Goal: Transaction & Acquisition: Purchase product/service

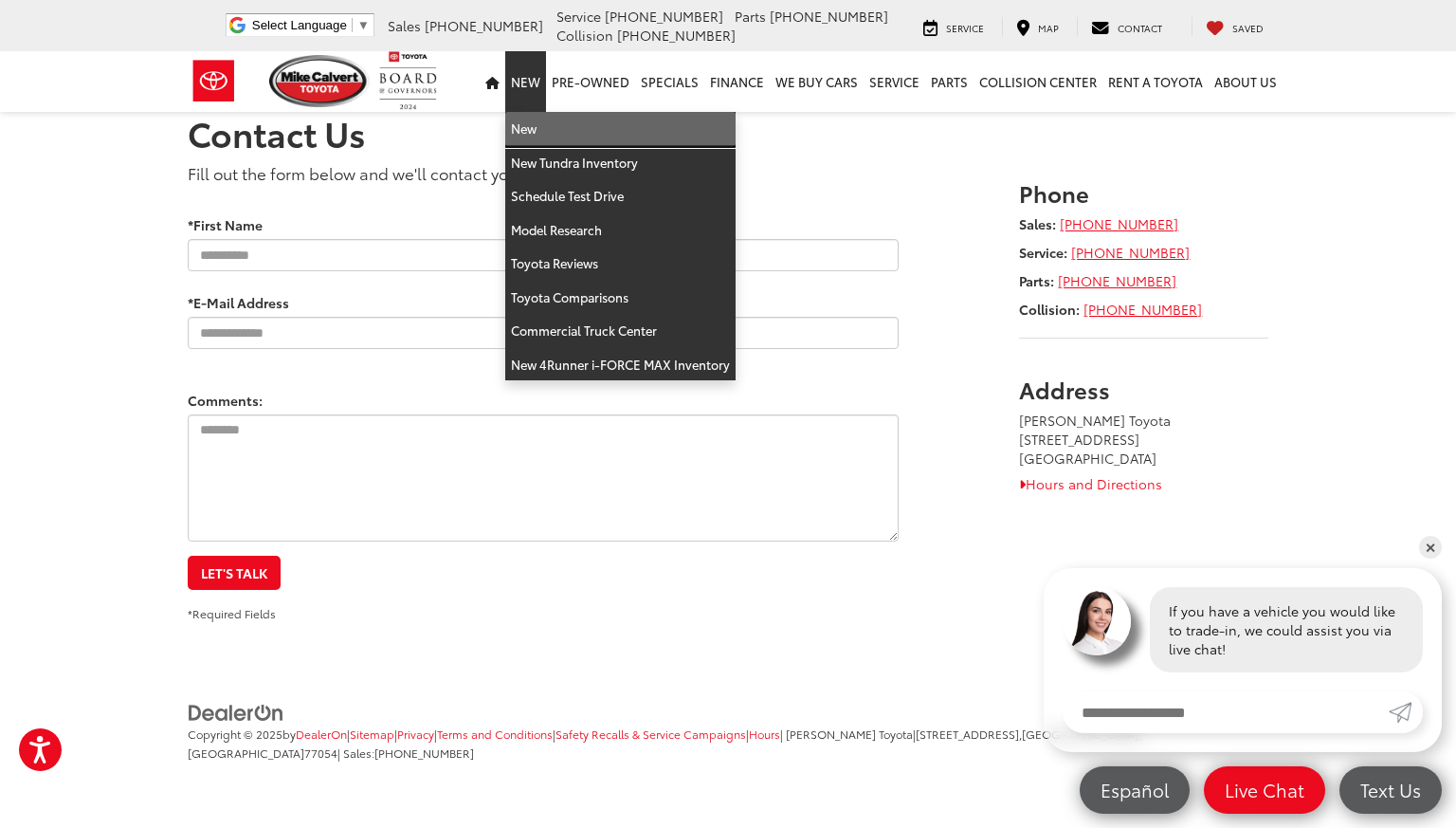
click at [534, 126] on link "New" at bounding box center [620, 129] width 231 height 34
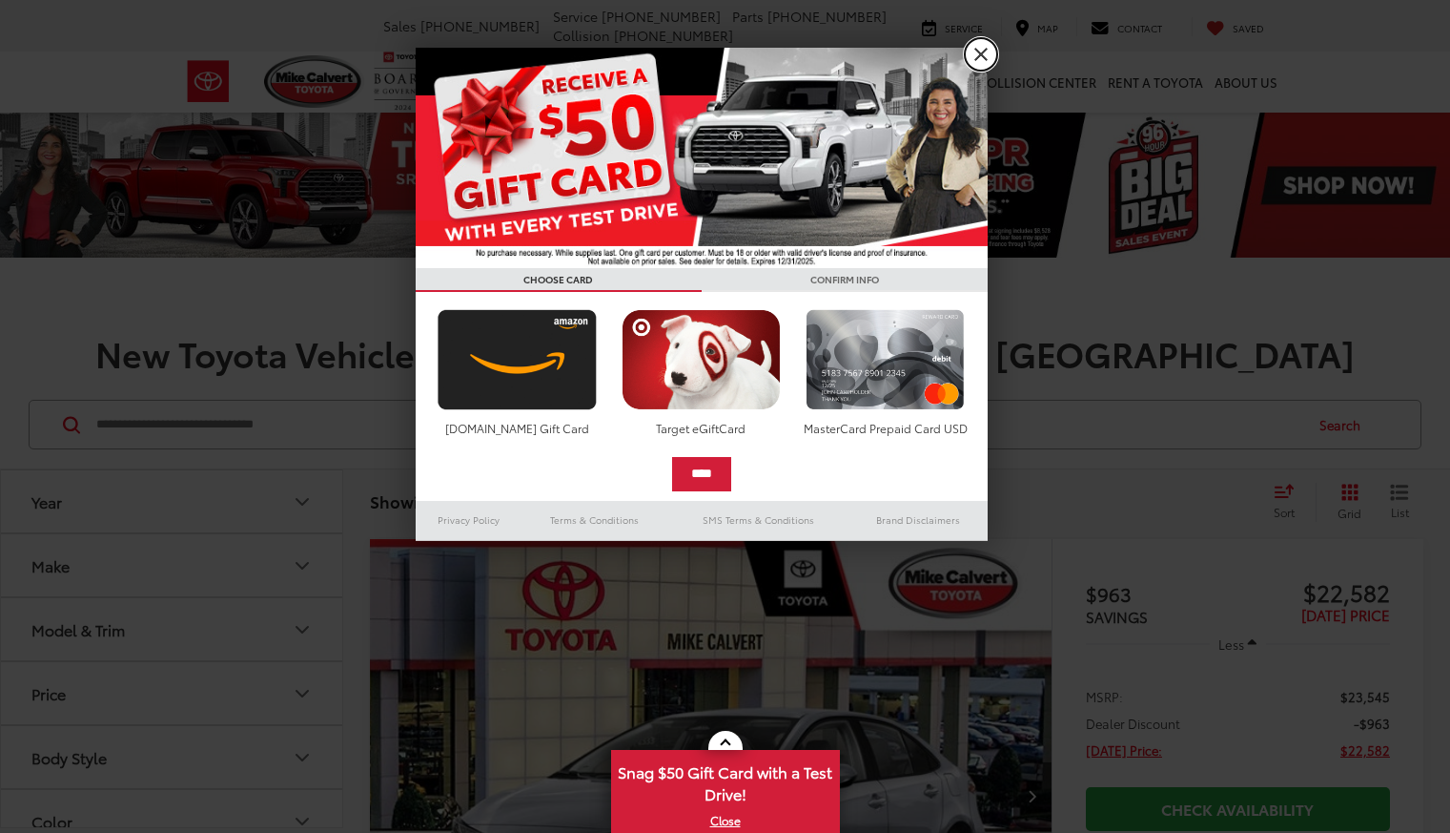
click at [979, 44] on link "X" at bounding box center [981, 54] width 32 height 32
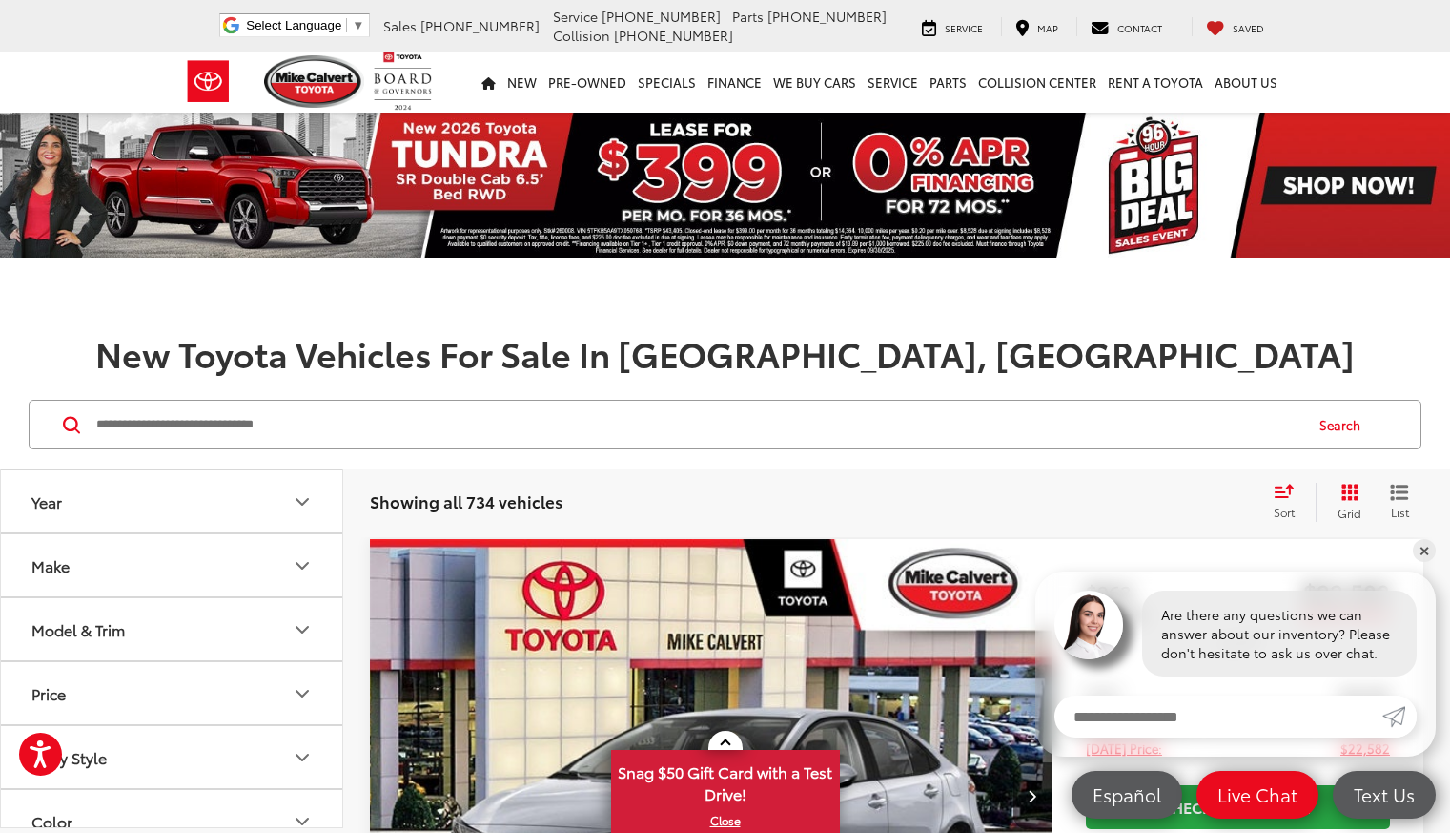
click at [212, 631] on button "Model & Trim" at bounding box center [172, 629] width 343 height 62
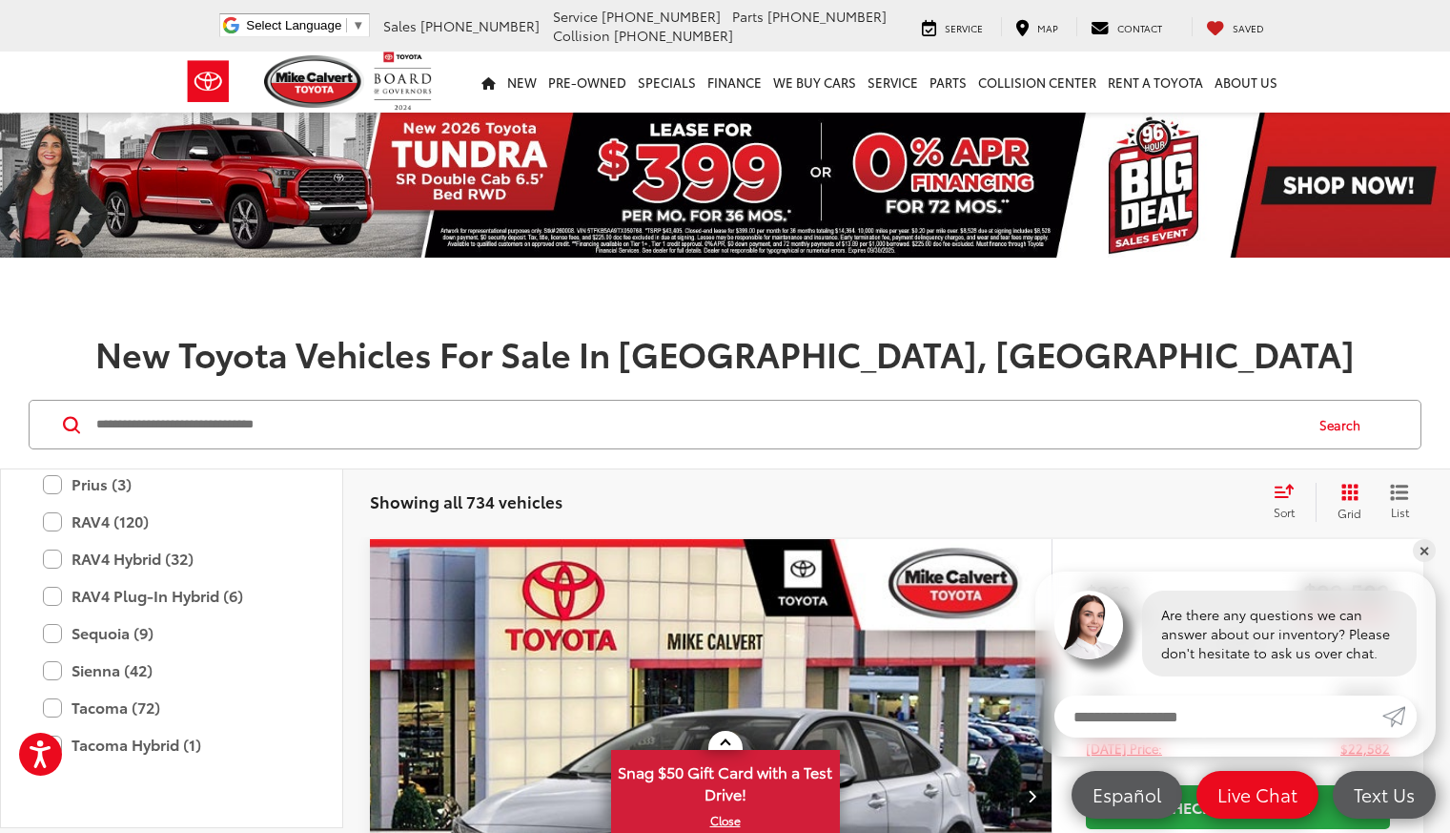
scroll to position [942, 0]
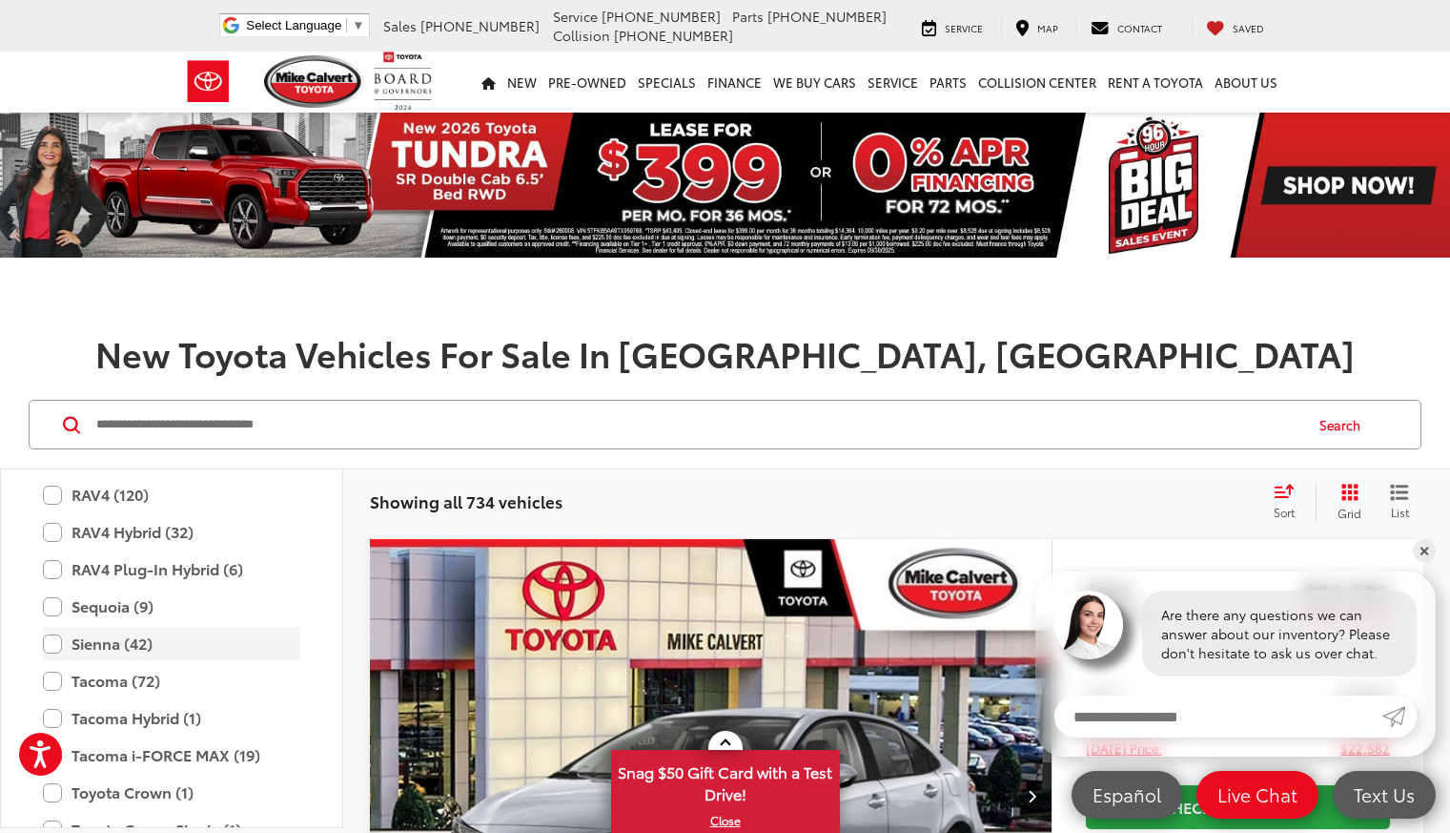
click at [97, 642] on label "Sienna (42)" at bounding box center [171, 643] width 257 height 33
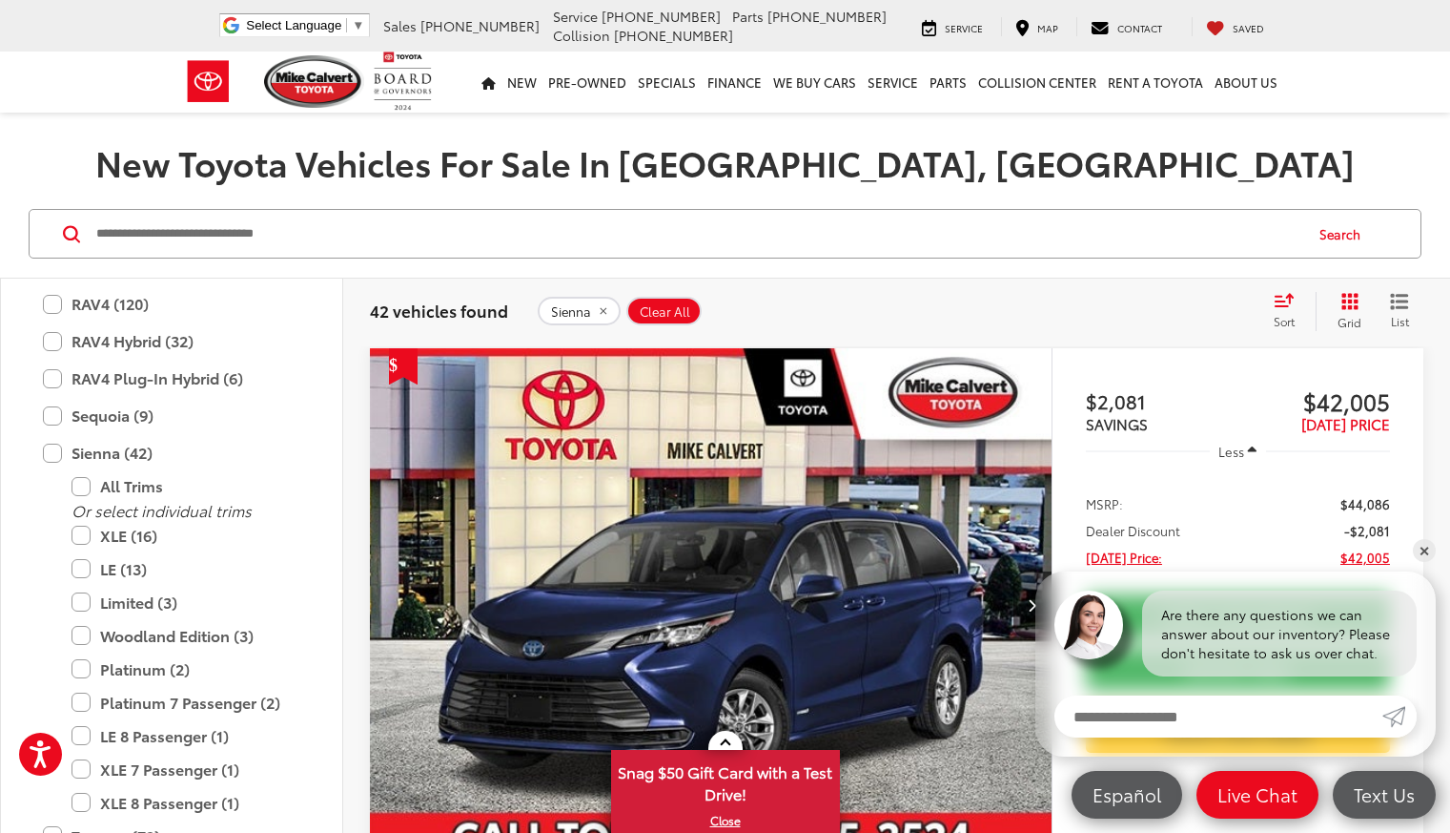
scroll to position [286, 0]
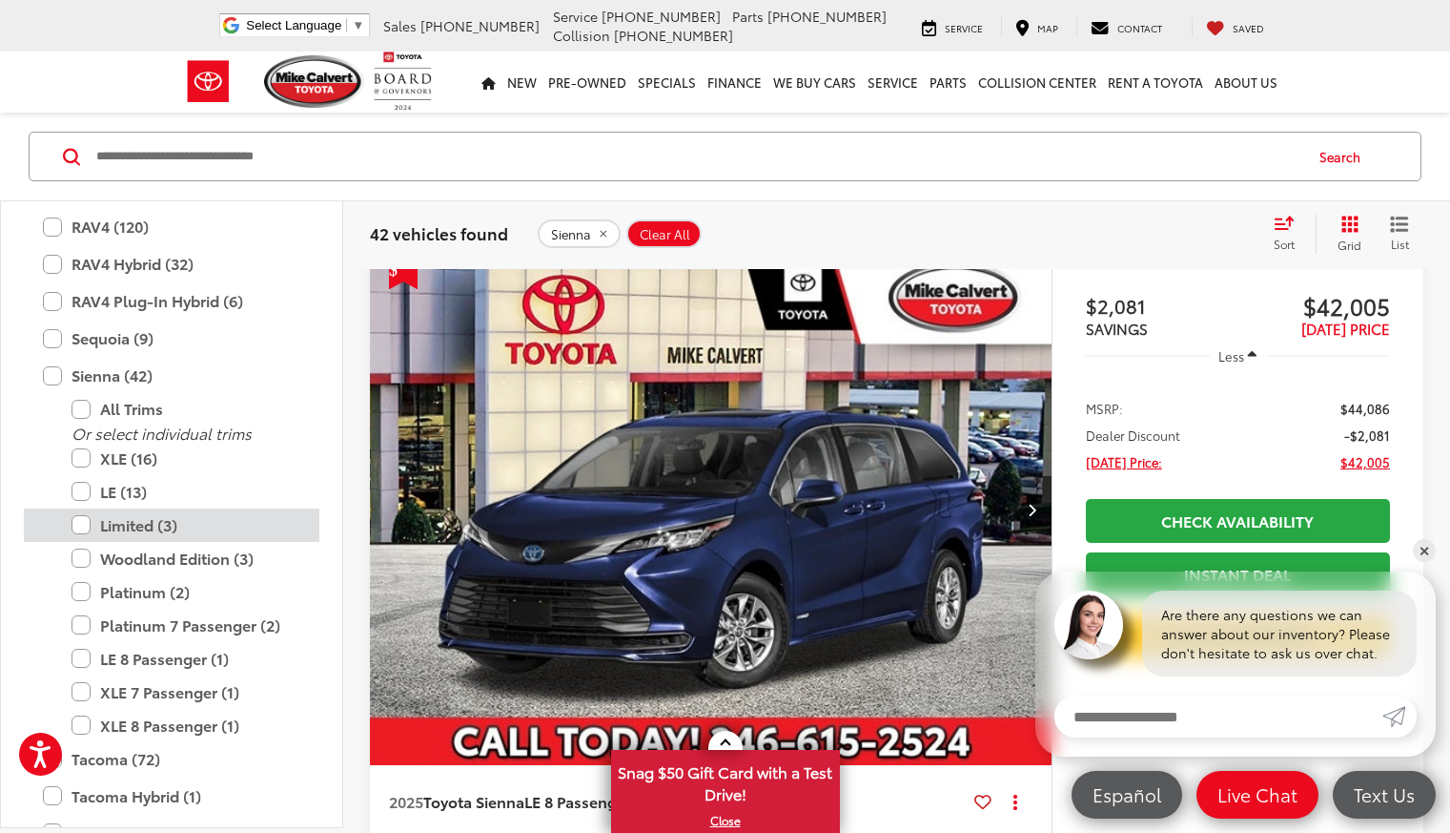
click at [130, 525] on label "Limited (3)" at bounding box center [186, 524] width 229 height 33
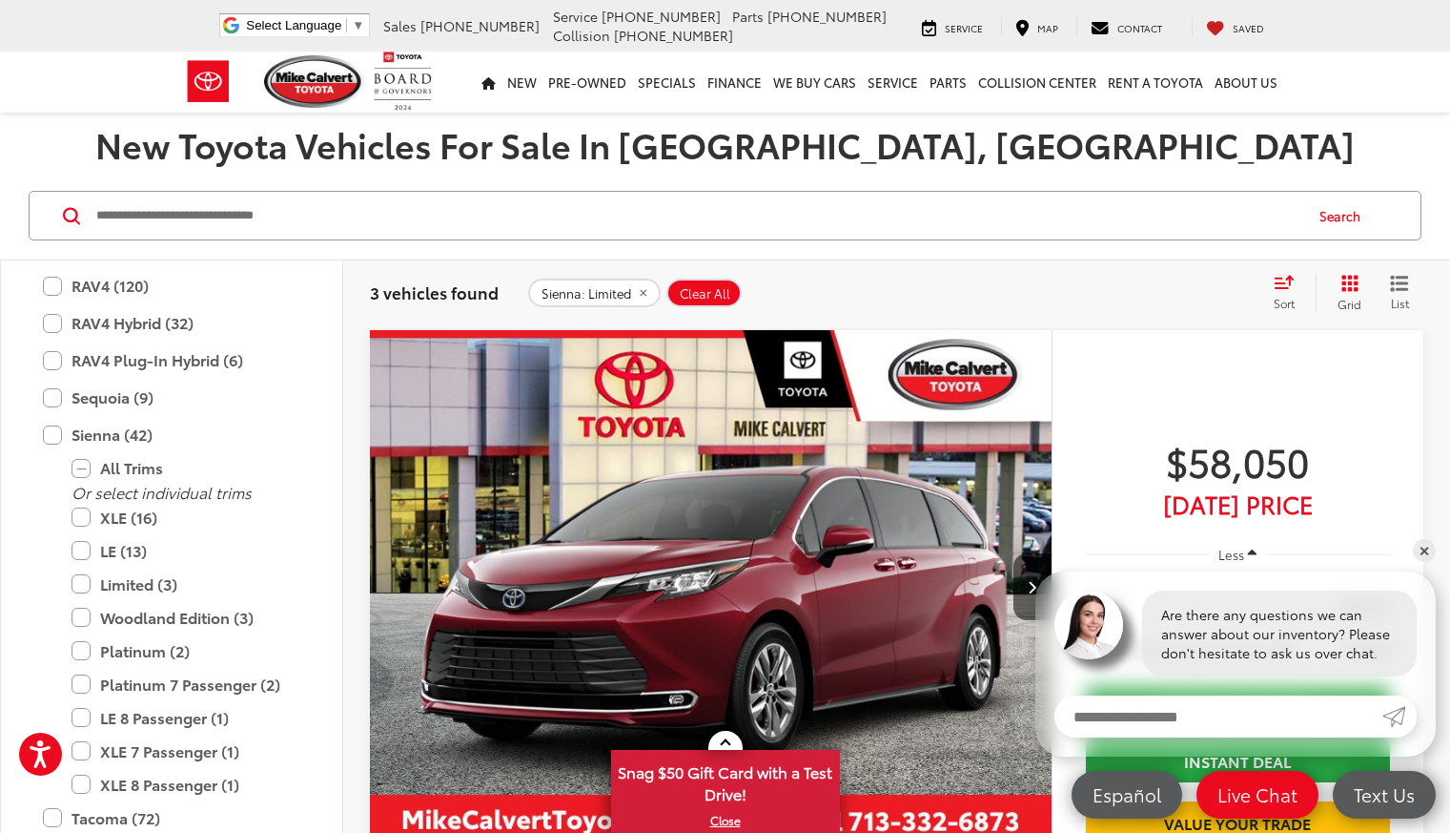
scroll to position [173, 0]
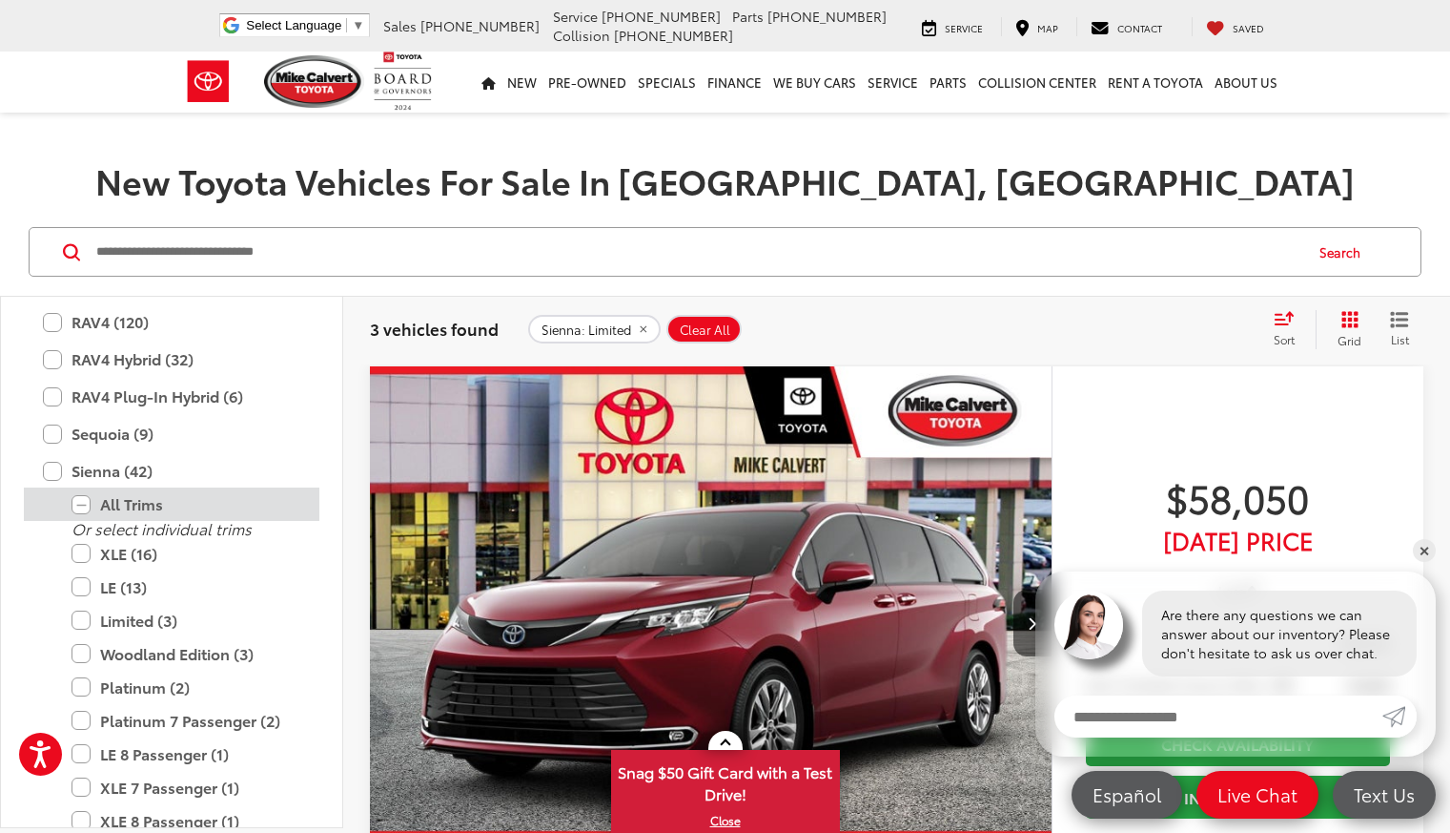
click at [104, 506] on label "All Trims" at bounding box center [186, 503] width 229 height 33
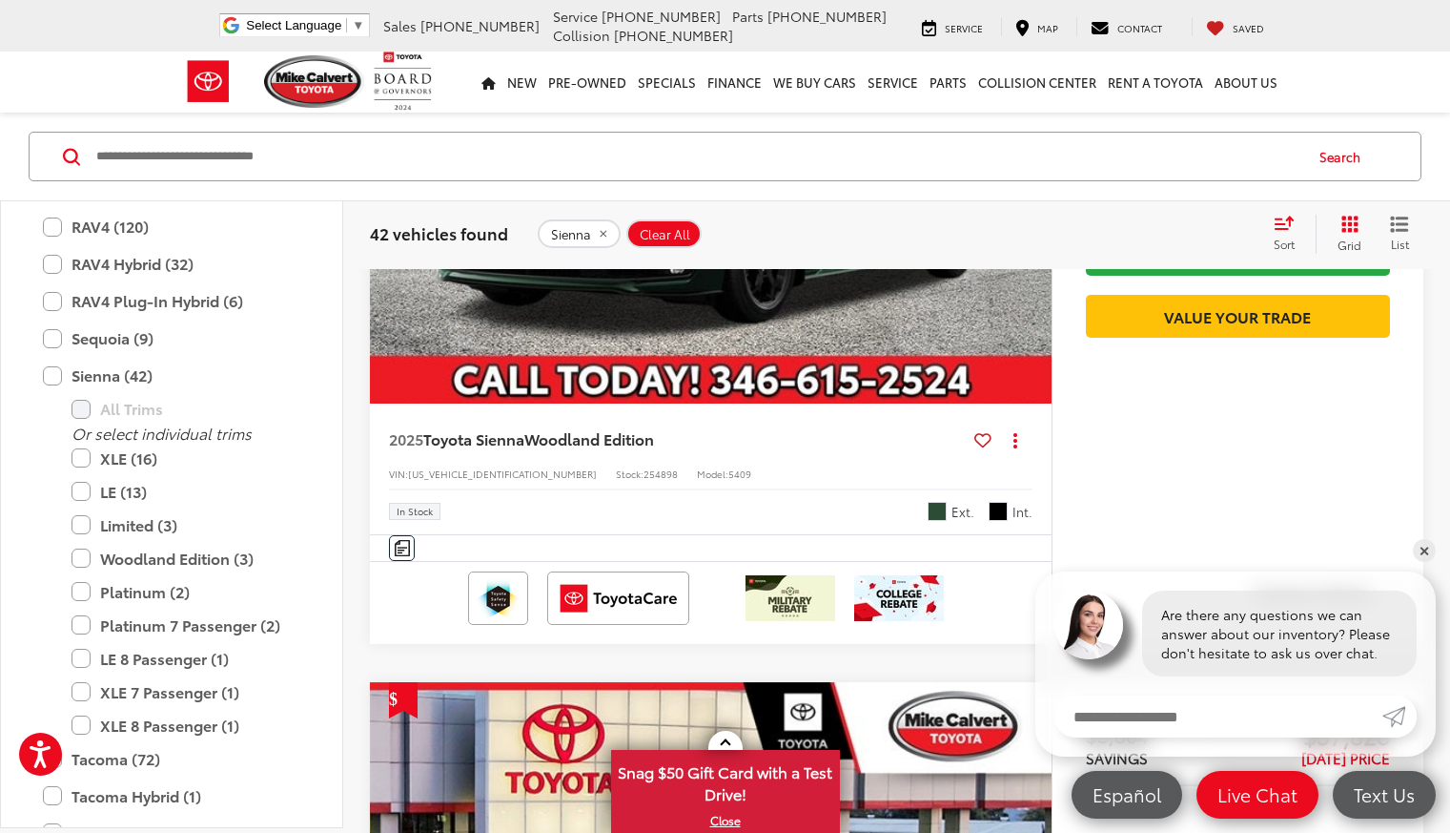
scroll to position [3701, 0]
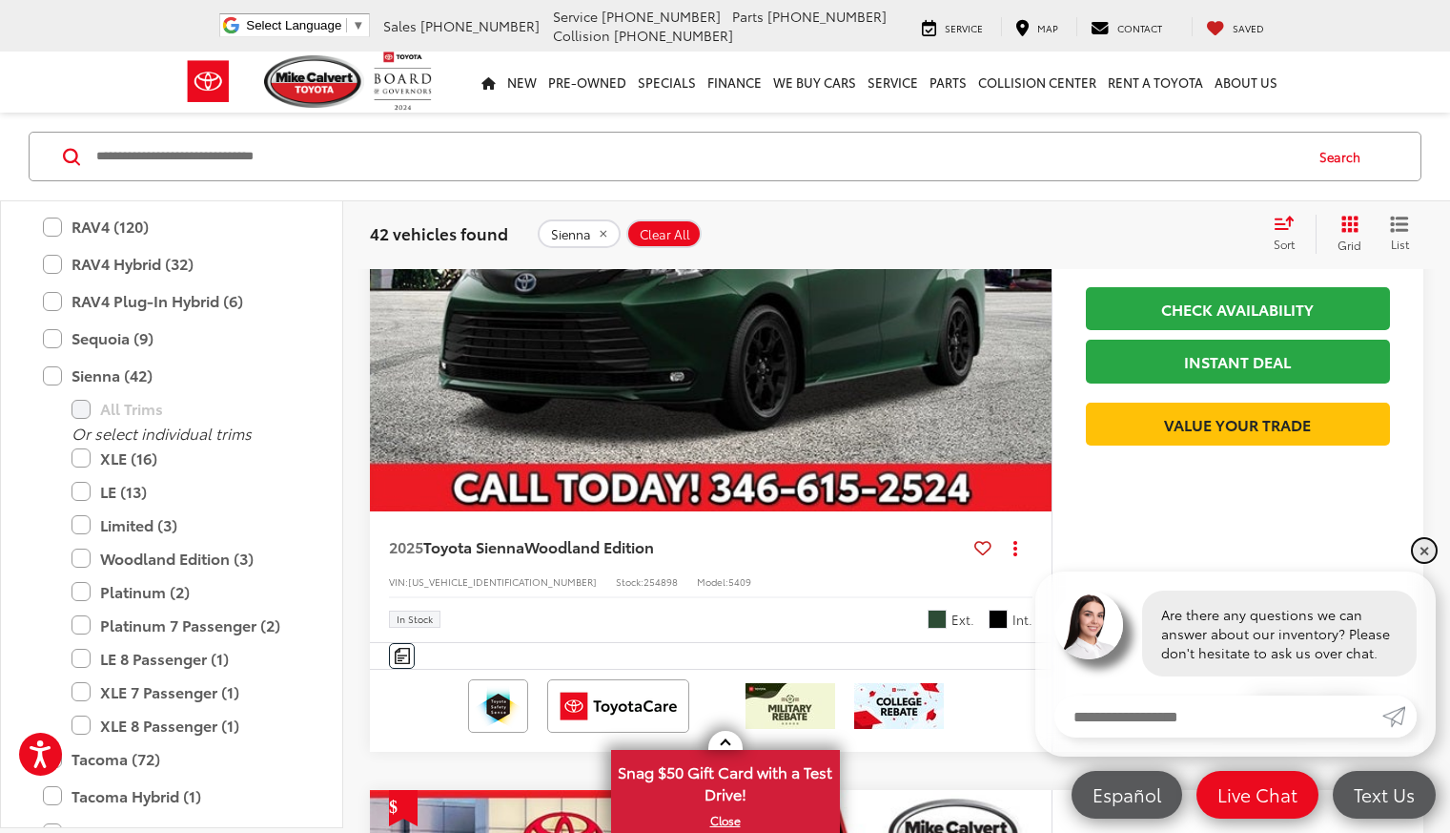
click at [1424, 549] on link "✕" at bounding box center [1424, 550] width 23 height 23
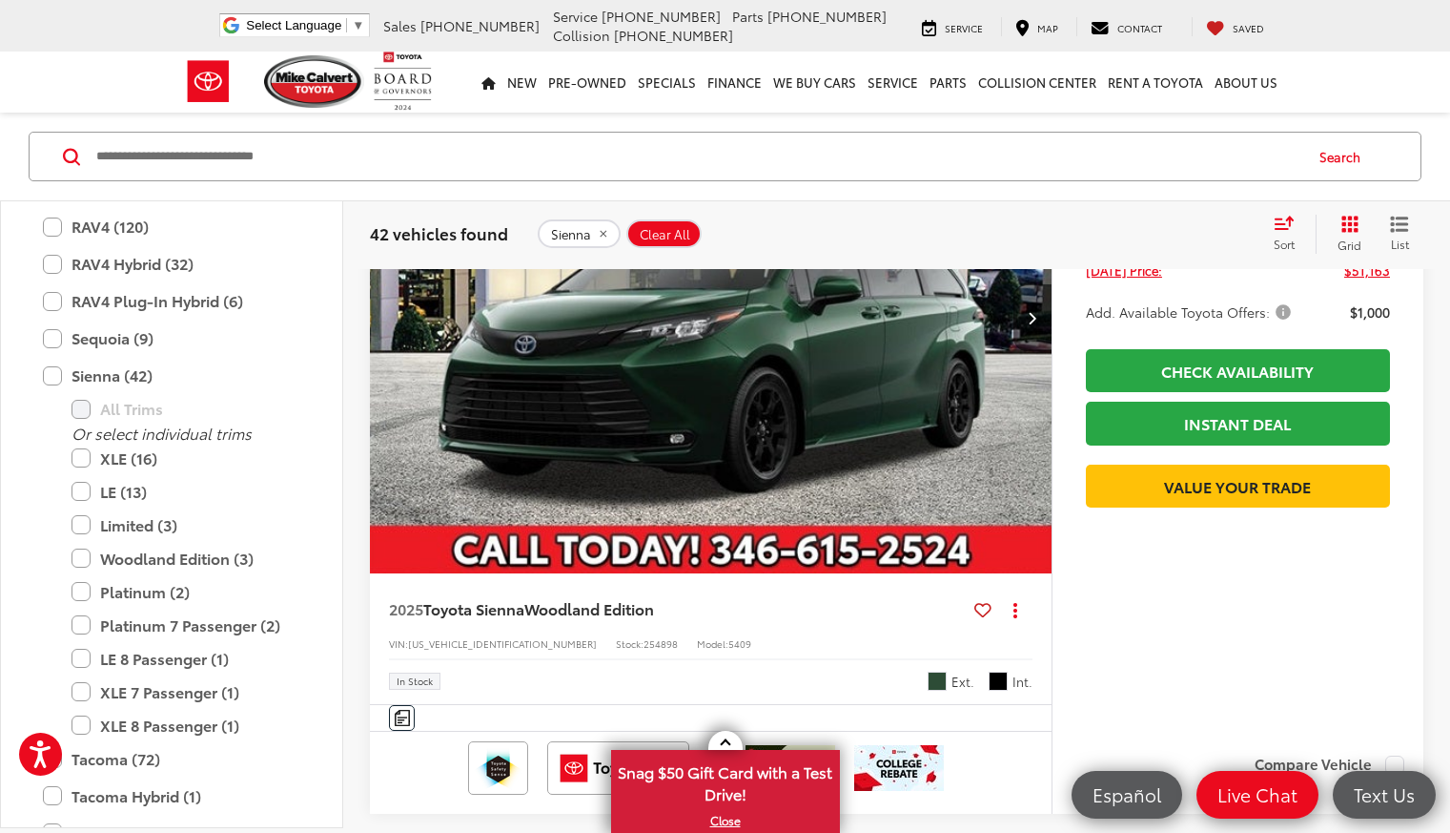
scroll to position [3606, 0]
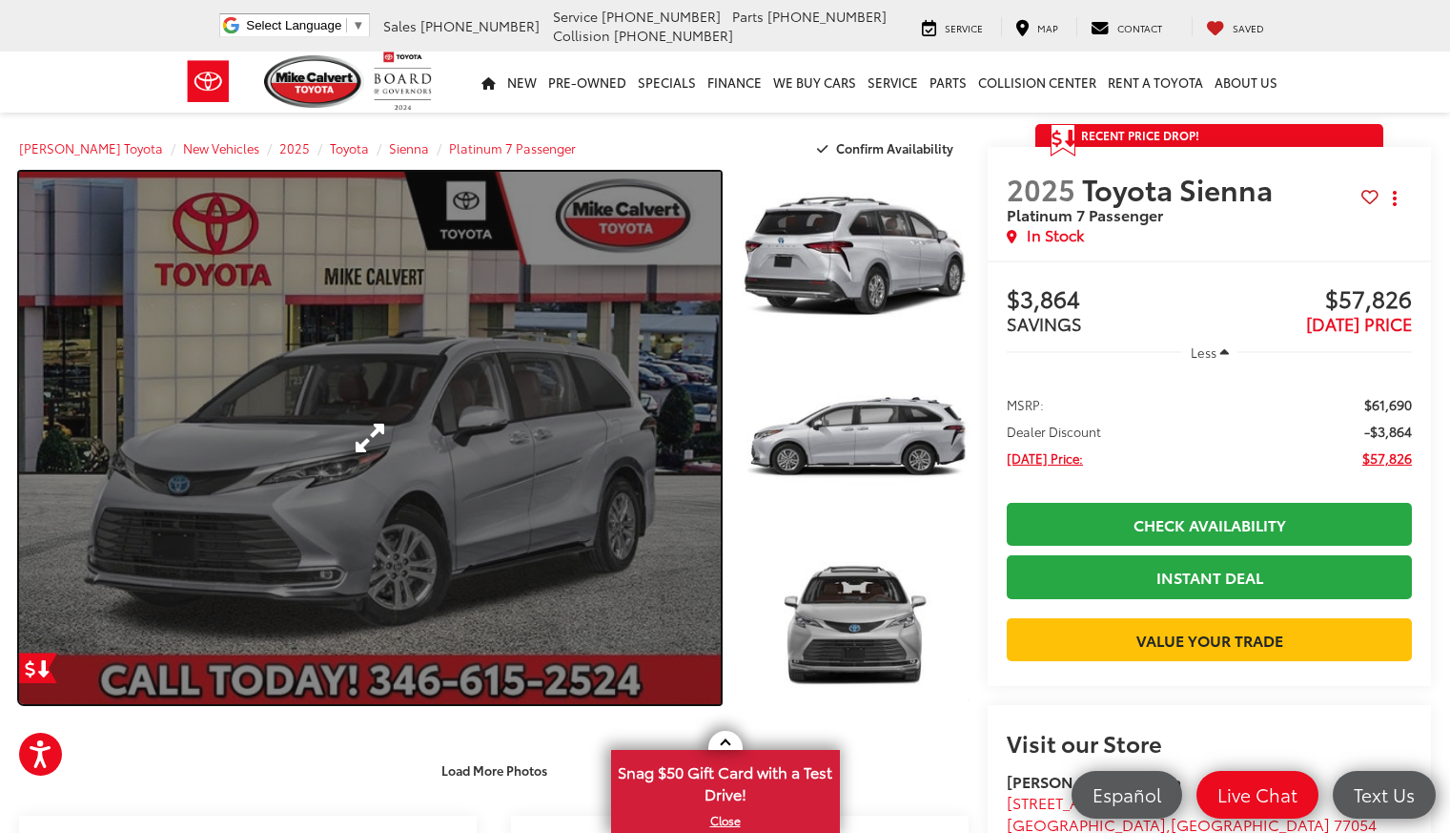
click at [538, 510] on link "Expand Photo 0" at bounding box center [370, 438] width 702 height 532
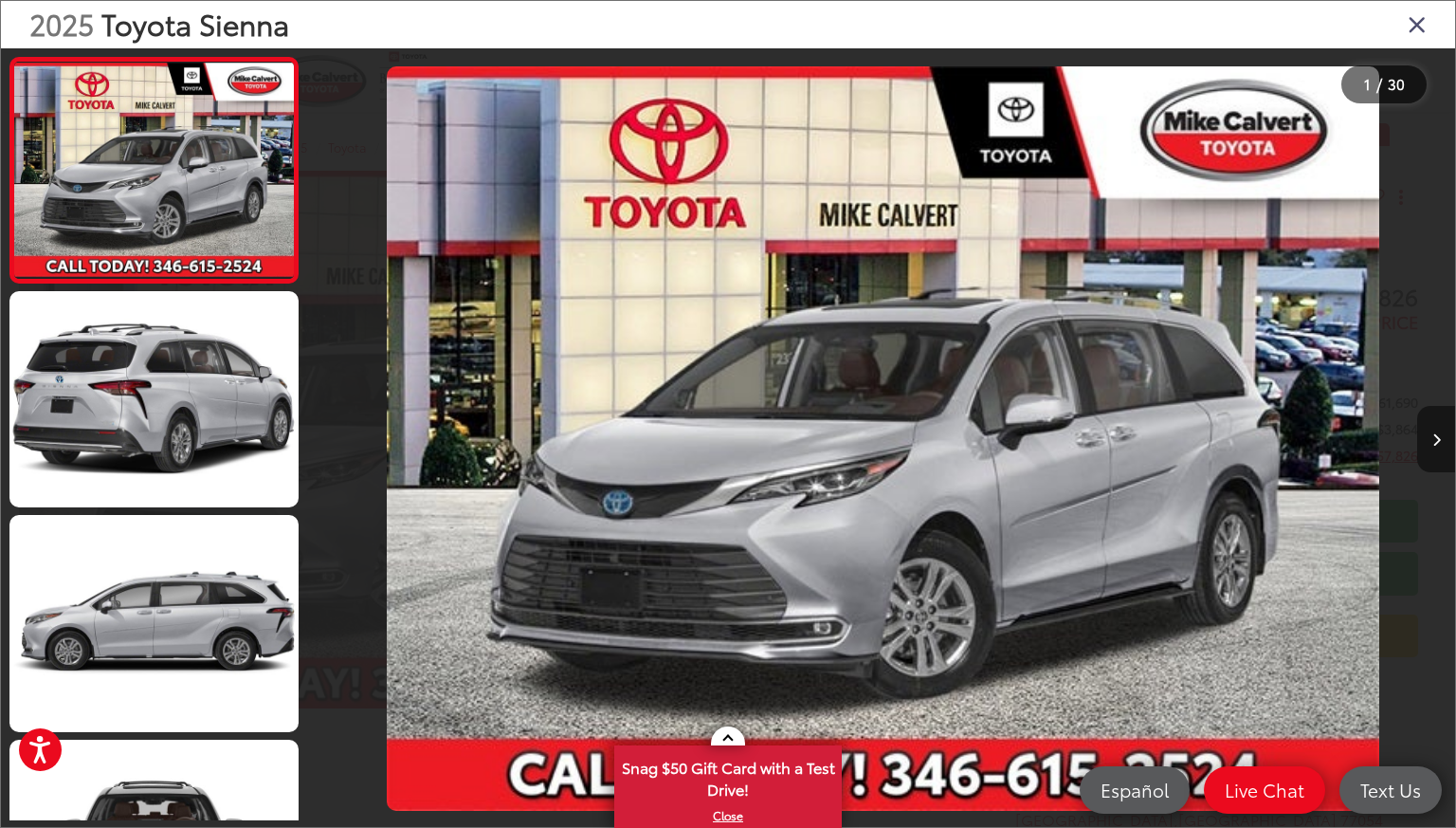
click at [1436, 440] on icon "Next image" at bounding box center [1436, 439] width 9 height 13
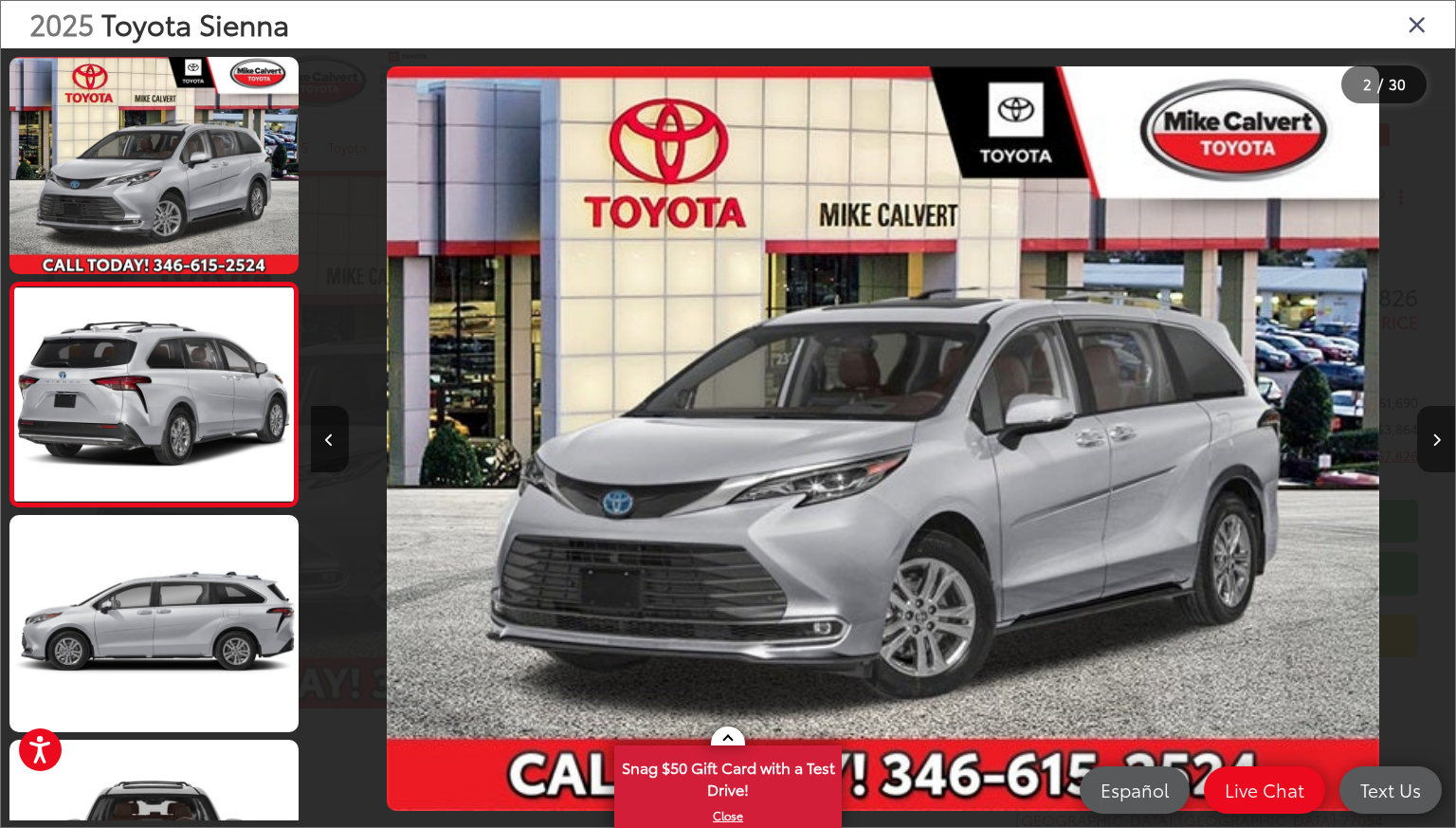
scroll to position [11, 0]
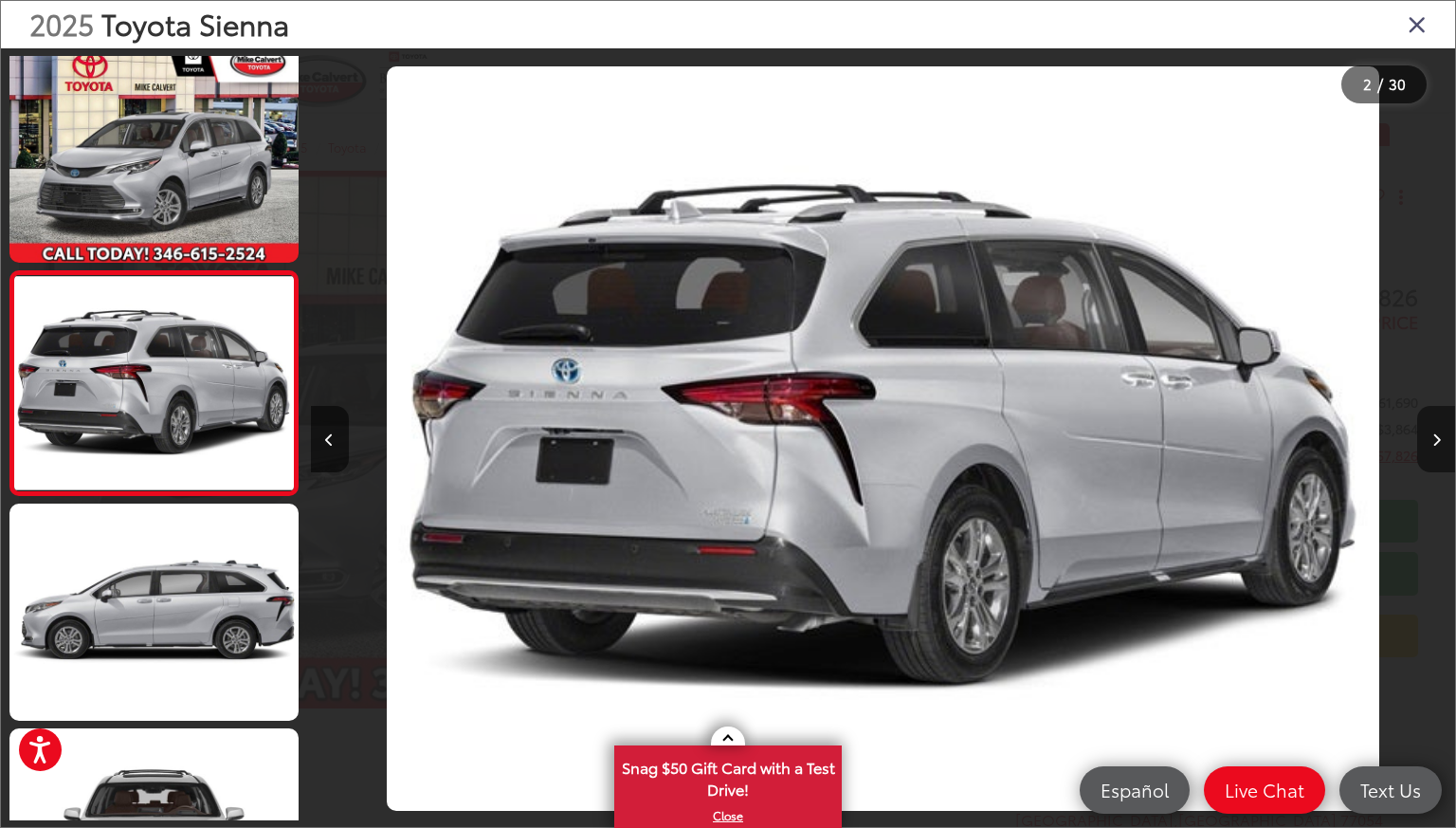
click at [1436, 440] on icon "Next image" at bounding box center [1436, 439] width 9 height 13
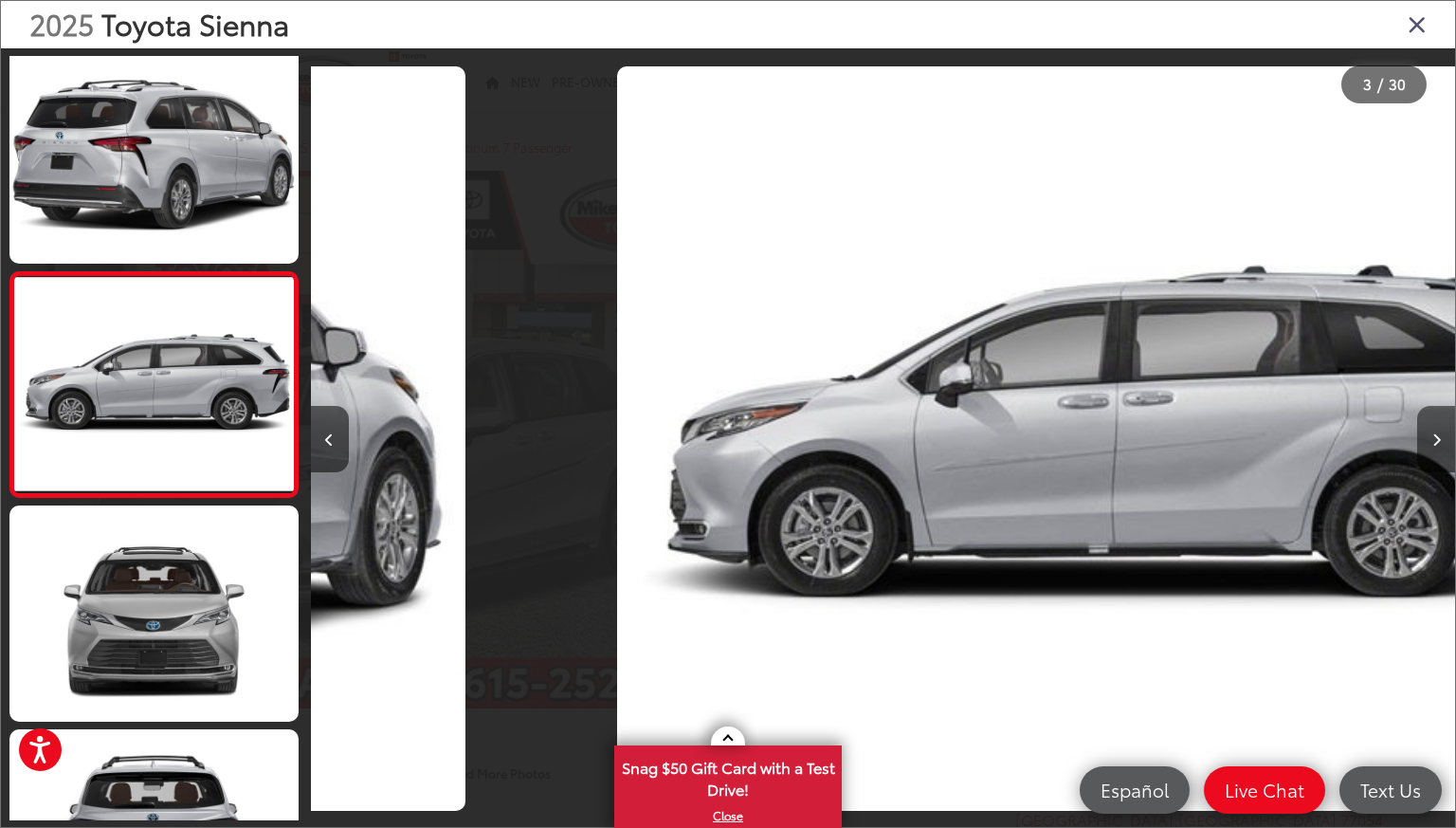
scroll to position [236, 0]
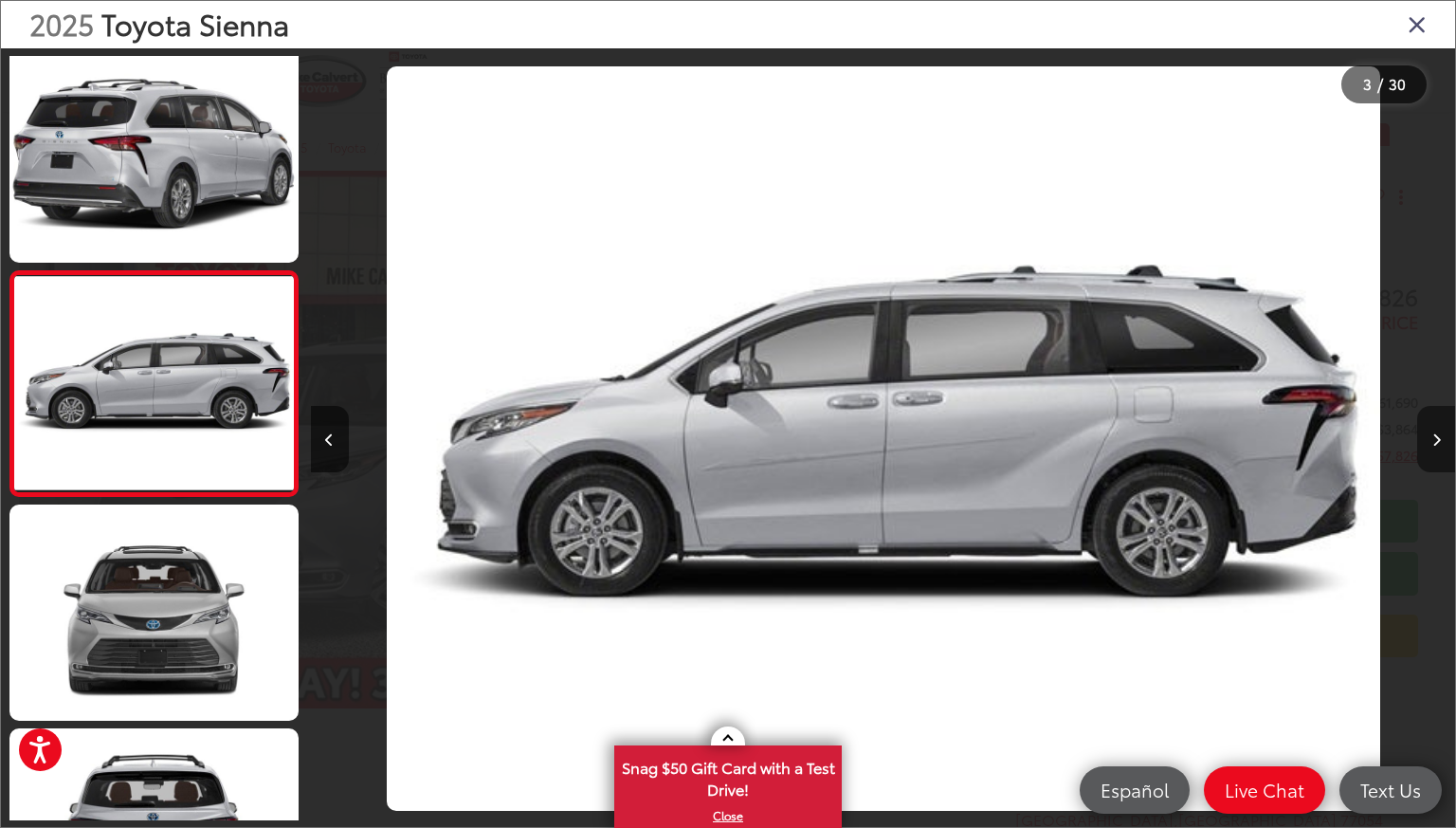
click at [1436, 440] on icon "Next image" at bounding box center [1436, 439] width 9 height 13
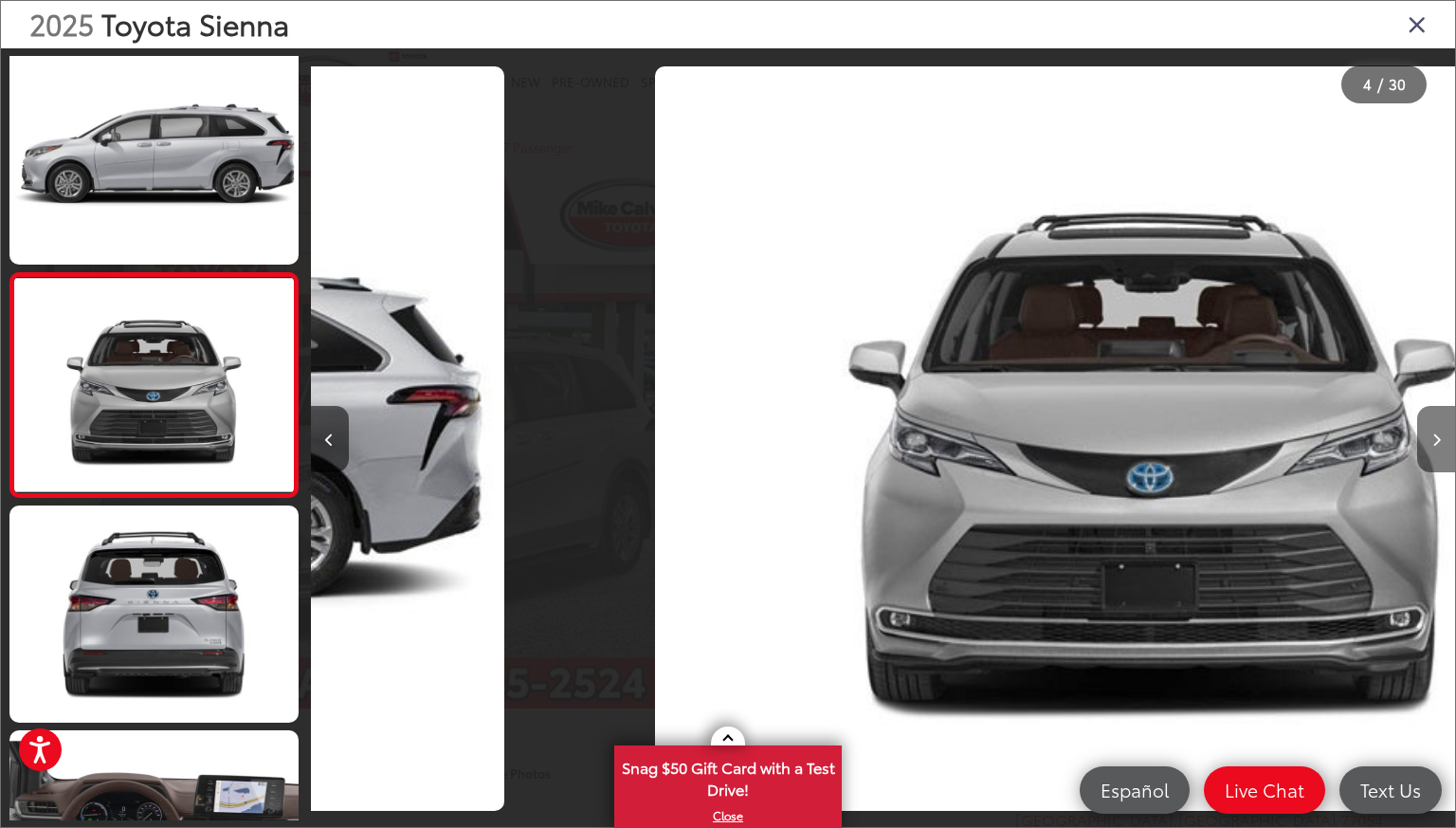
scroll to position [460, 0]
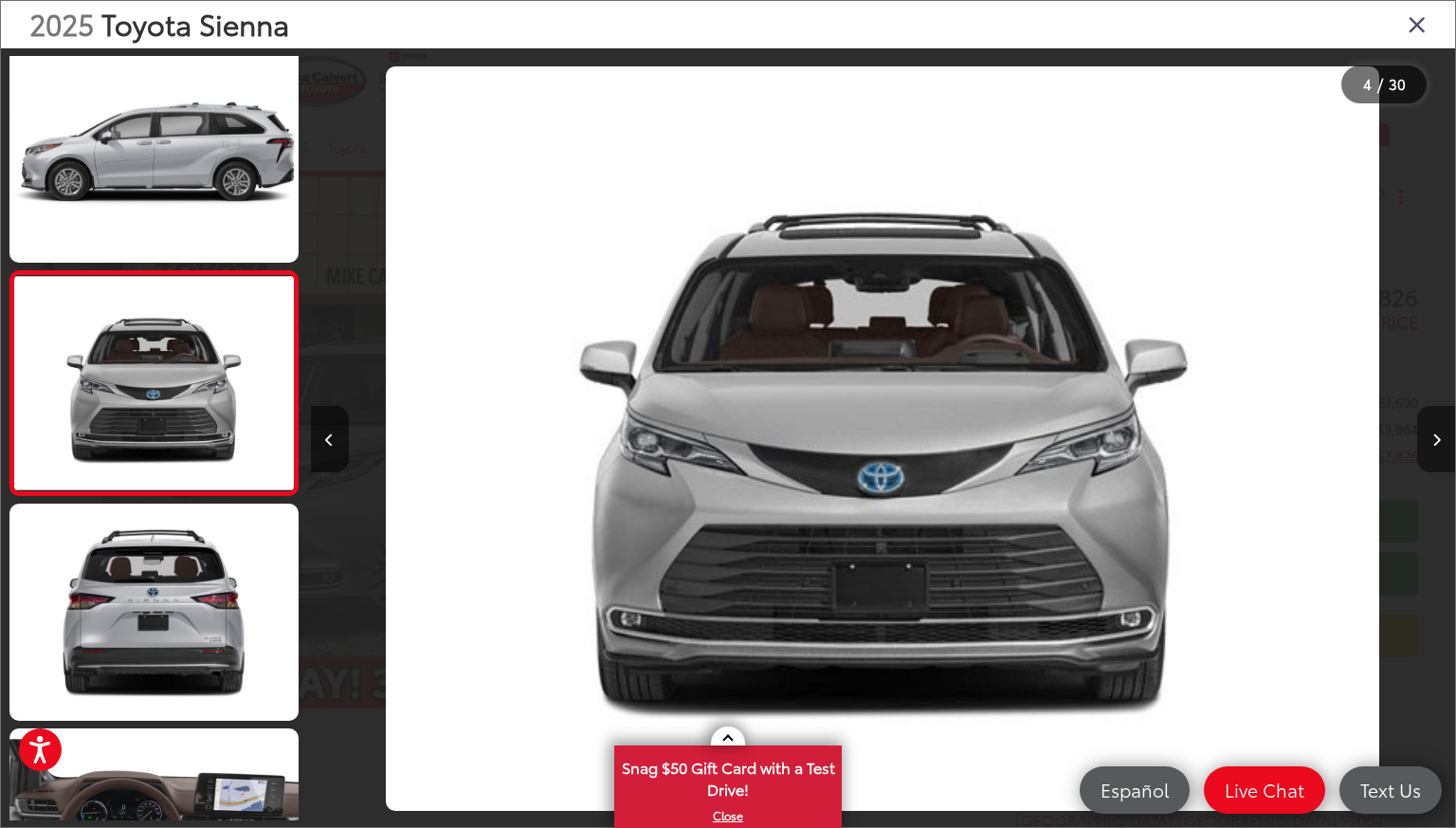
click at [1436, 440] on icon "Next image" at bounding box center [1436, 439] width 9 height 13
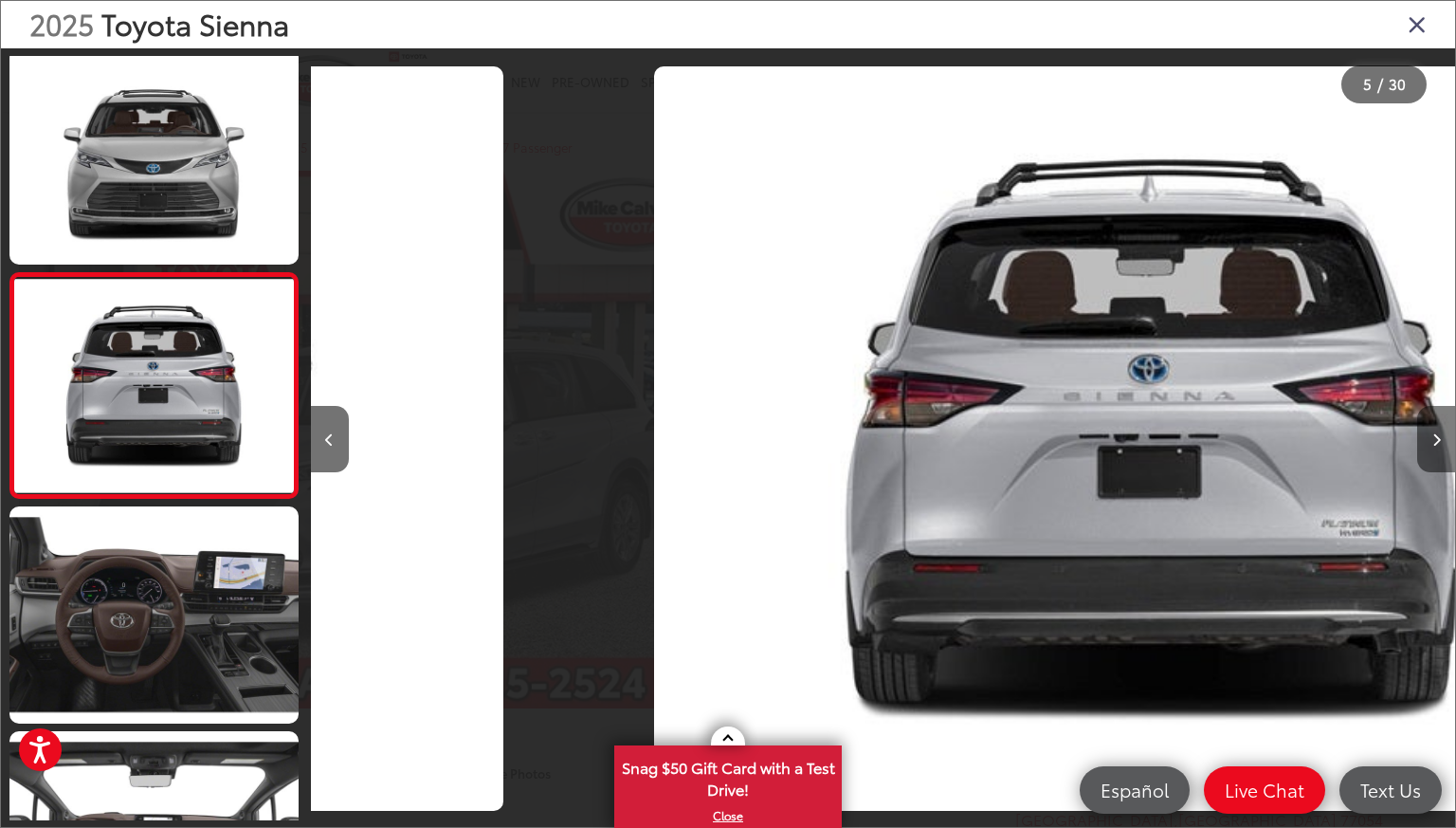
scroll to position [684, 0]
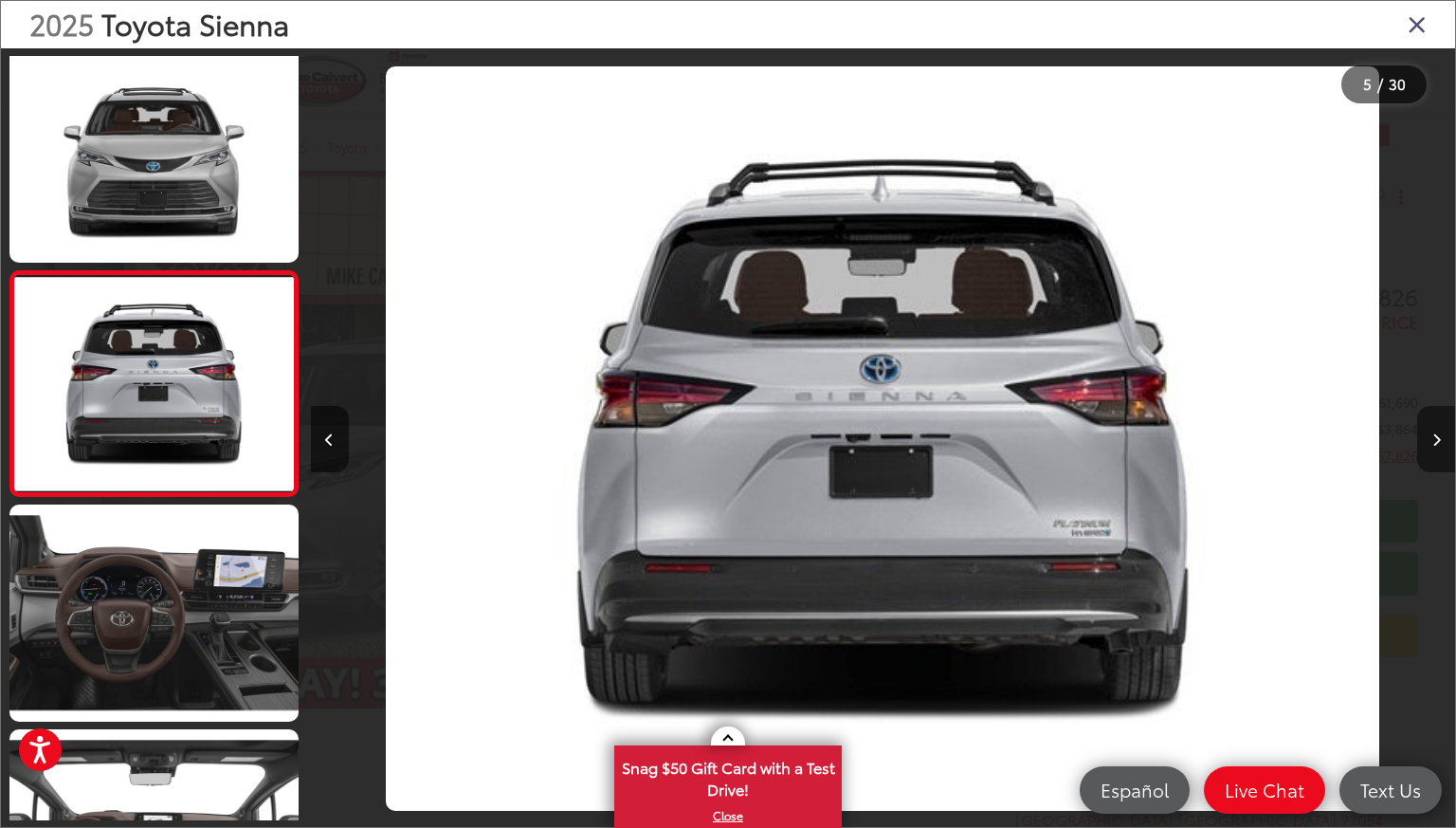
click at [1436, 440] on icon "Next image" at bounding box center [1436, 439] width 9 height 13
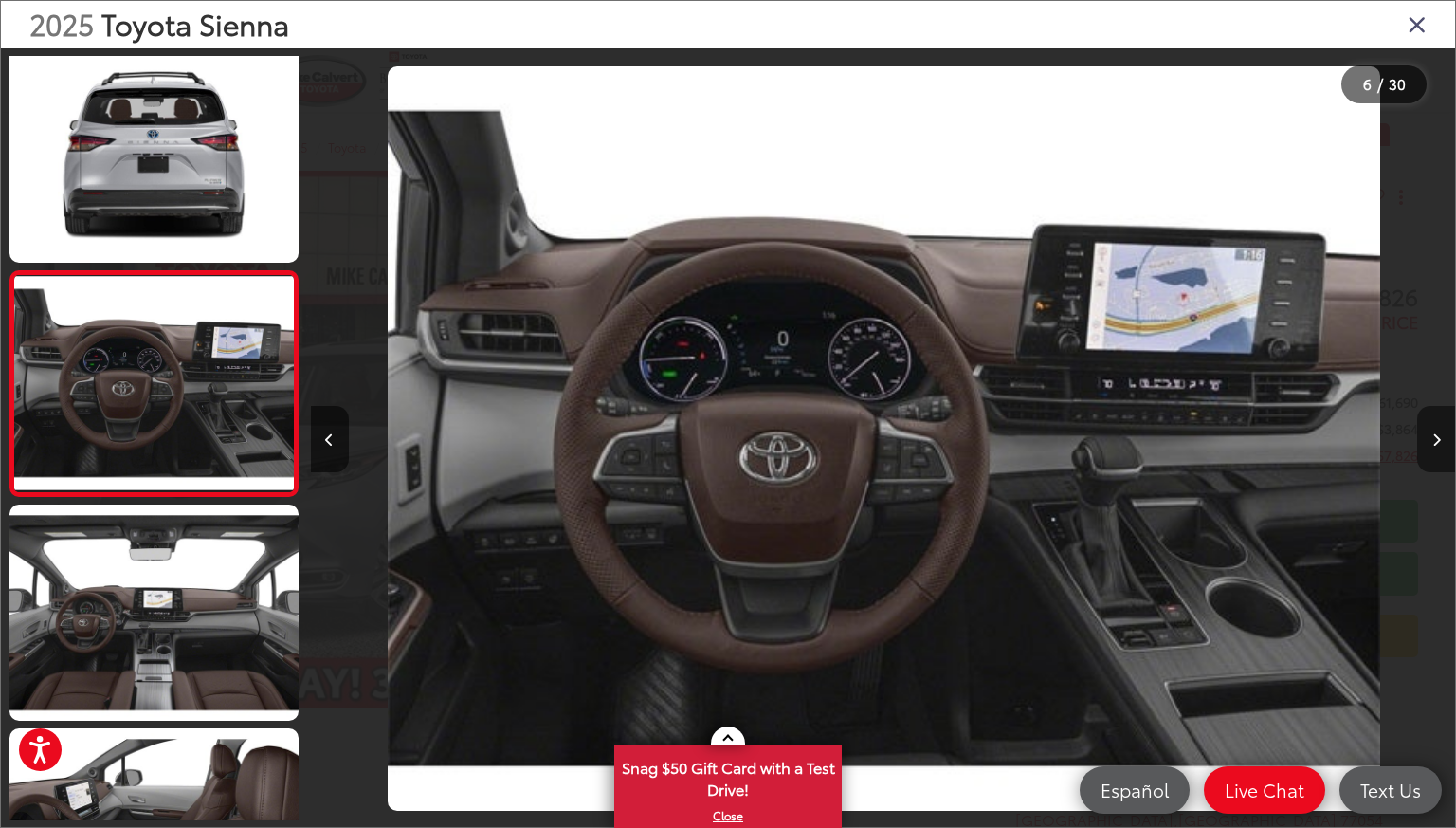
scroll to position [0, 5721]
click at [1436, 440] on icon "Next image" at bounding box center [1436, 439] width 9 height 13
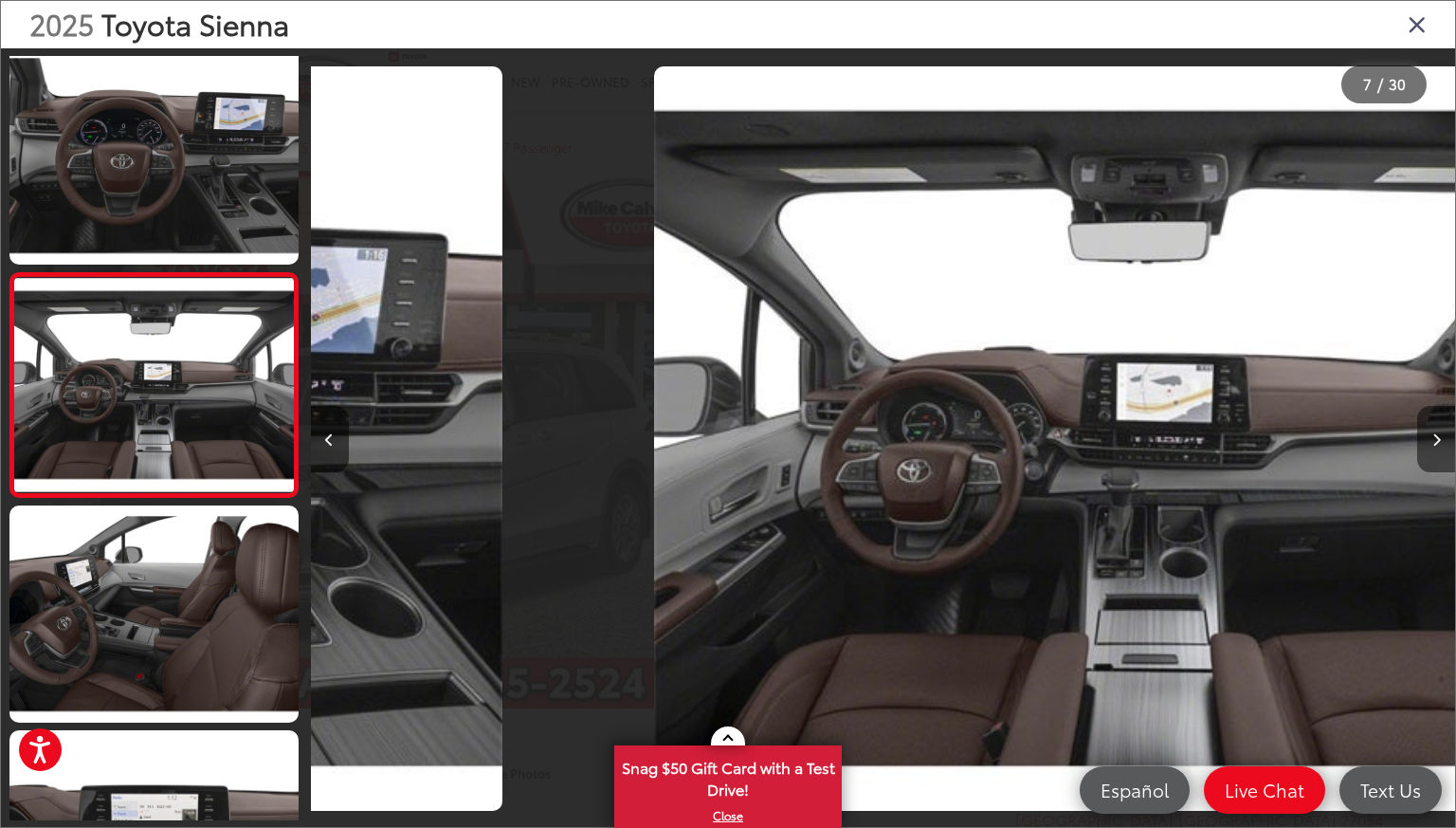
scroll to position [1133, 0]
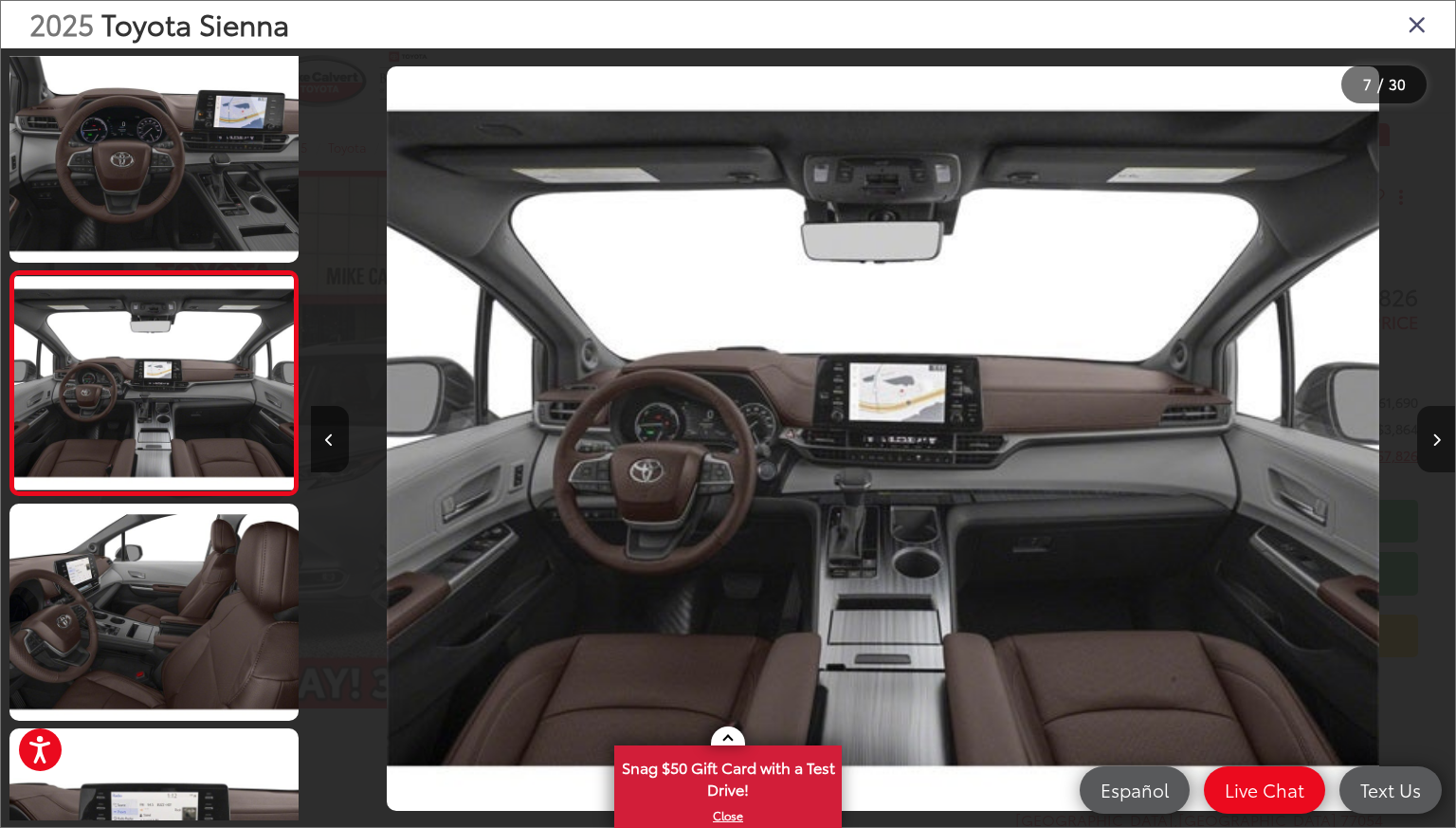
click at [1436, 440] on icon "Next image" at bounding box center [1436, 439] width 9 height 13
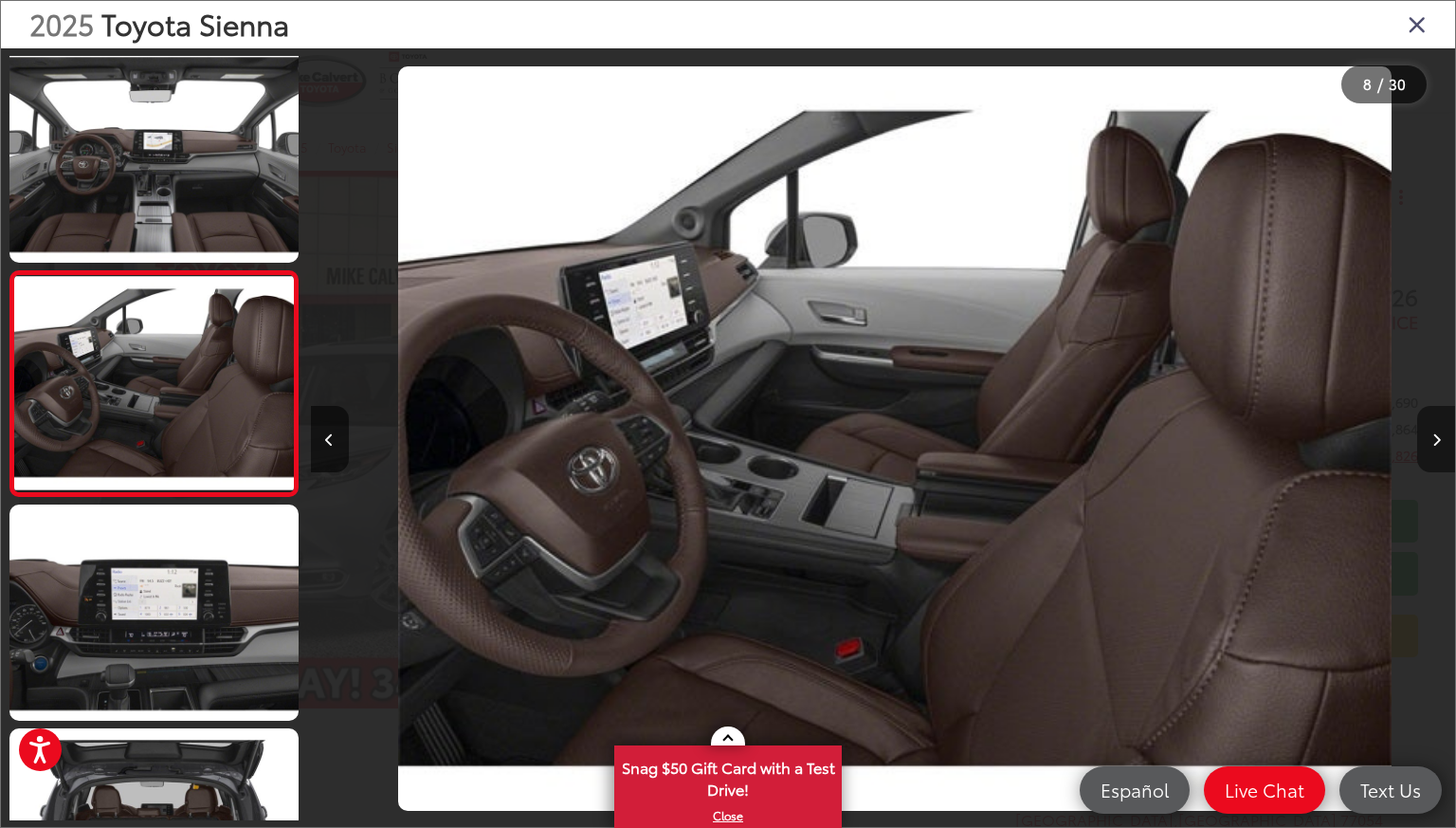
scroll to position [0, 8008]
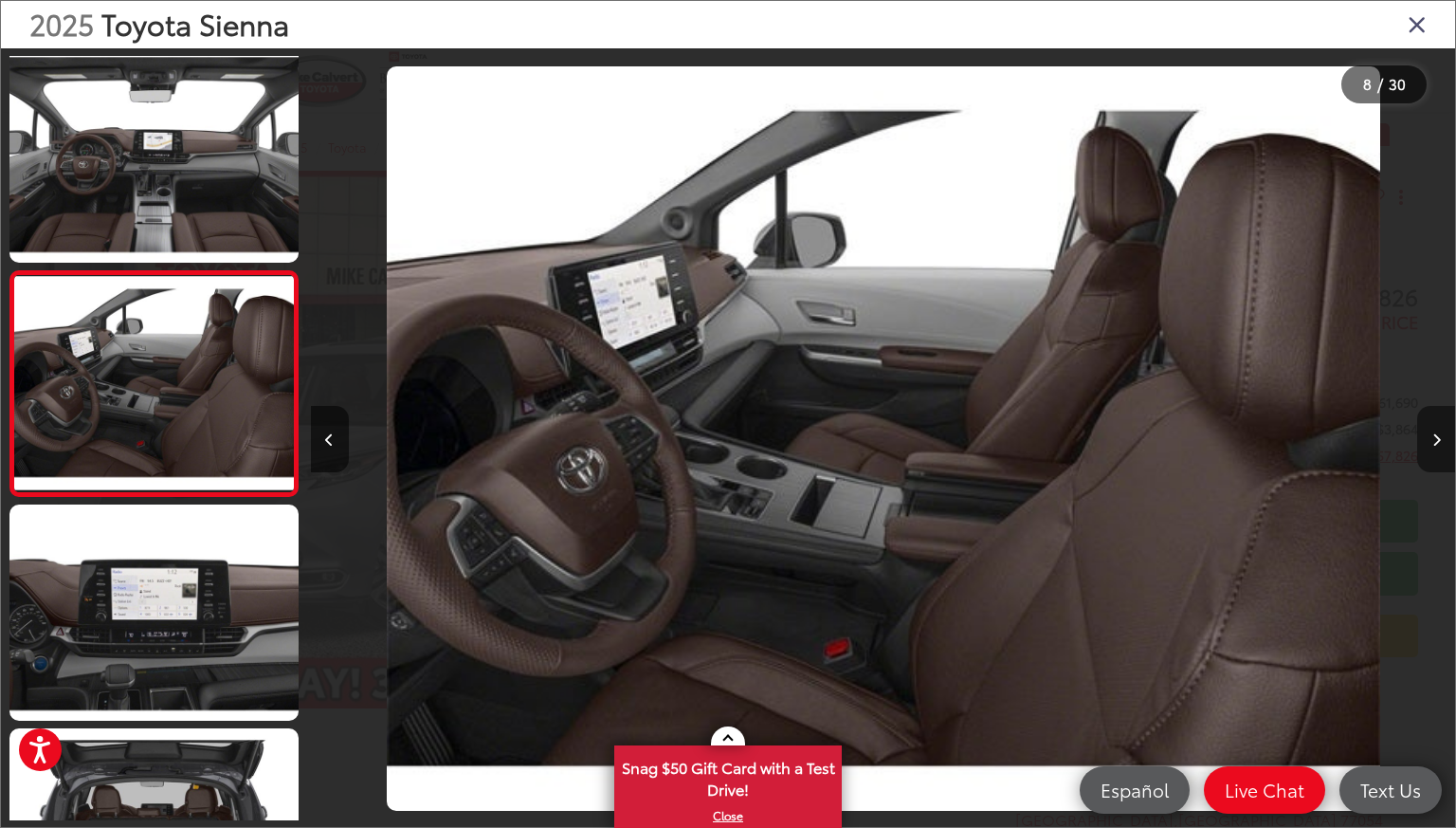
click at [1436, 440] on icon "Next image" at bounding box center [1436, 439] width 9 height 13
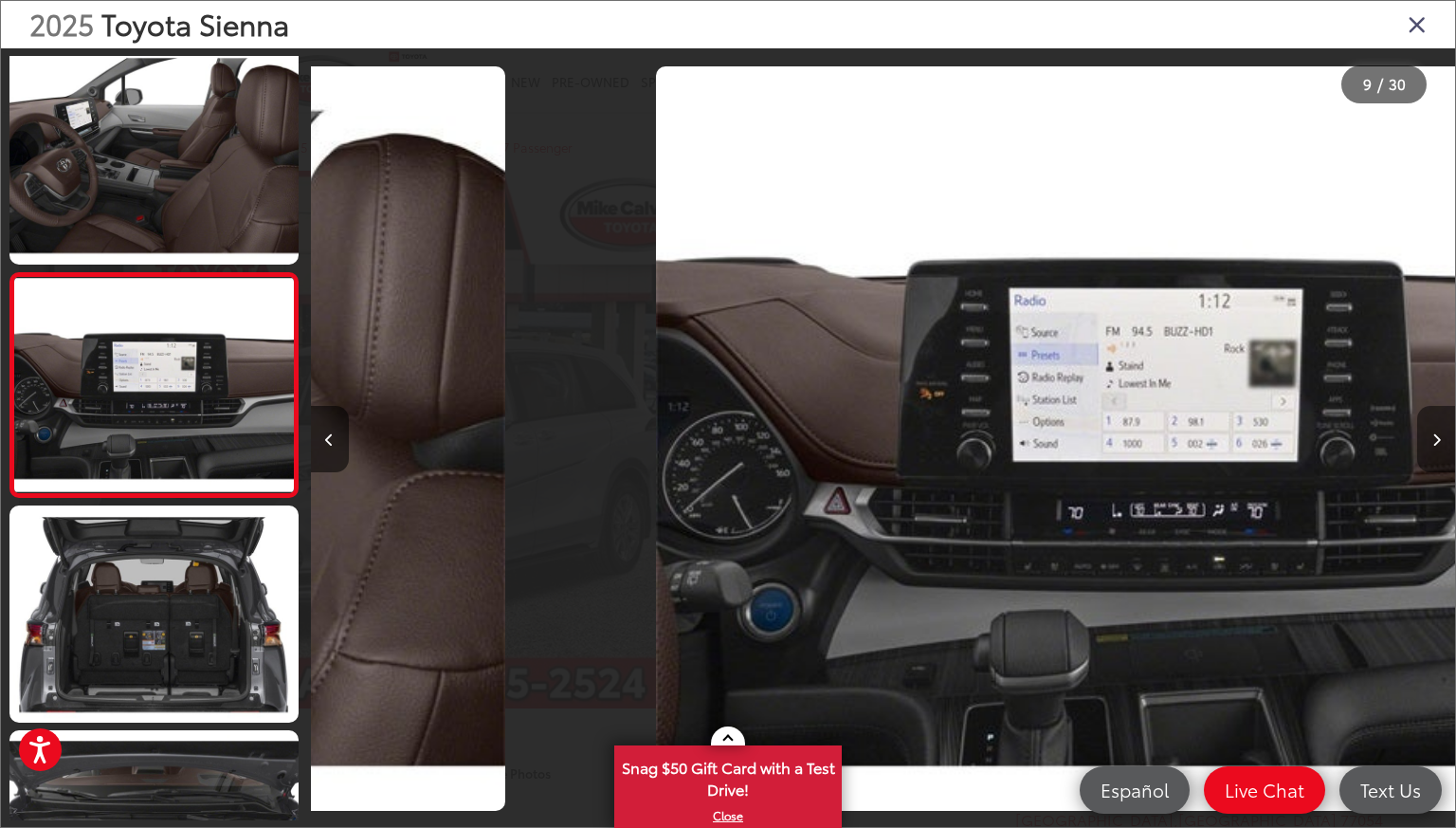
scroll to position [0, 0]
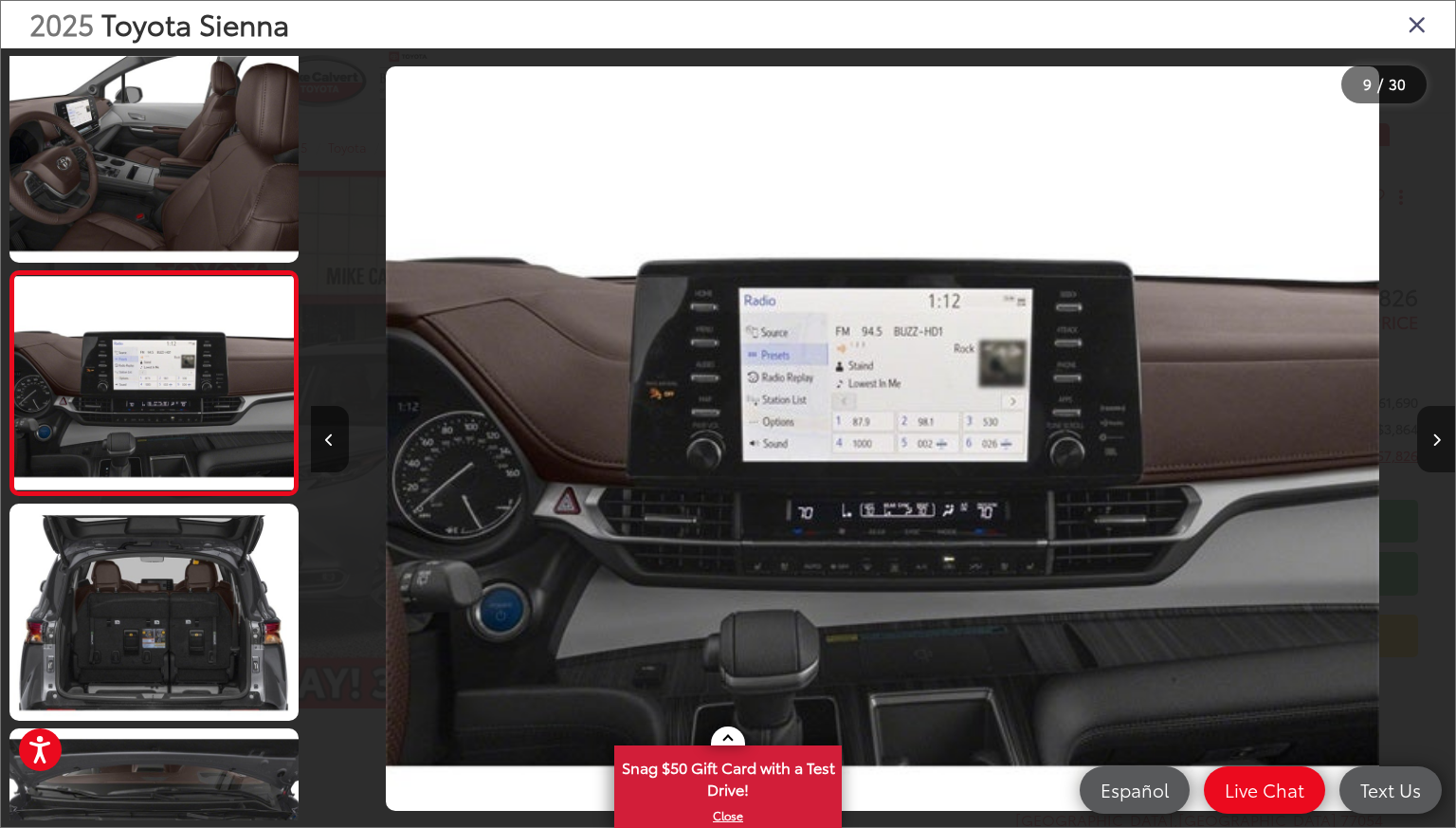
click at [1436, 440] on icon "Next image" at bounding box center [1436, 439] width 9 height 13
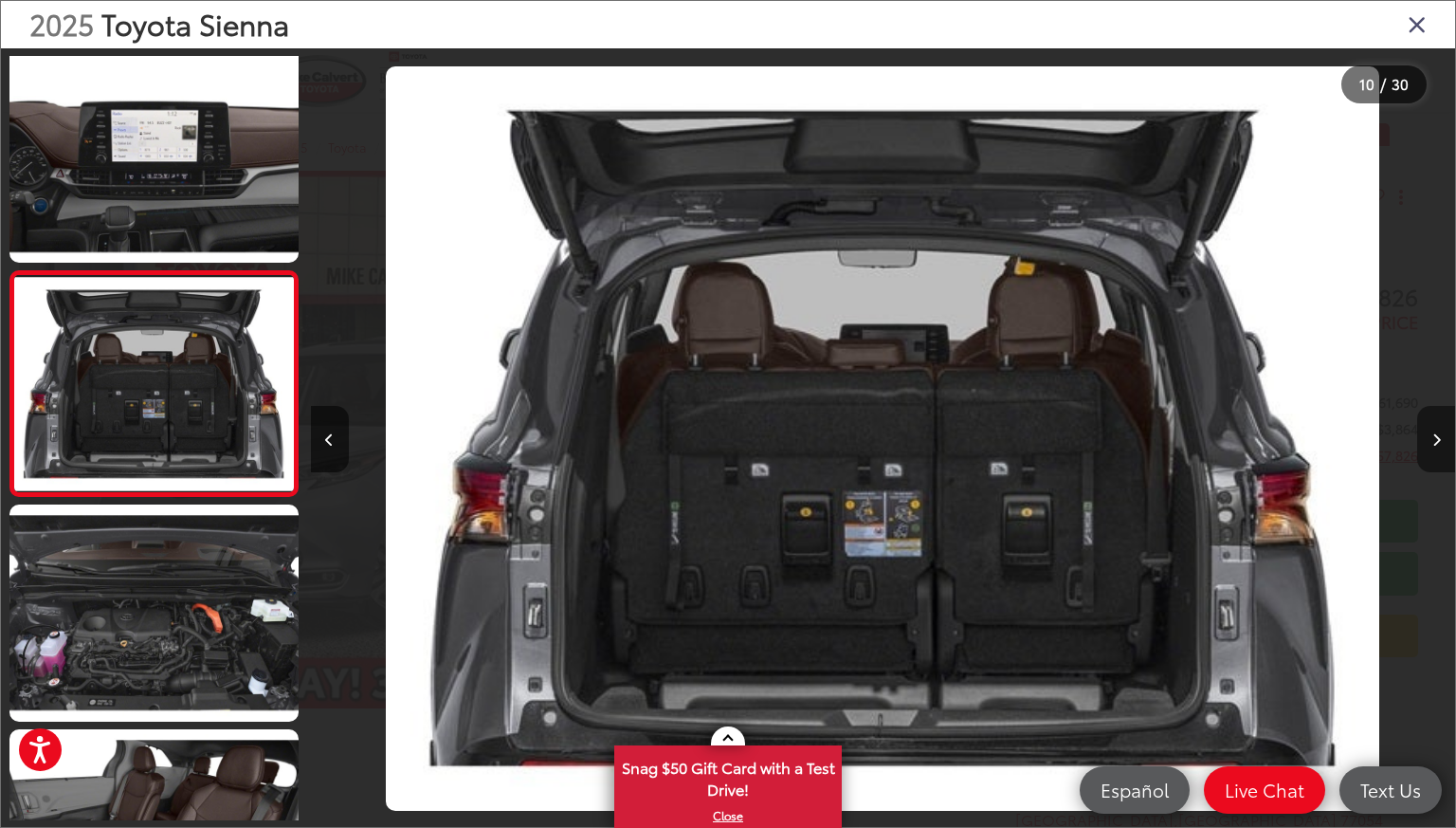
click at [1436, 440] on icon "Next image" at bounding box center [1436, 439] width 9 height 13
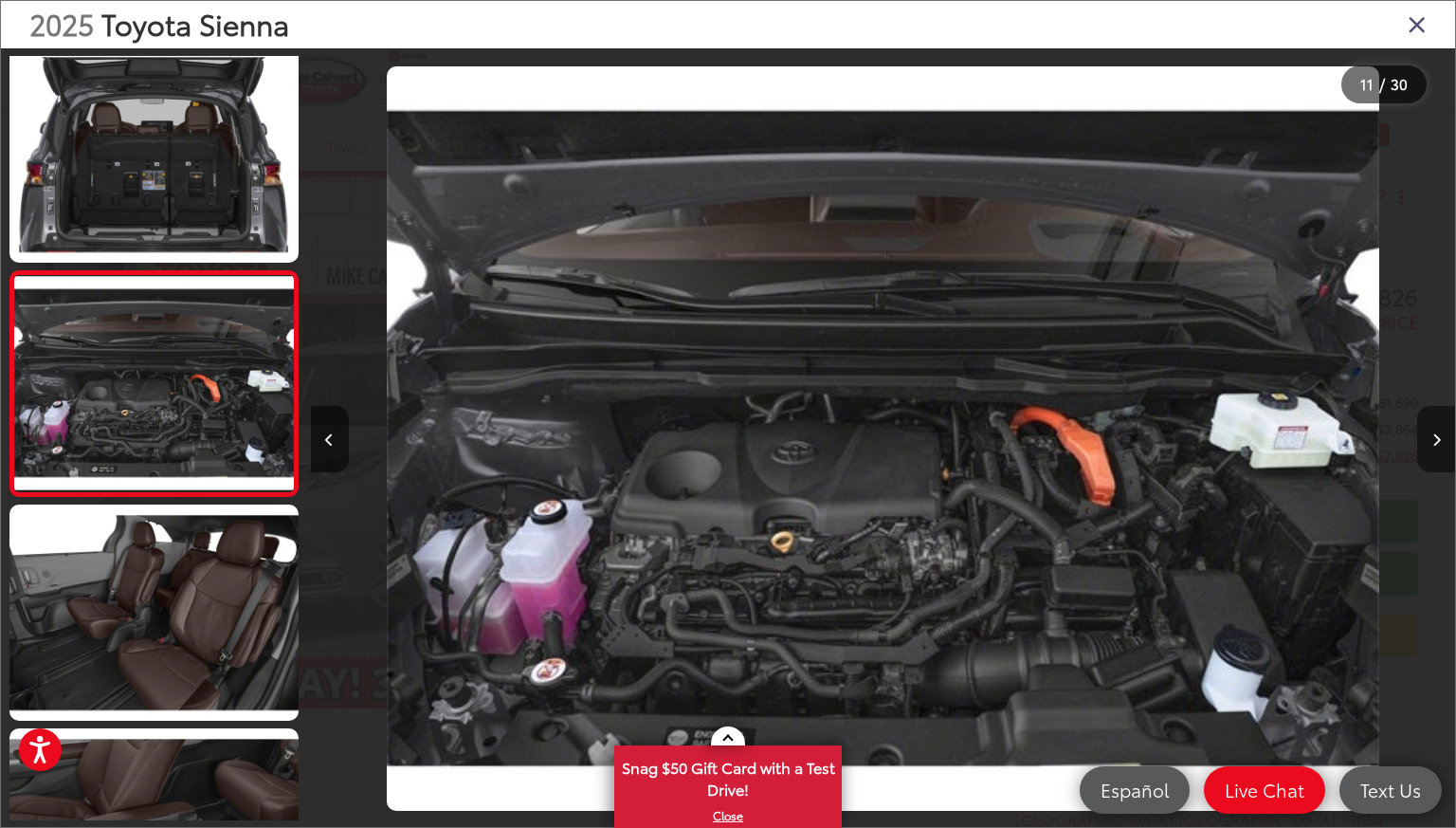
click at [1436, 440] on icon "Next image" at bounding box center [1436, 439] width 9 height 13
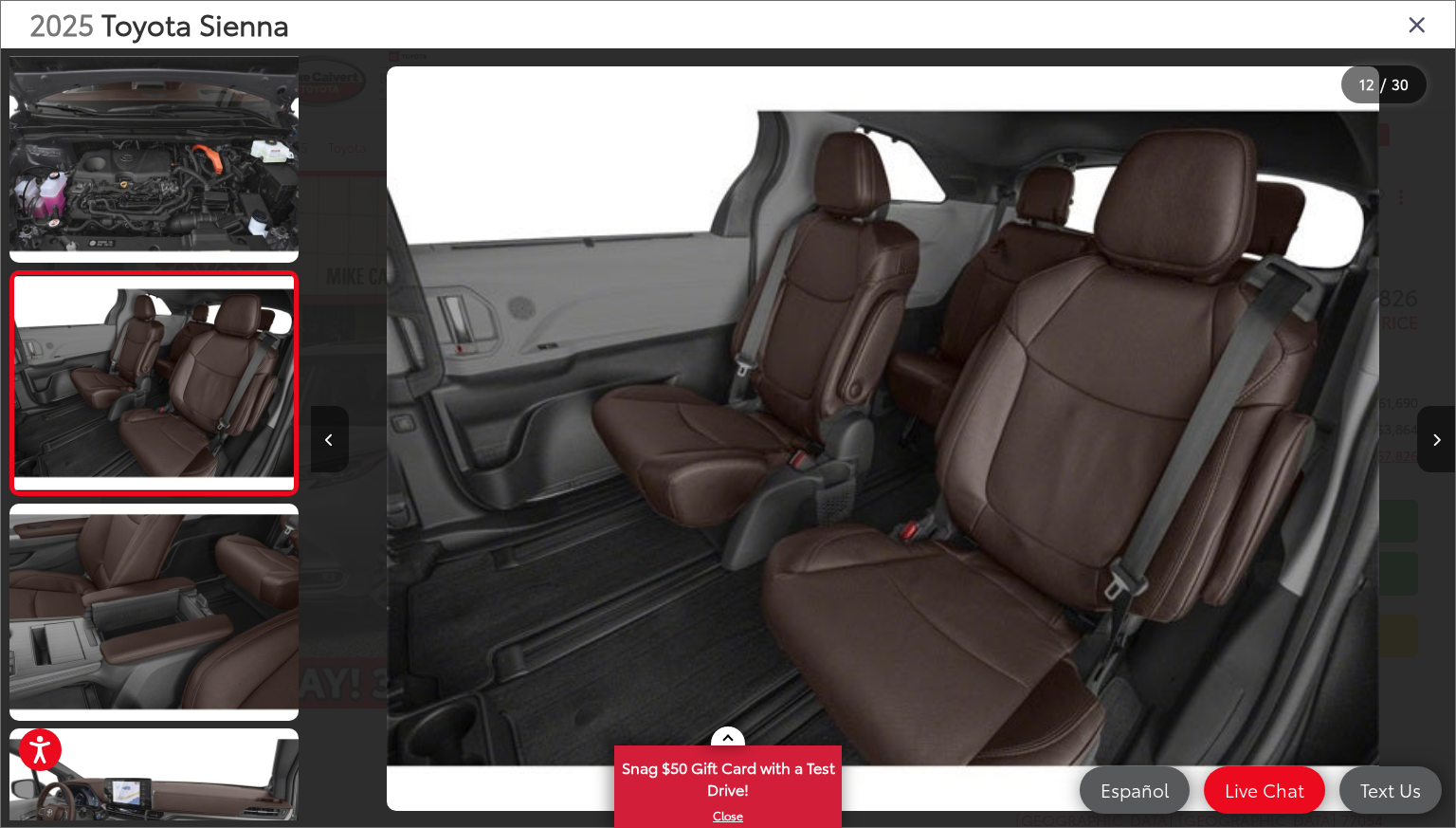
click at [329, 443] on icon "Previous image" at bounding box center [329, 439] width 9 height 13
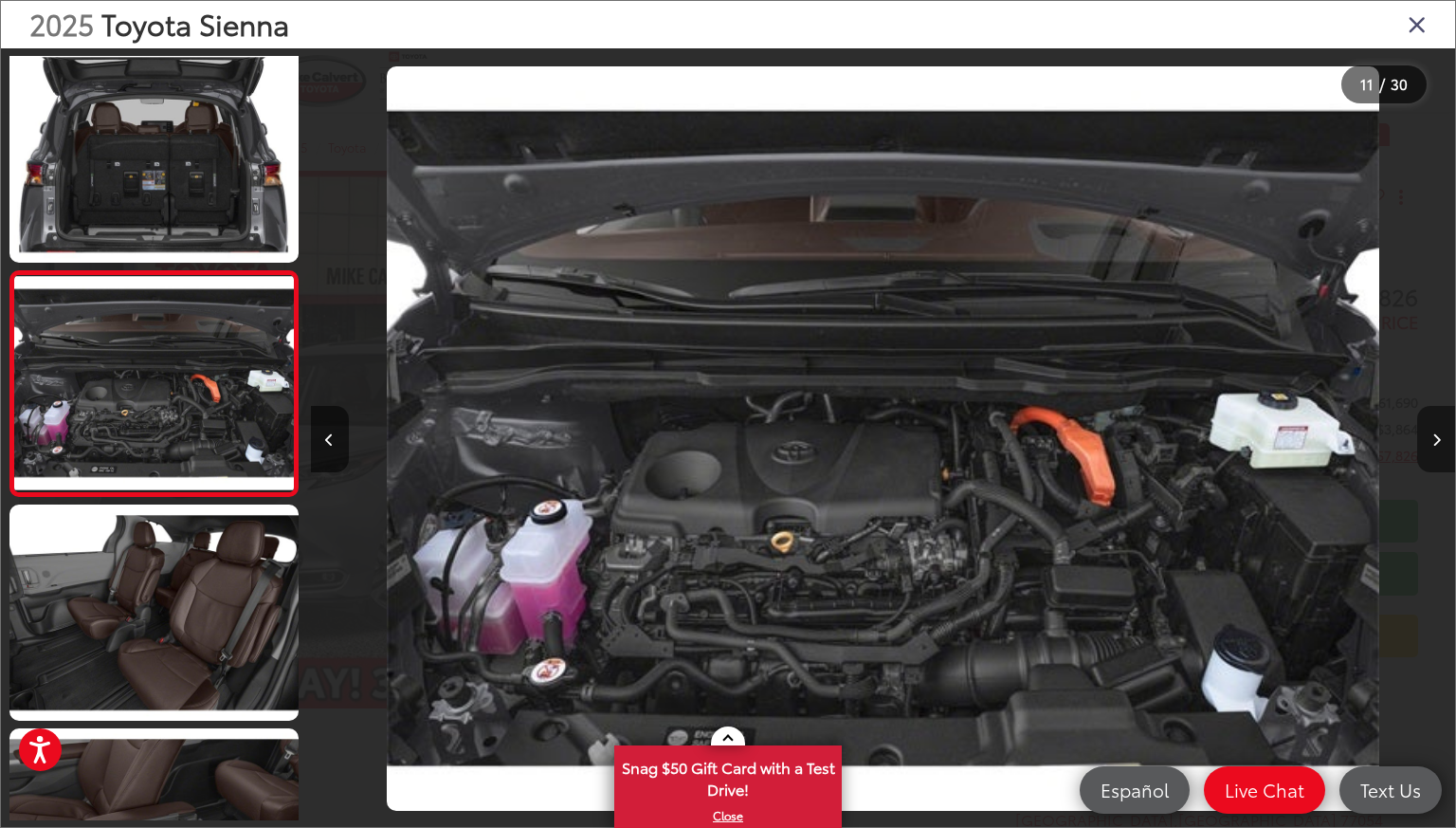
click at [1428, 439] on button "Next image" at bounding box center [1436, 438] width 38 height 67
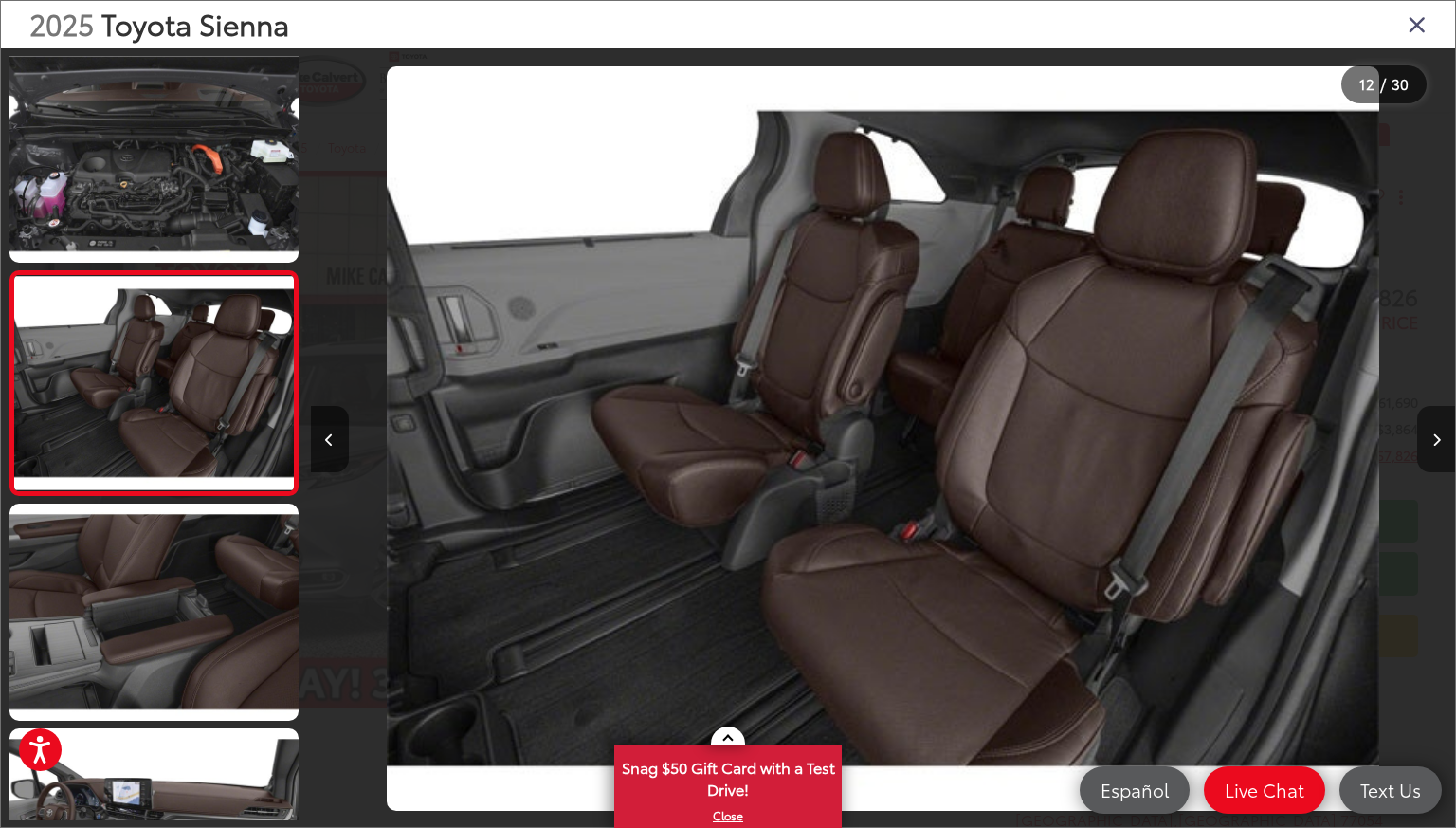
click at [1428, 439] on button "Next image" at bounding box center [1436, 438] width 38 height 67
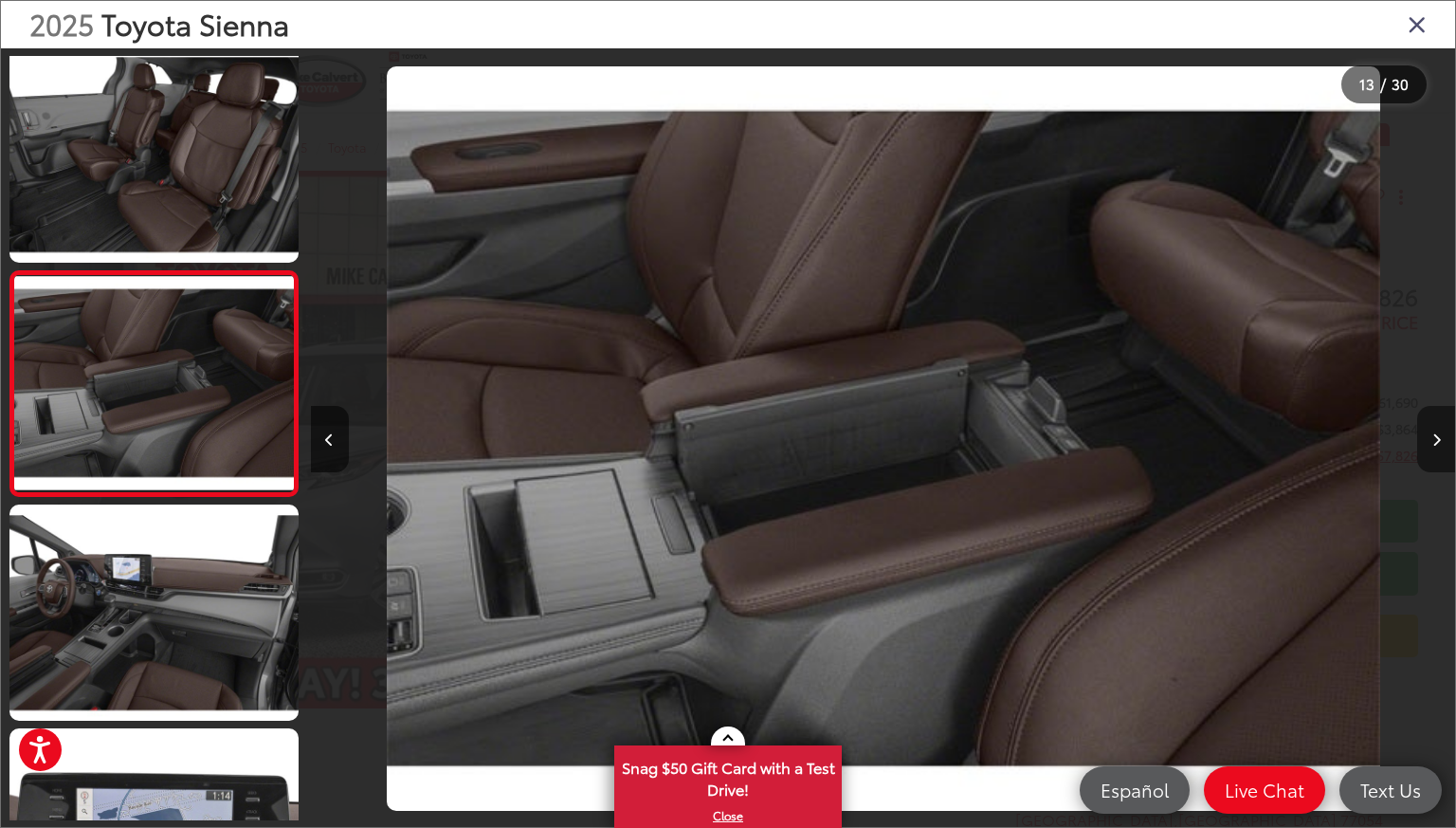
click at [1428, 439] on button "Next image" at bounding box center [1436, 438] width 38 height 67
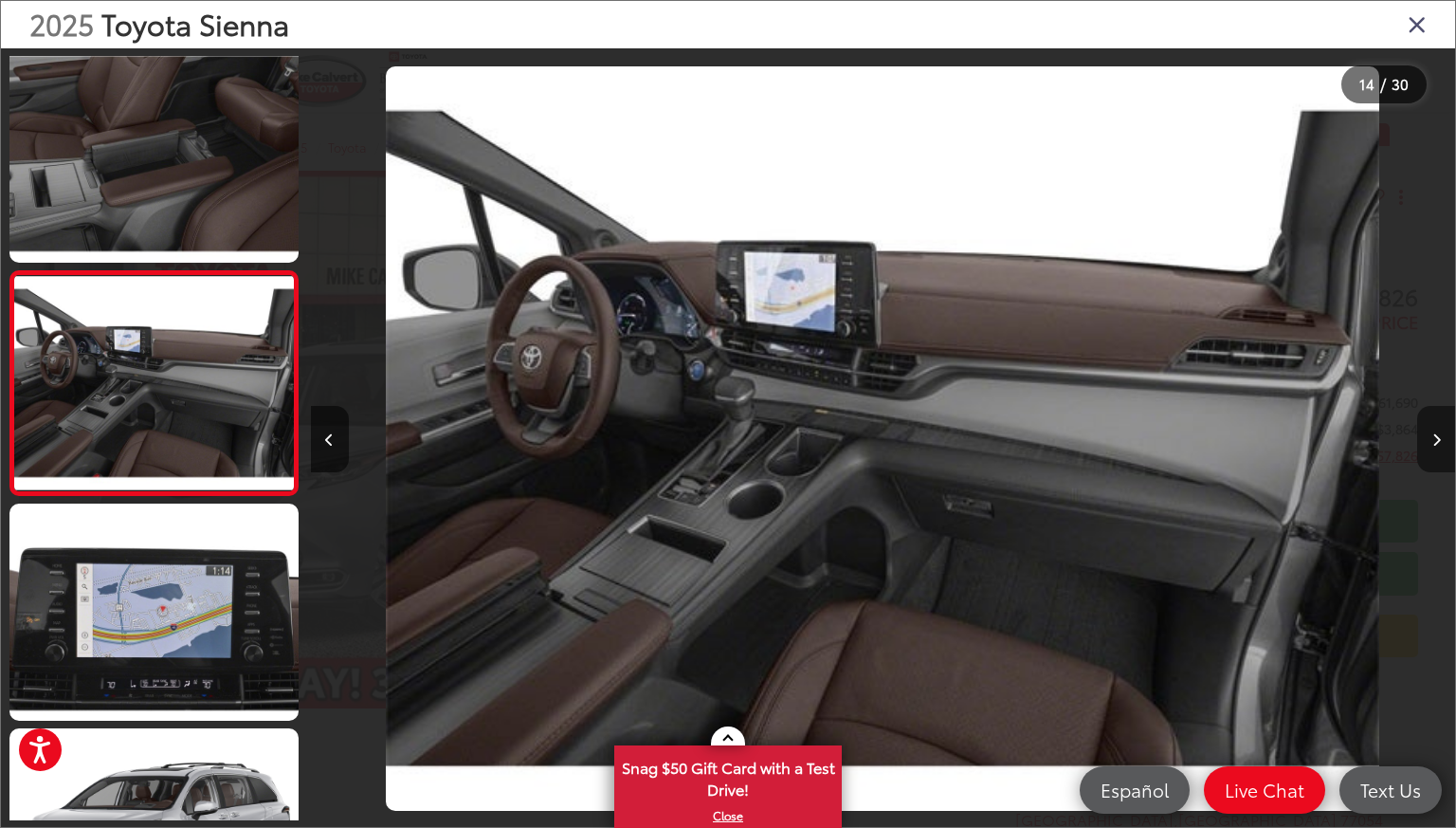
click at [1428, 439] on button "Next image" at bounding box center [1436, 438] width 38 height 67
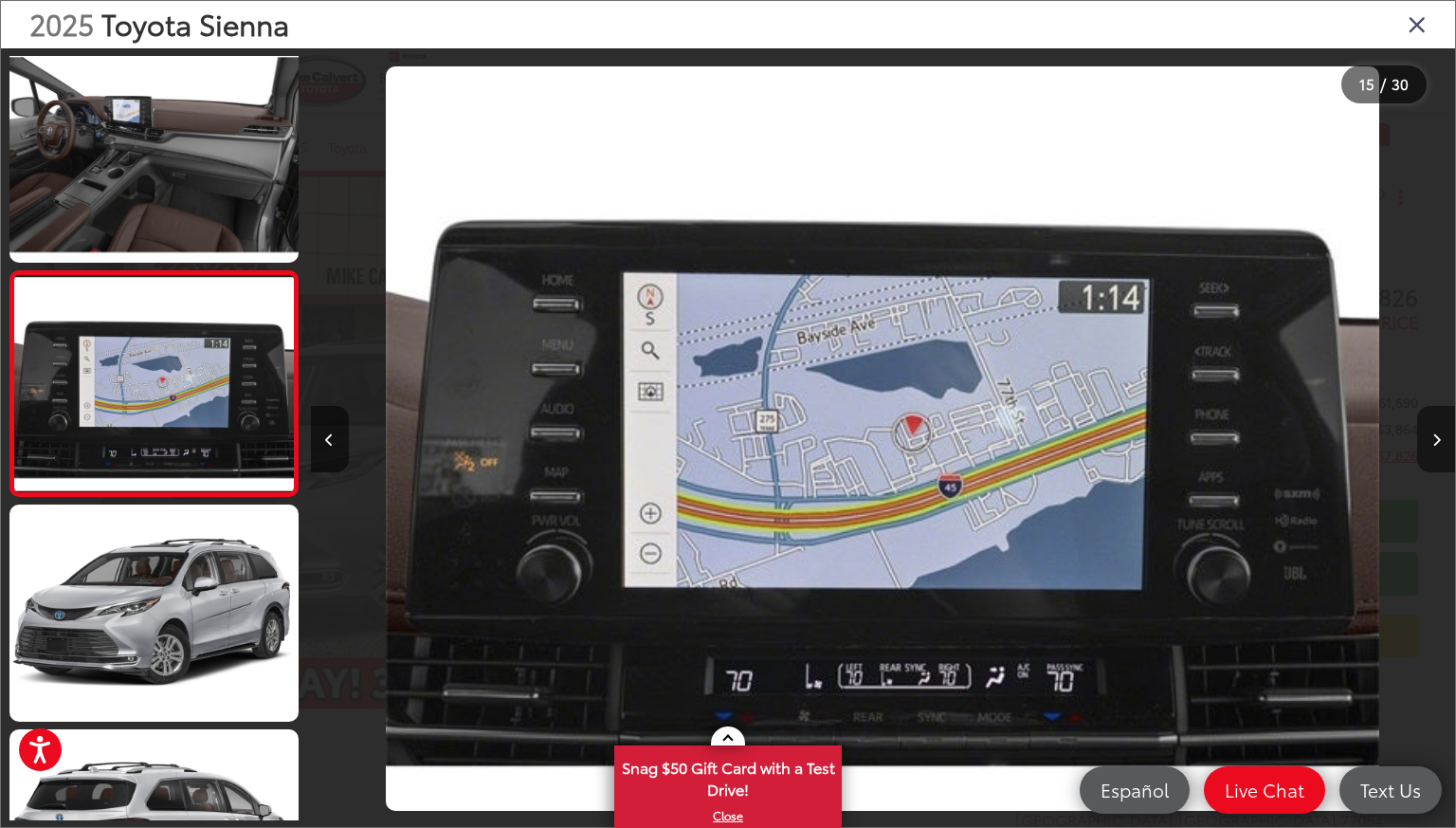
click at [1428, 439] on button "Next image" at bounding box center [1436, 438] width 38 height 67
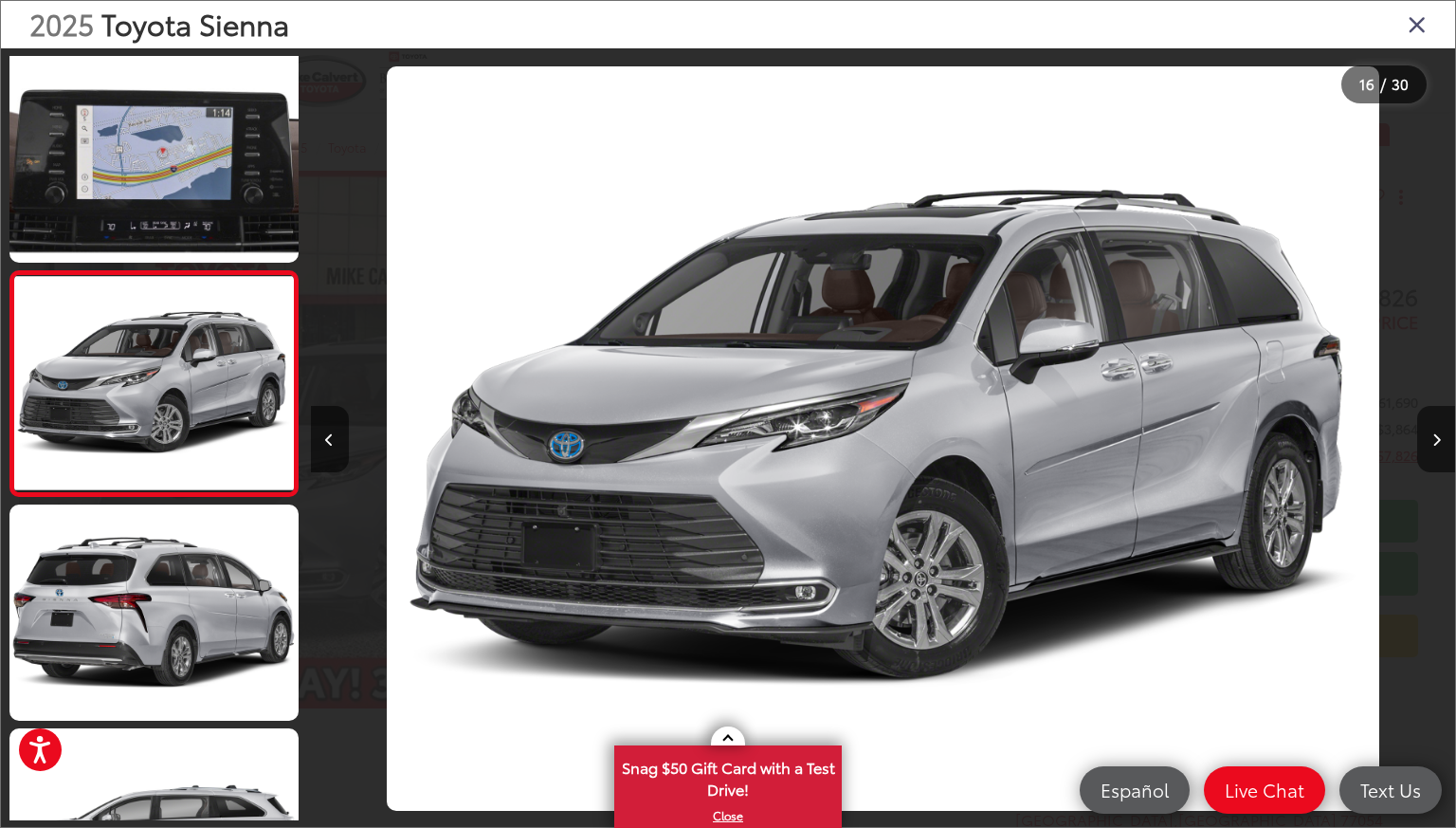
click at [1425, 17] on icon "Close gallery" at bounding box center [1416, 23] width 19 height 25
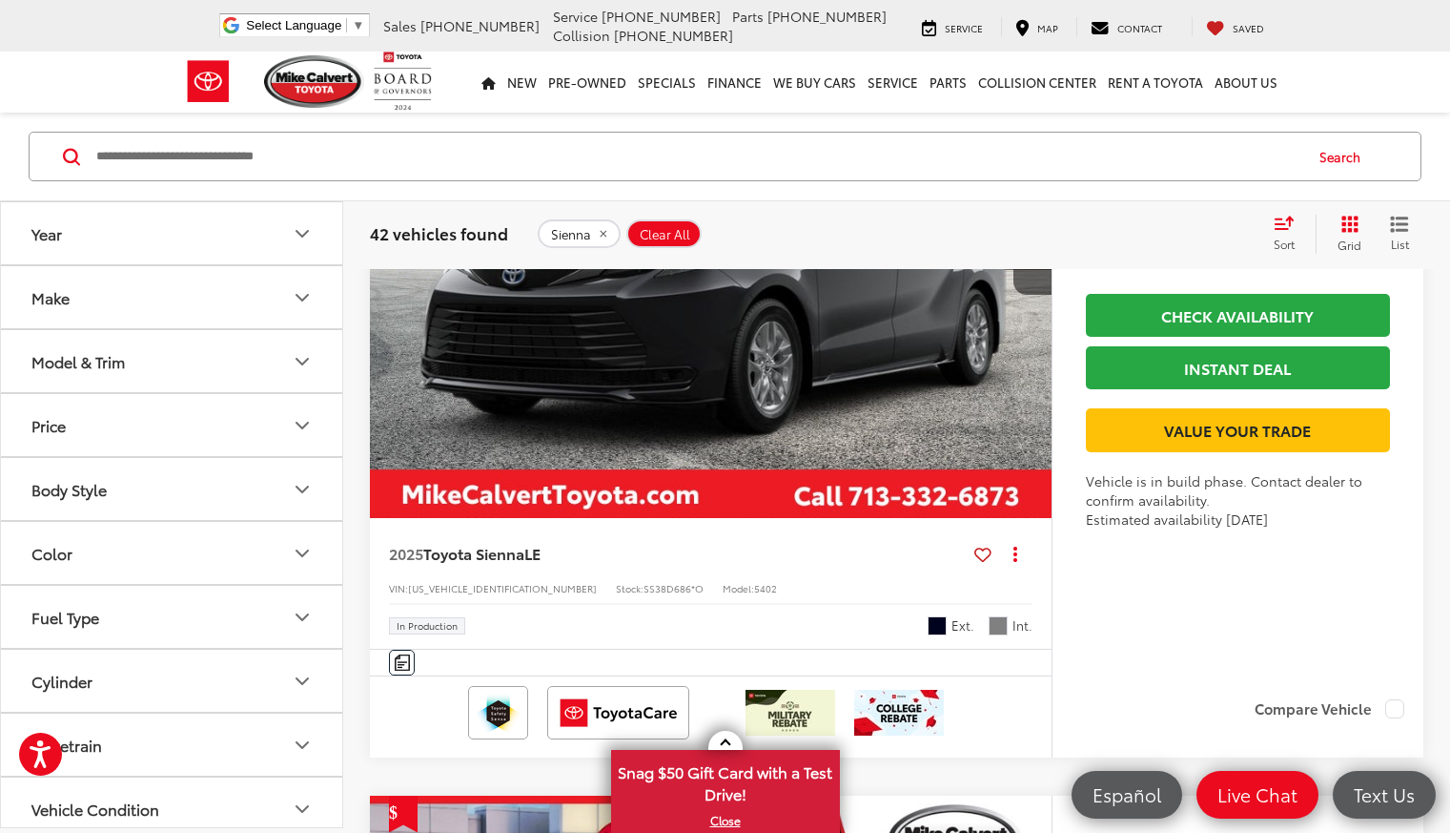
scroll to position [7325, 0]
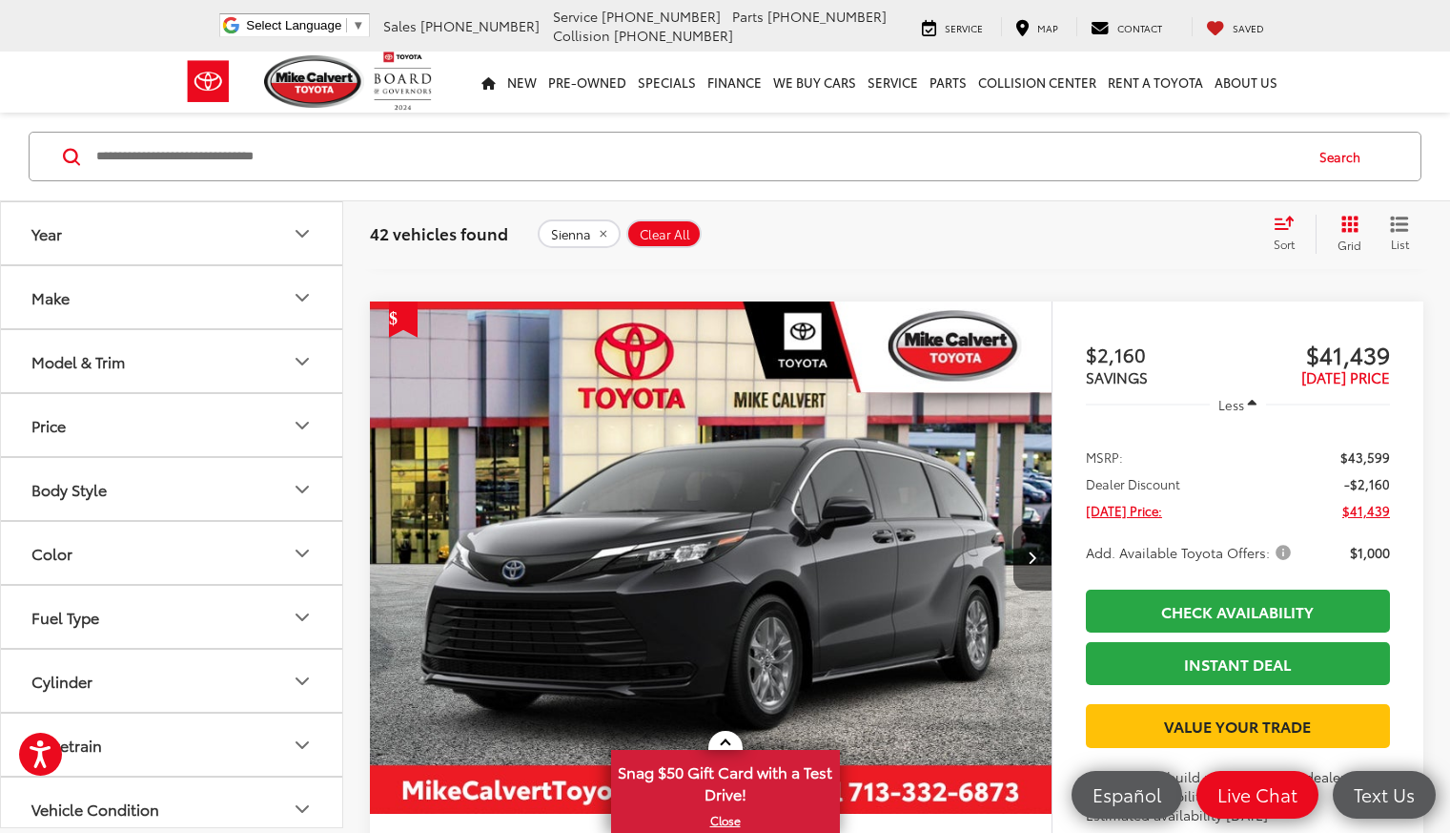
click at [289, 355] on button "Model & Trim" at bounding box center [172, 361] width 343 height 62
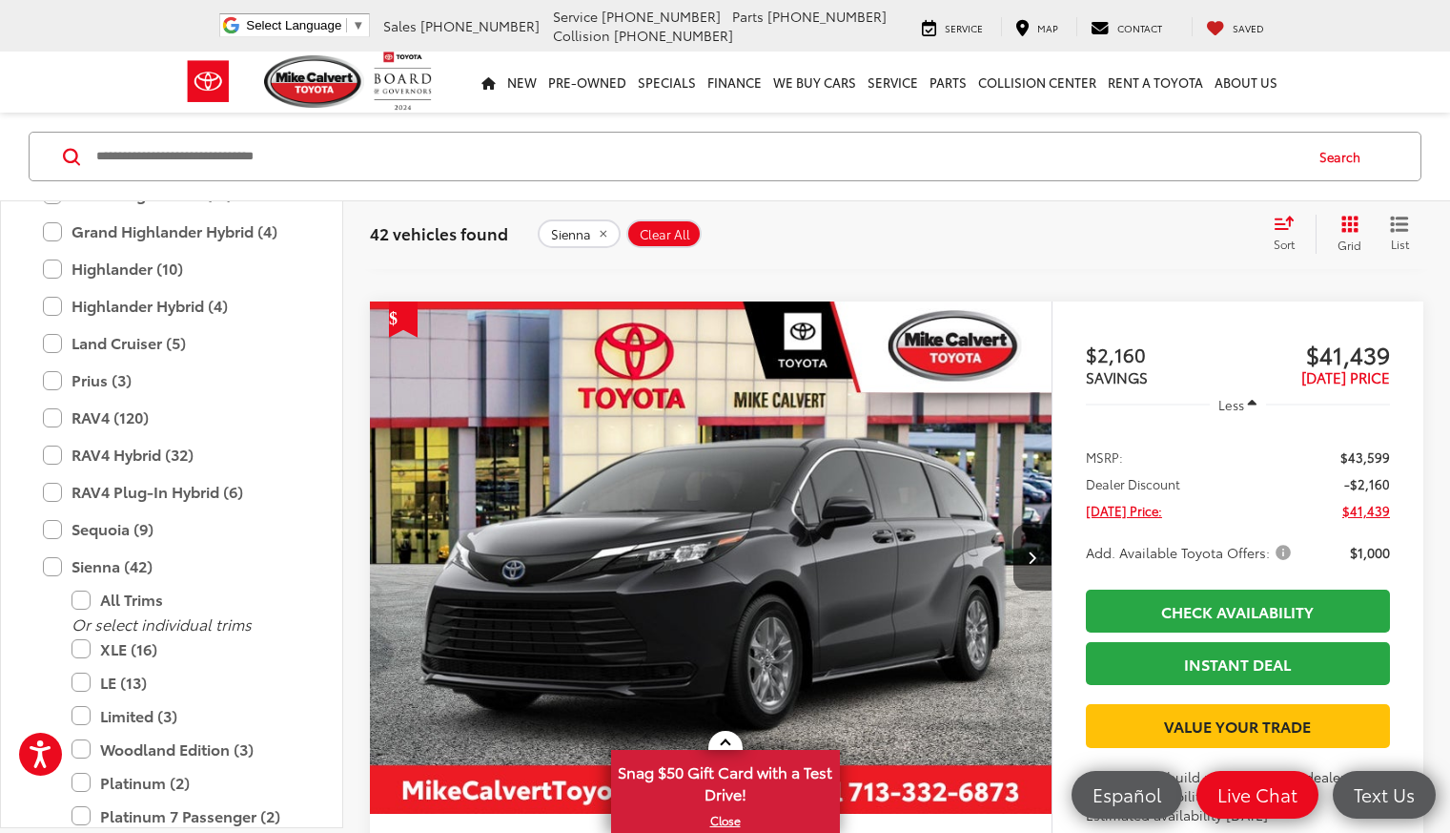
scroll to position [1038, 0]
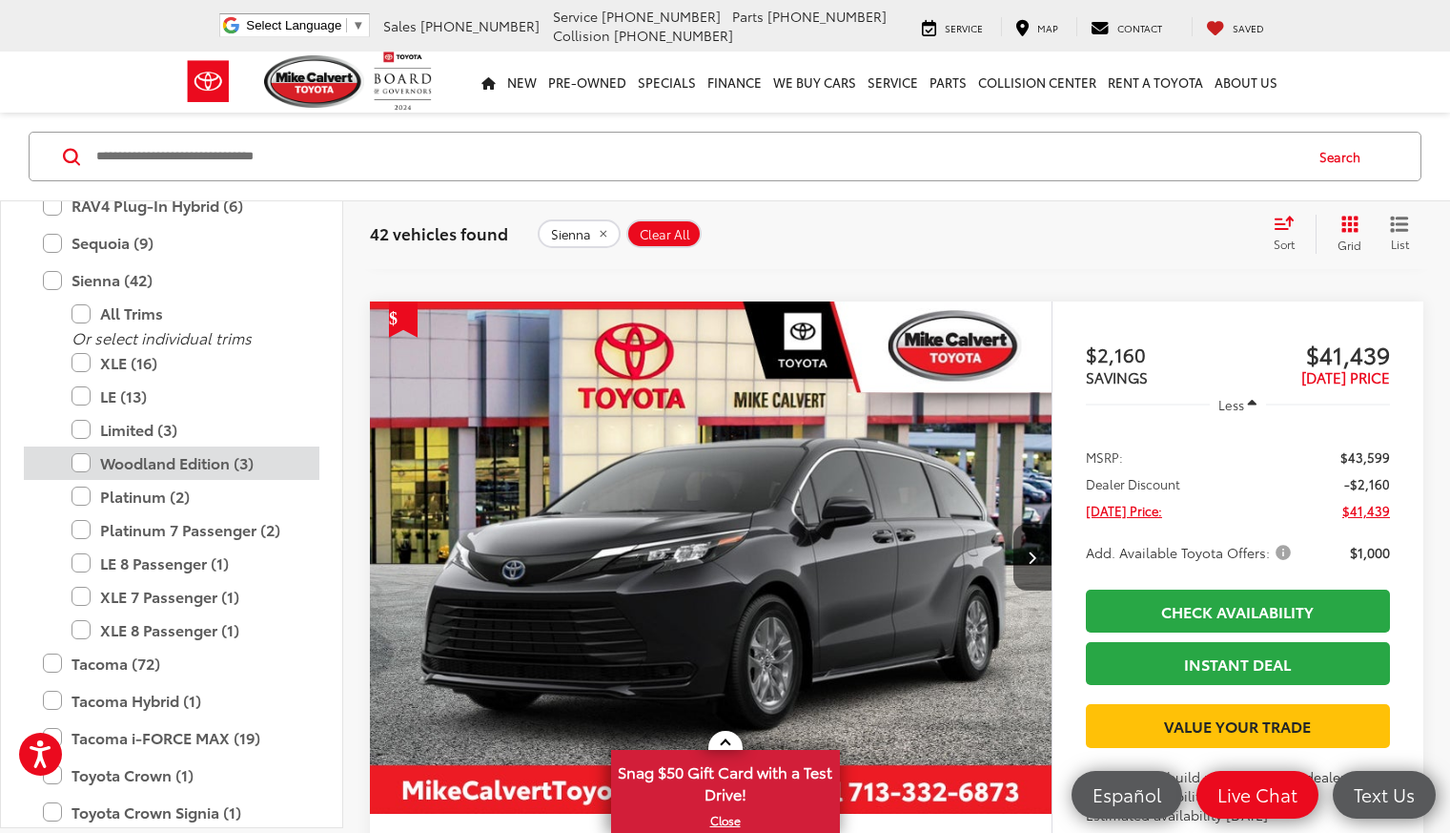
click at [88, 463] on label "Woodland Edition (3)" at bounding box center [186, 462] width 229 height 33
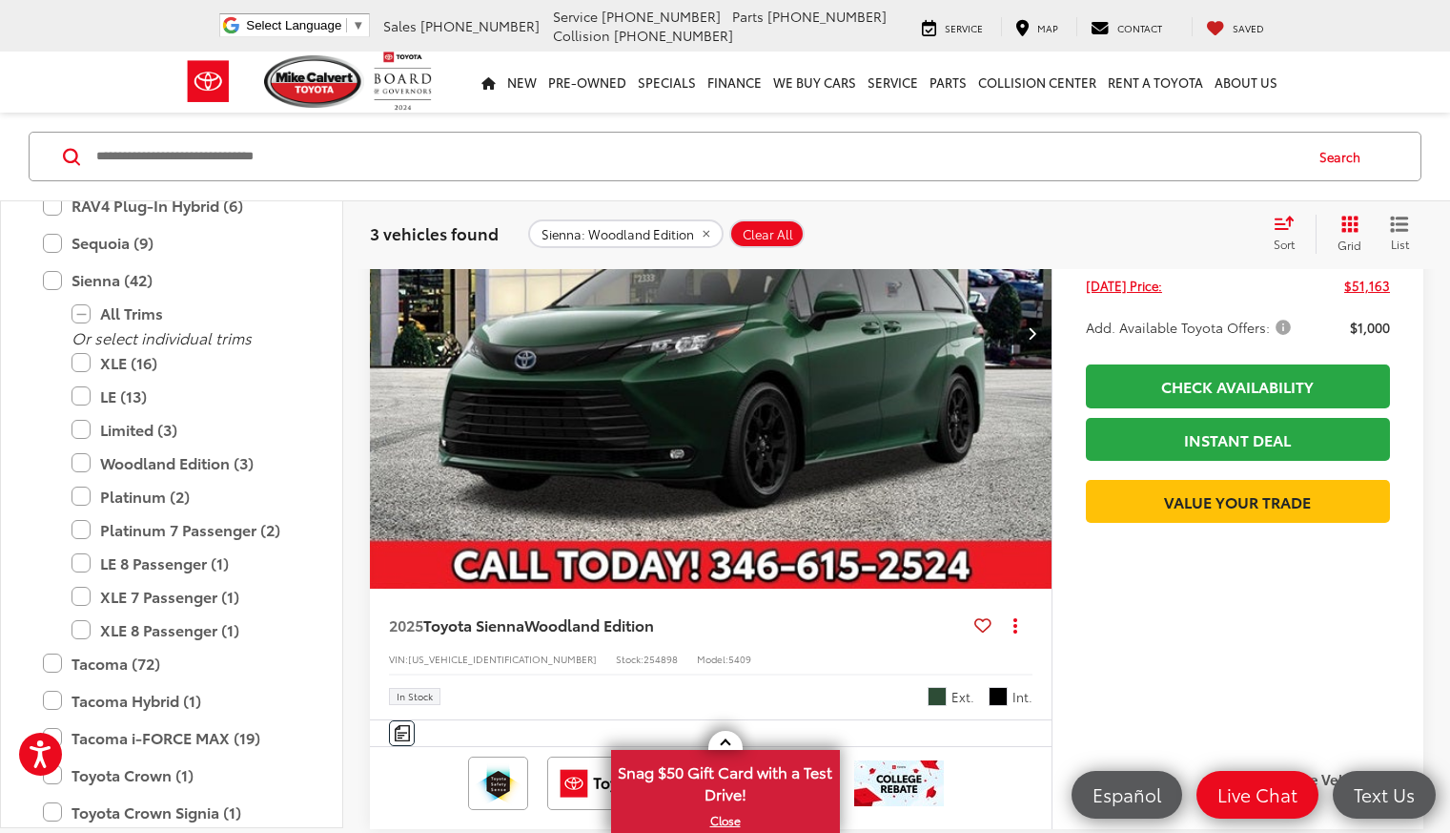
scroll to position [459, 0]
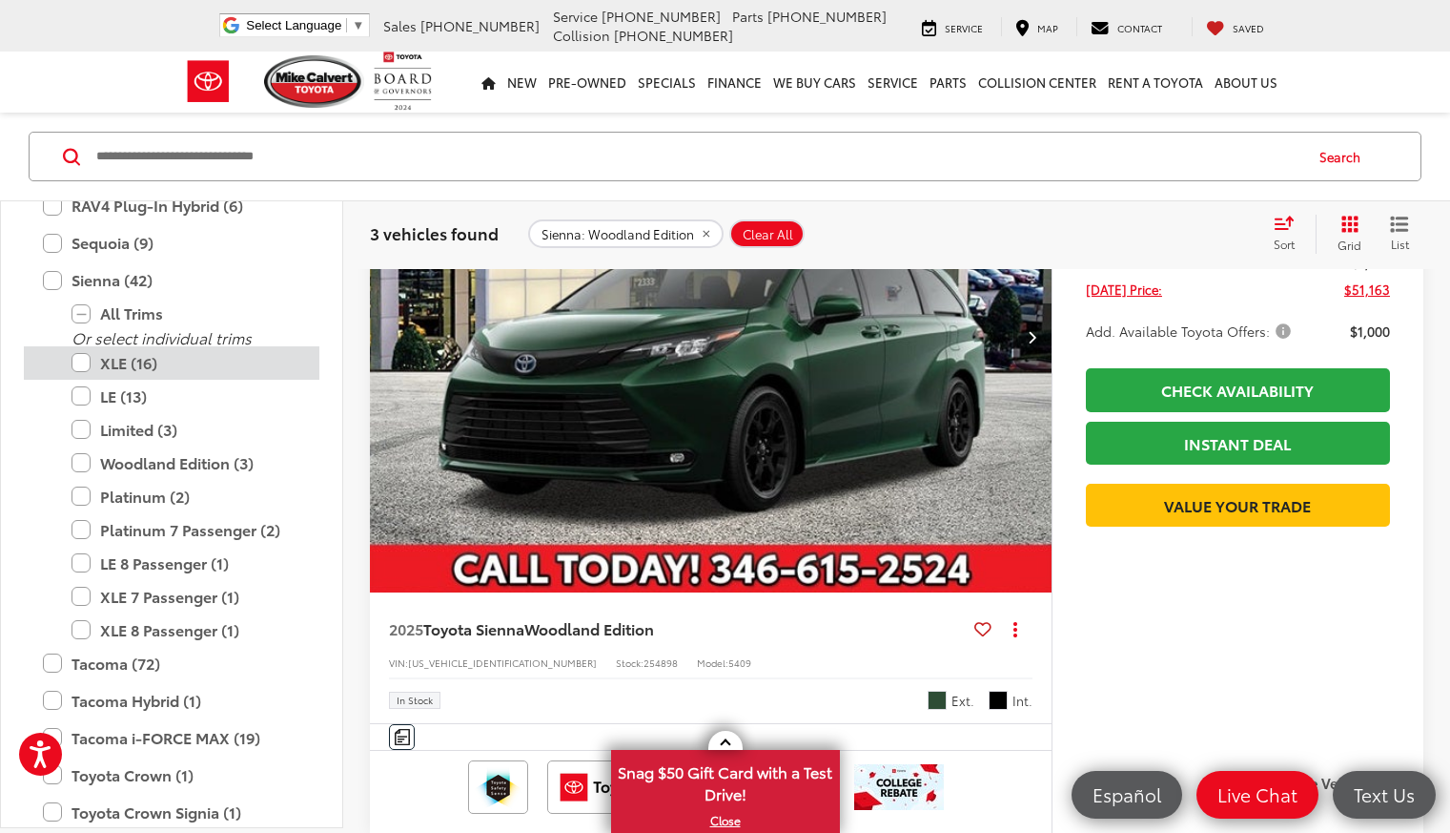
click at [84, 366] on label "XLE (16)" at bounding box center [186, 362] width 229 height 33
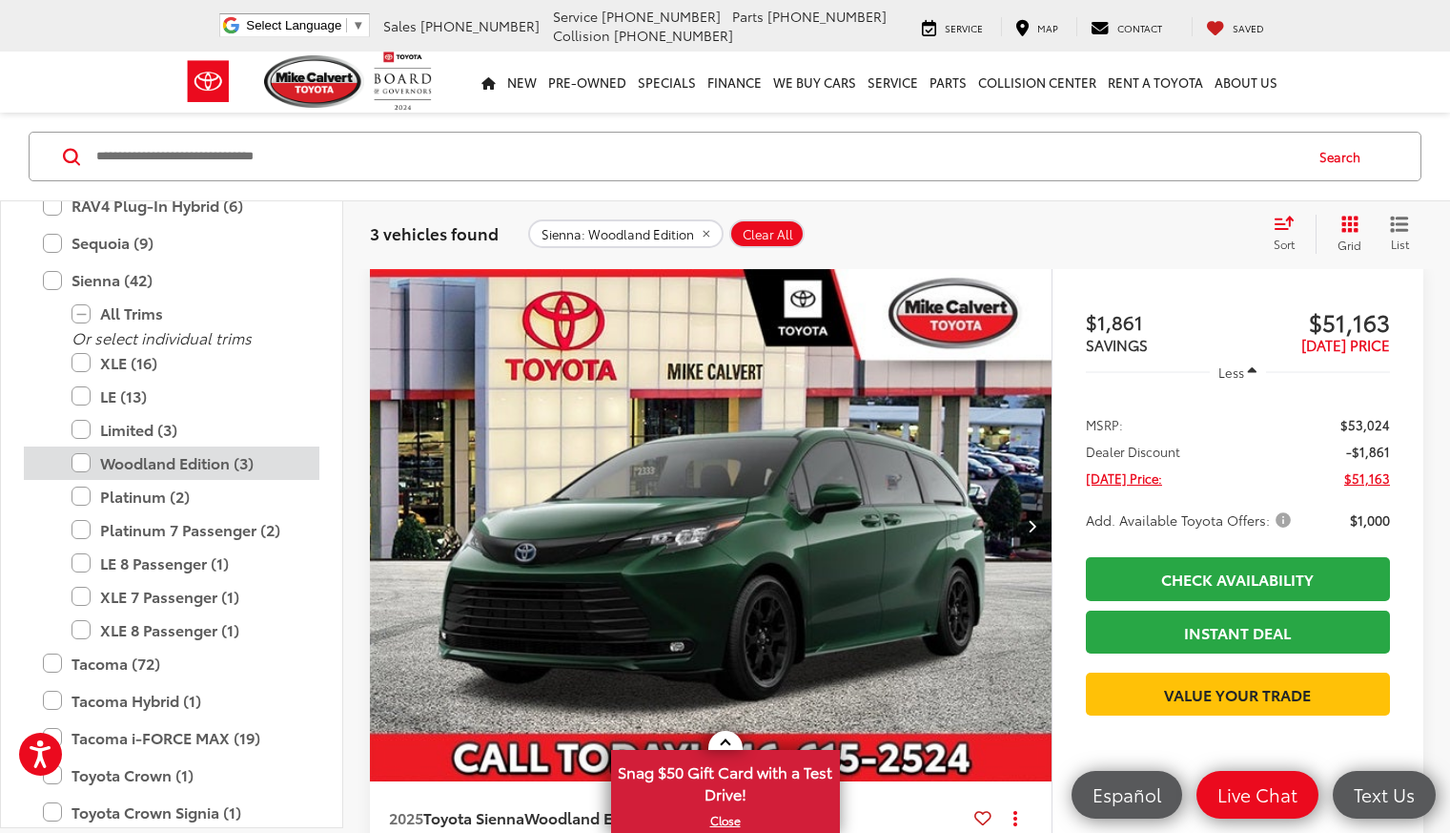
scroll to position [268, 0]
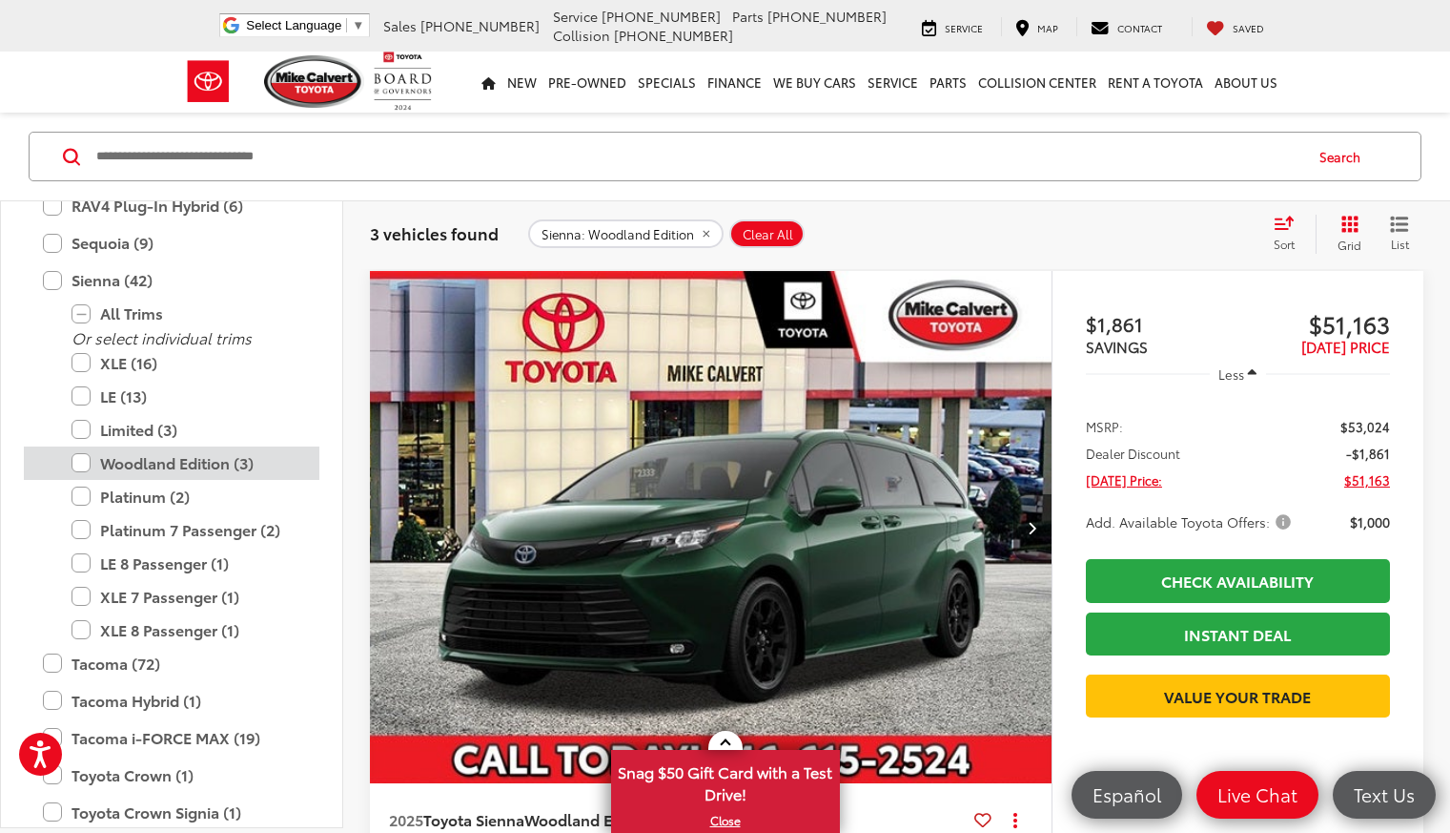
click at [81, 468] on label "Woodland Edition (3)" at bounding box center [186, 462] width 229 height 33
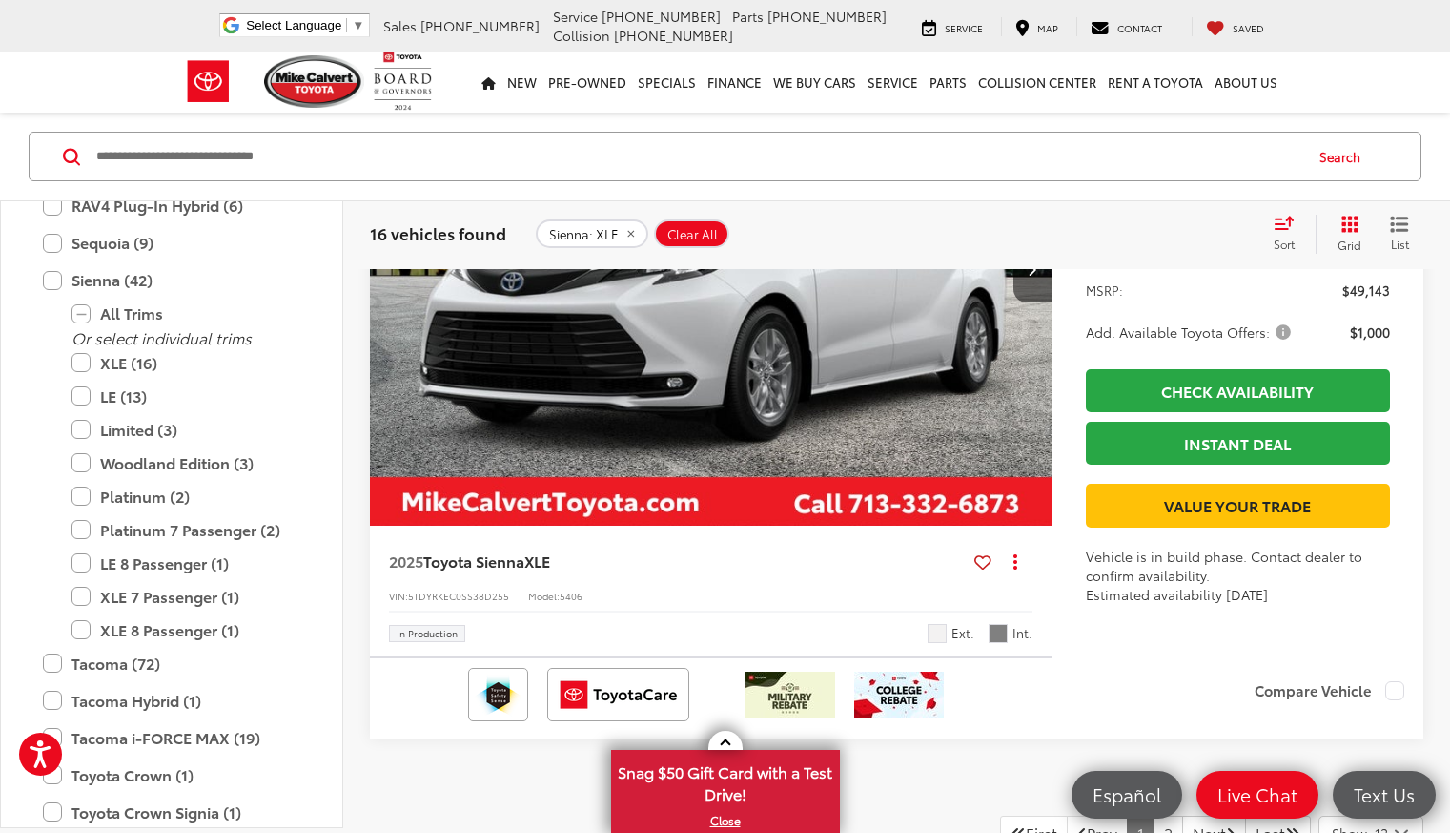
scroll to position [9060, 0]
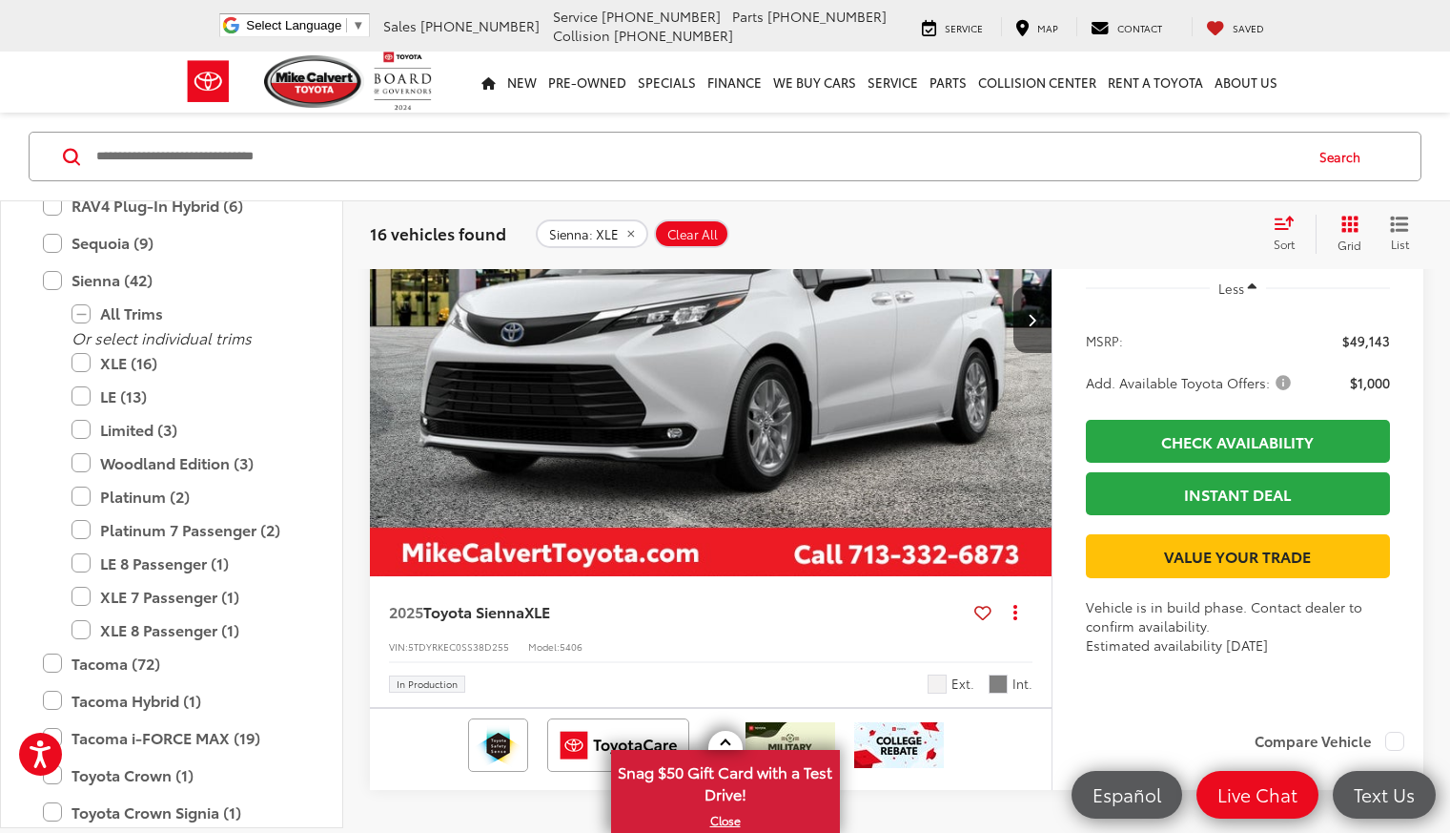
click at [554, 435] on img "2025 Toyota Sienna XLE 0" at bounding box center [711, 320] width 685 height 513
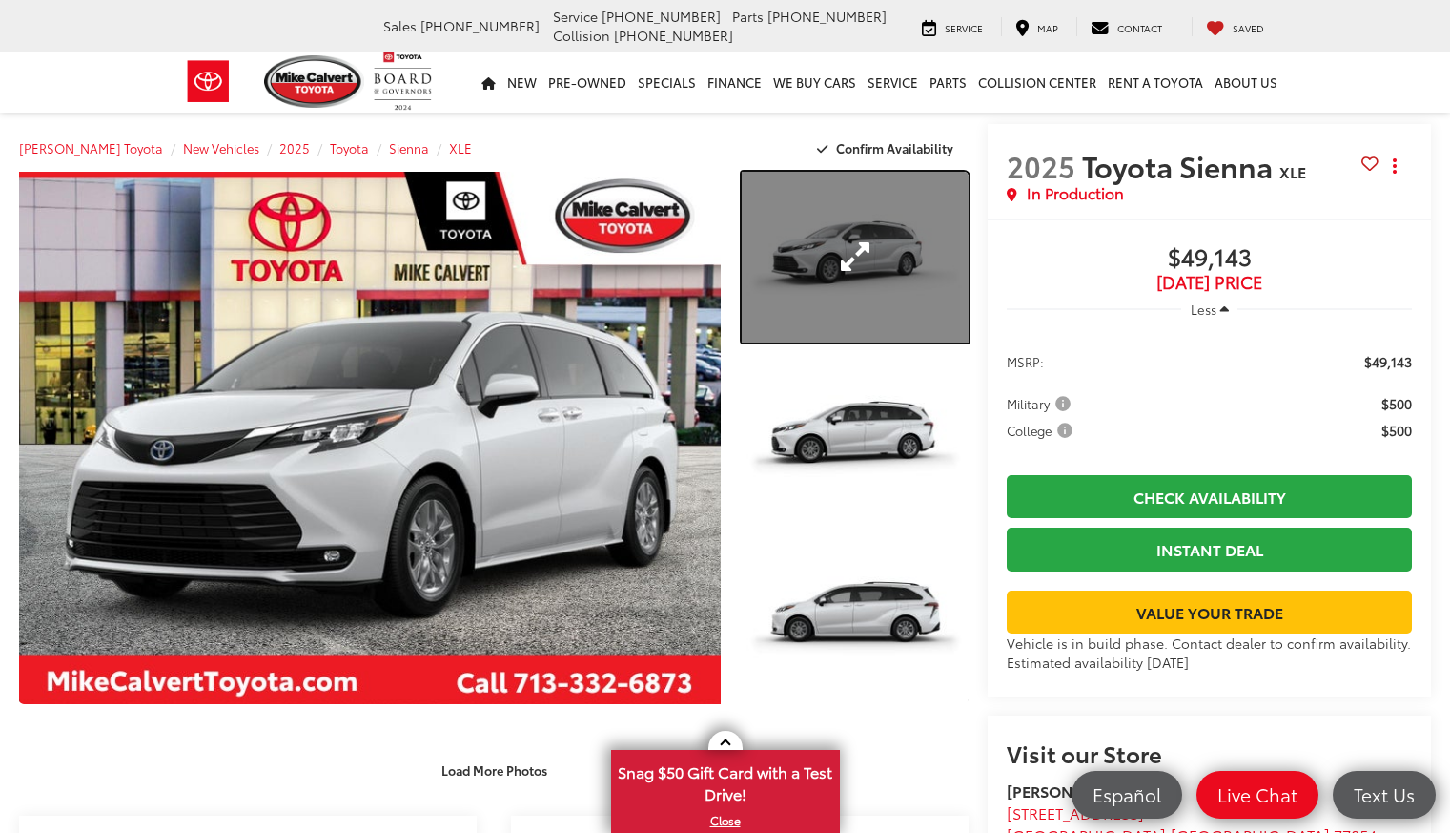
click at [840, 271] on link "Expand Photo 1" at bounding box center [855, 257] width 227 height 171
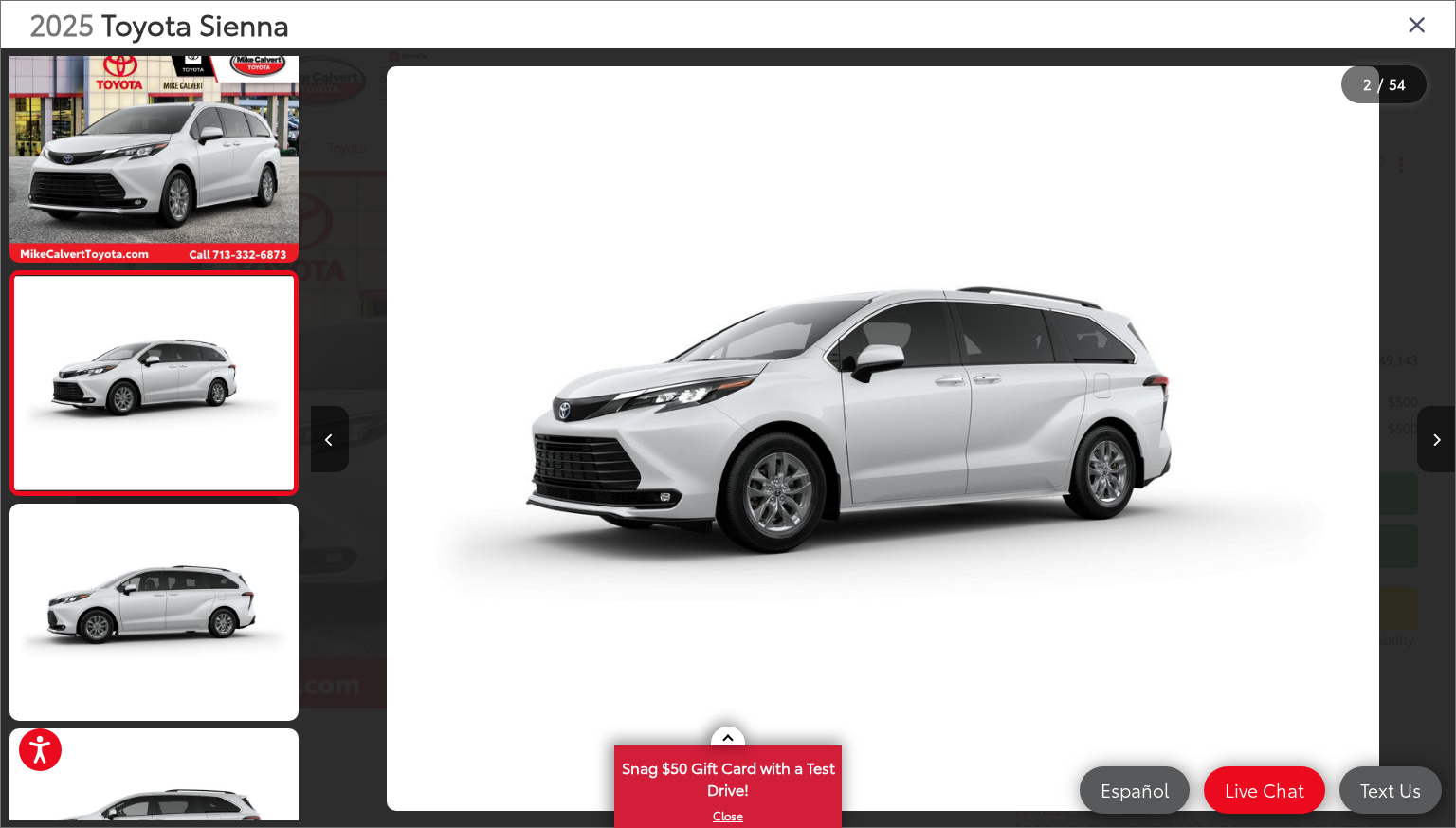
click at [1441, 436] on button "Next image" at bounding box center [1436, 438] width 38 height 67
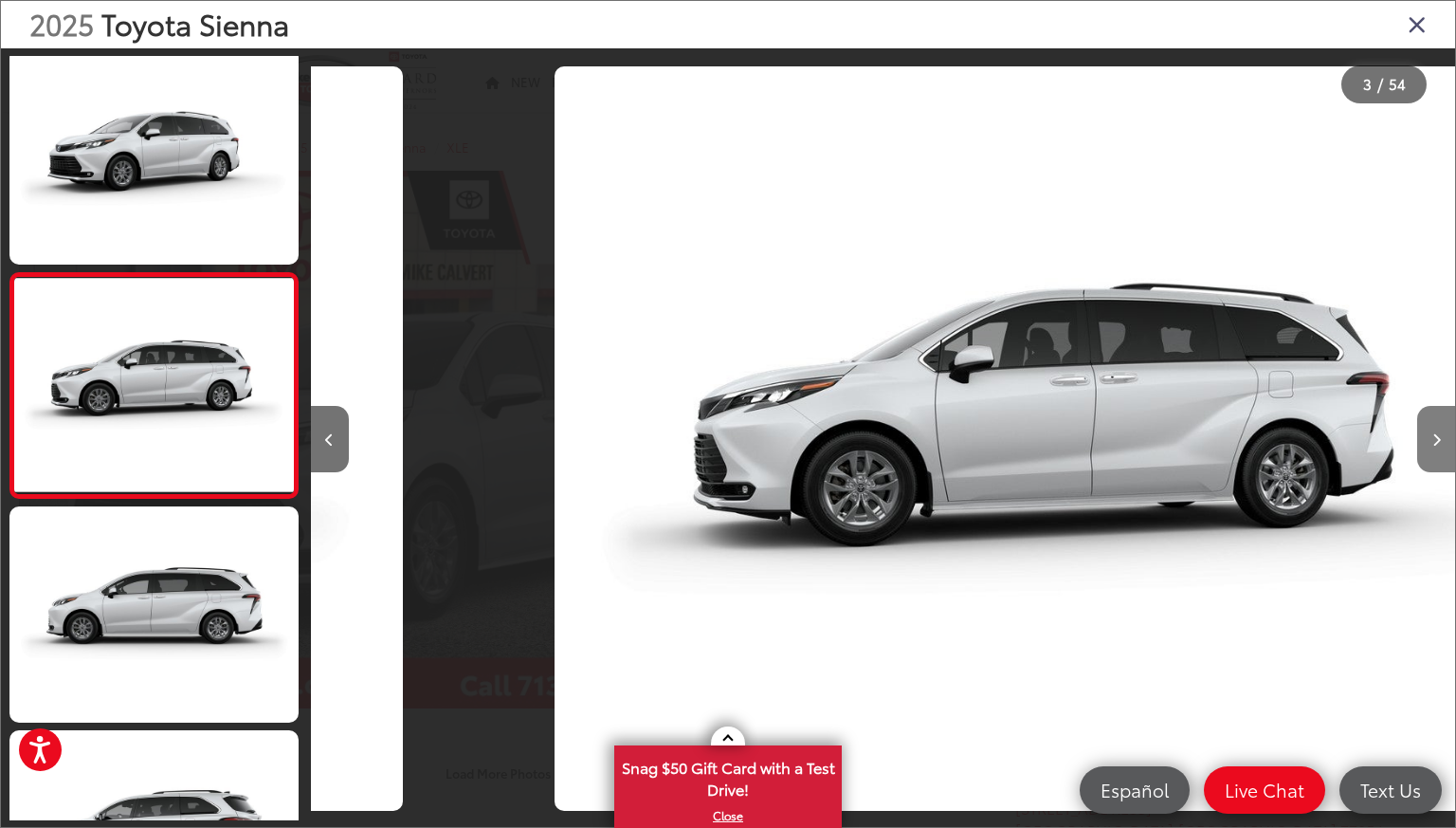
scroll to position [236, 0]
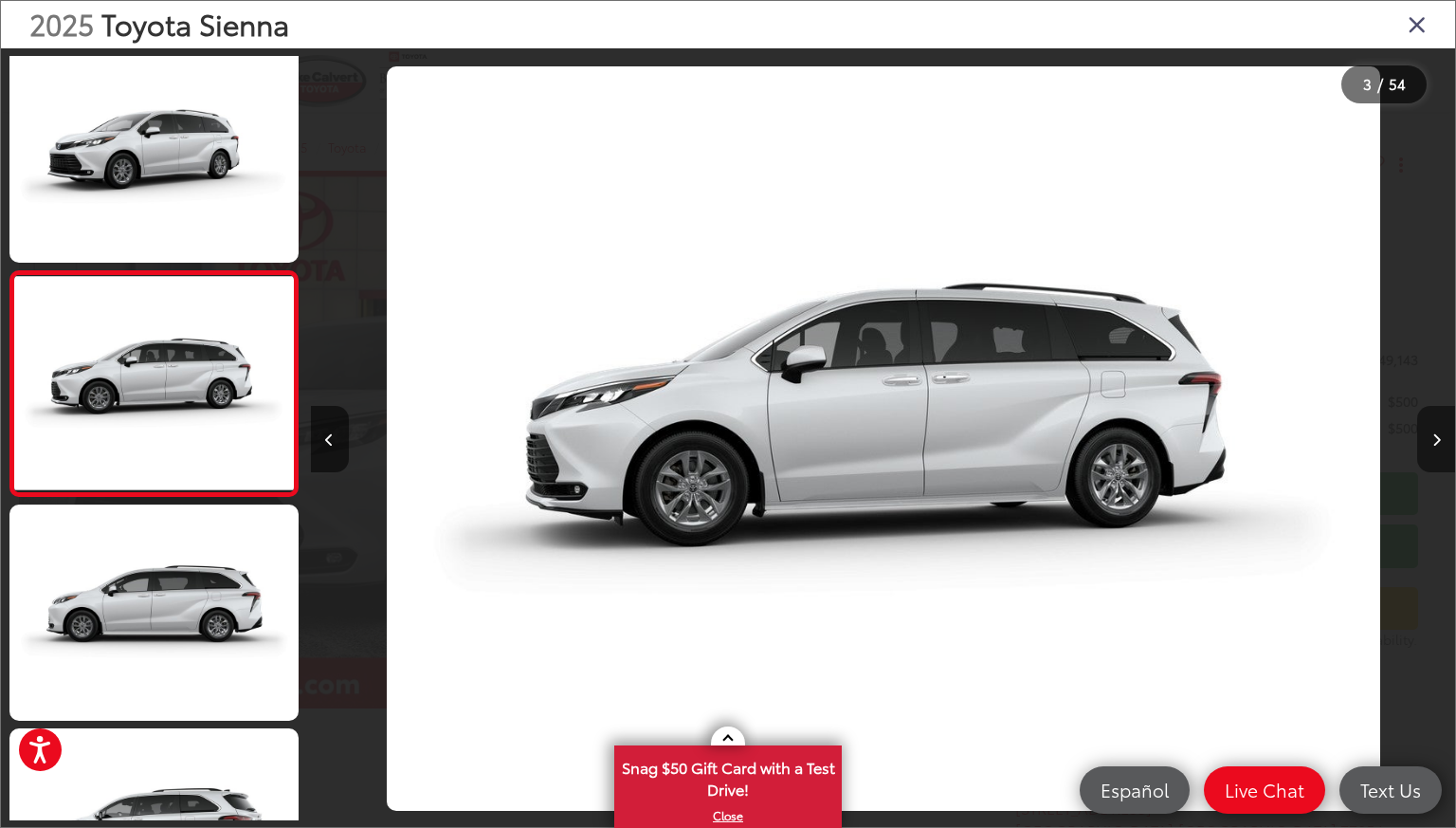
click at [1441, 436] on button "Next image" at bounding box center [1436, 438] width 38 height 67
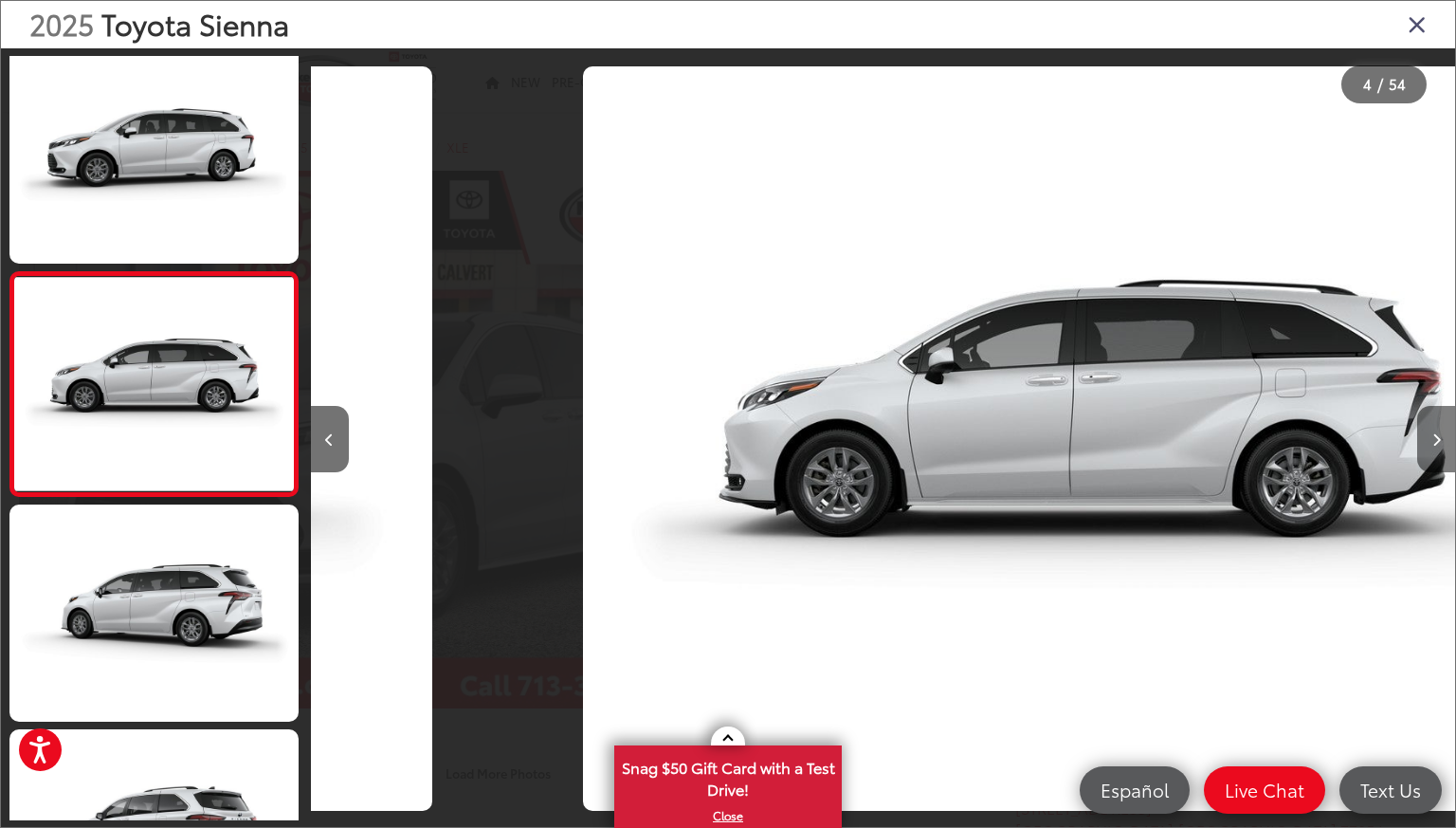
scroll to position [460, 0]
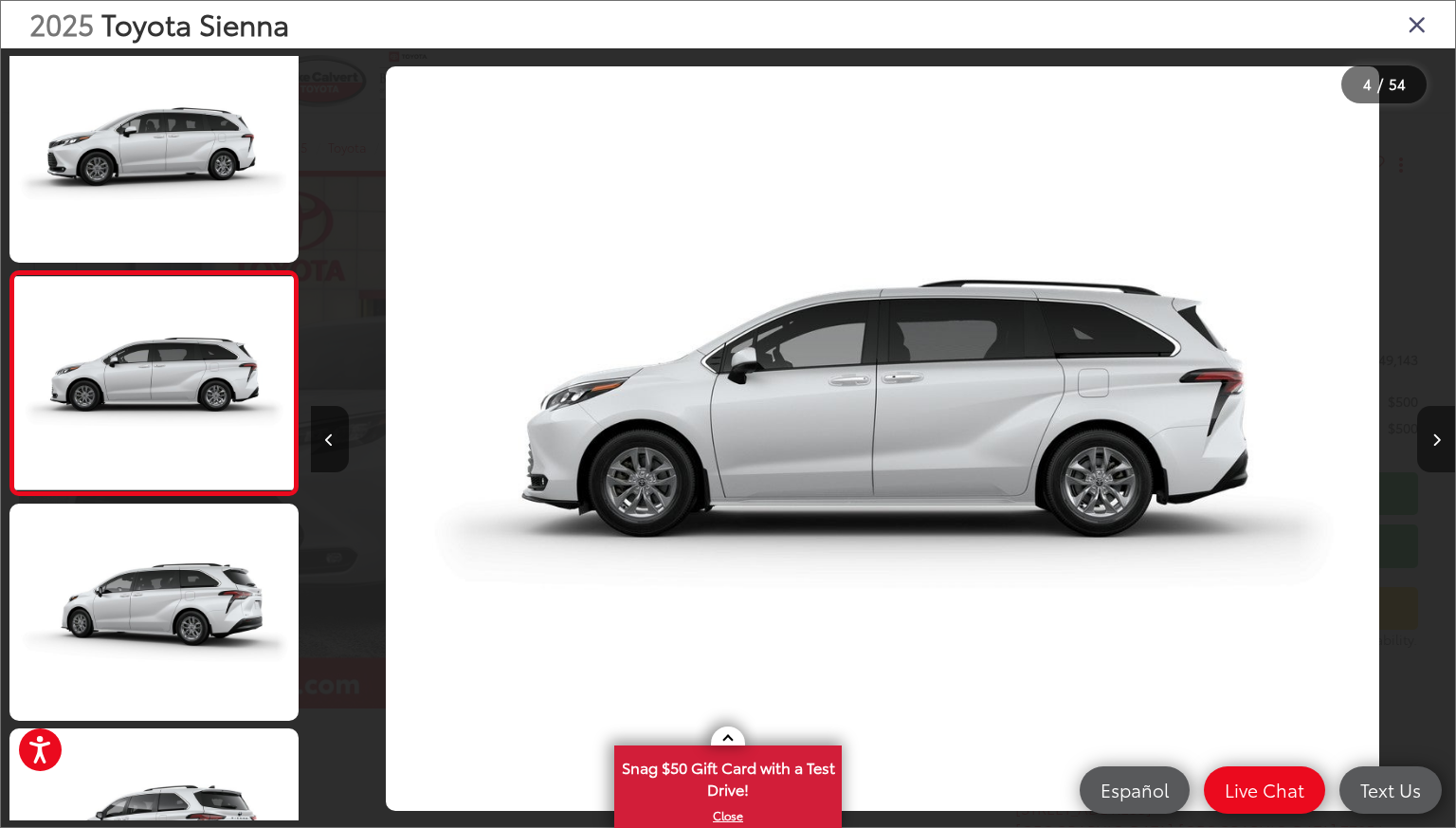
click at [1441, 436] on button "Next image" at bounding box center [1436, 438] width 38 height 67
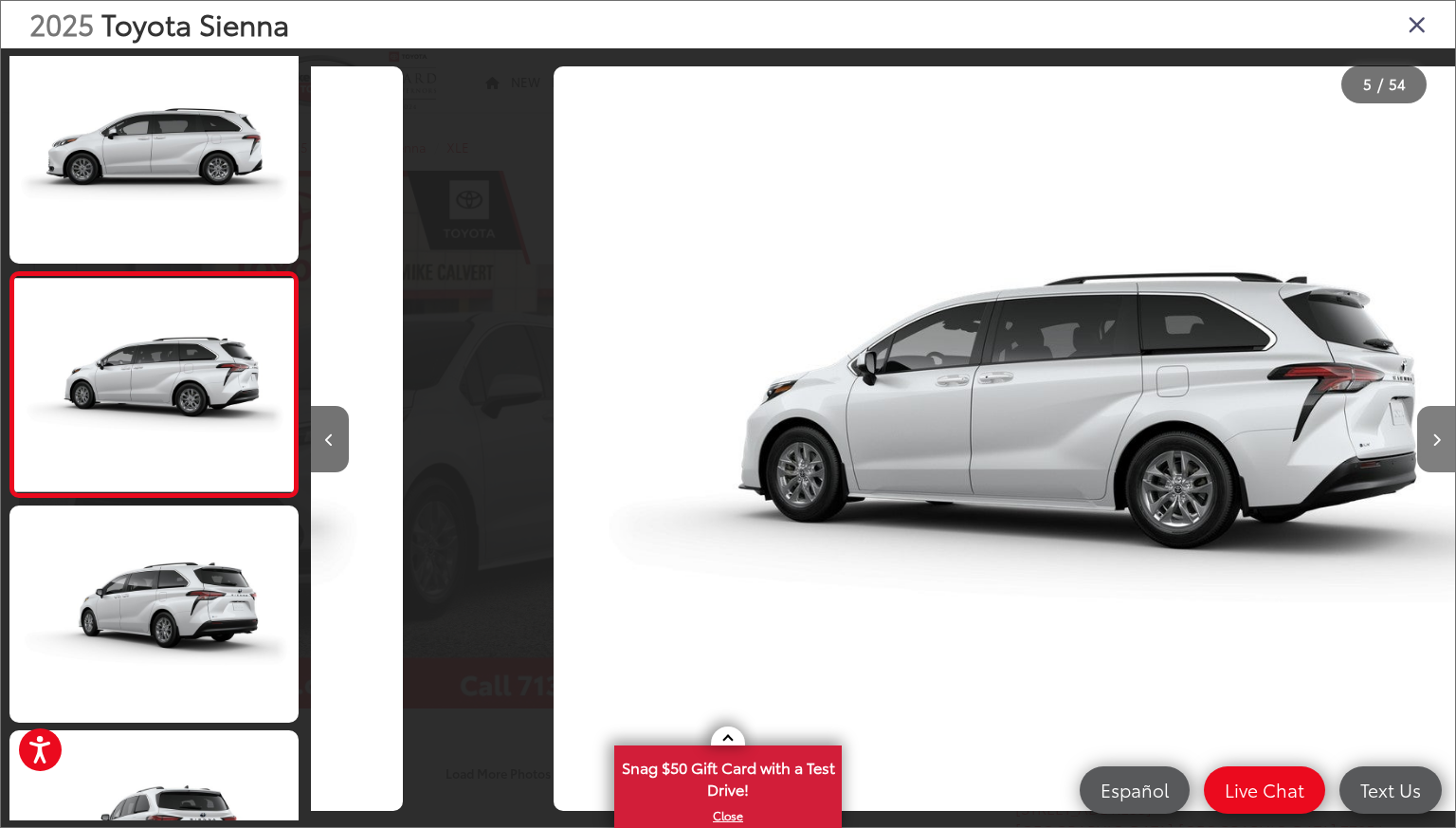
scroll to position [684, 0]
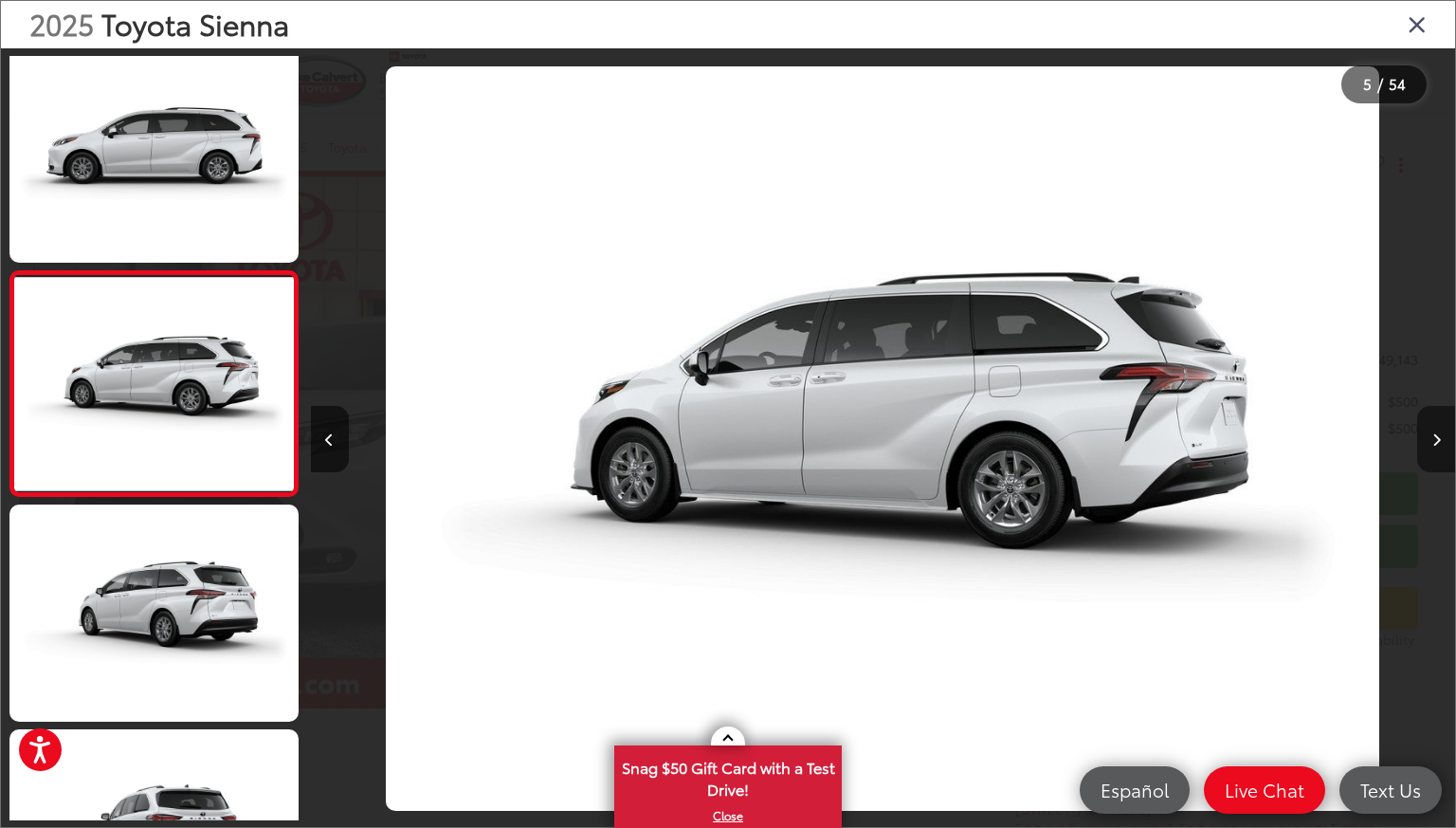
click at [1441, 436] on button "Next image" at bounding box center [1436, 438] width 38 height 67
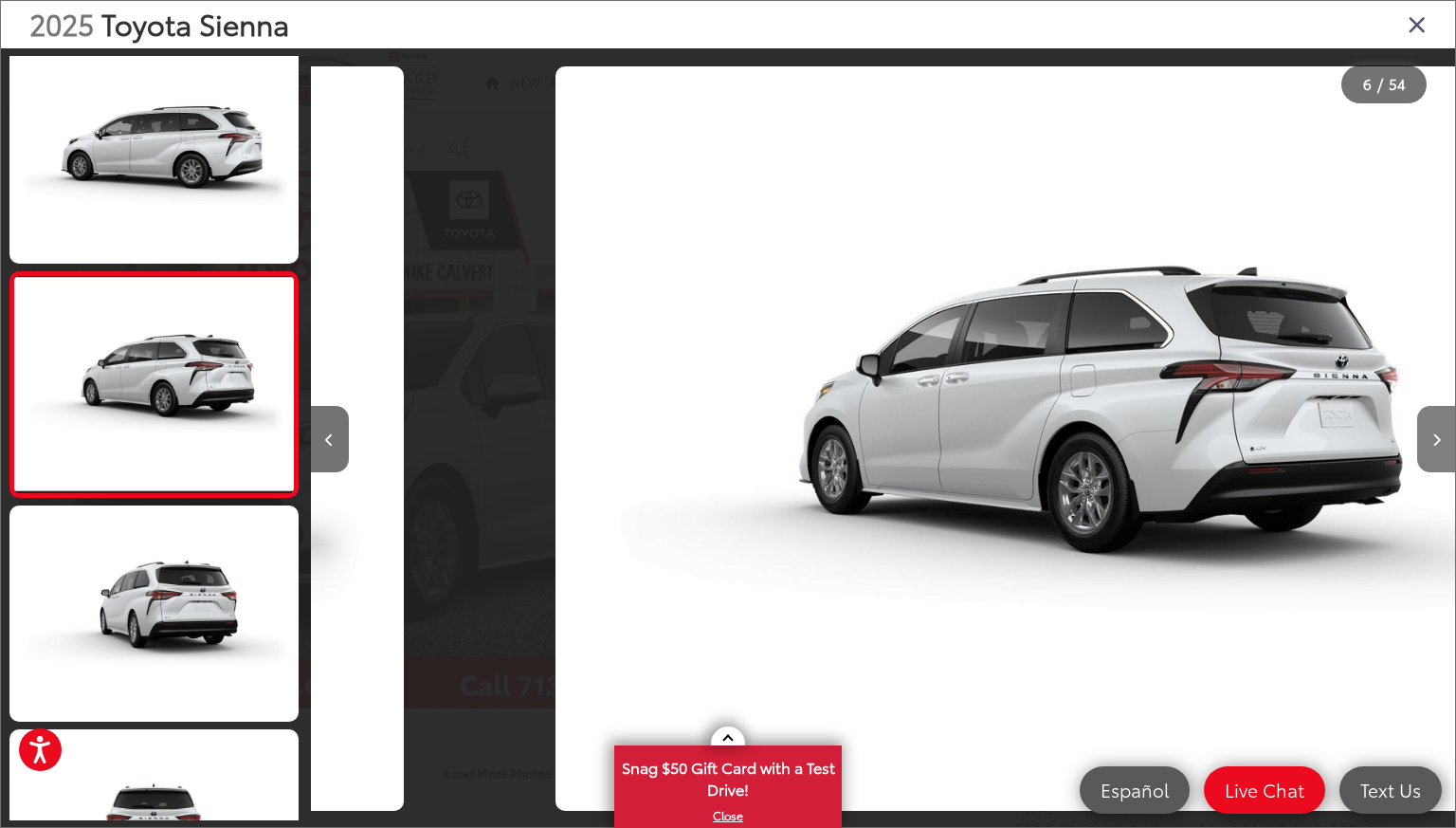
scroll to position [909, 0]
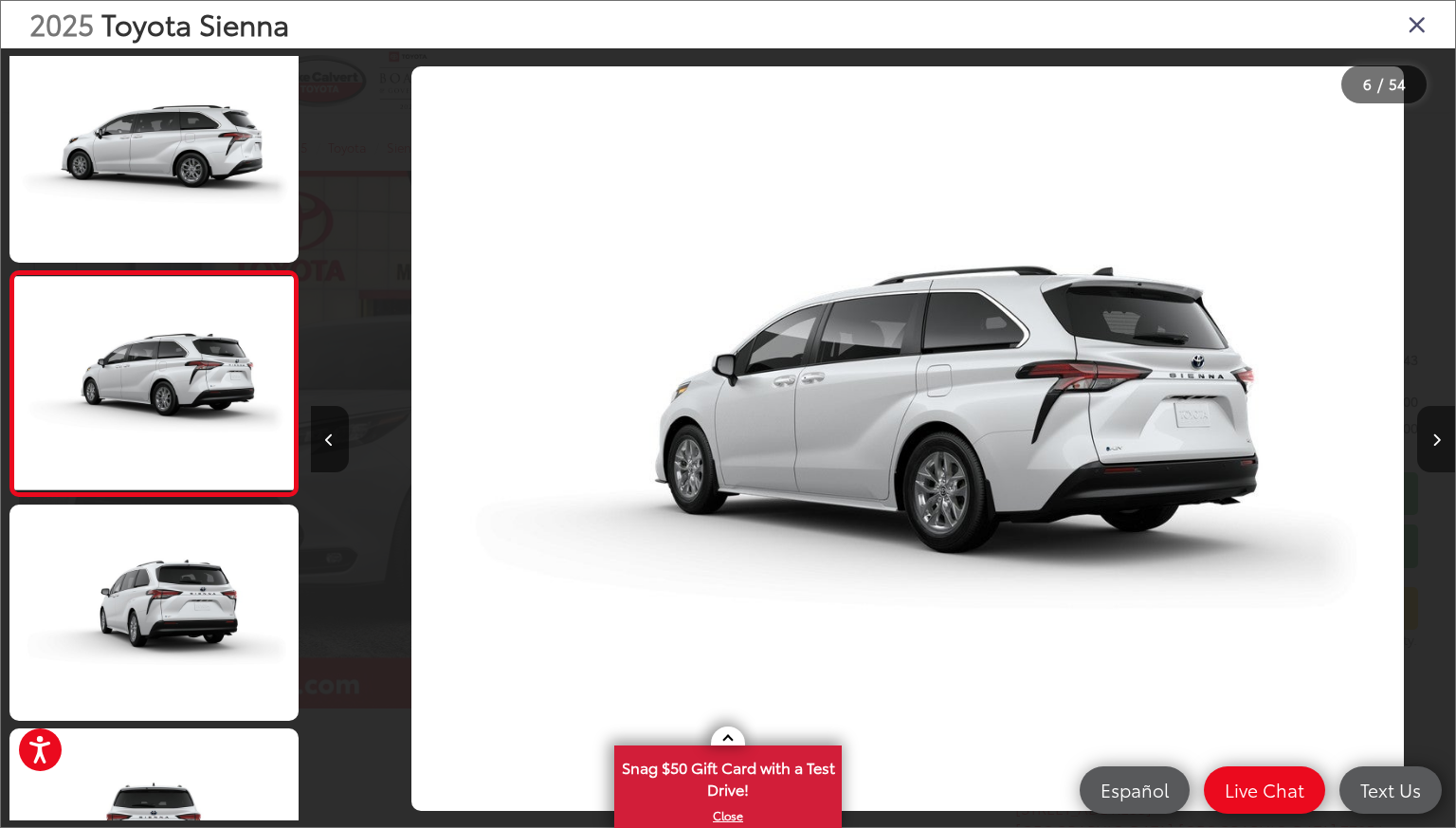
click at [1441, 436] on button "Next image" at bounding box center [1436, 438] width 38 height 67
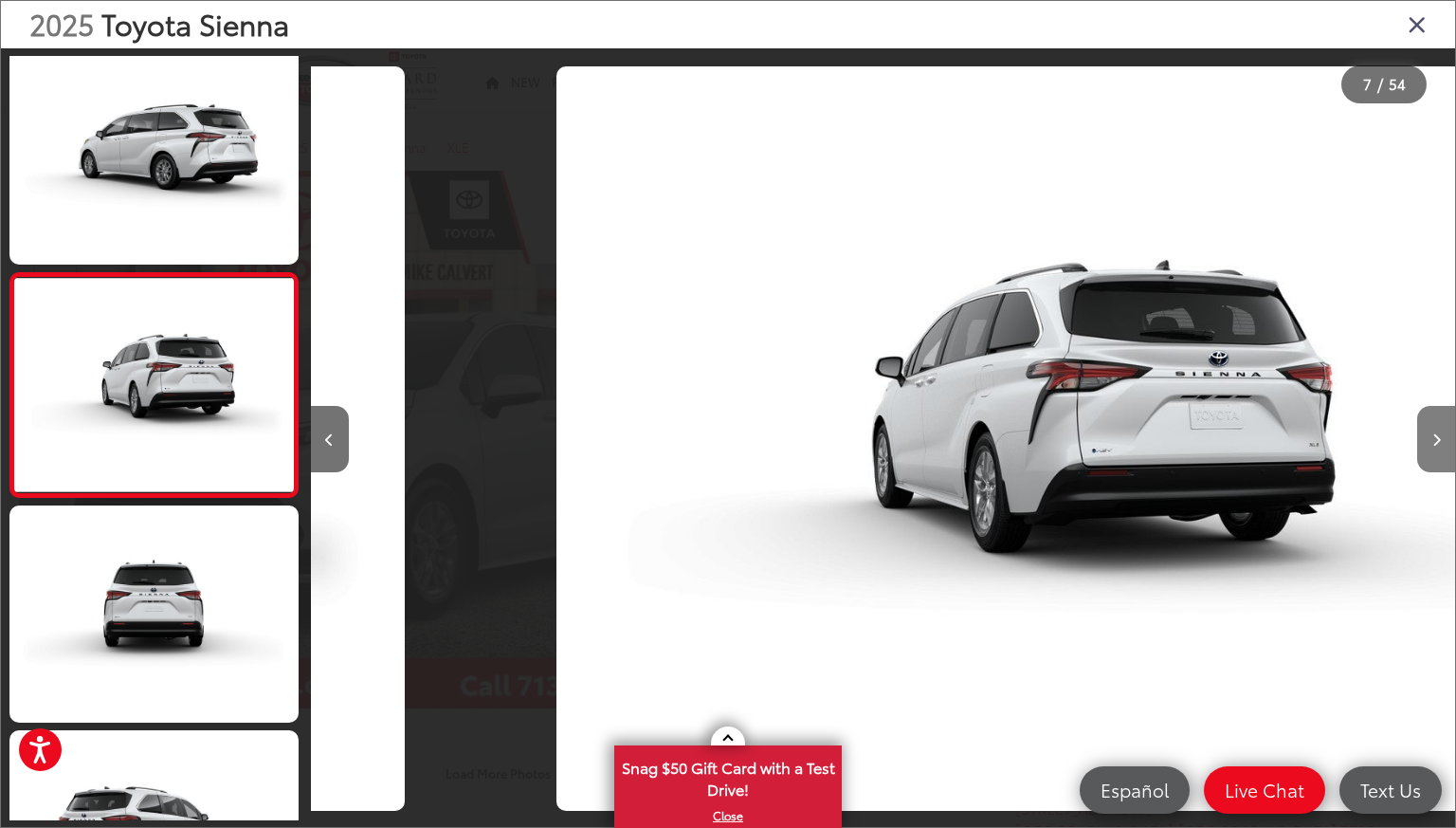
scroll to position [1133, 0]
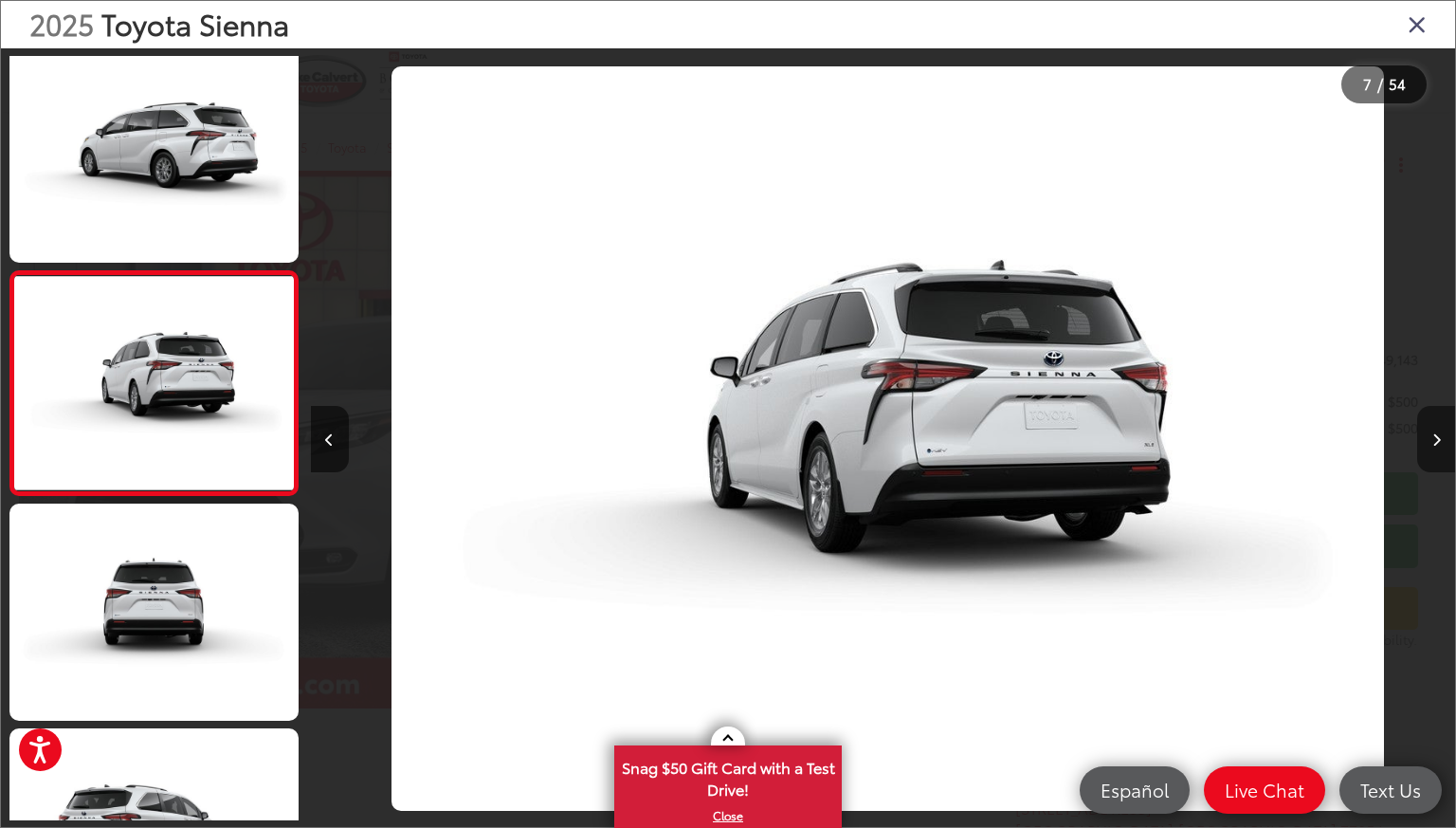
click at [1441, 436] on button "Next image" at bounding box center [1436, 438] width 38 height 67
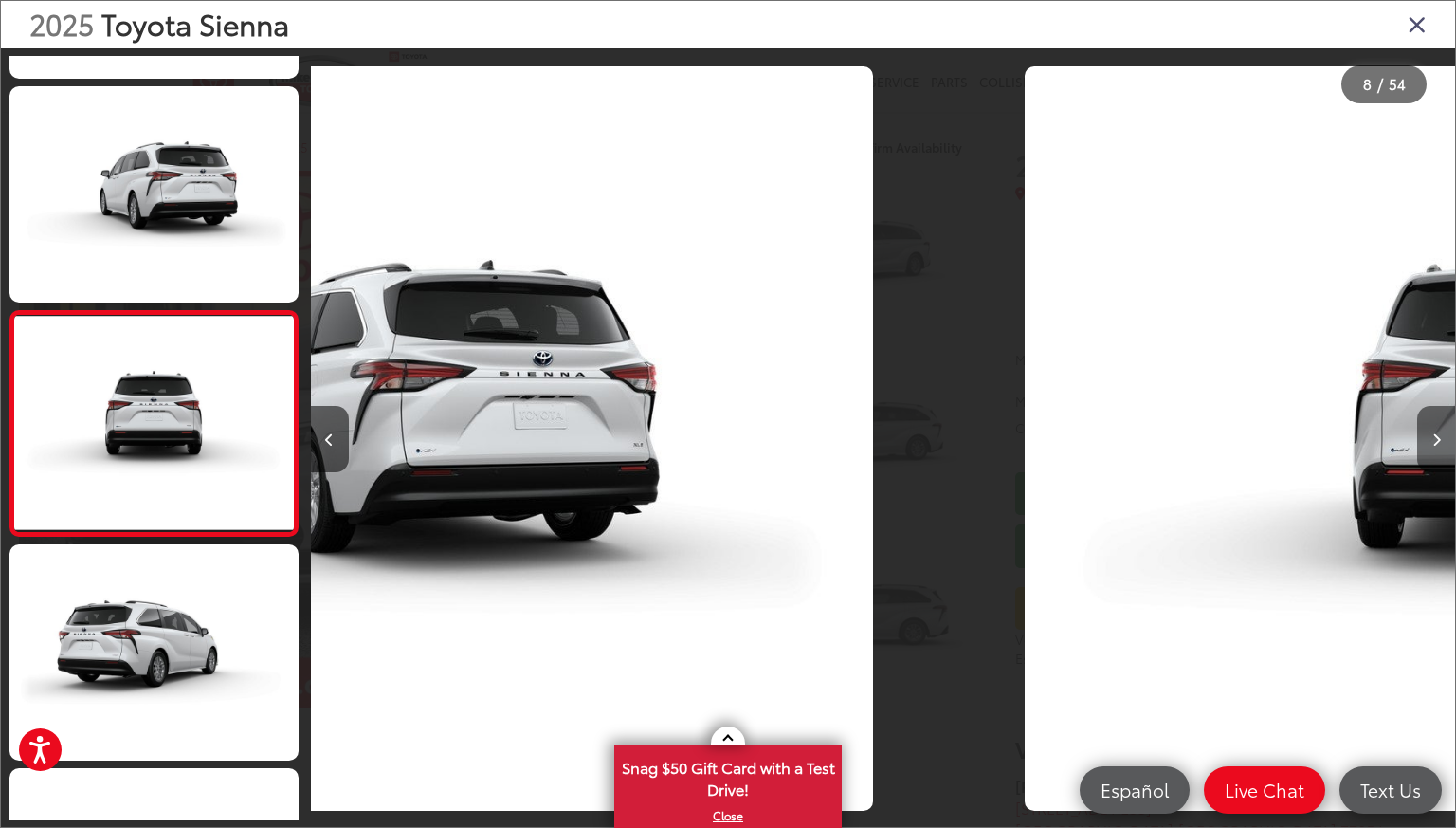
scroll to position [1357, 0]
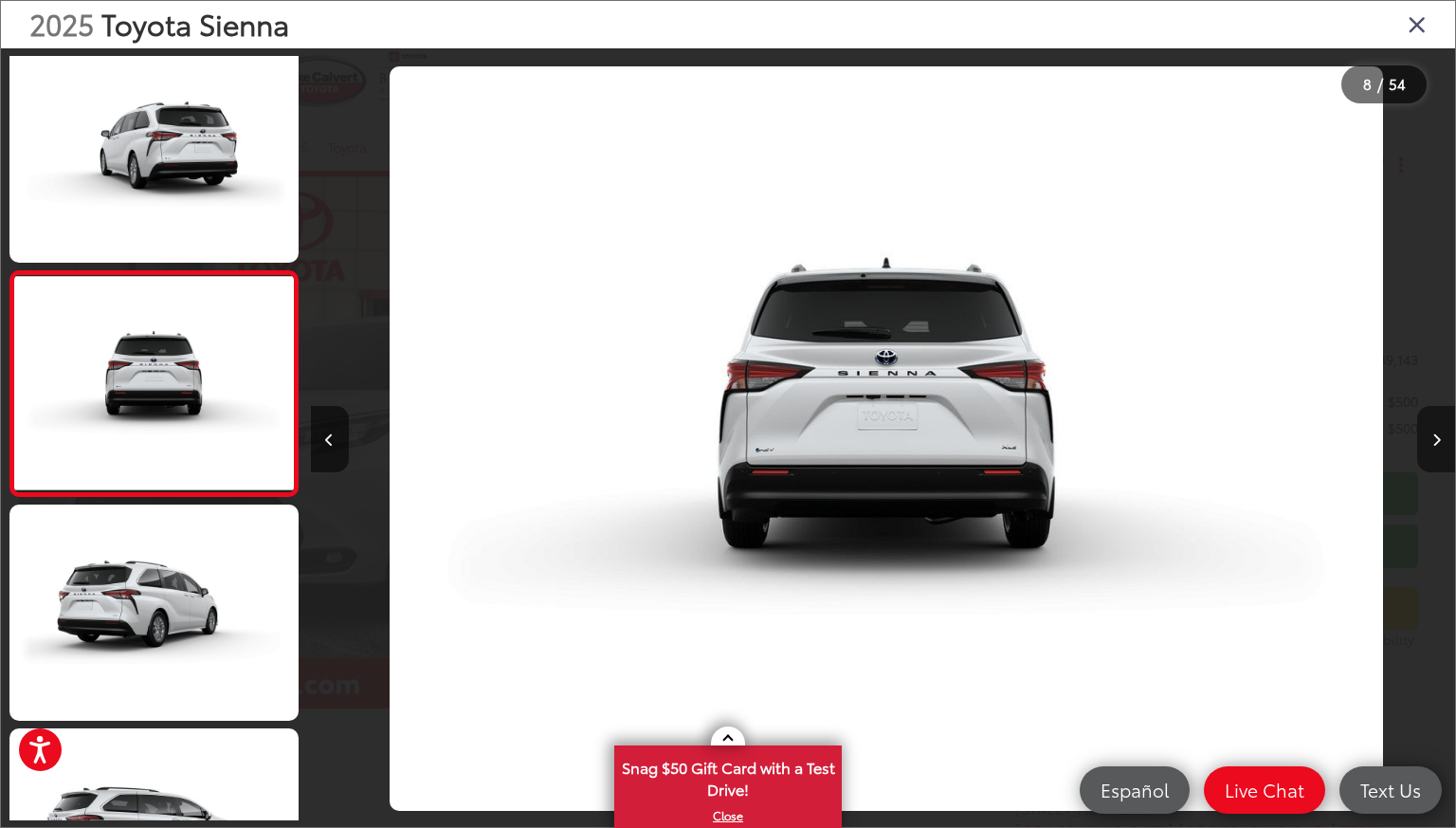
click at [1441, 436] on button "Next image" at bounding box center [1436, 438] width 38 height 67
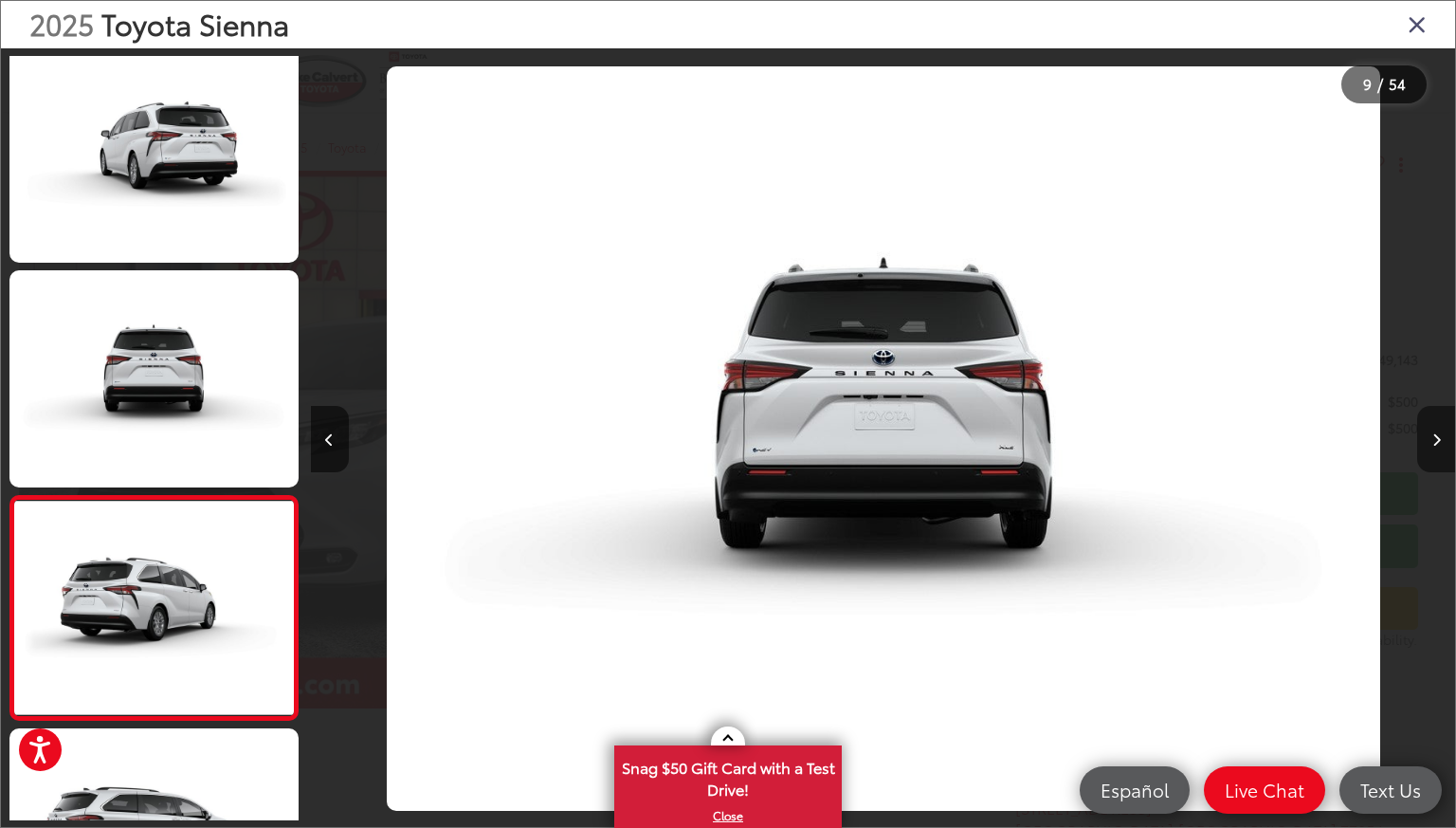
scroll to position [0, 0]
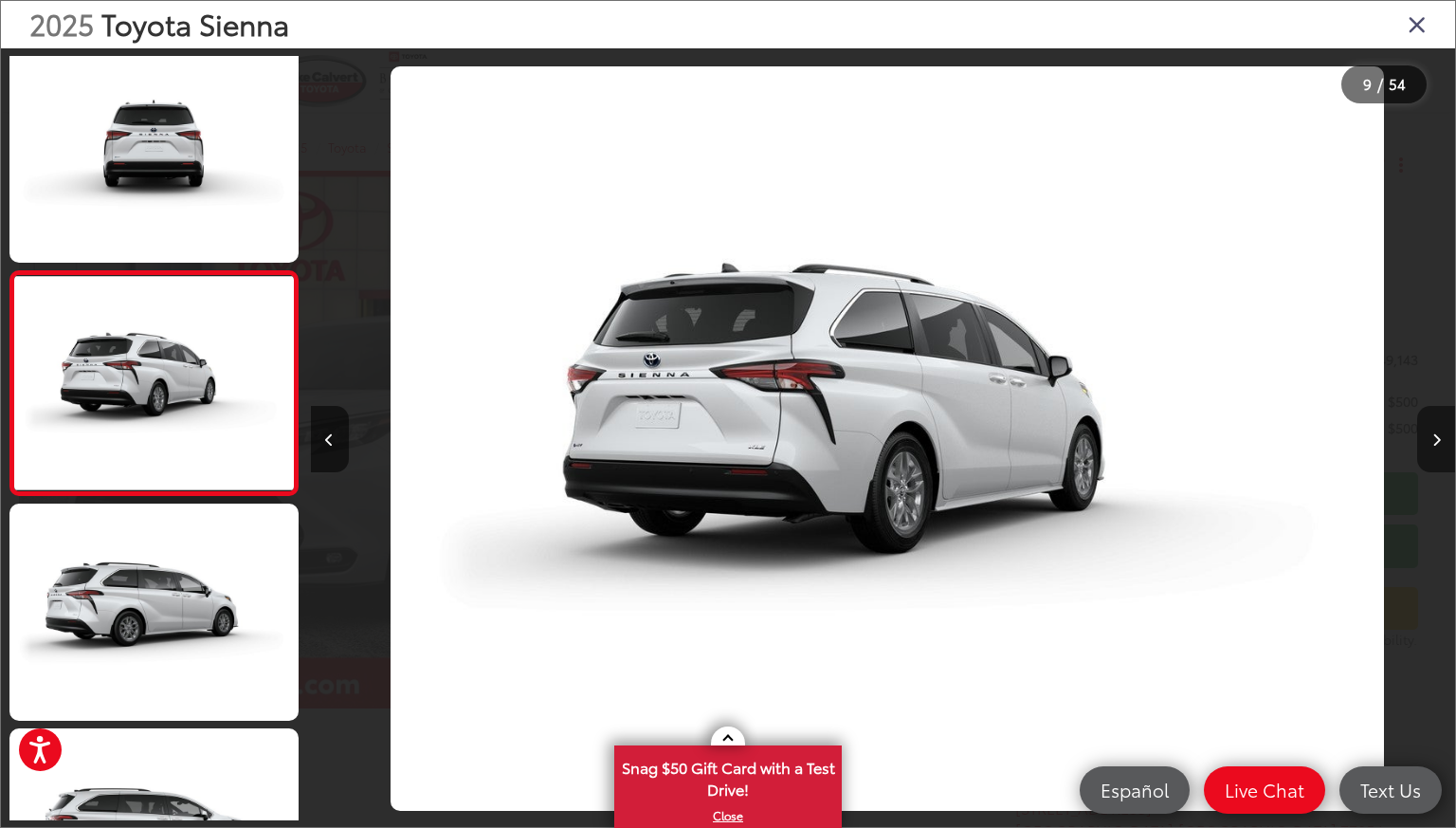
click at [1441, 436] on button "Next image" at bounding box center [1436, 438] width 38 height 67
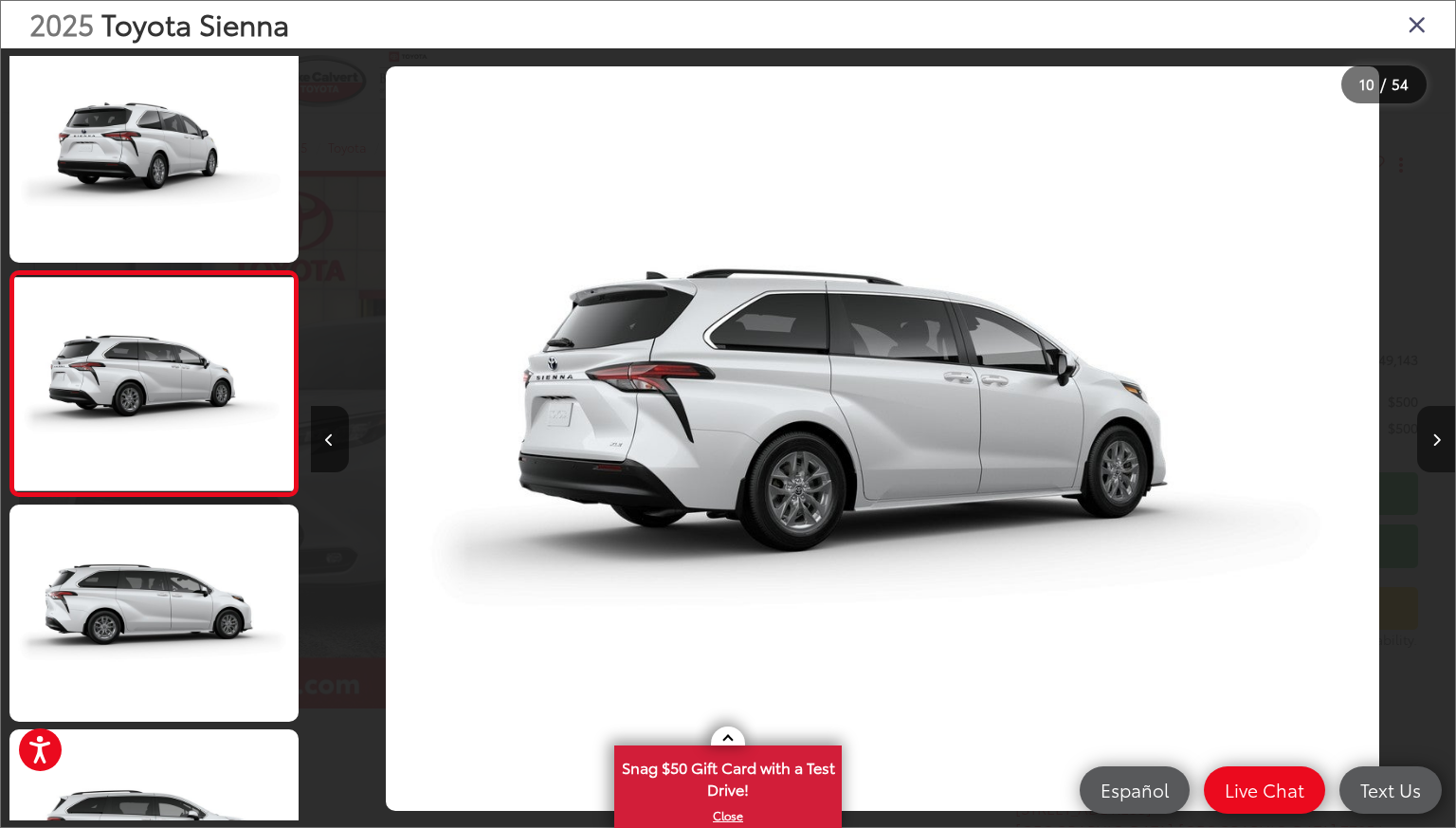
click at [1441, 436] on button "Next image" at bounding box center [1436, 438] width 38 height 67
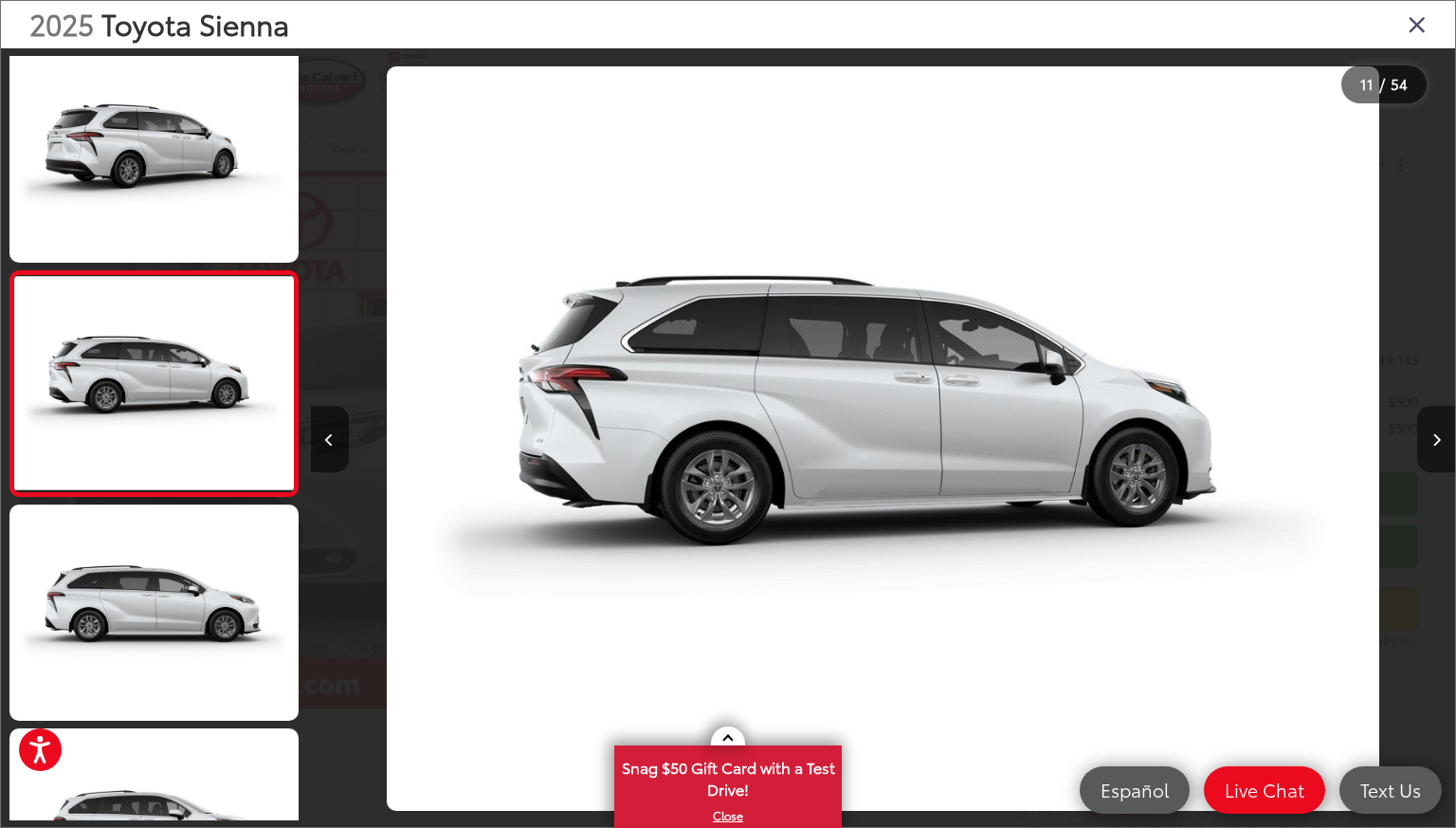
click at [1441, 436] on button "Next image" at bounding box center [1436, 438] width 38 height 67
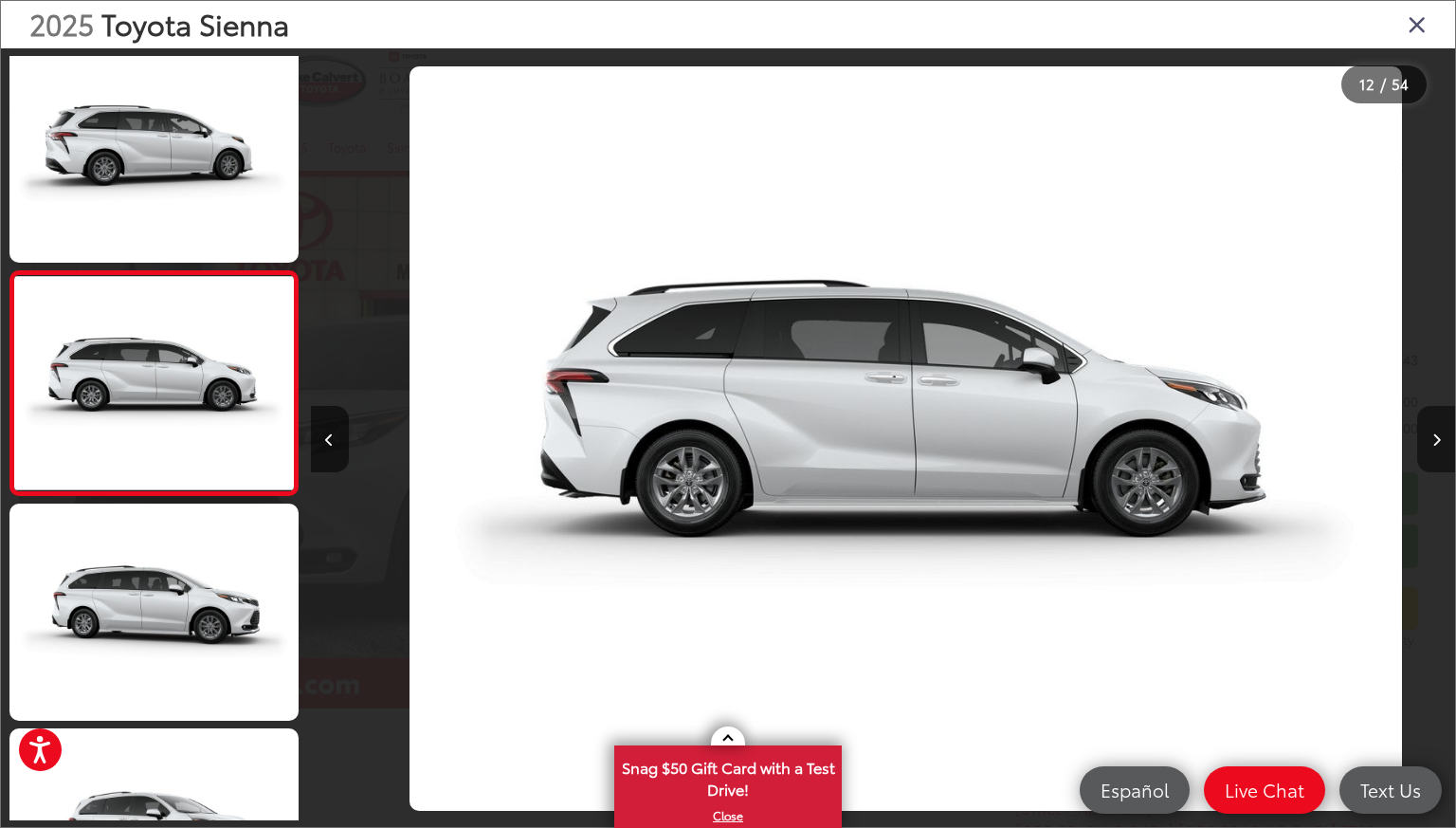
click at [1441, 436] on button "Next image" at bounding box center [1436, 438] width 38 height 67
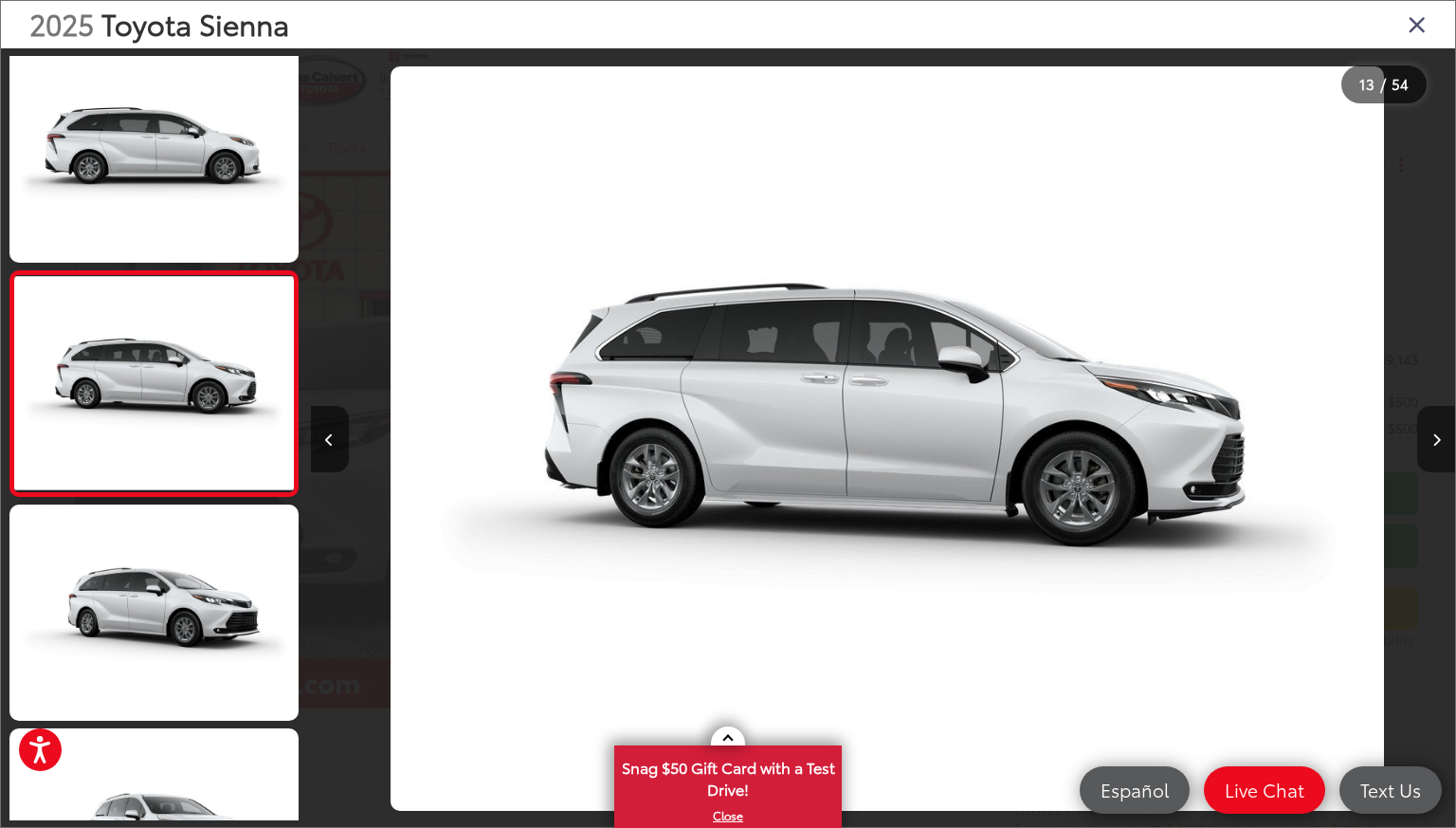
click at [1441, 436] on button "Next image" at bounding box center [1436, 438] width 38 height 67
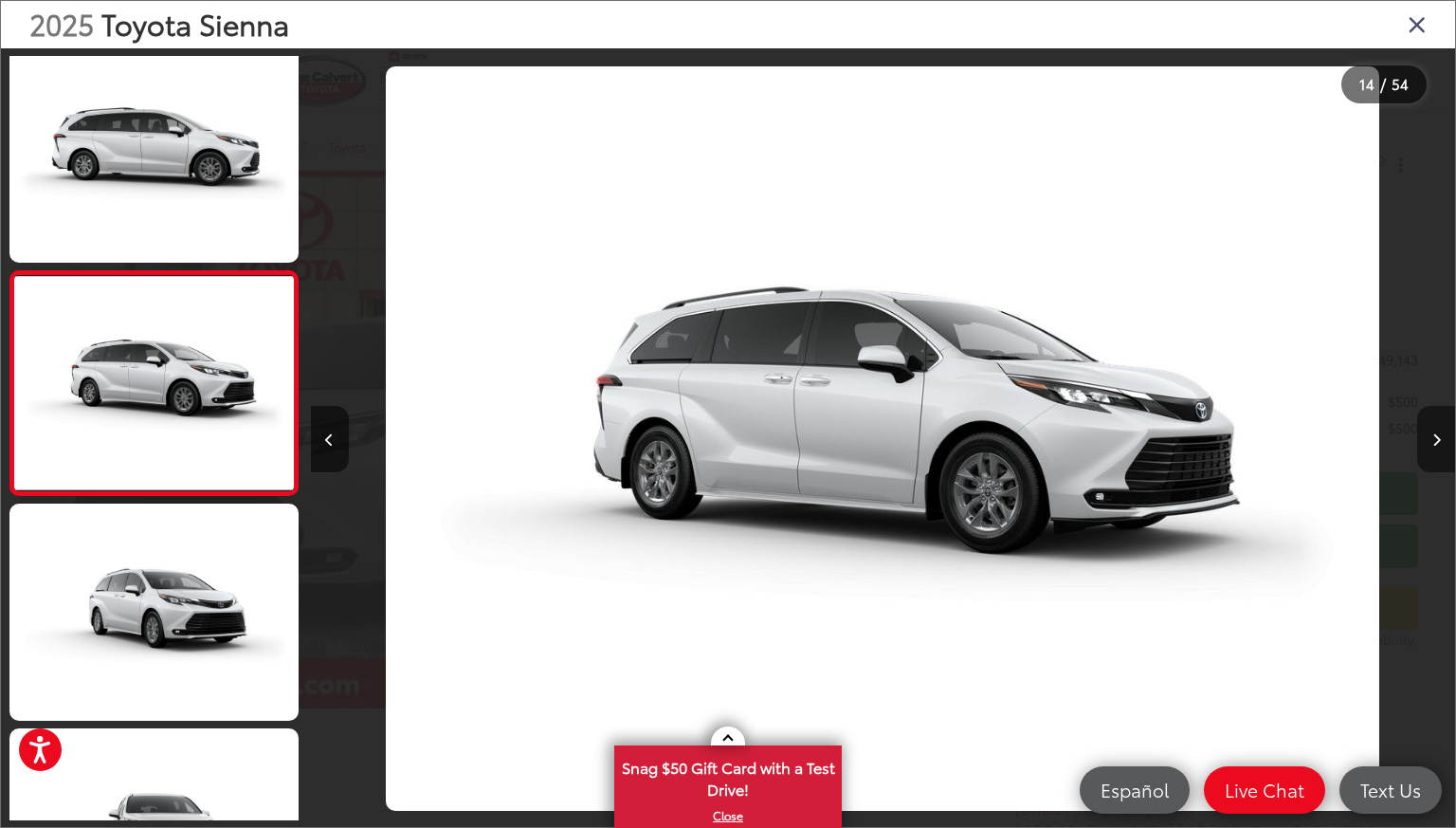
click at [1441, 436] on button "Next image" at bounding box center [1436, 438] width 38 height 67
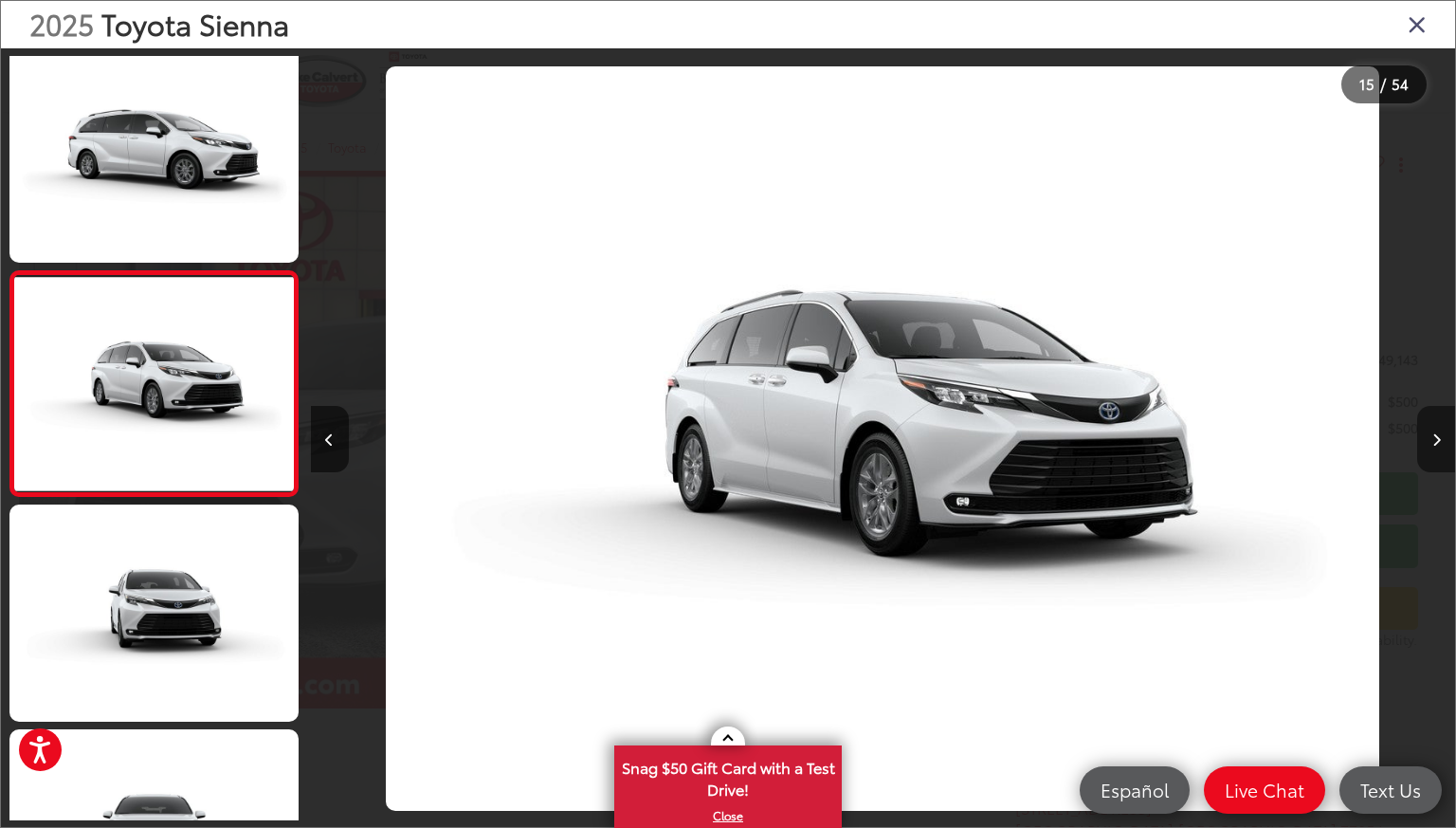
click at [1434, 439] on icon "Next image" at bounding box center [1436, 439] width 9 height 13
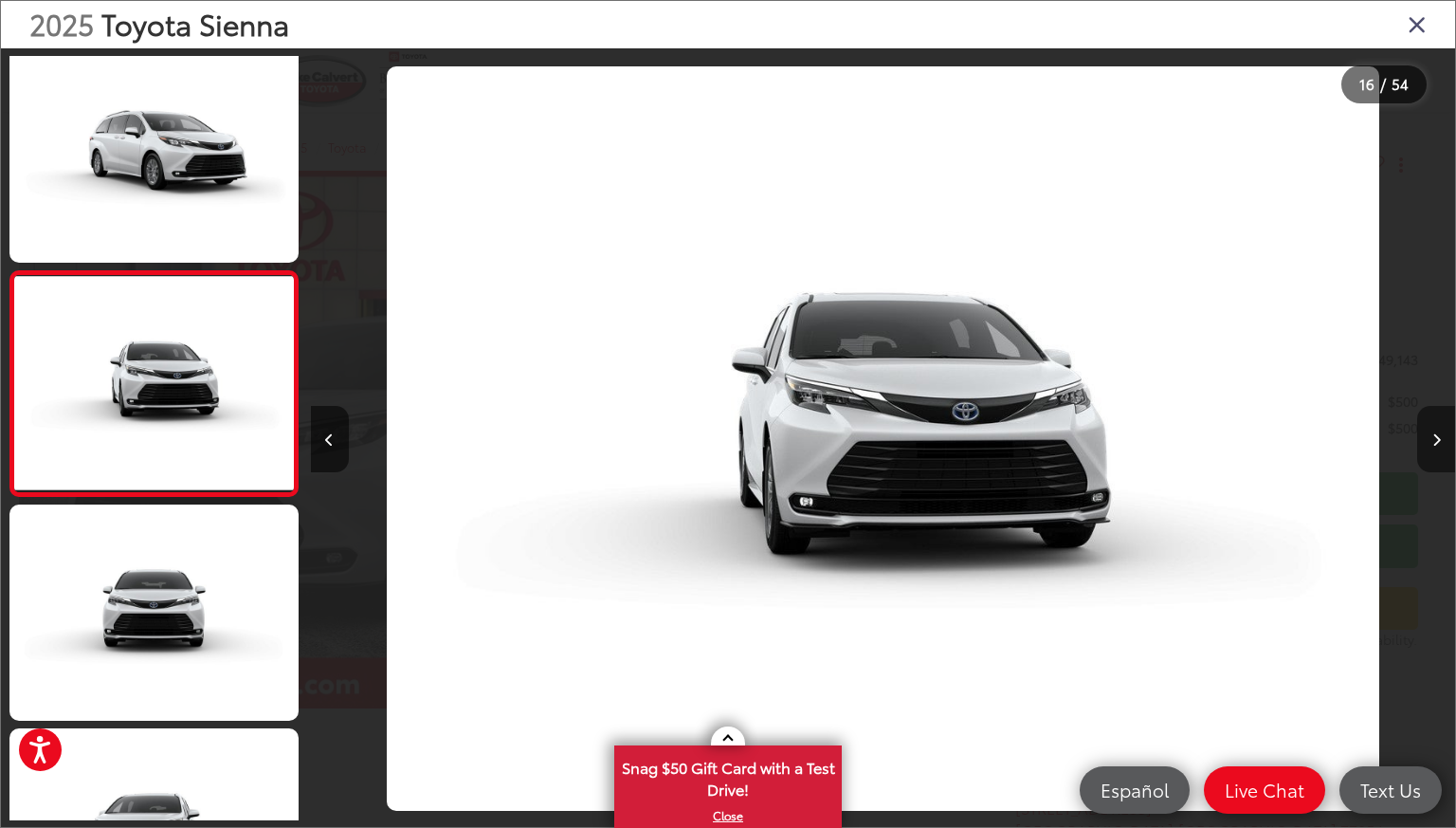
click at [1434, 440] on icon "Next image" at bounding box center [1436, 439] width 9 height 13
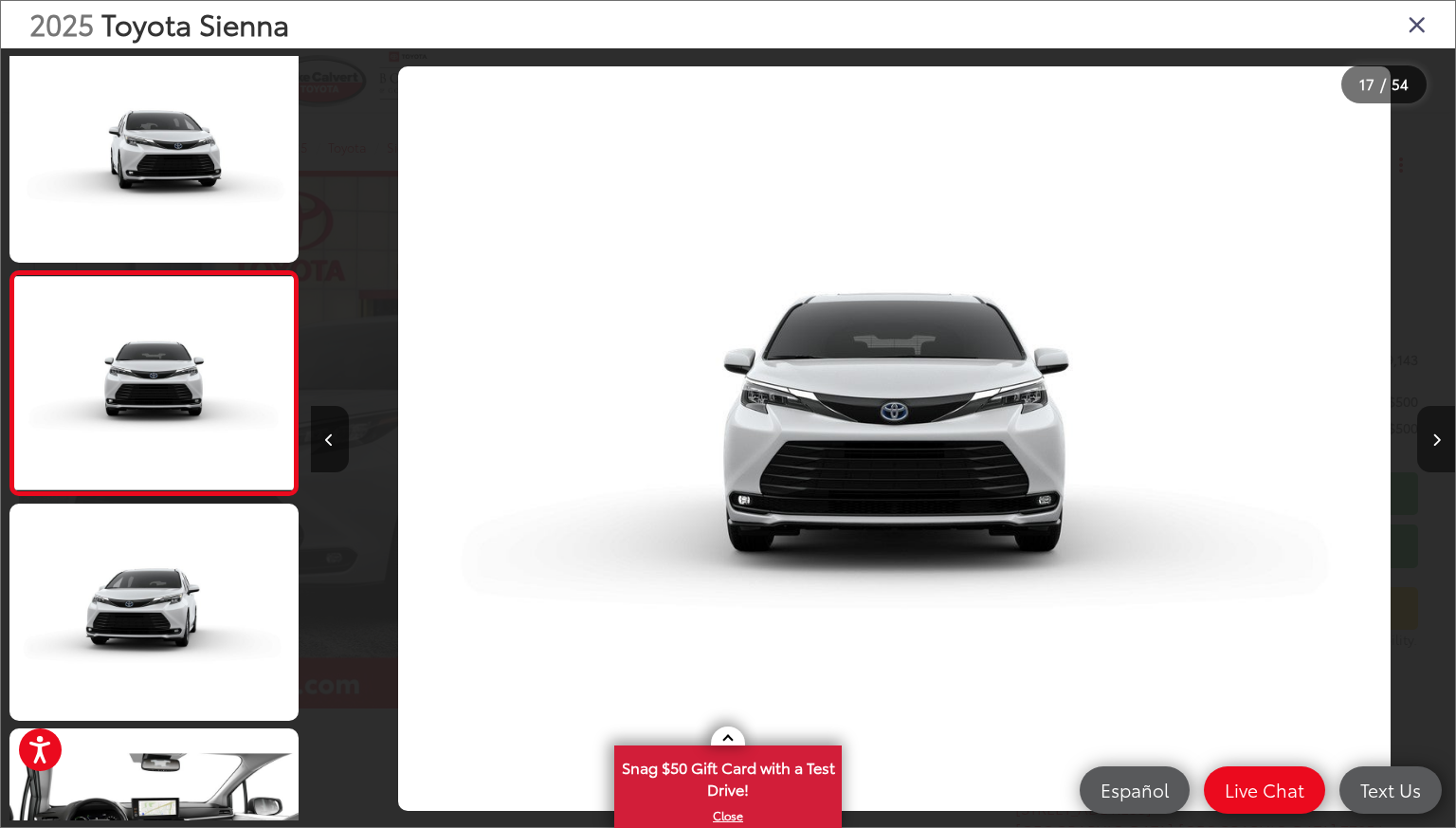
click at [1434, 440] on icon "Next image" at bounding box center [1436, 439] width 9 height 13
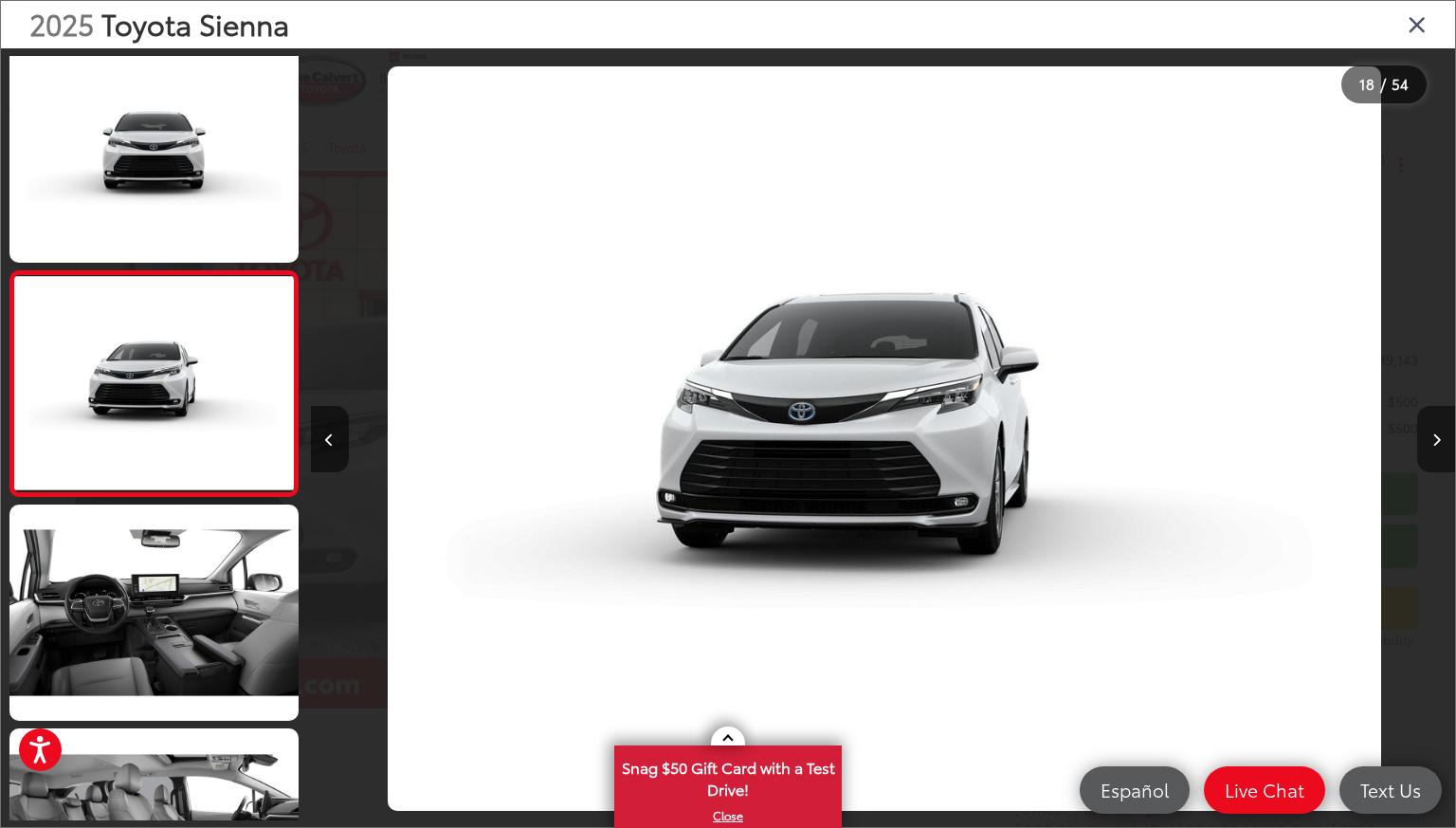
click at [1434, 440] on icon "Next image" at bounding box center [1436, 439] width 9 height 13
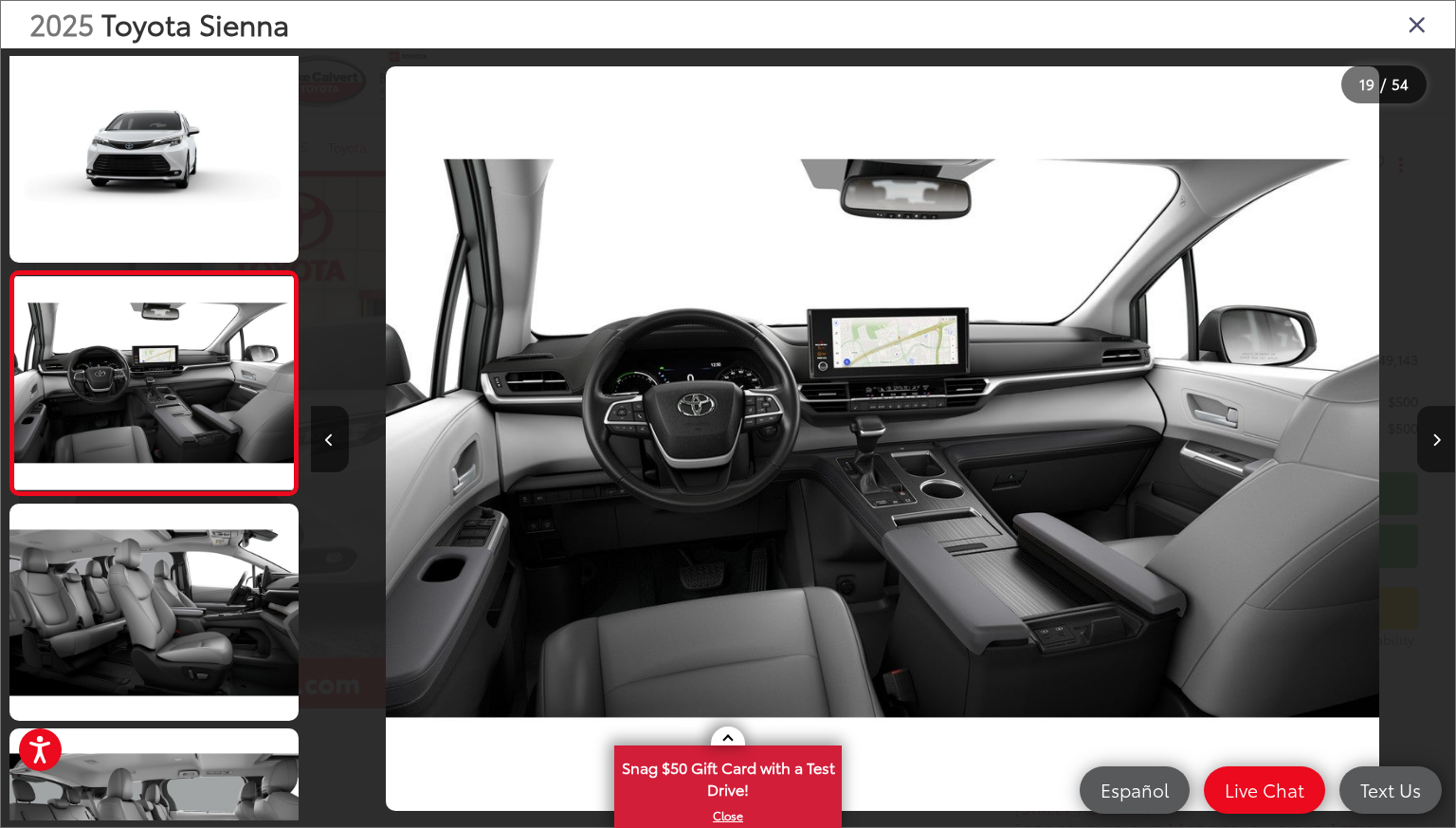
click at [1434, 440] on icon "Next image" at bounding box center [1436, 439] width 9 height 13
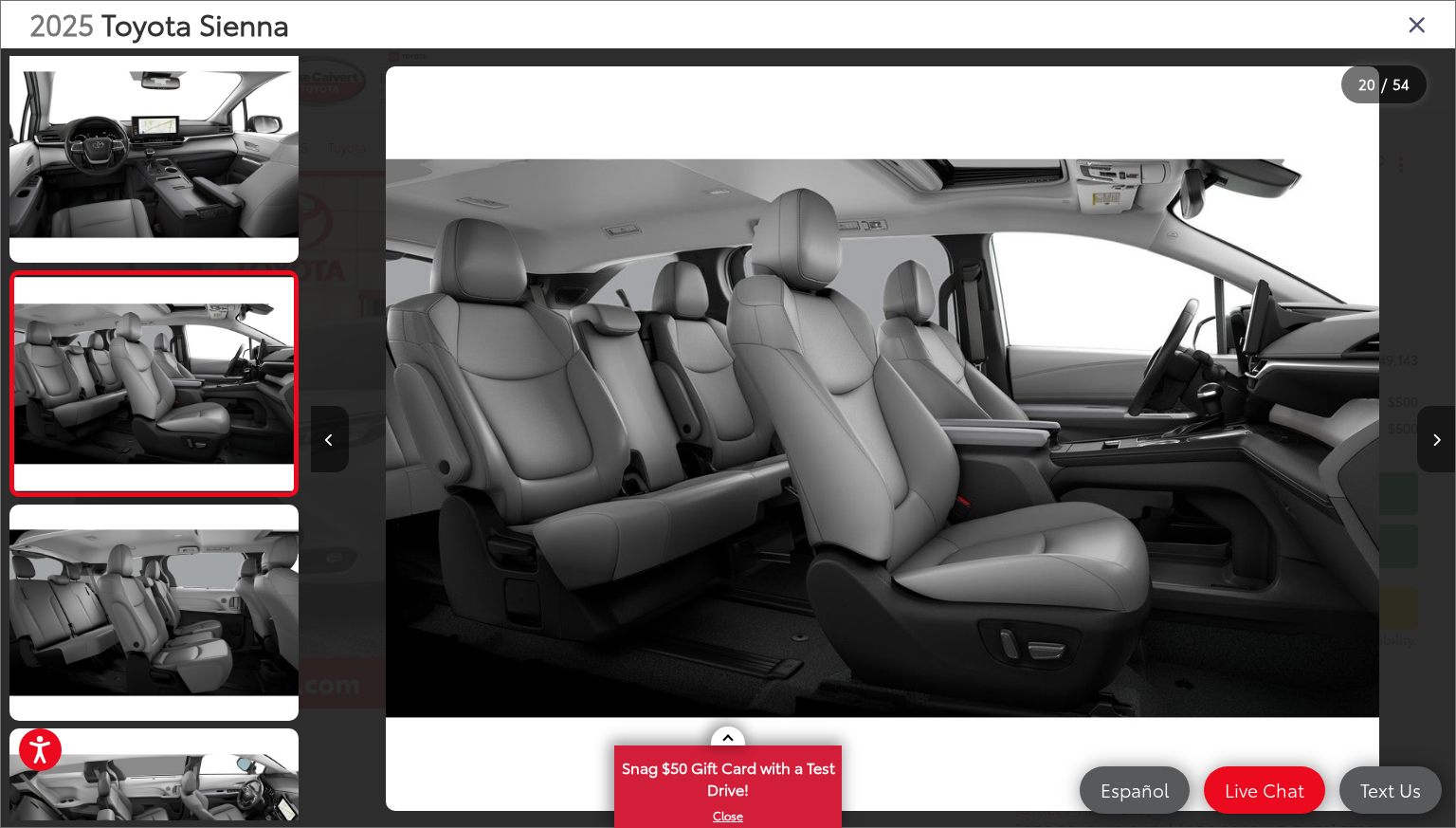
click at [1434, 440] on icon "Next image" at bounding box center [1436, 439] width 9 height 13
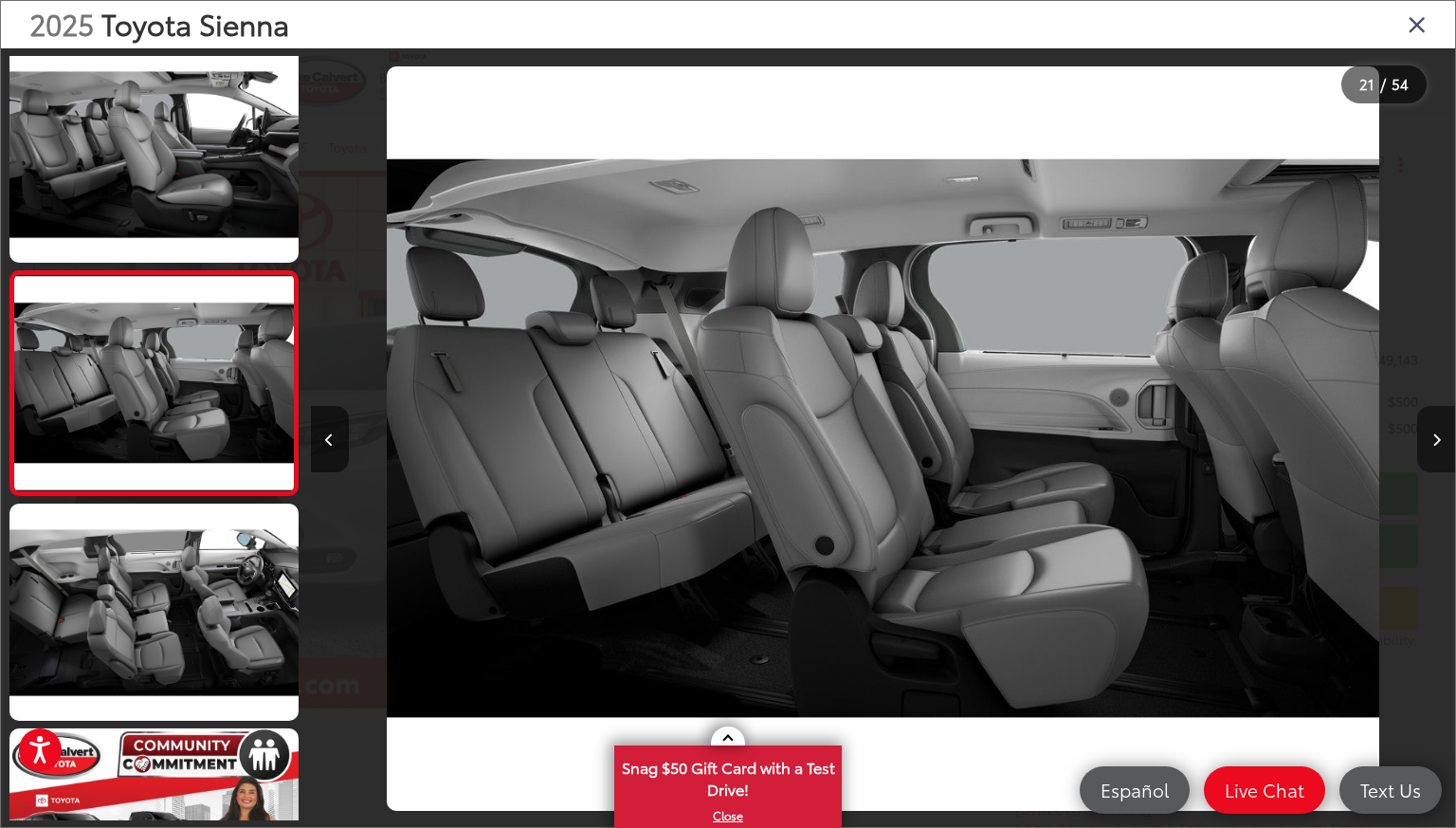
click at [1434, 440] on icon "Next image" at bounding box center [1436, 439] width 9 height 13
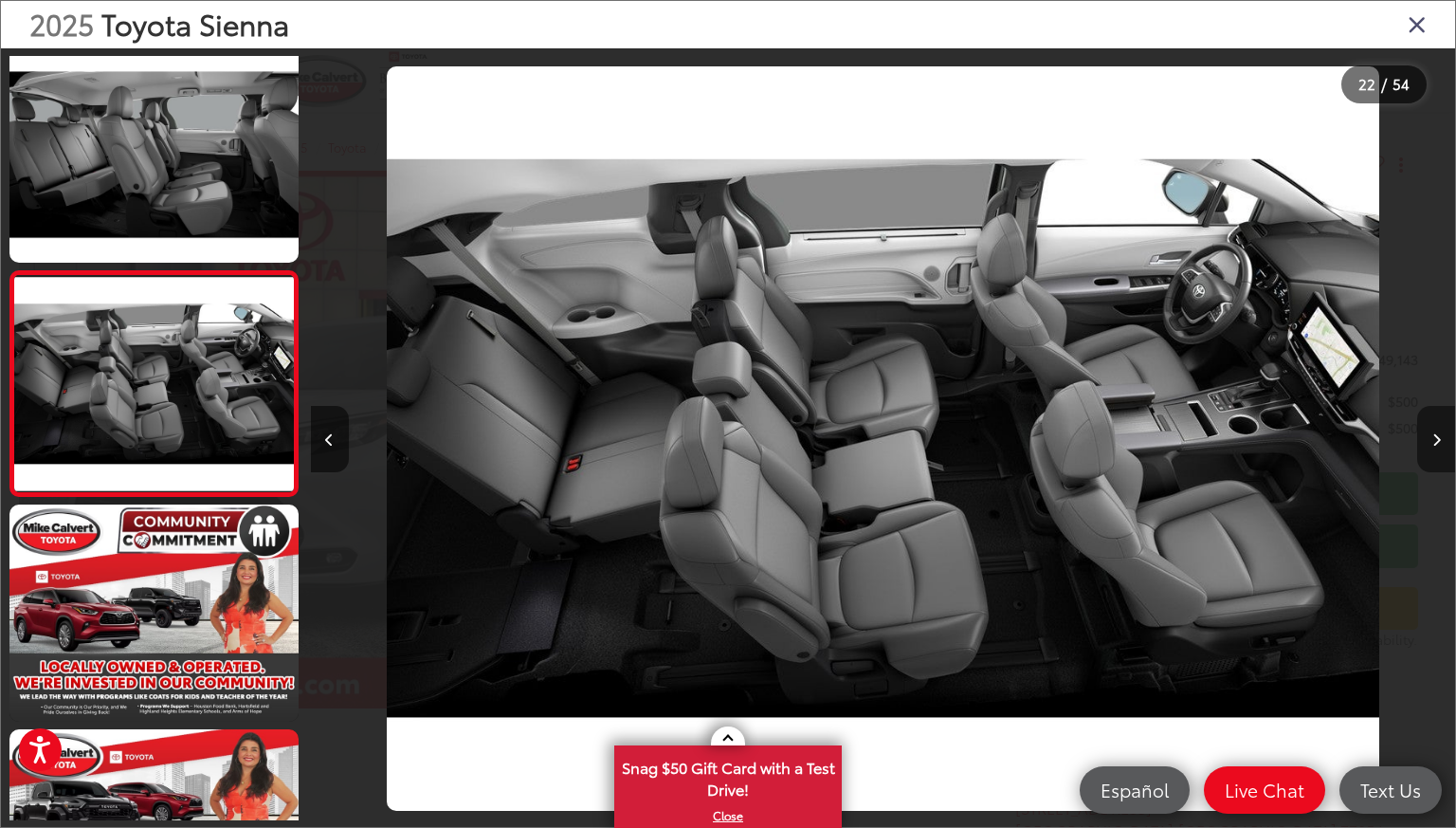
click at [1434, 440] on icon "Next image" at bounding box center [1436, 439] width 9 height 13
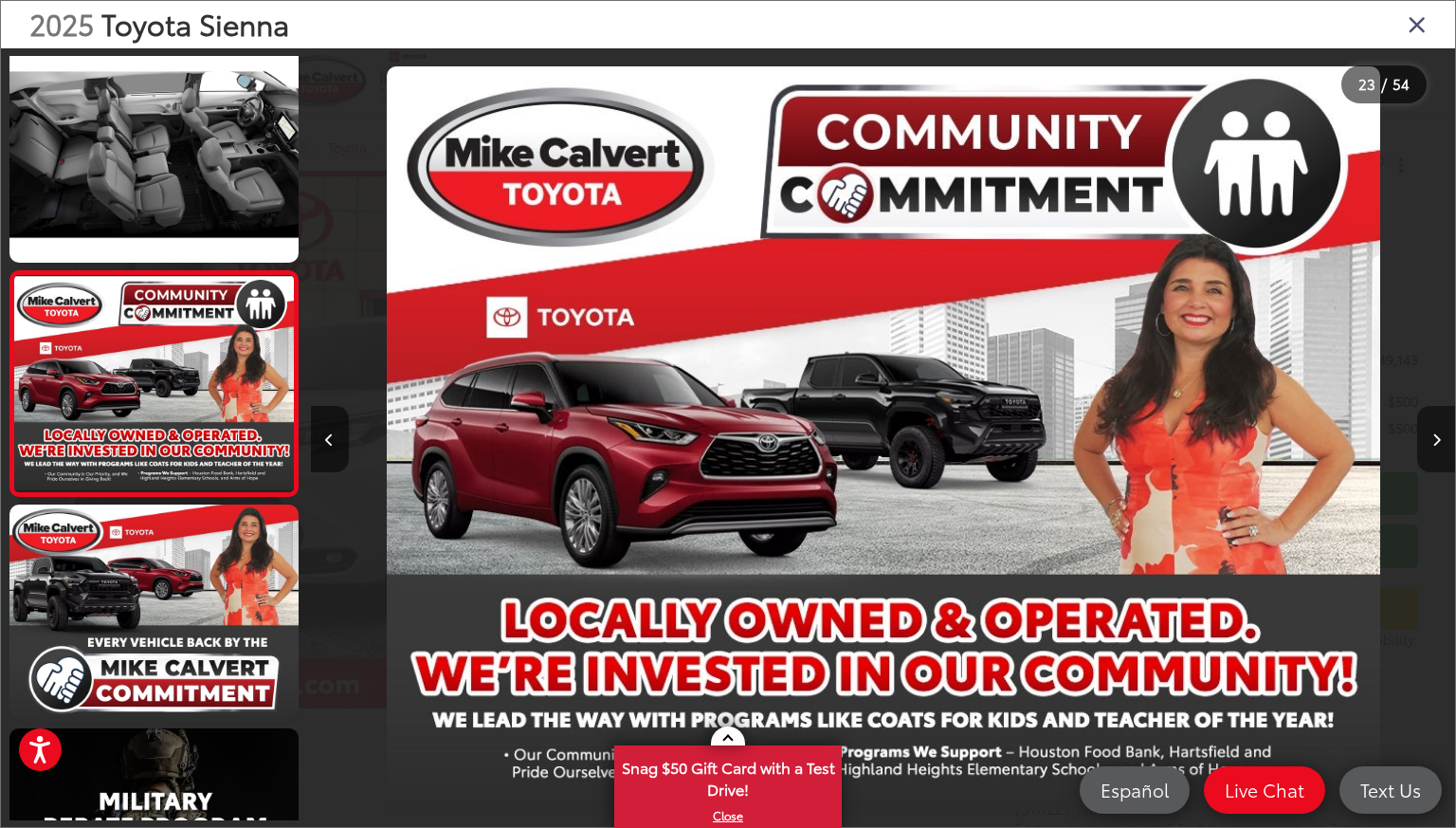
click at [1434, 440] on icon "Next image" at bounding box center [1436, 439] width 9 height 13
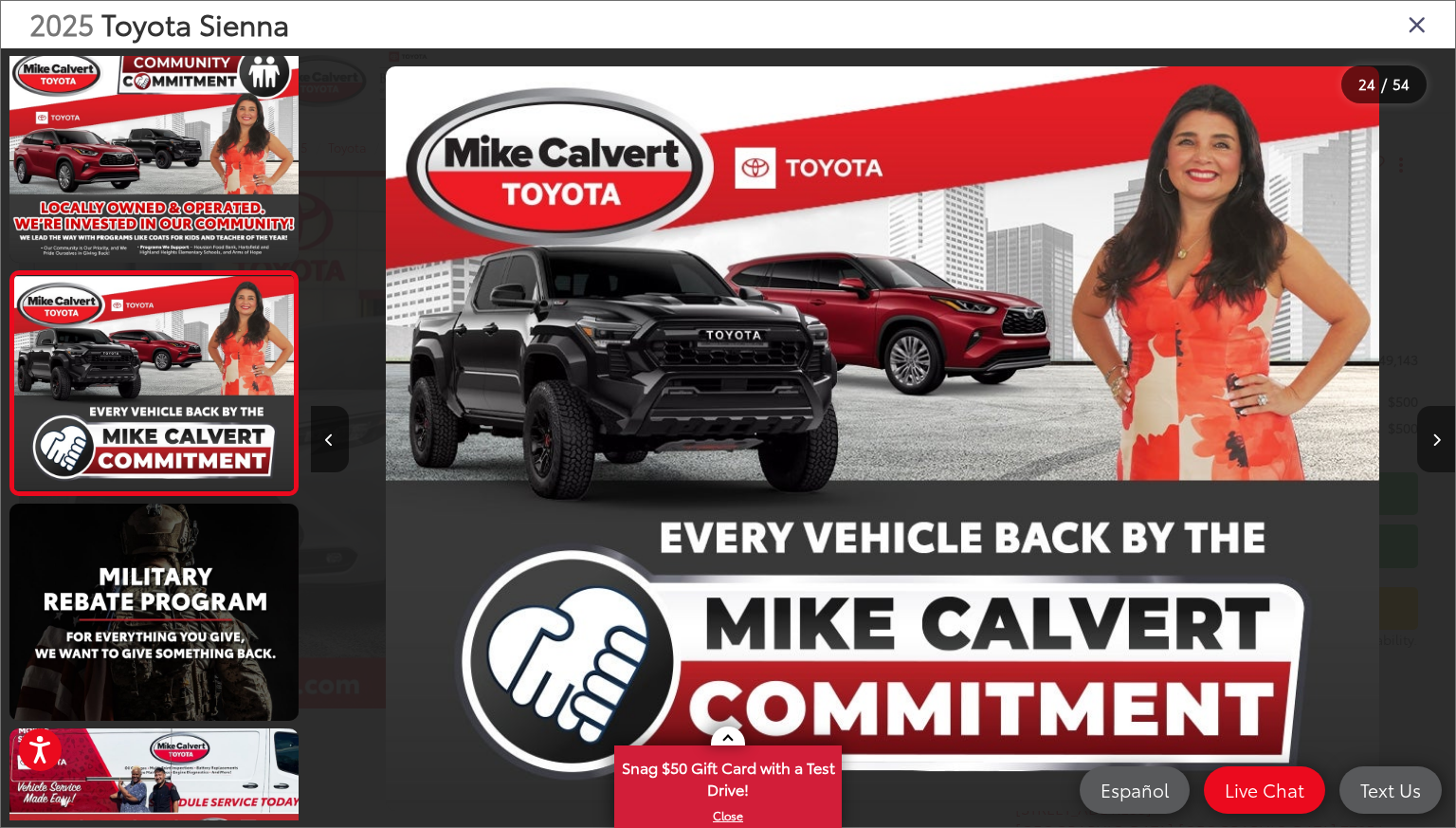
click at [1434, 440] on icon "Next image" at bounding box center [1436, 439] width 9 height 13
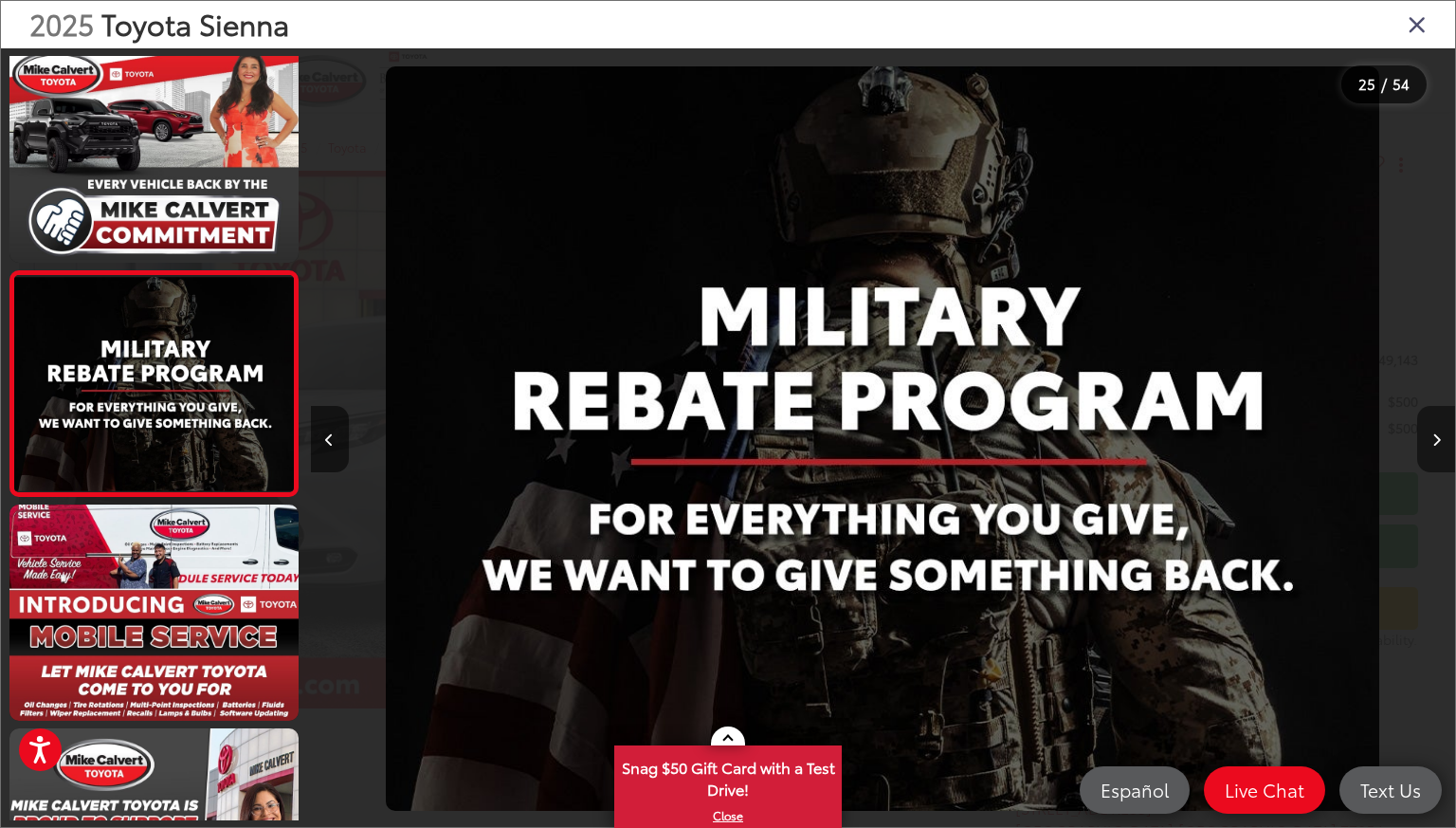
click at [1434, 440] on icon "Next image" at bounding box center [1436, 439] width 9 height 13
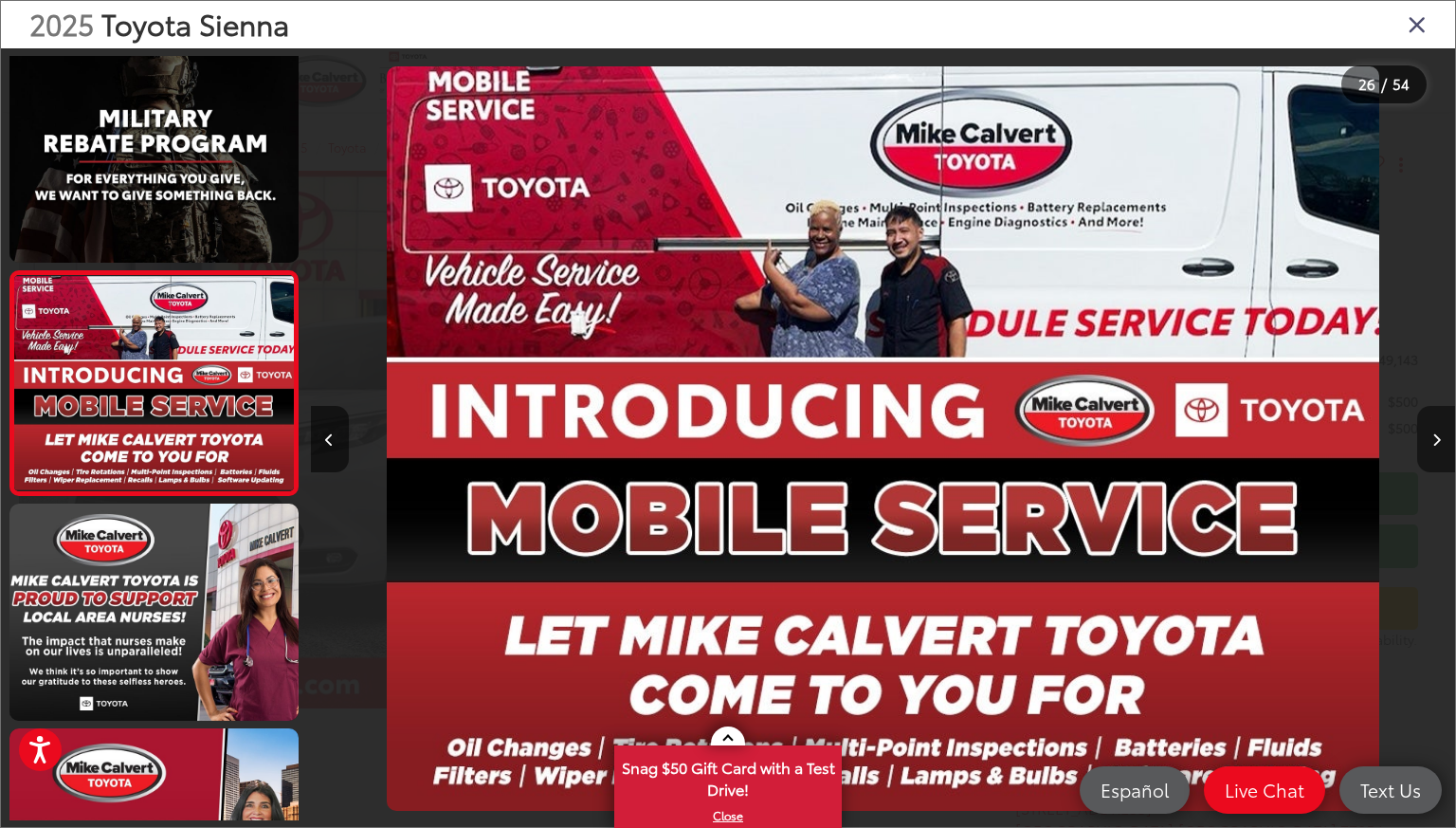
click at [1434, 440] on icon "Next image" at bounding box center [1436, 439] width 9 height 13
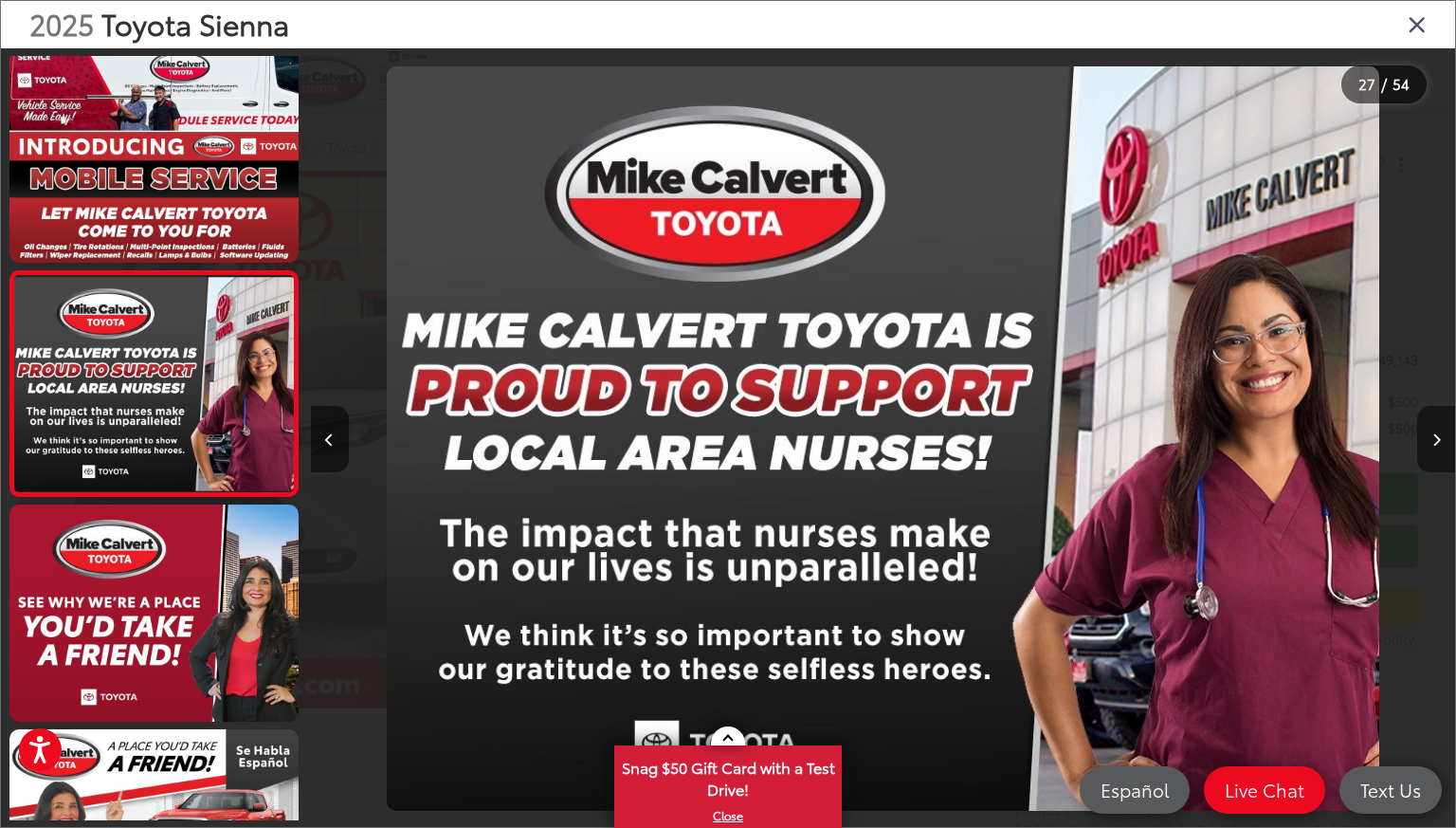
click at [1434, 440] on icon "Next image" at bounding box center [1436, 439] width 9 height 13
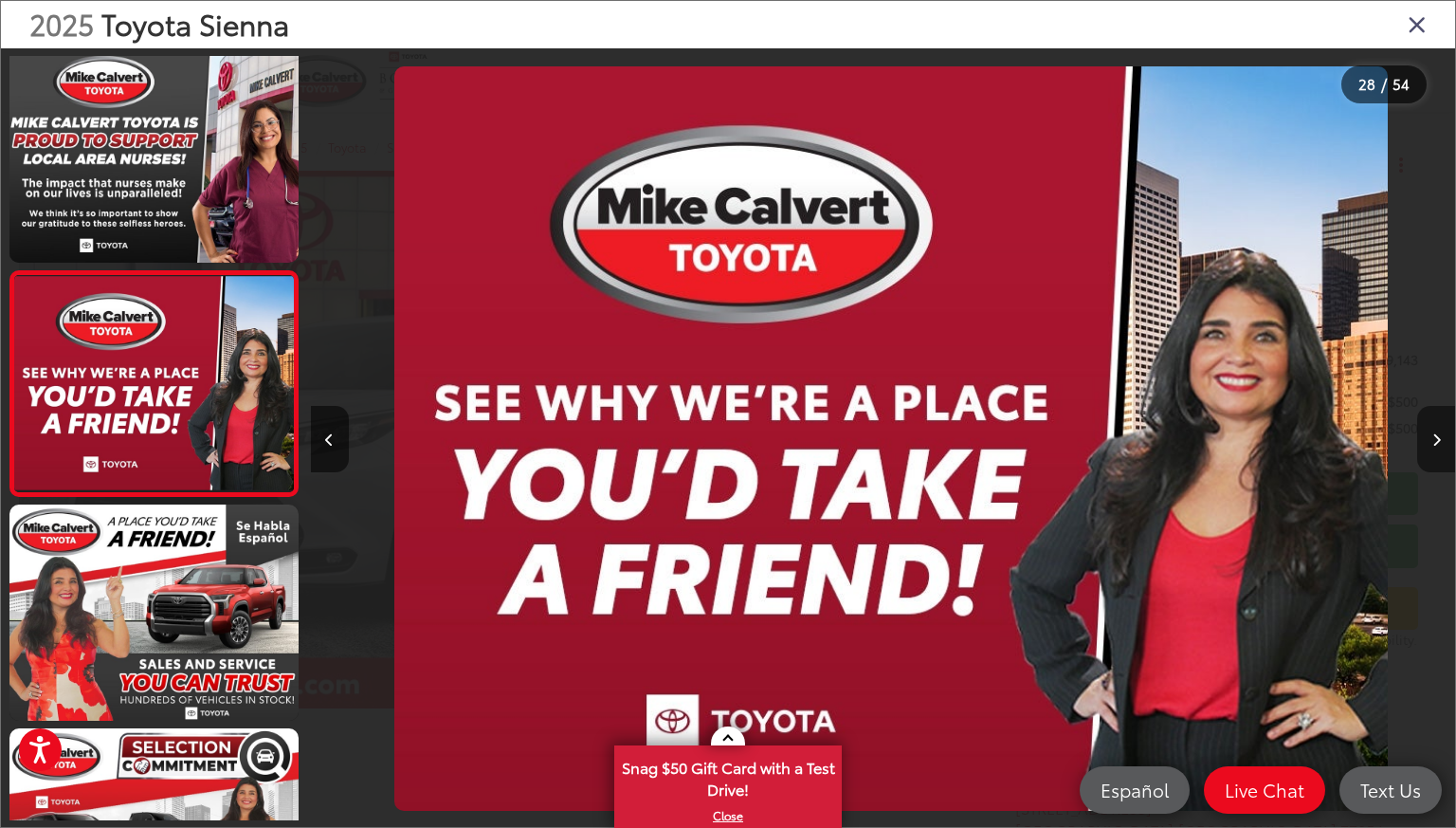
click at [1434, 440] on icon "Next image" at bounding box center [1436, 439] width 9 height 13
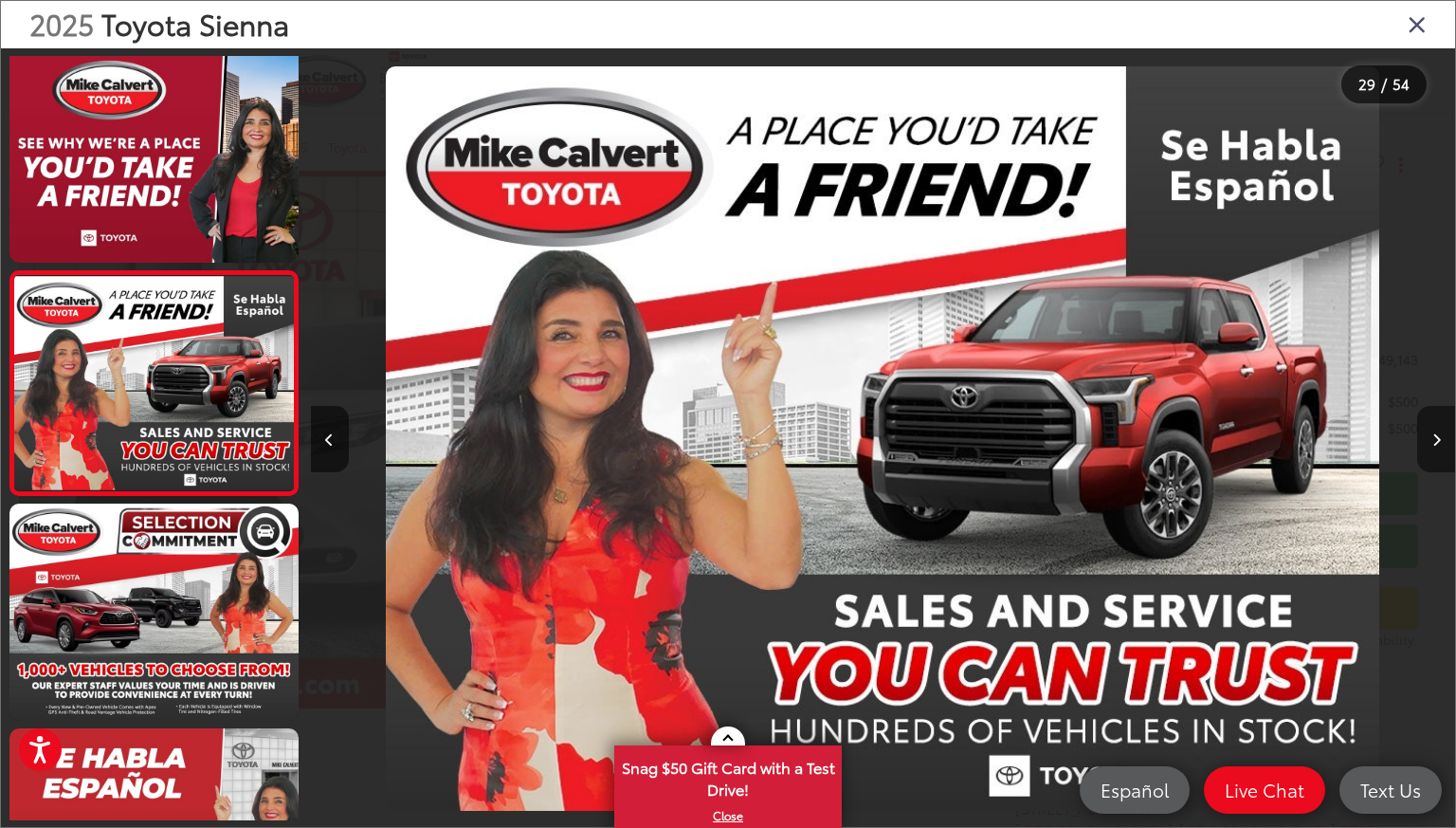
click at [1434, 440] on icon "Next image" at bounding box center [1436, 439] width 9 height 13
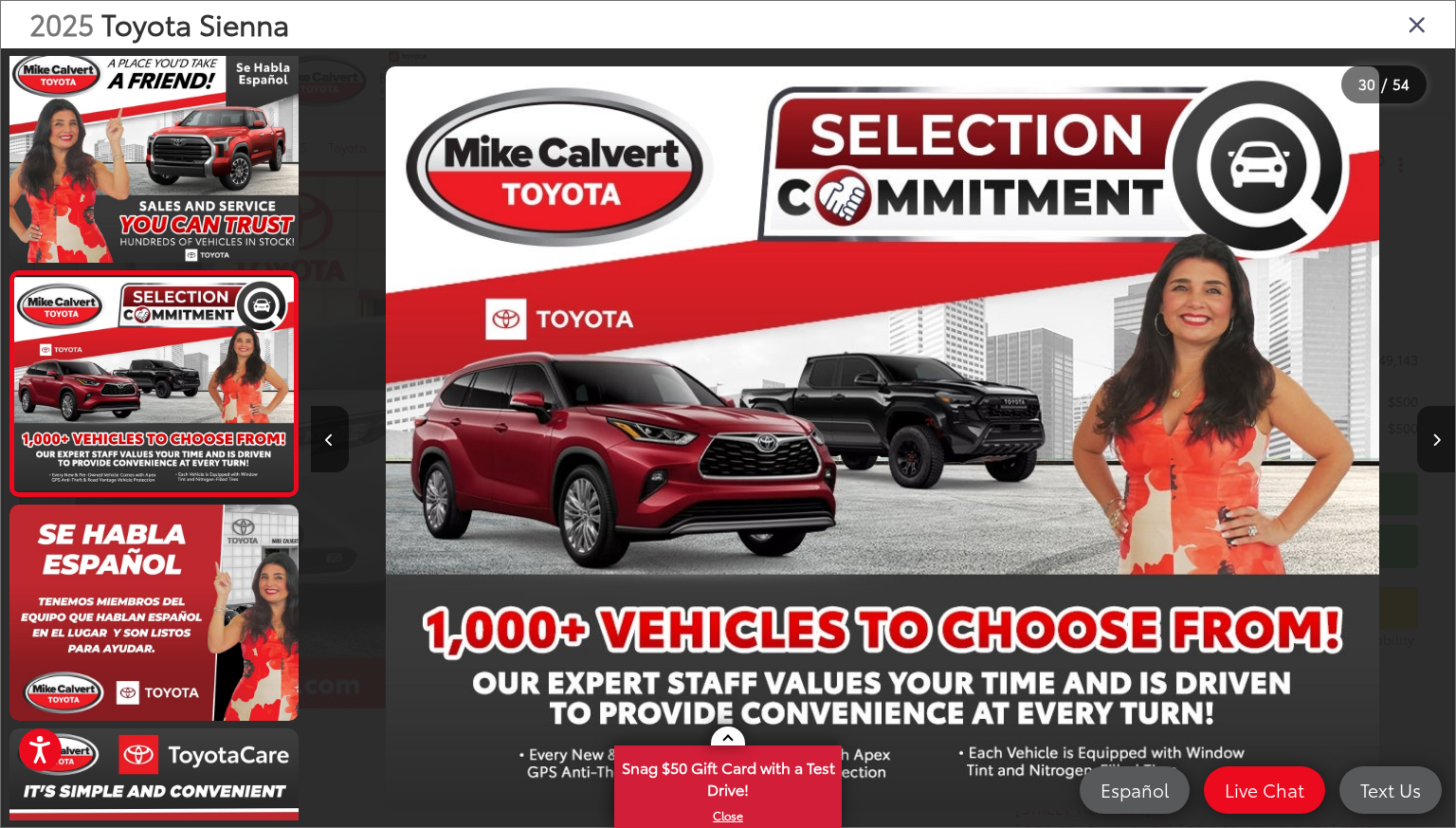
click at [1434, 440] on icon "Next image" at bounding box center [1436, 439] width 9 height 13
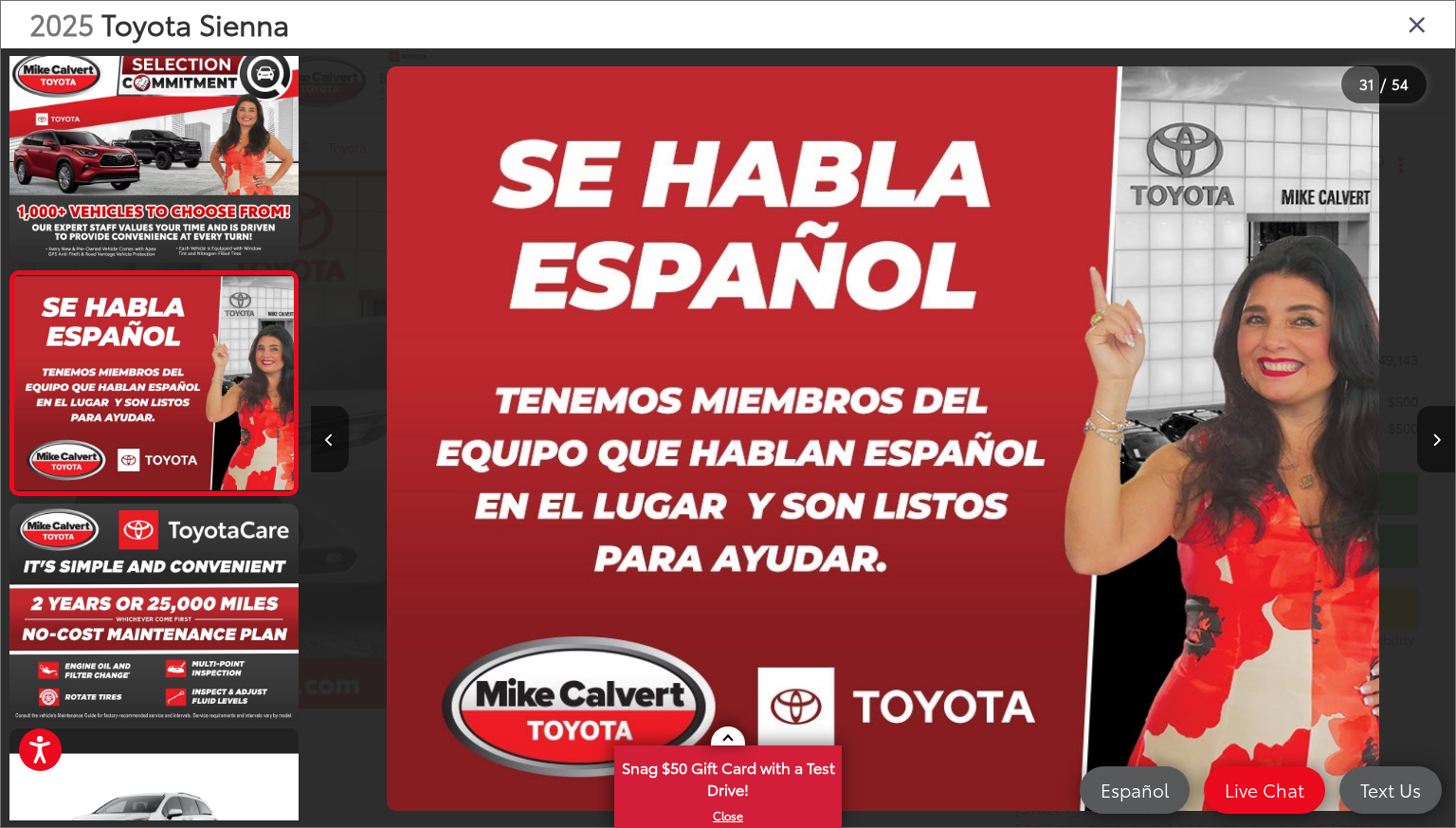
click at [1411, 25] on icon "Close gallery" at bounding box center [1416, 23] width 19 height 25
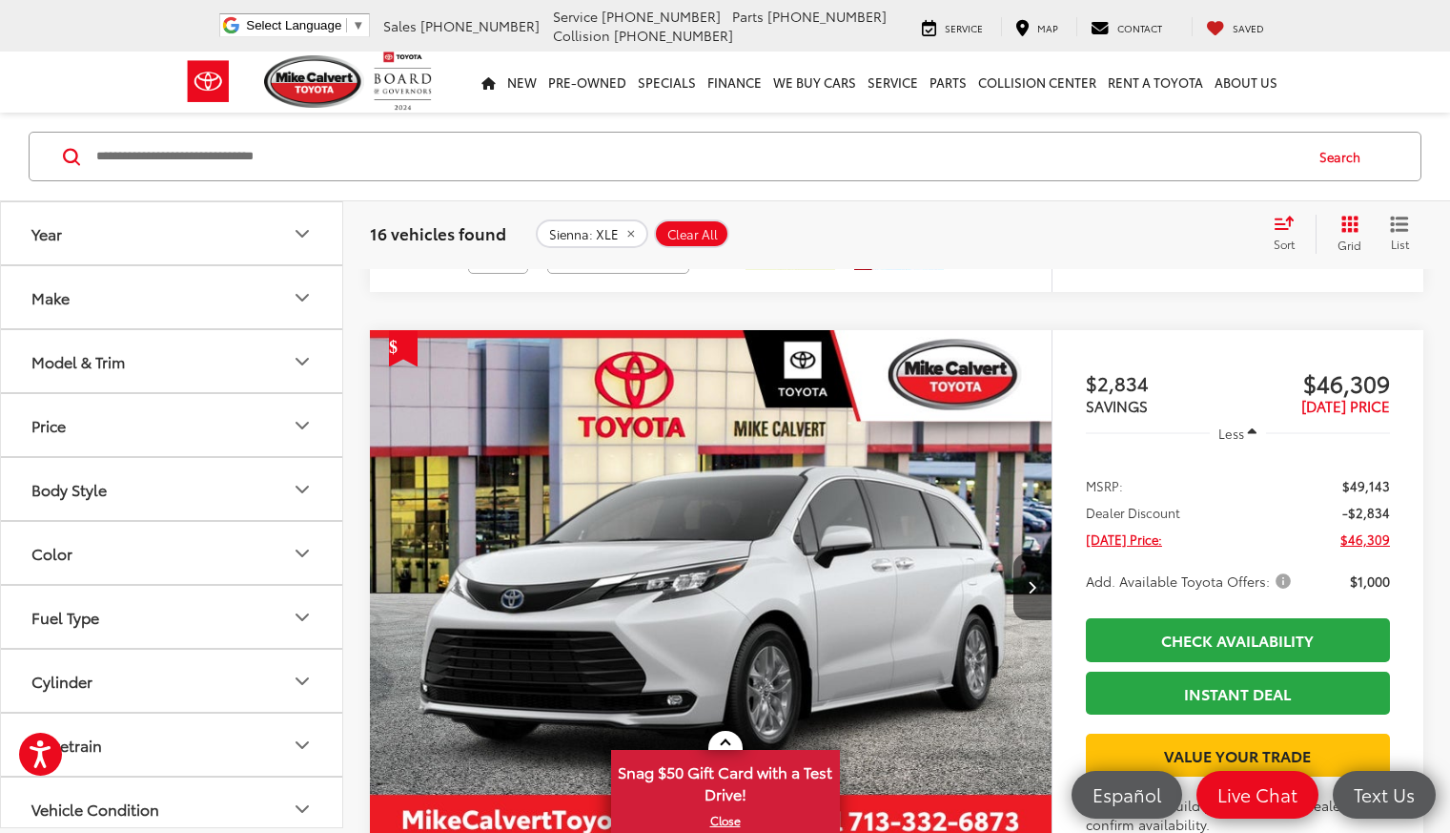
scroll to position [3284, 0]
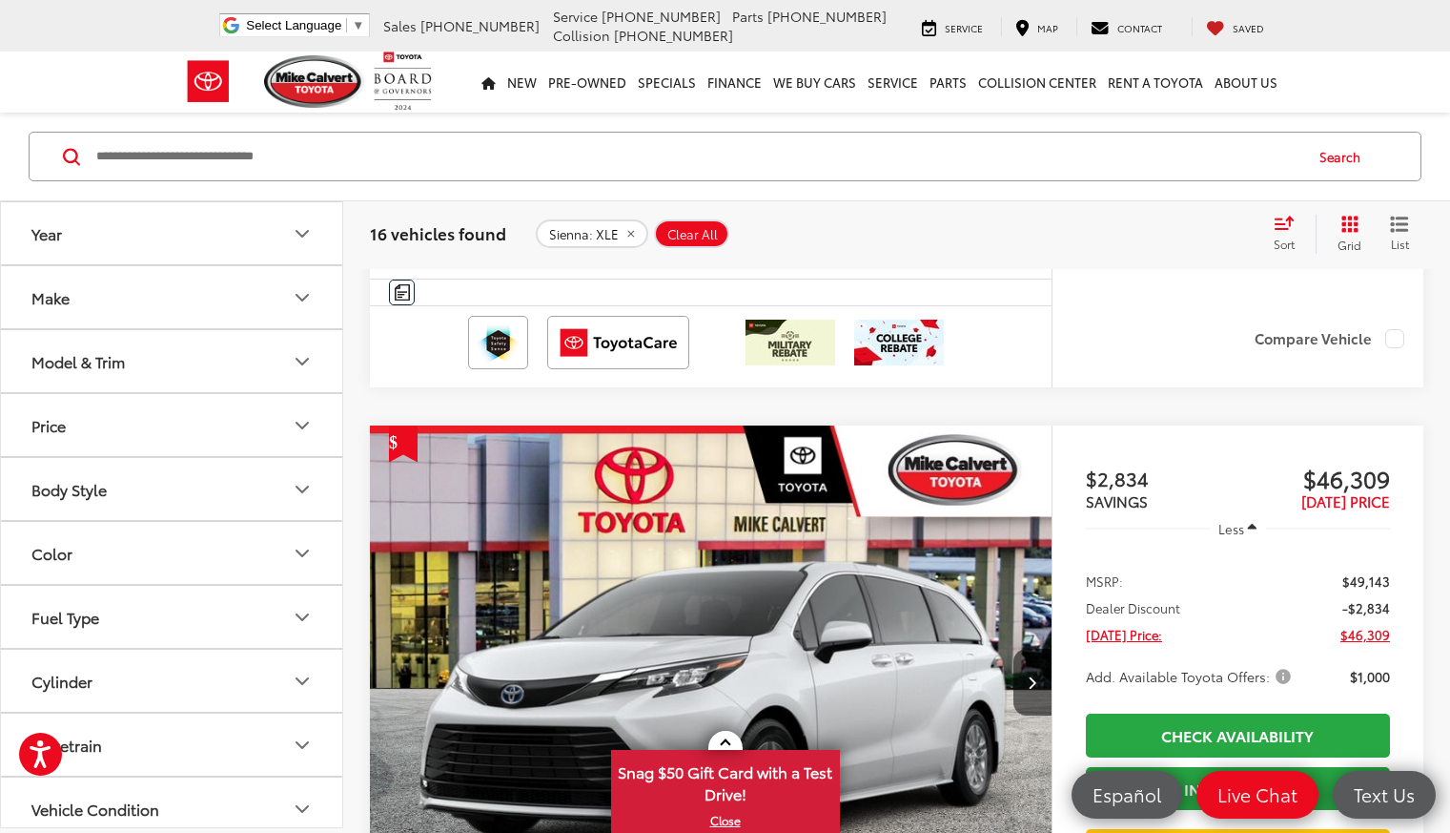
click at [491, 433] on img "2025 Toyota Sienna XLE 0" at bounding box center [711, 681] width 685 height 513
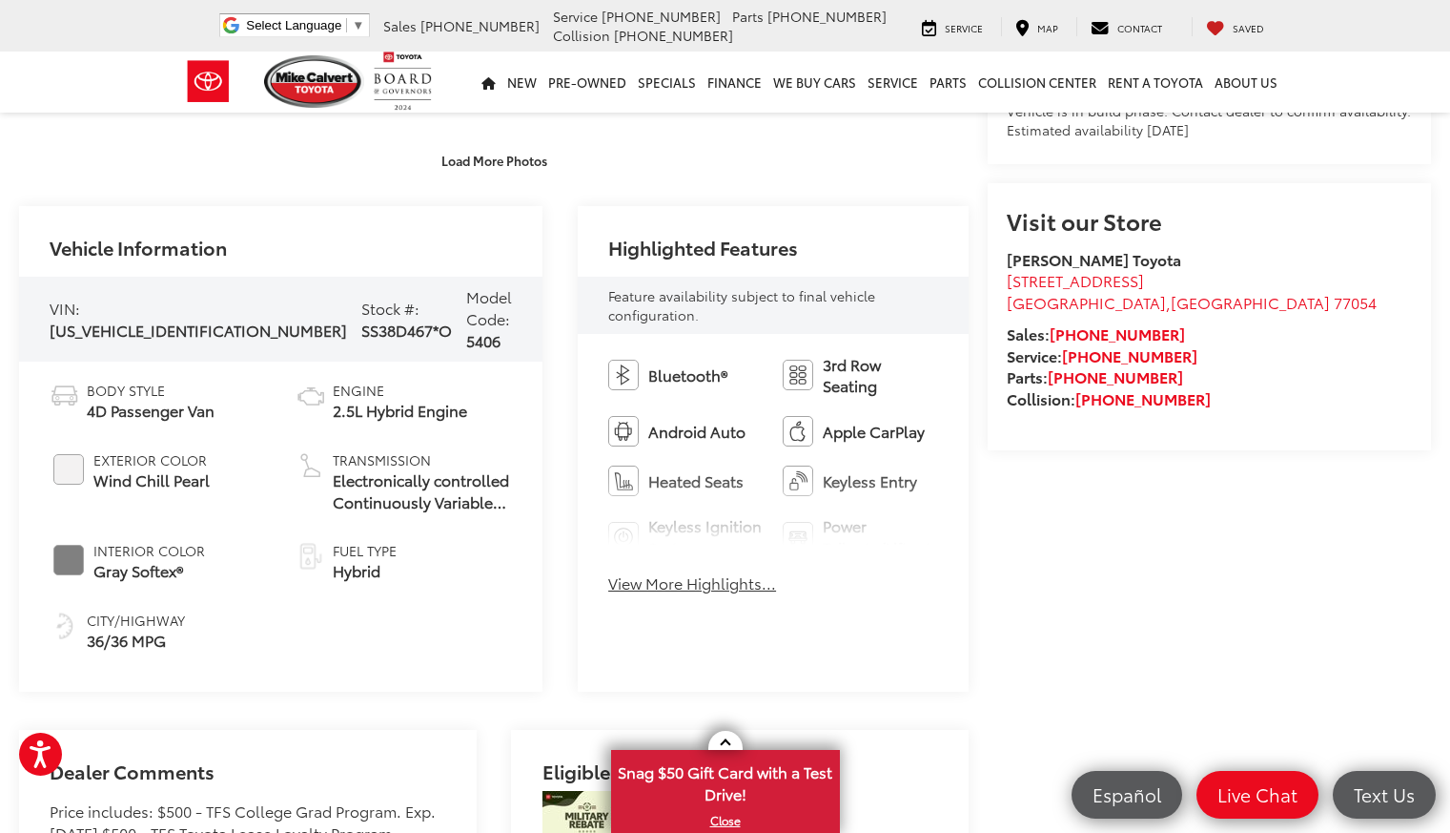
scroll to position [858, 0]
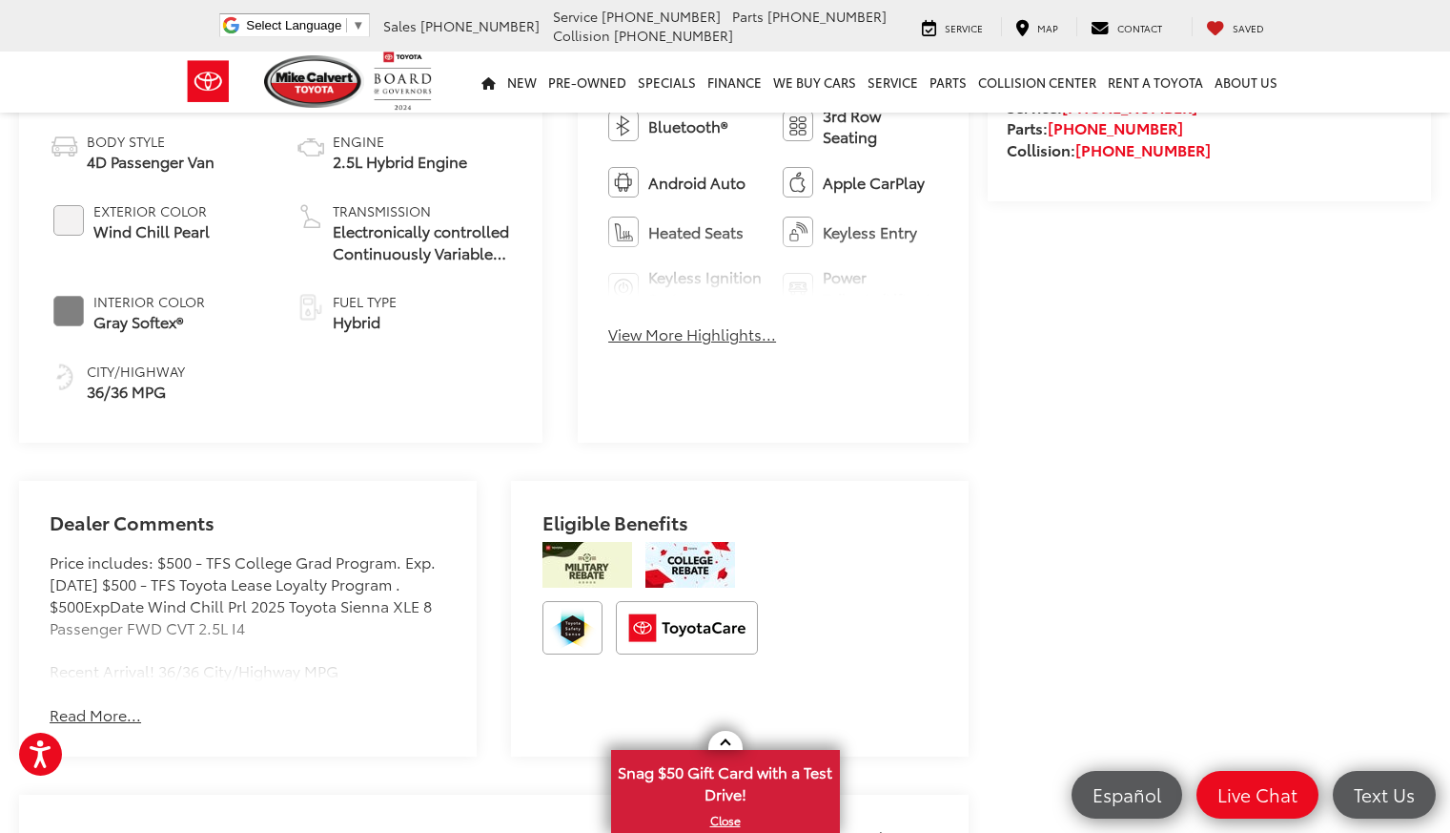
click at [99, 704] on button "Read More..." at bounding box center [96, 715] width 92 height 22
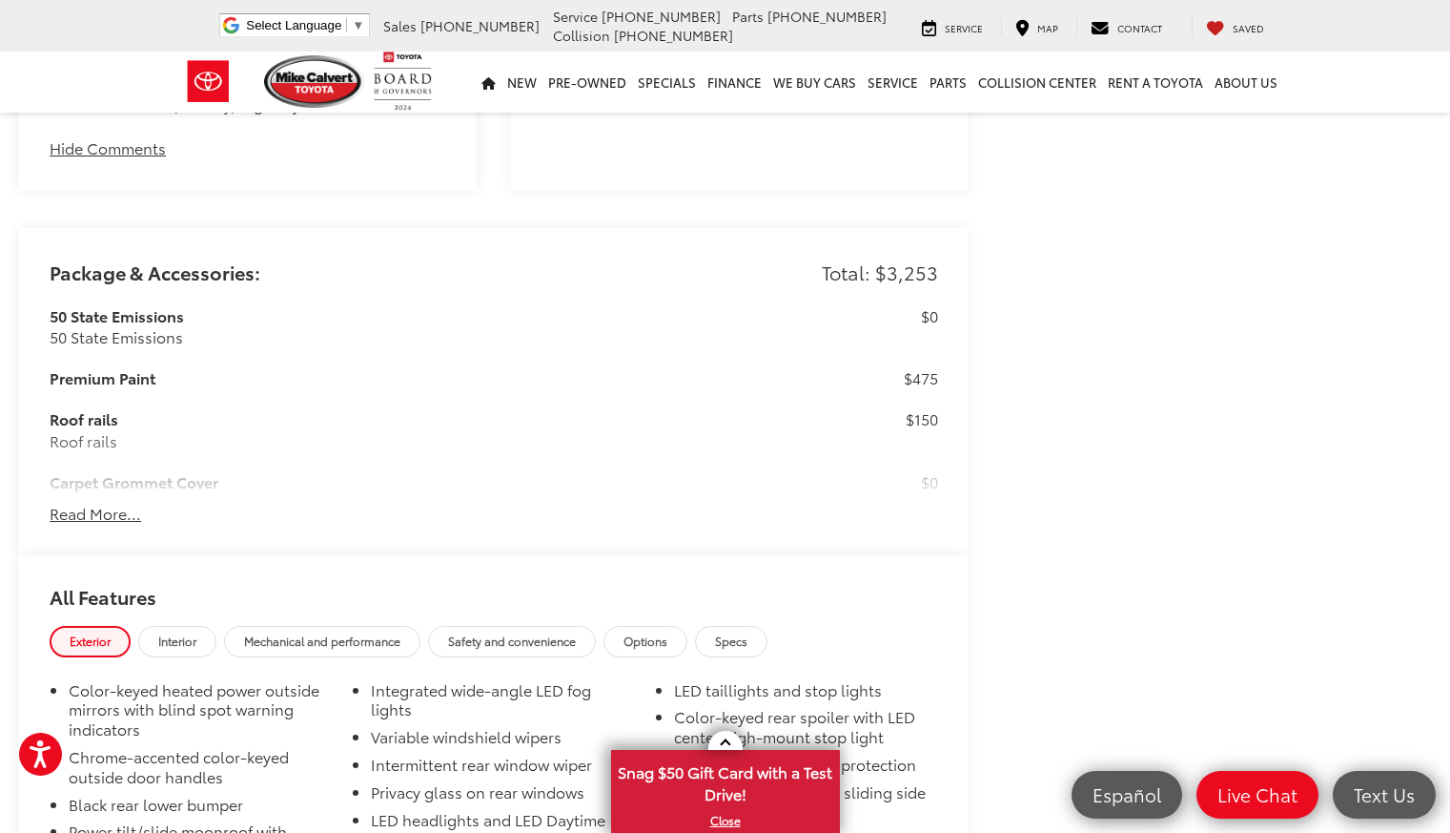
scroll to position [1430, 0]
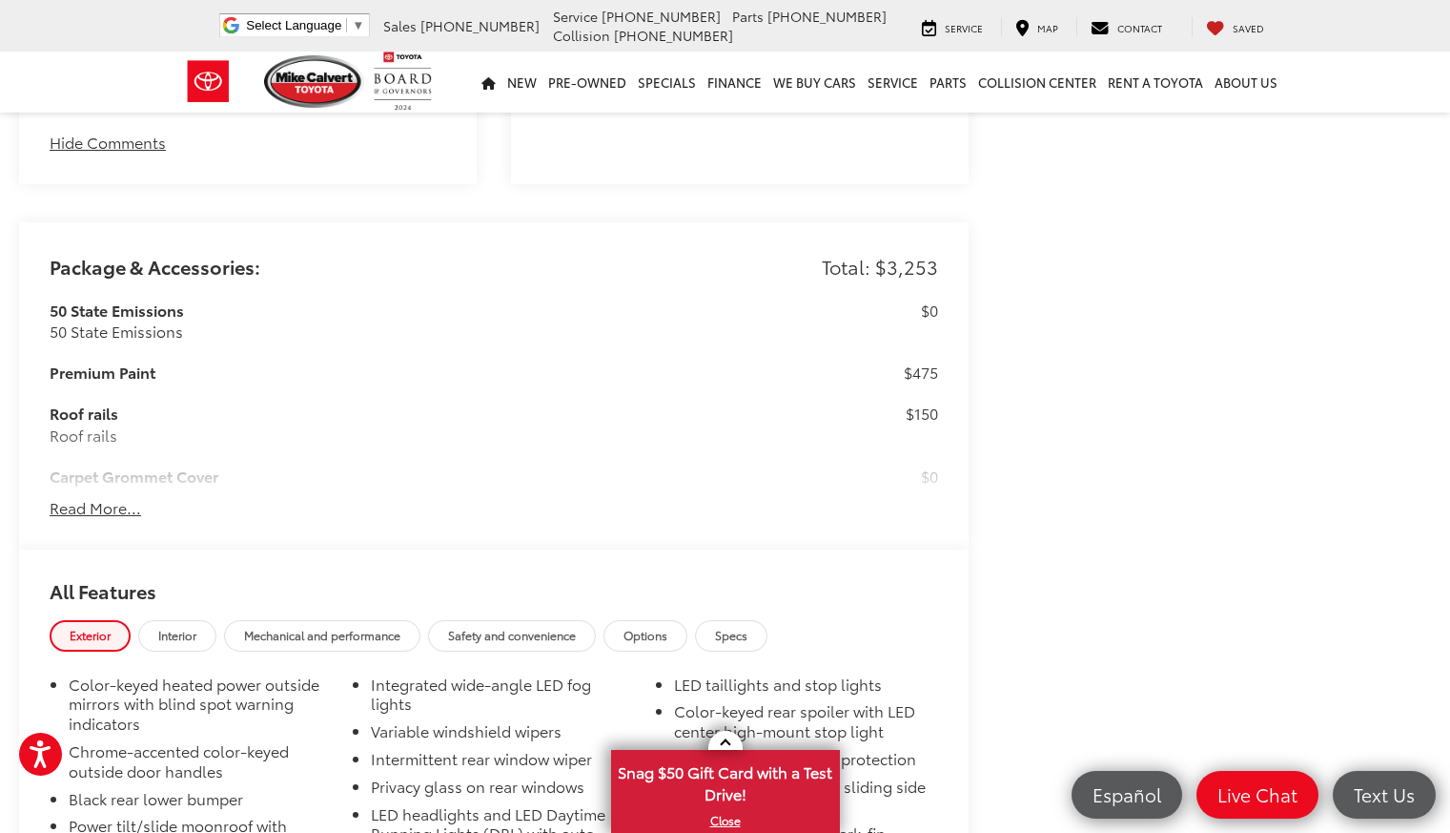
click at [91, 497] on button "Read More..." at bounding box center [96, 508] width 92 height 22
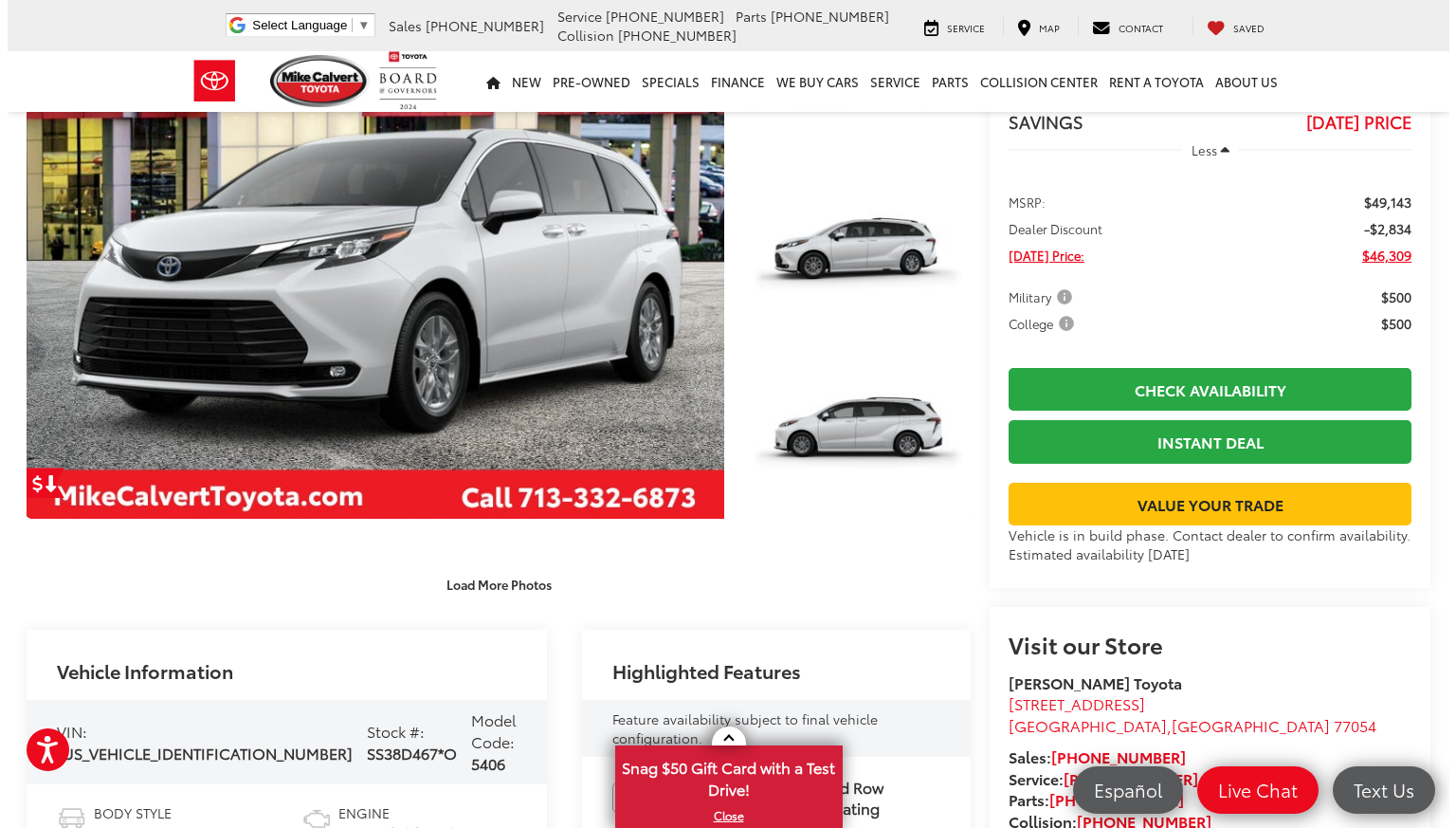
scroll to position [0, 0]
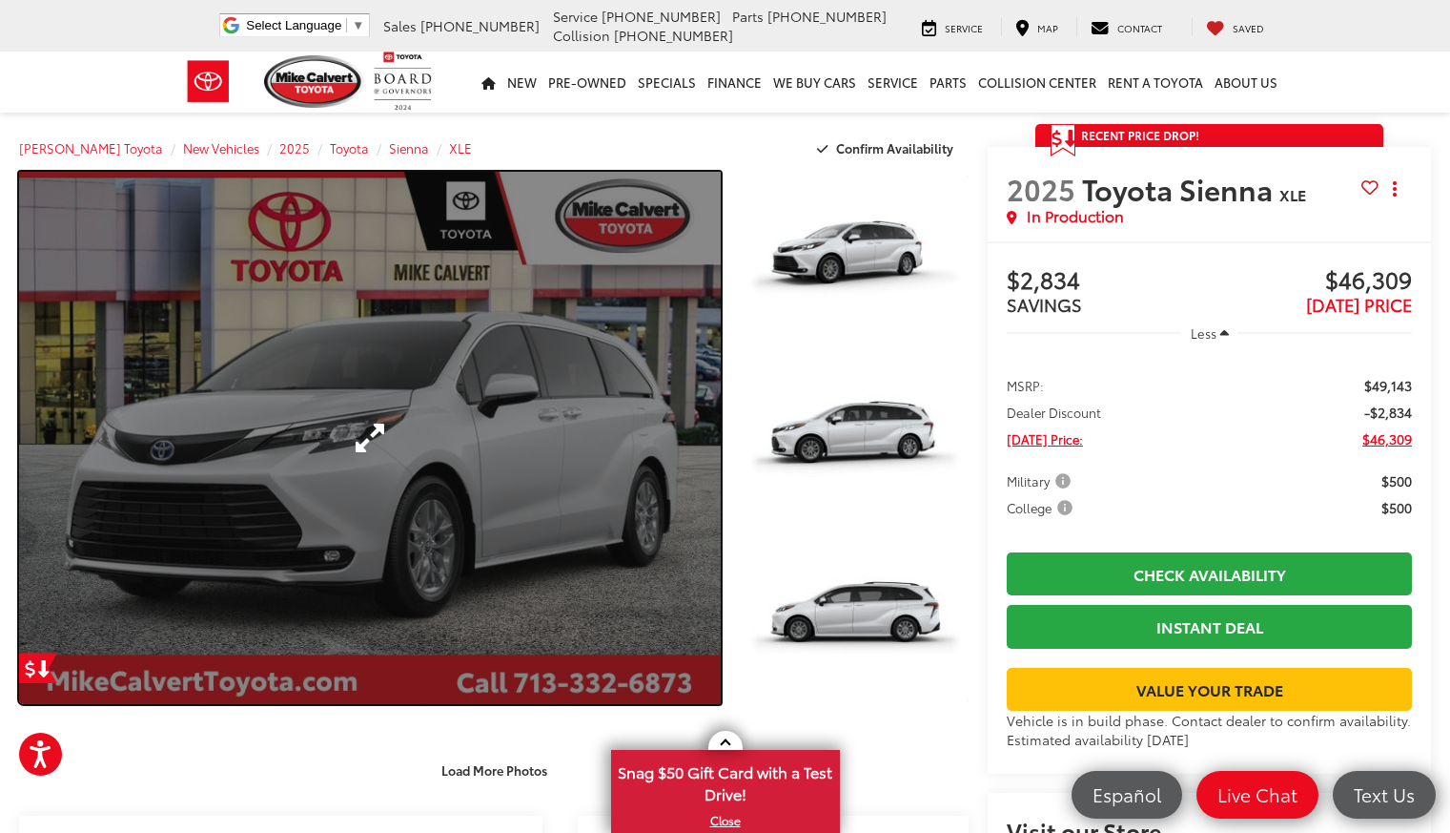
click at [538, 459] on link "Expand Photo 0" at bounding box center [370, 438] width 702 height 532
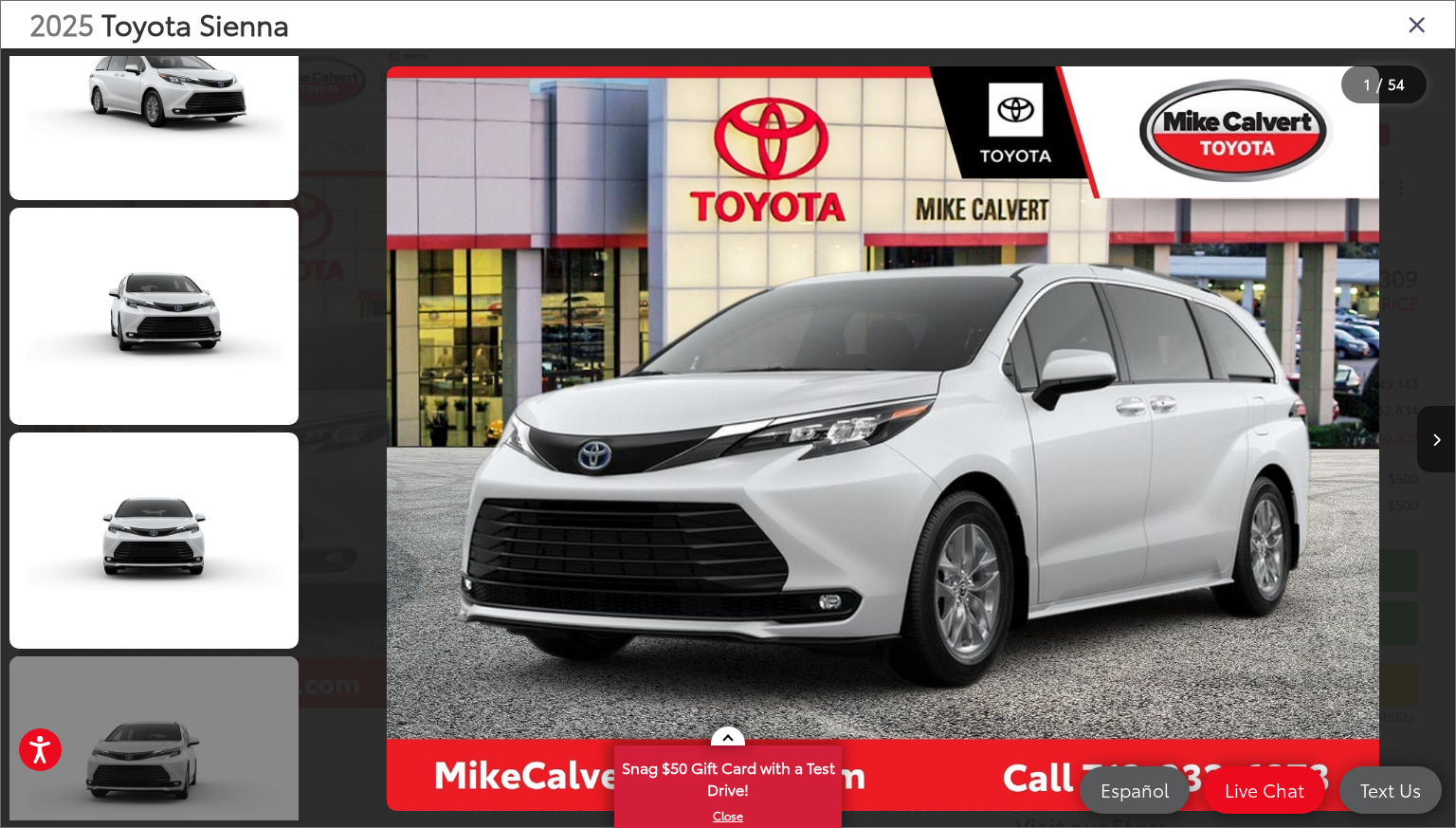
scroll to position [2938, 0]
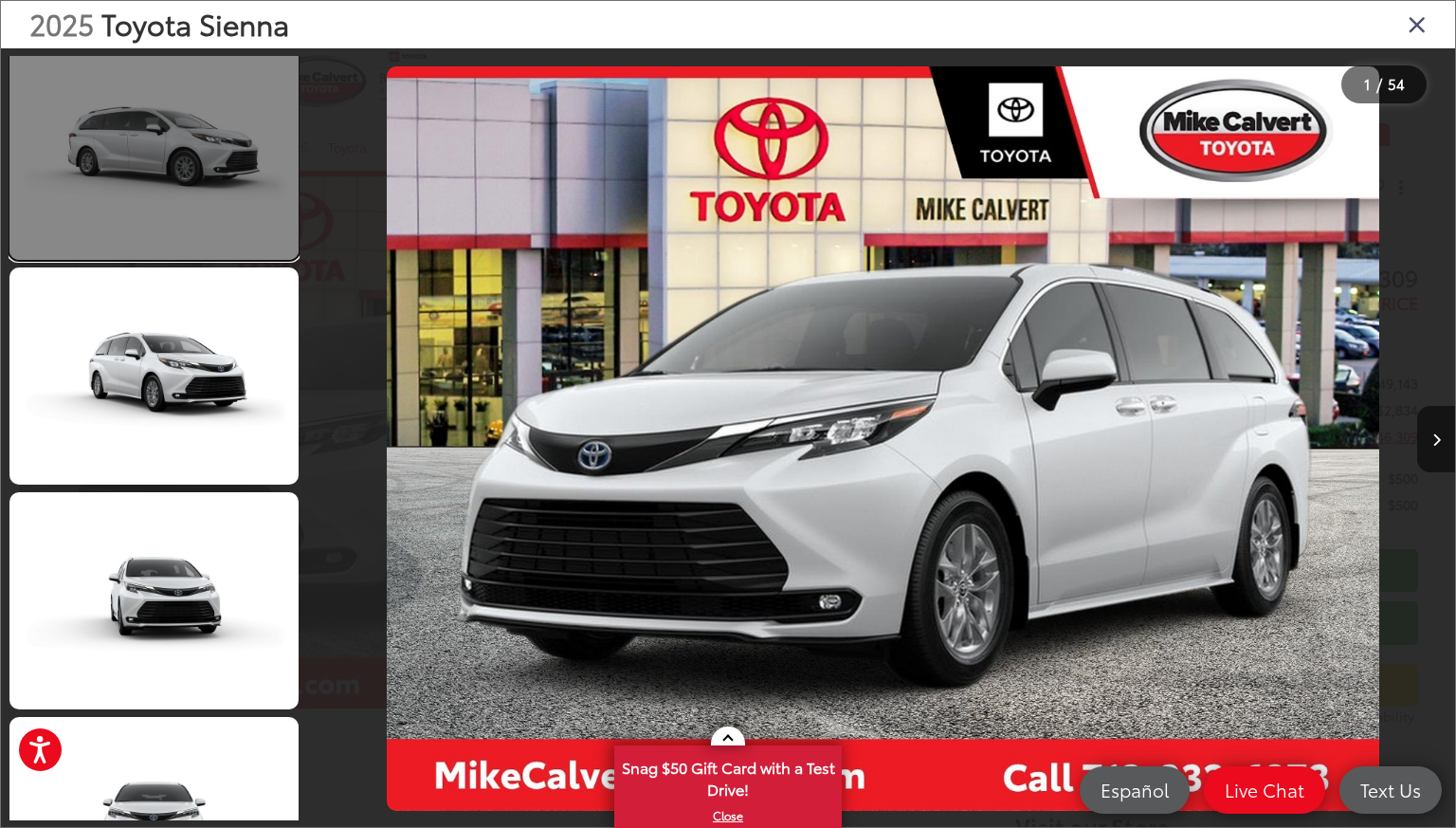
click at [171, 226] on link at bounding box center [154, 152] width 289 height 217
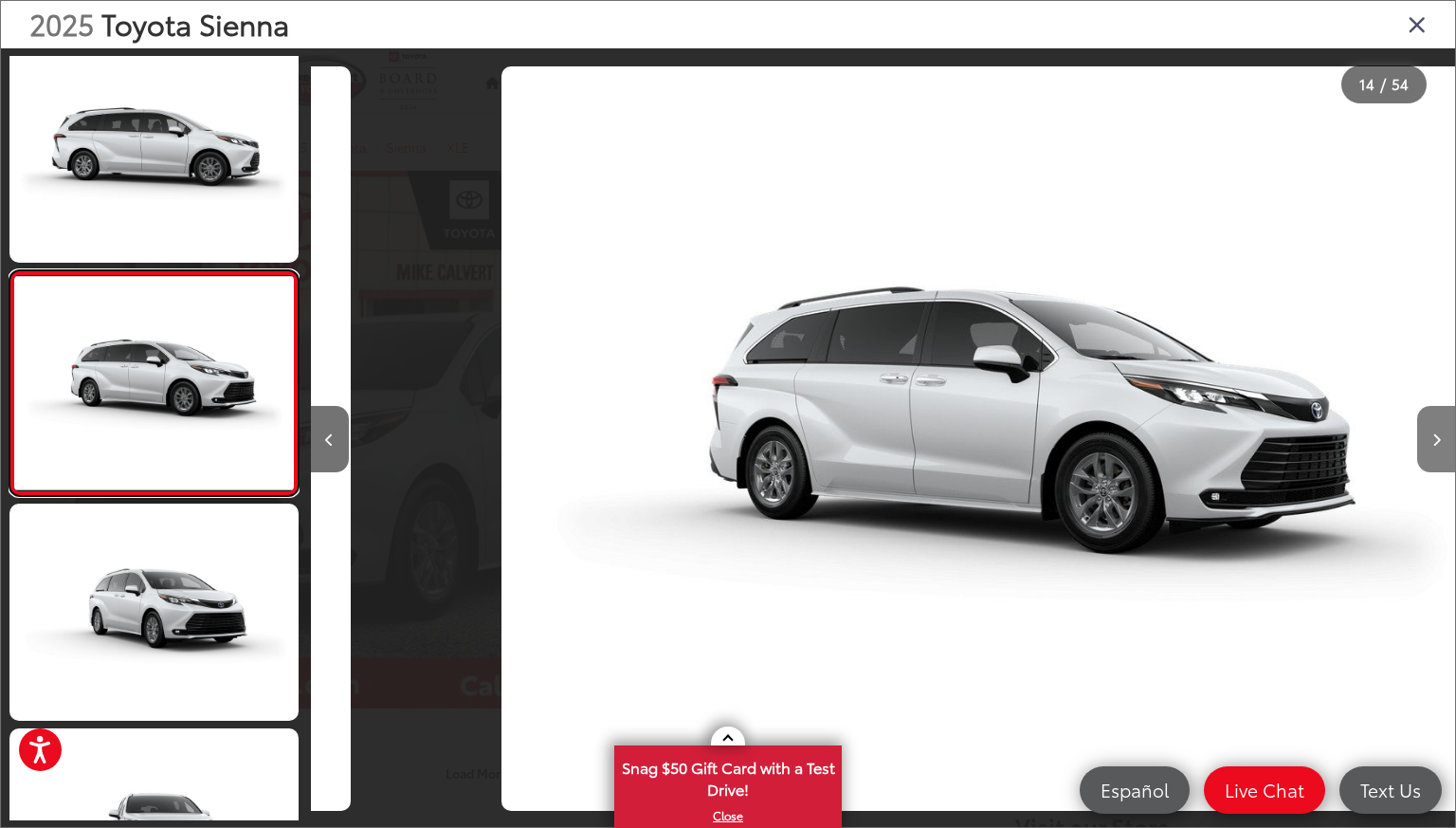
scroll to position [0, 14874]
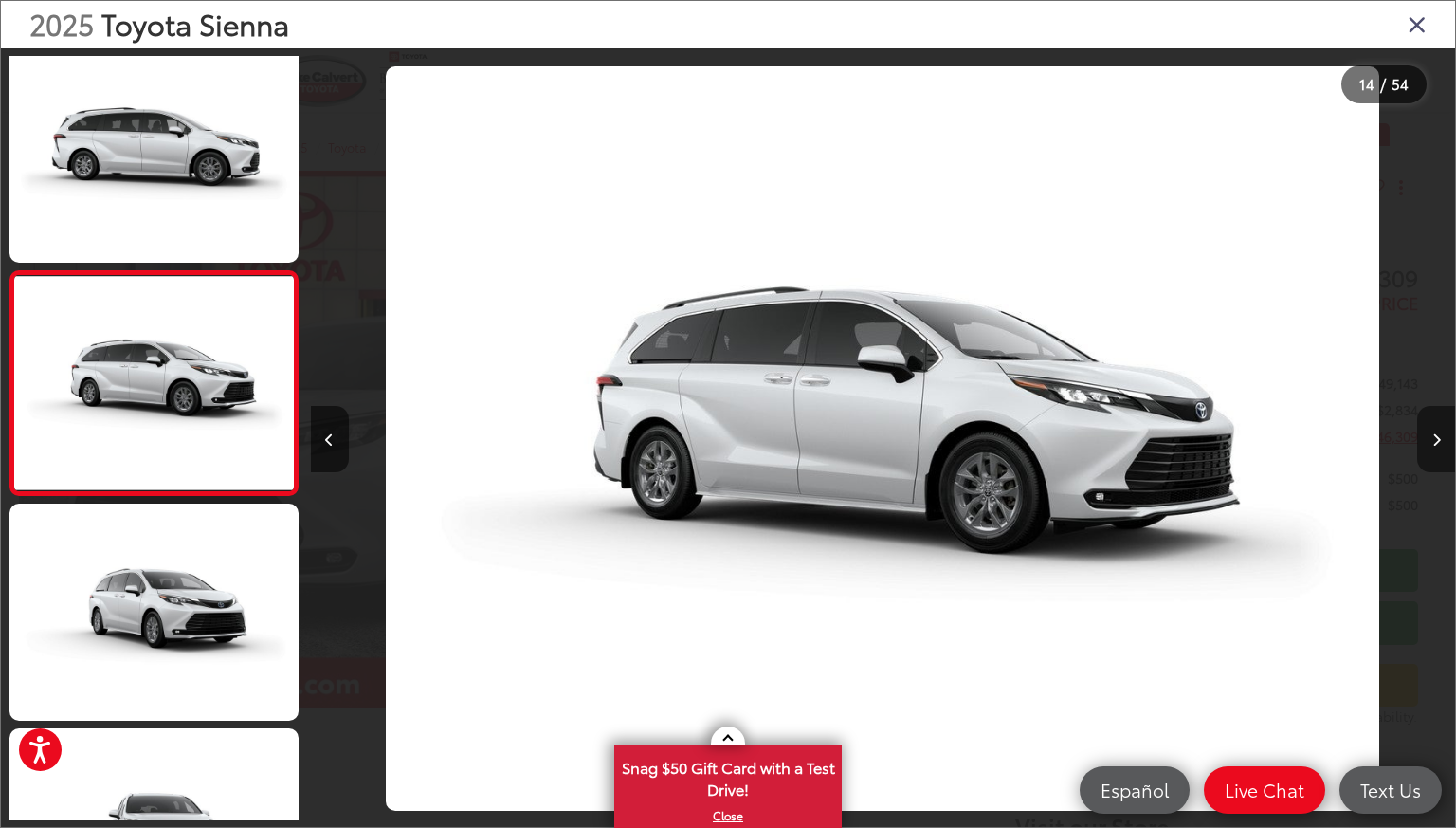
click at [1432, 445] on icon "Next image" at bounding box center [1436, 439] width 9 height 13
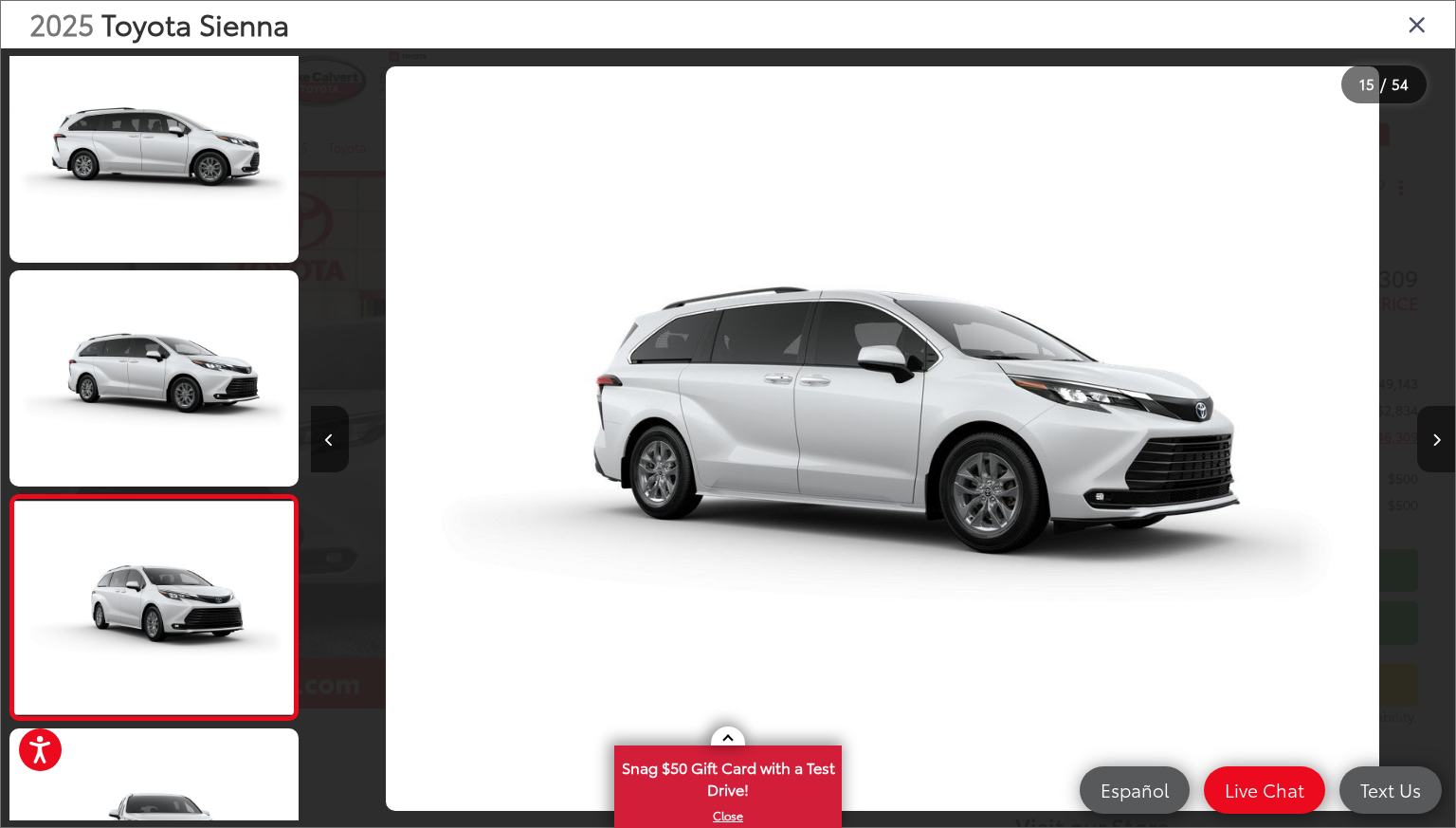
scroll to position [2926, 0]
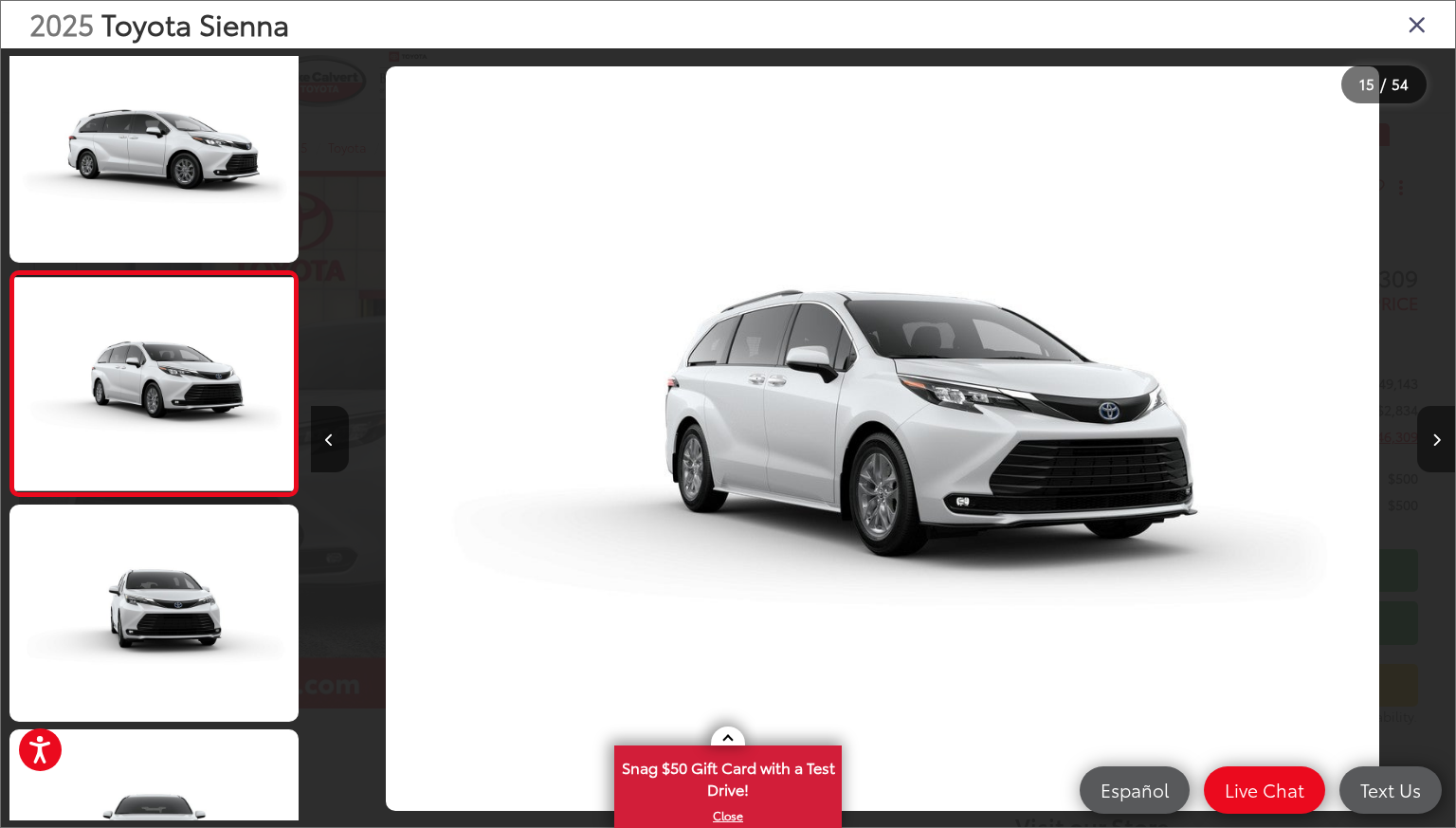
click at [1432, 445] on icon "Next image" at bounding box center [1436, 439] width 9 height 13
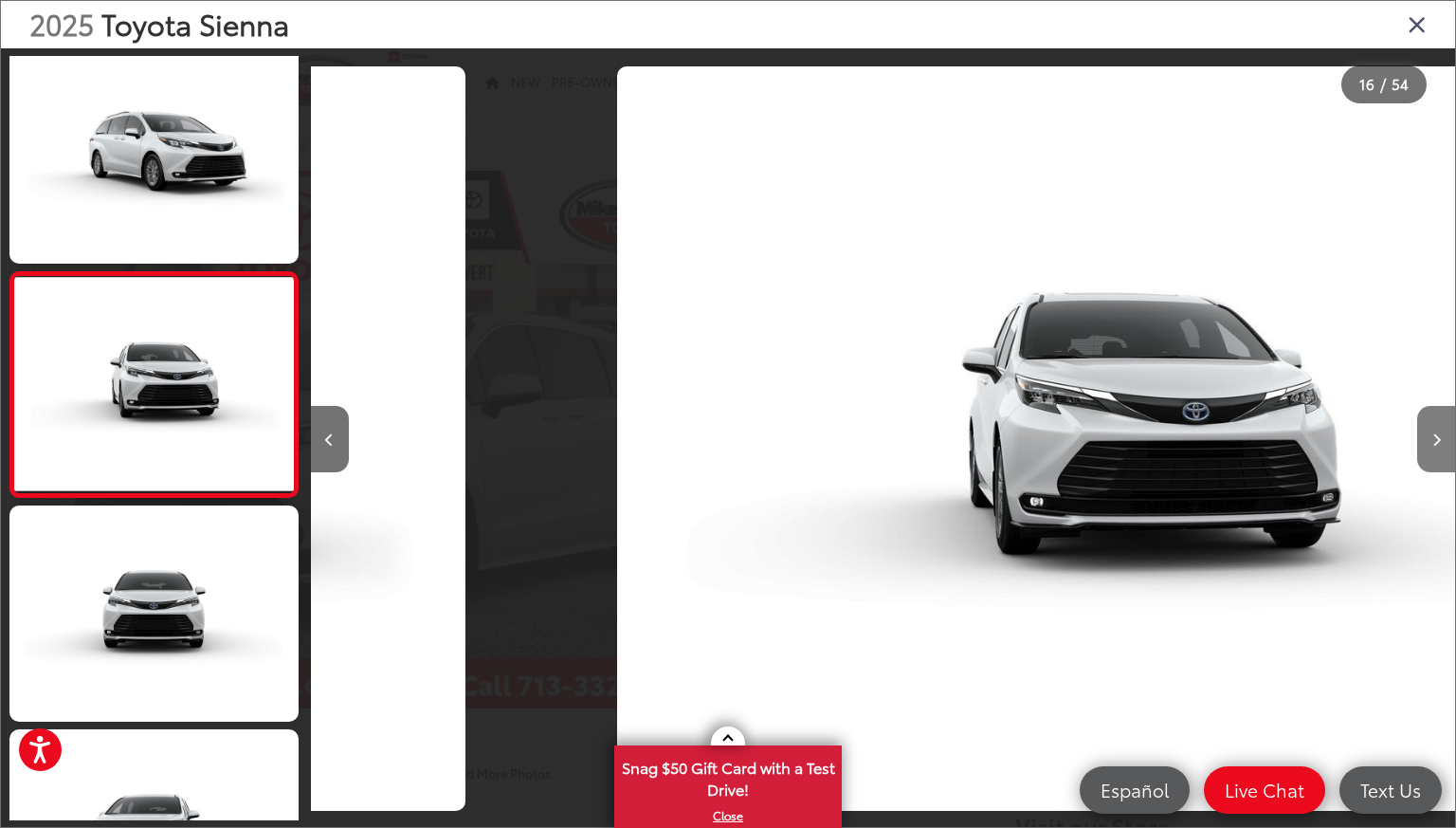
scroll to position [3151, 0]
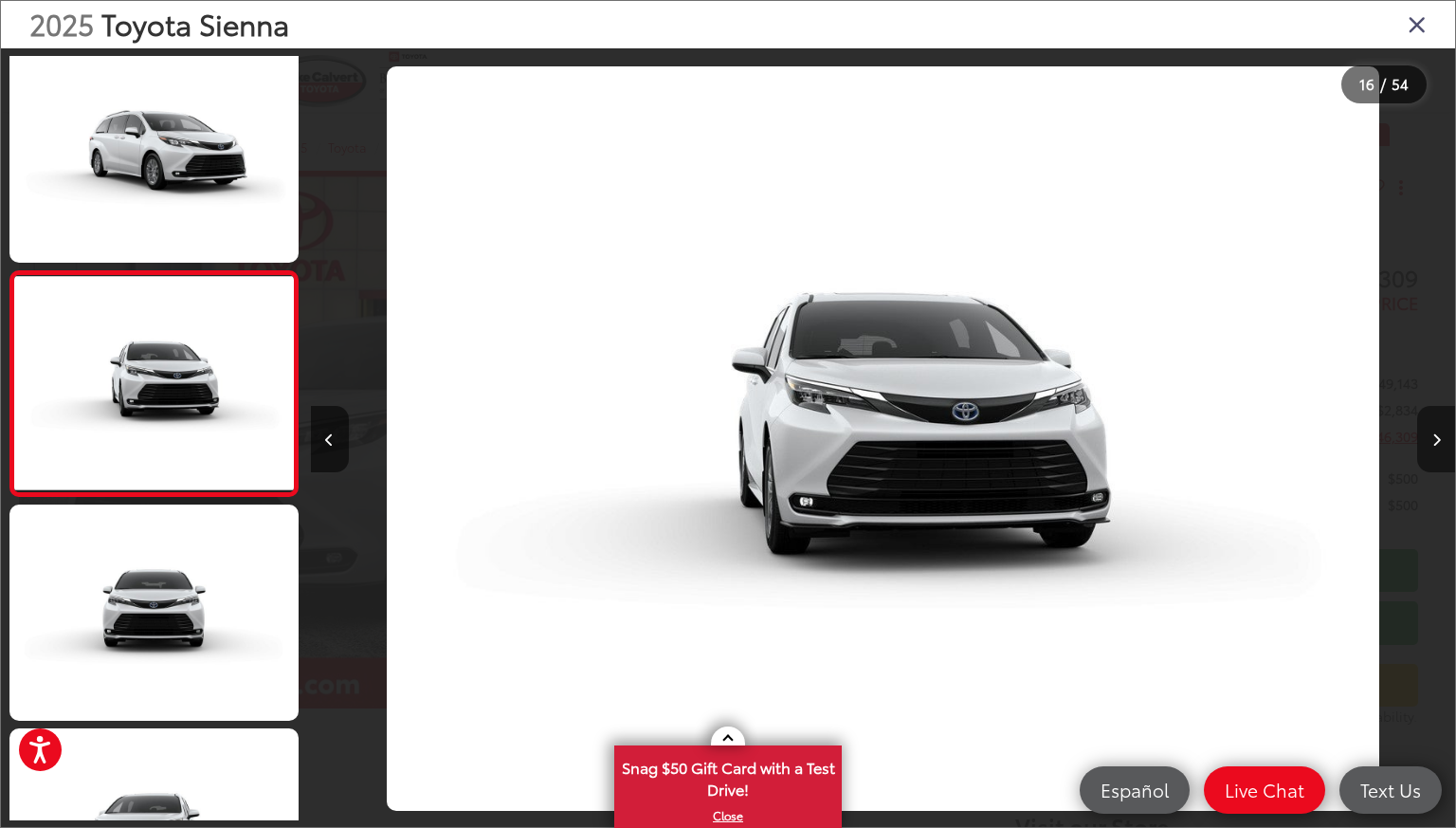
click at [1432, 445] on icon "Next image" at bounding box center [1436, 439] width 9 height 13
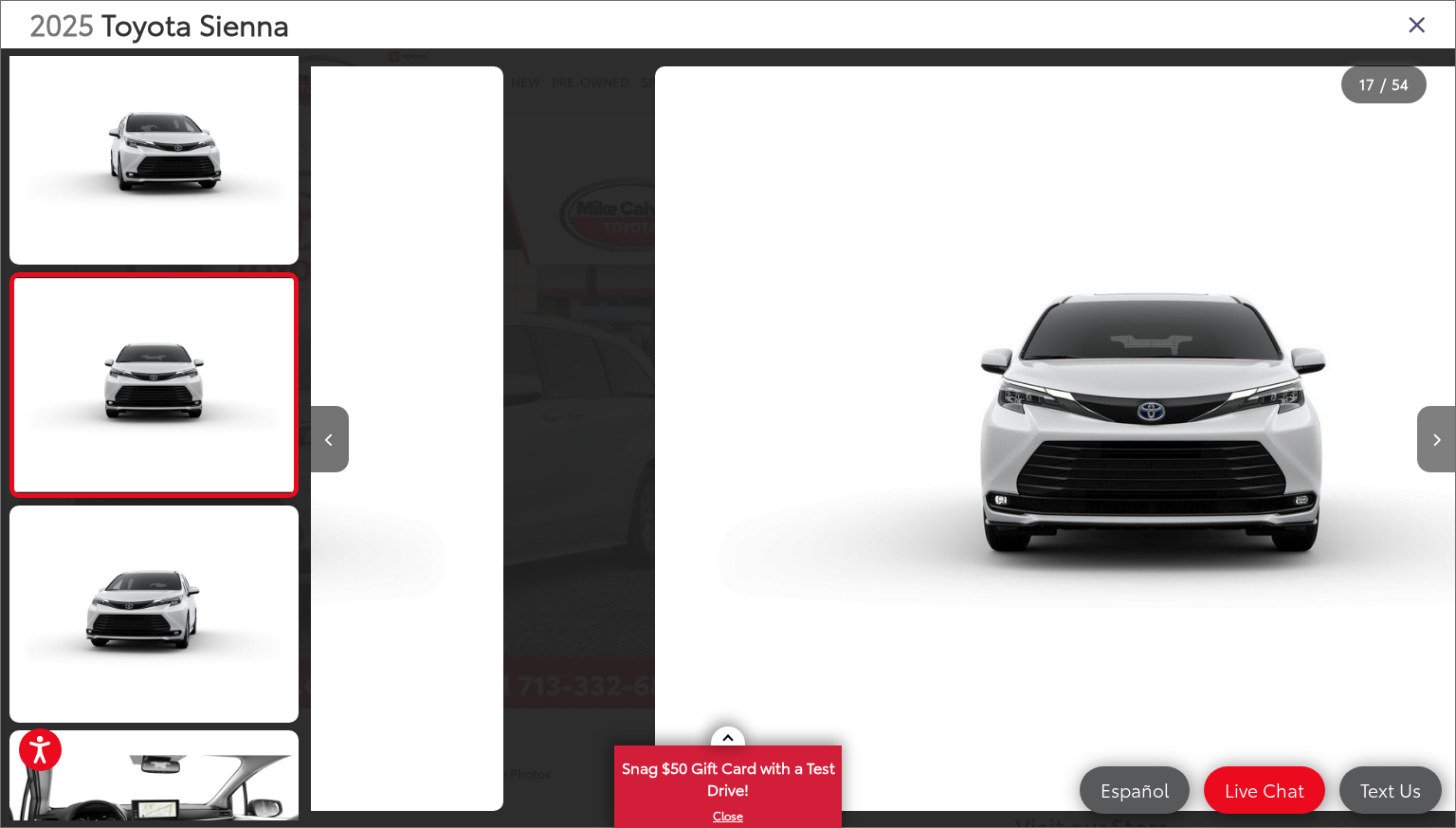
scroll to position [3376, 0]
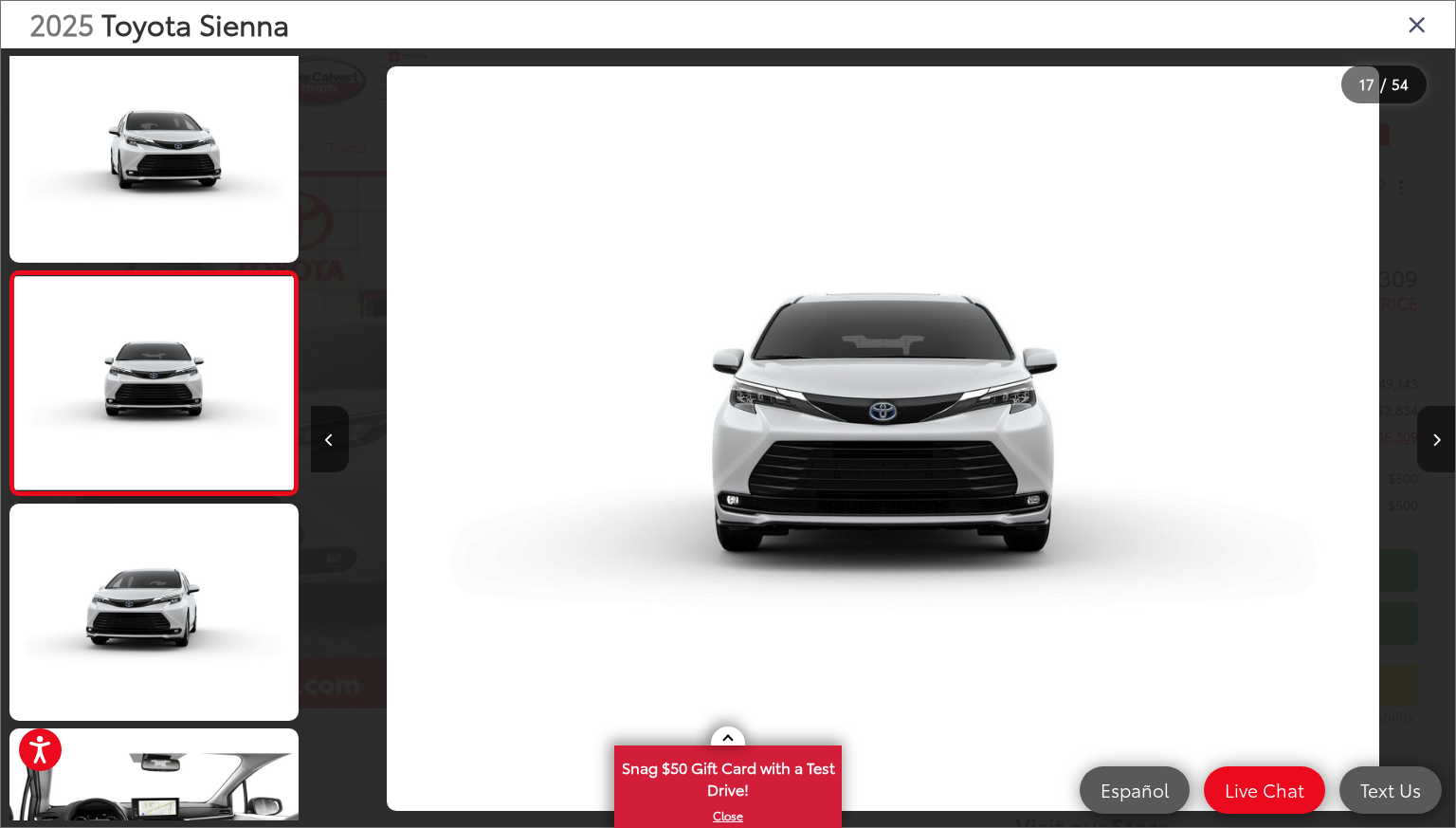
click at [1432, 445] on icon "Next image" at bounding box center [1436, 439] width 9 height 13
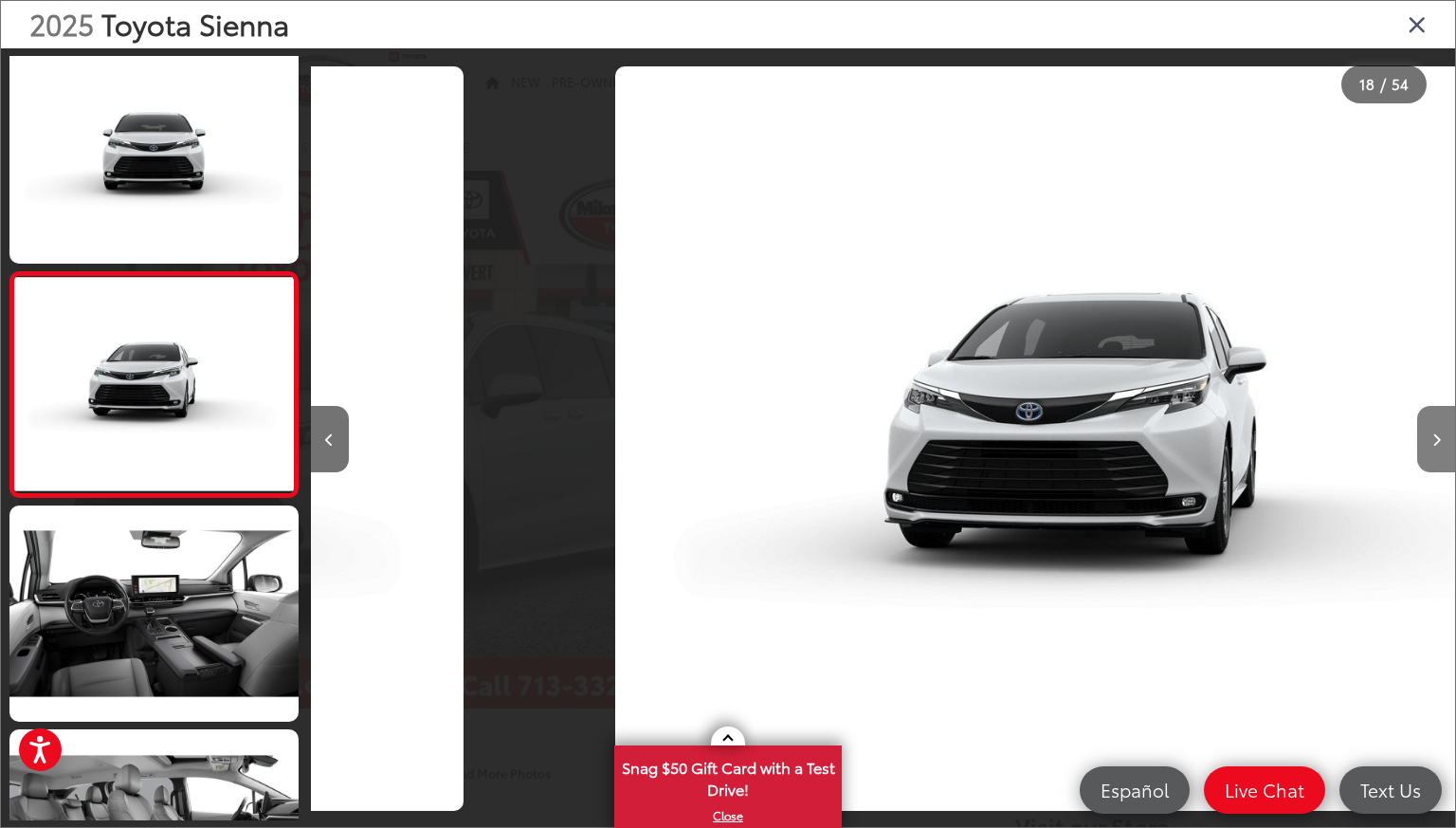
scroll to position [0, 0]
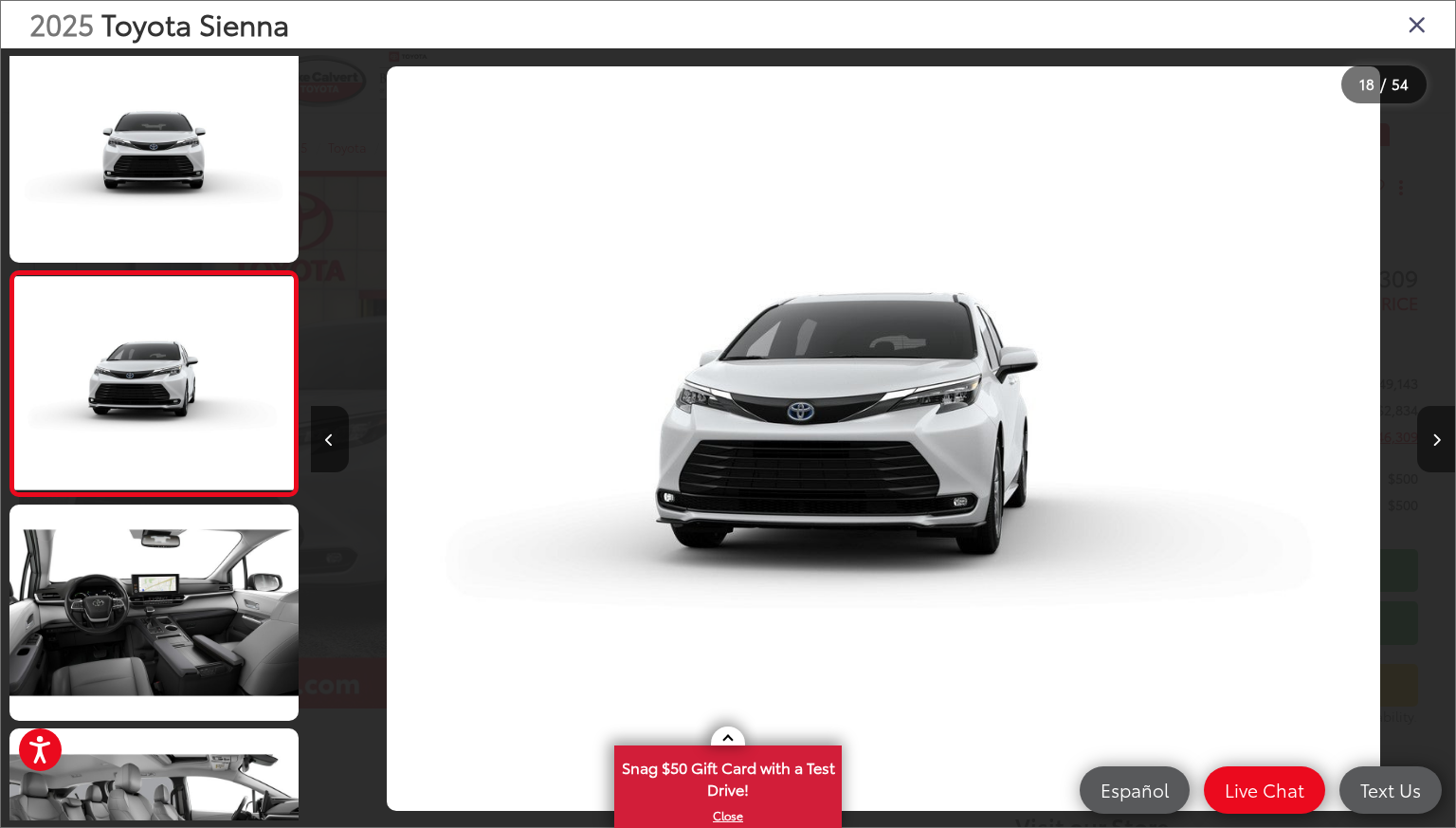
click at [1432, 445] on icon "Next image" at bounding box center [1436, 439] width 9 height 13
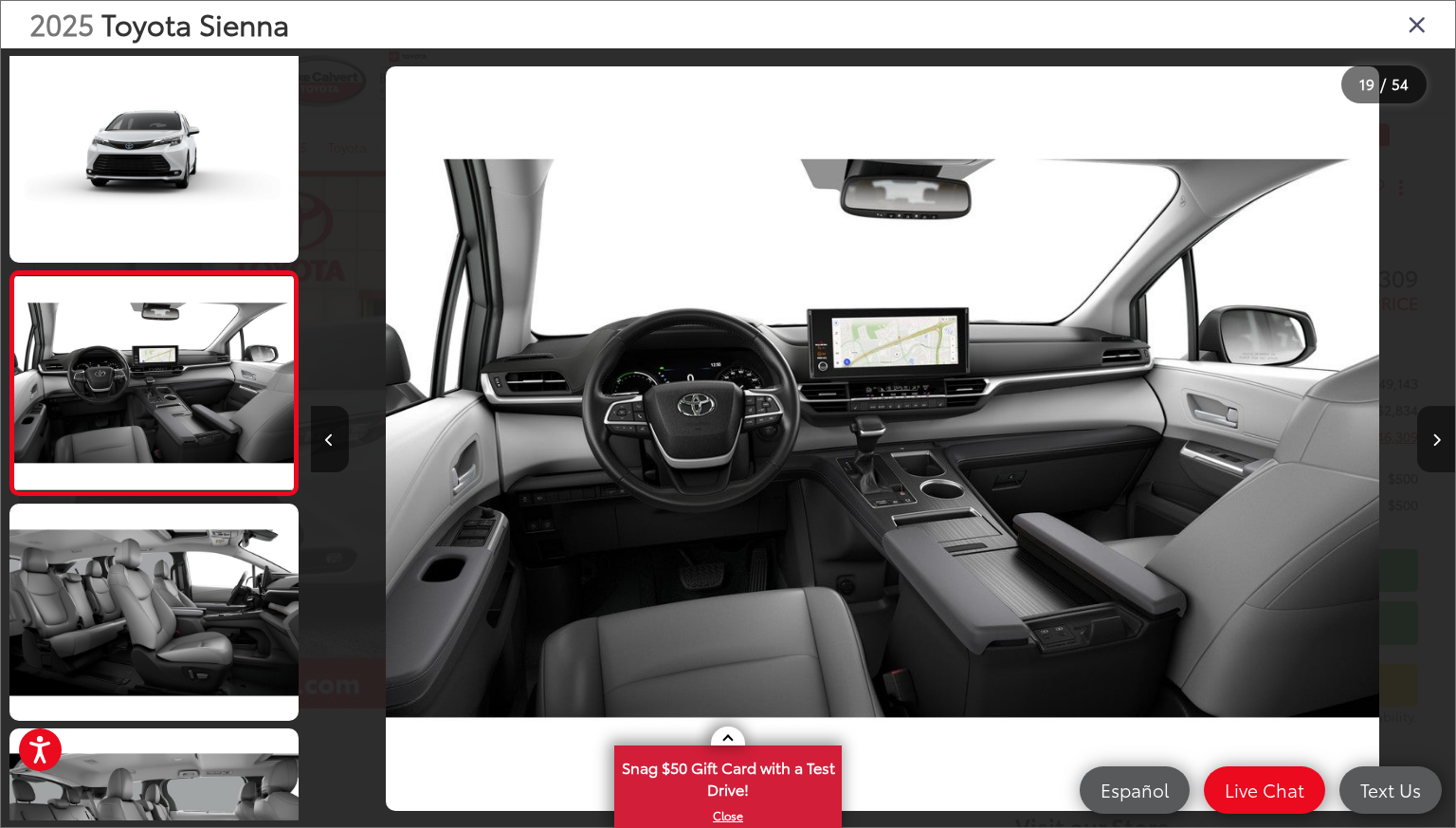
click at [1432, 445] on icon "Next image" at bounding box center [1436, 439] width 9 height 13
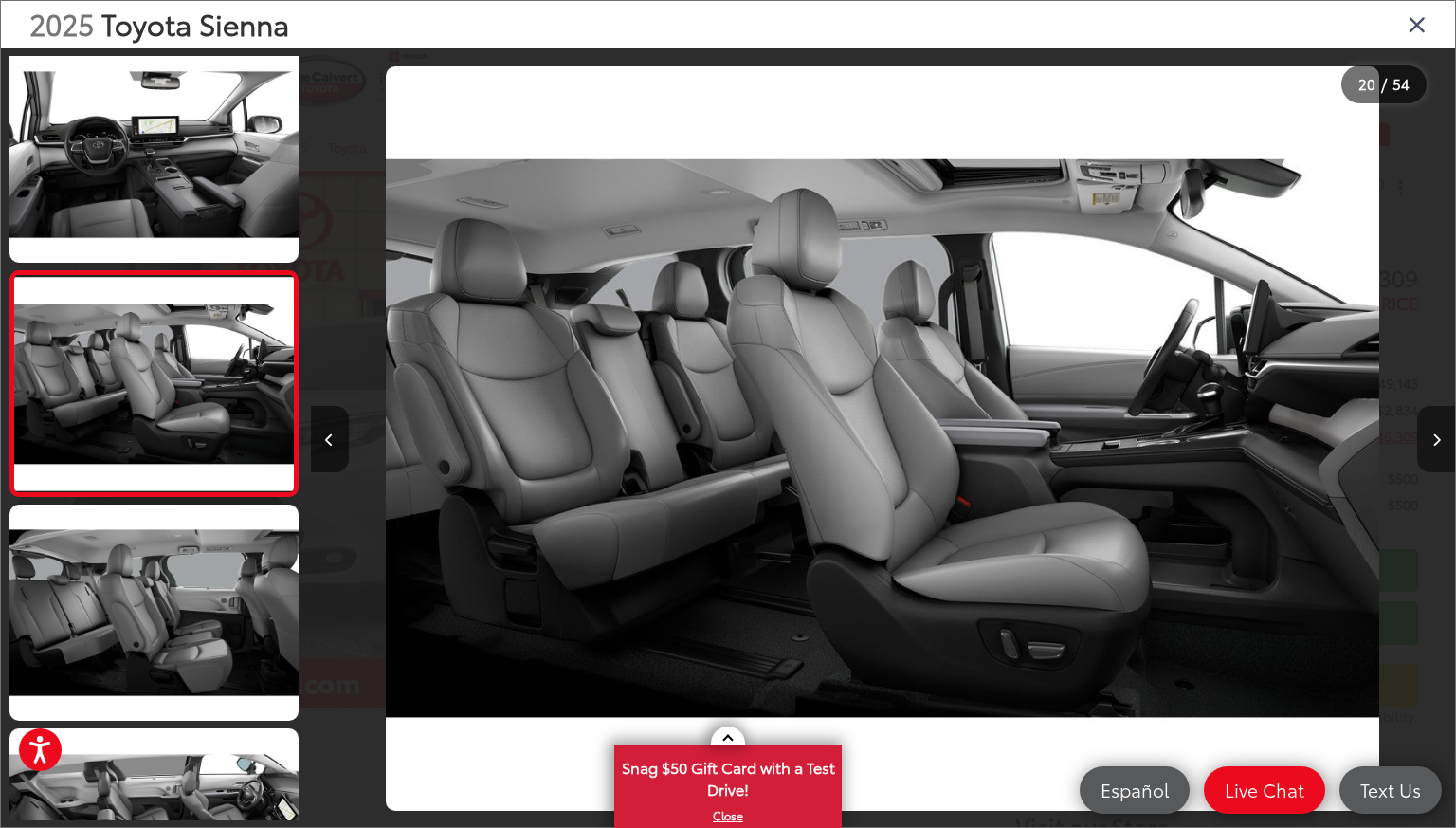
click at [1439, 431] on button "Next image" at bounding box center [1436, 438] width 38 height 67
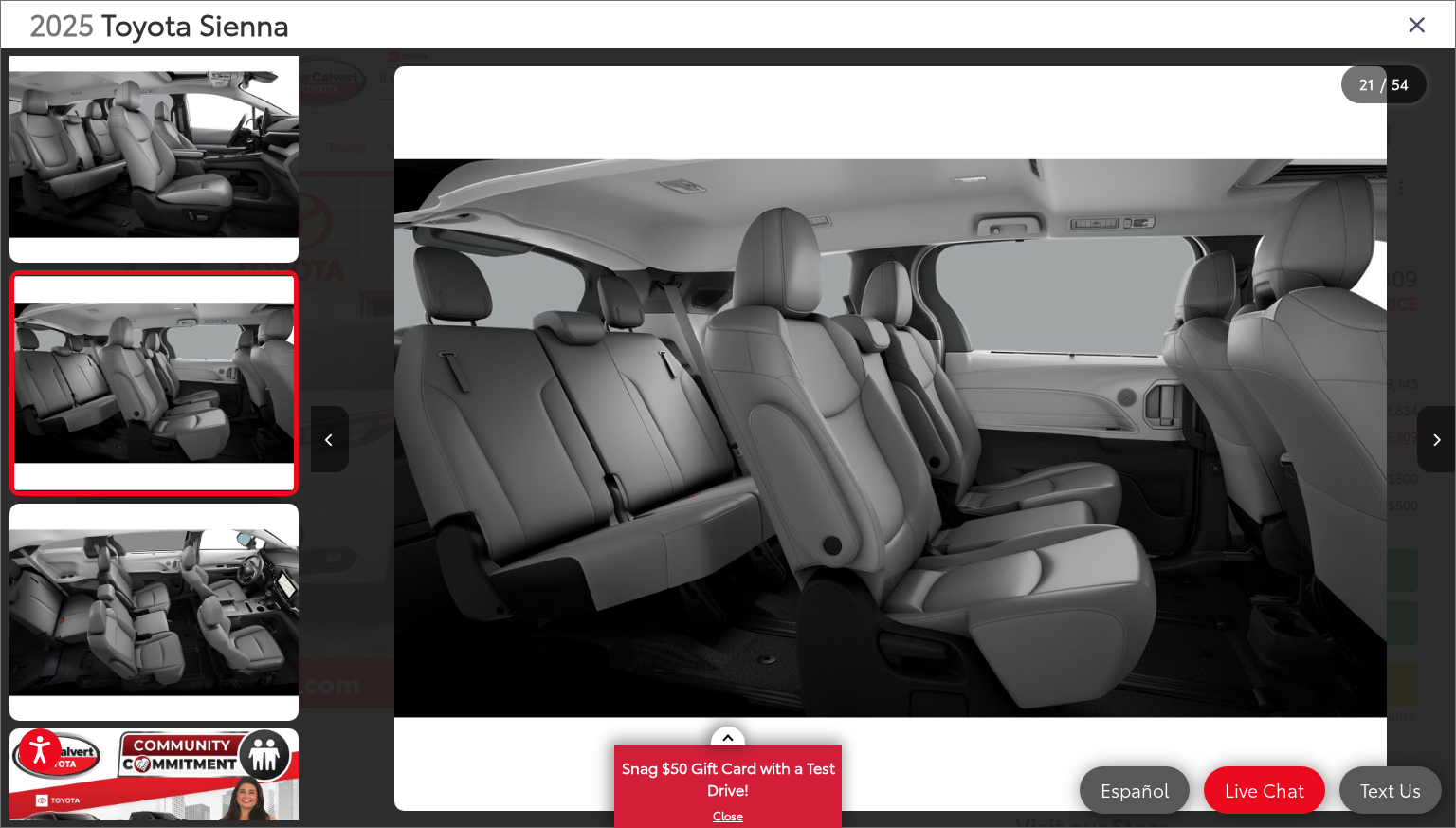
scroll to position [0, 22883]
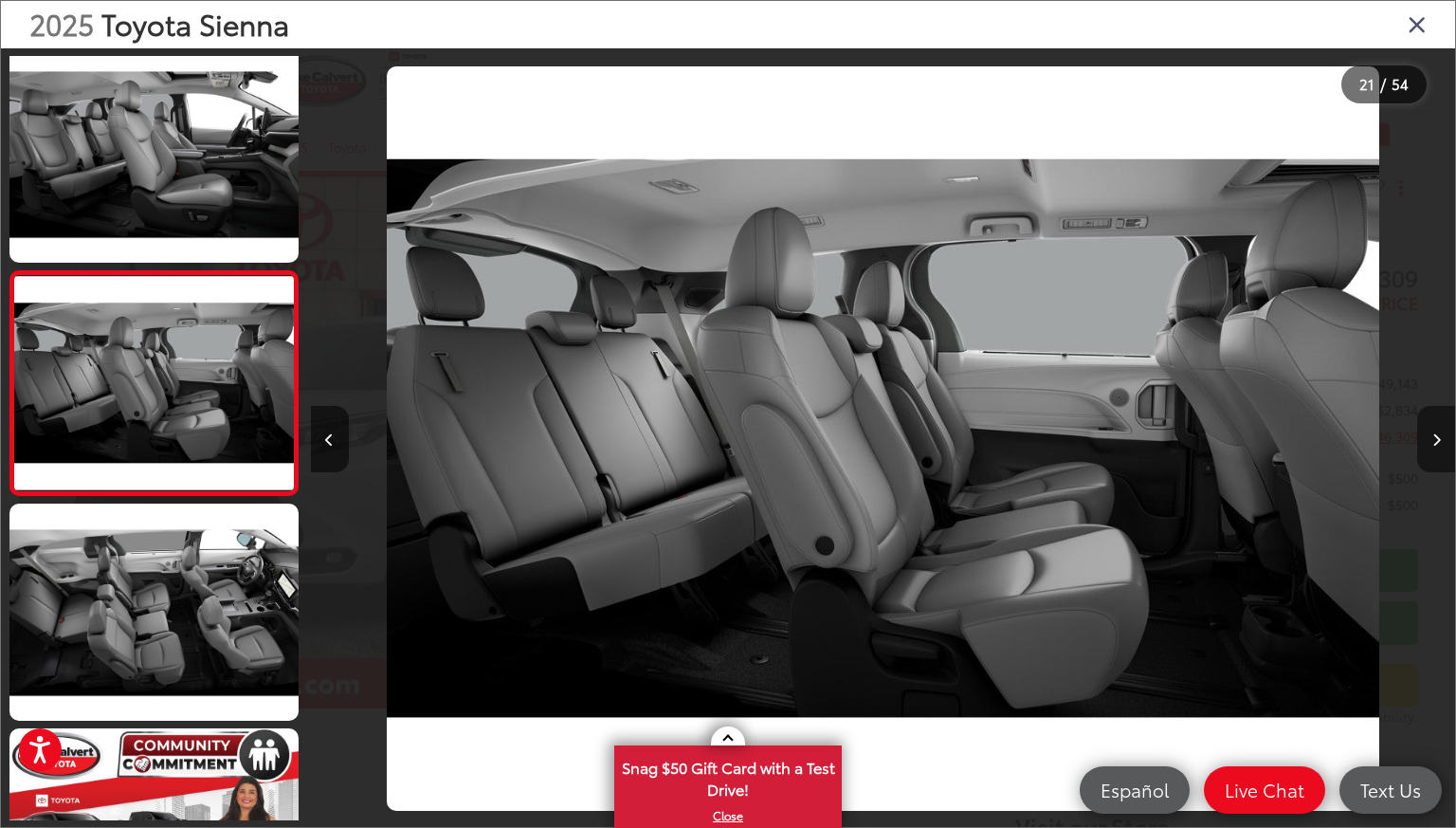
click at [1439, 431] on button "Next image" at bounding box center [1436, 438] width 38 height 67
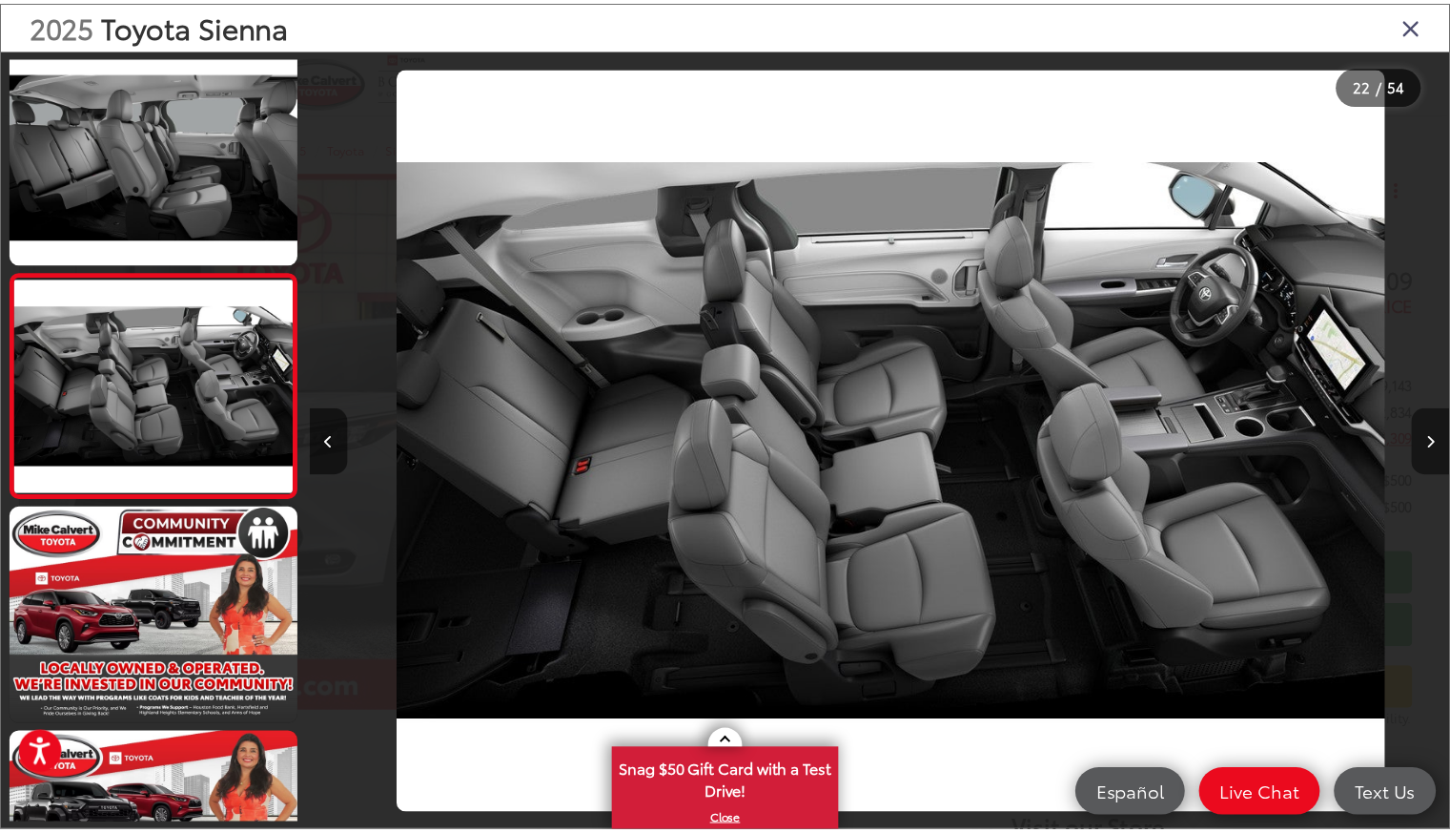
scroll to position [0, 24176]
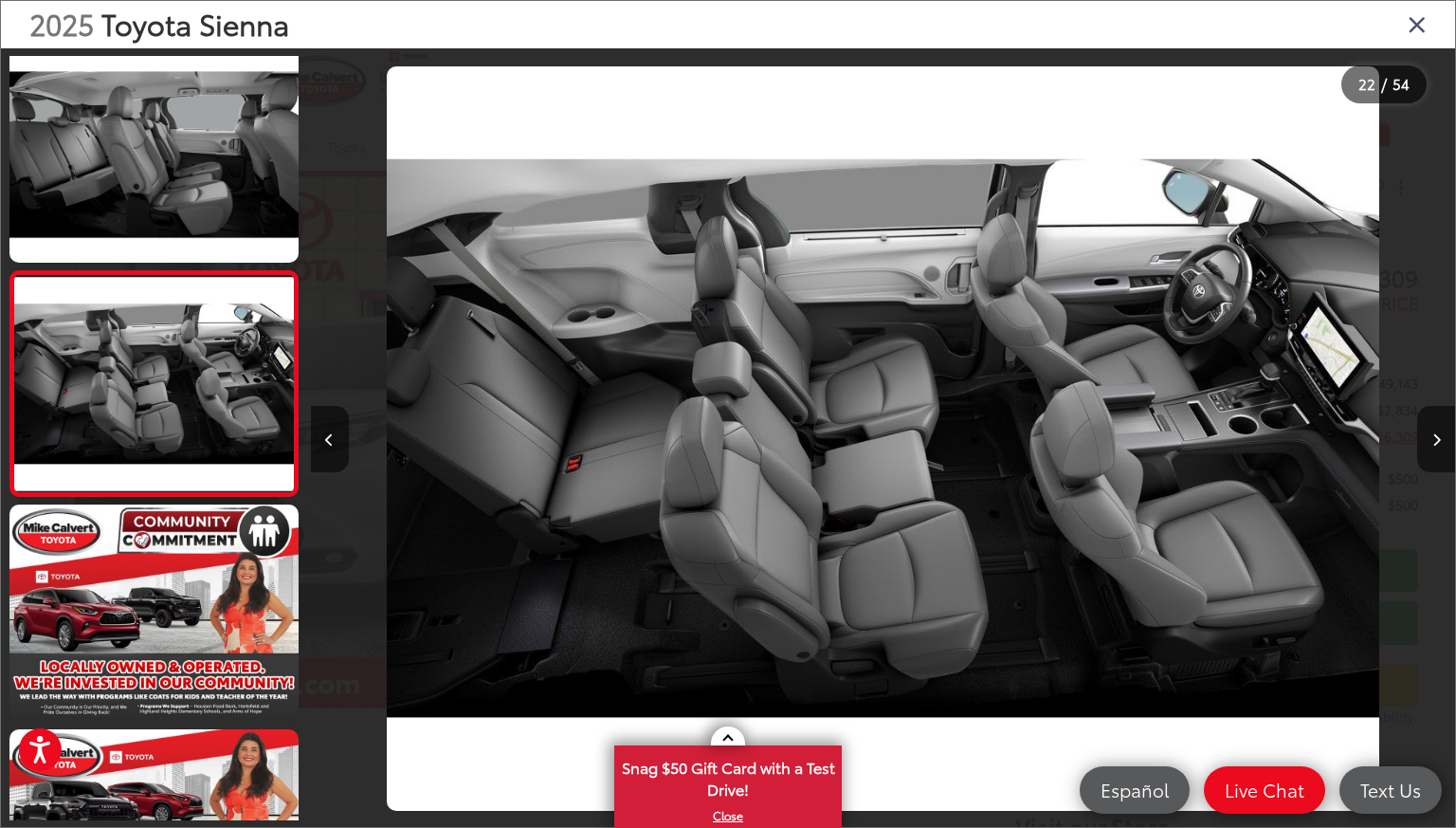
click at [1418, 20] on icon "Close gallery" at bounding box center [1416, 23] width 19 height 25
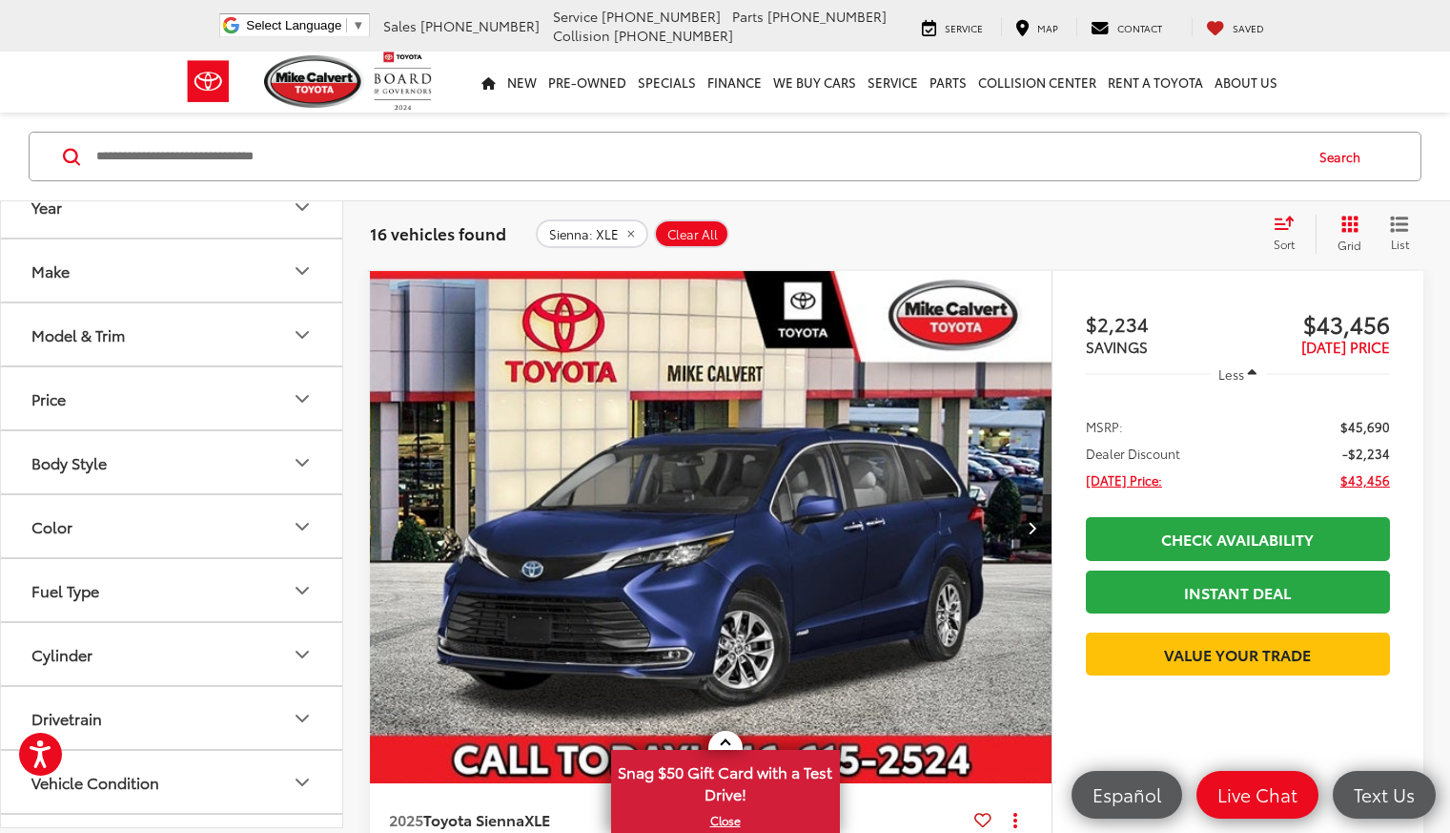
scroll to position [15, 0]
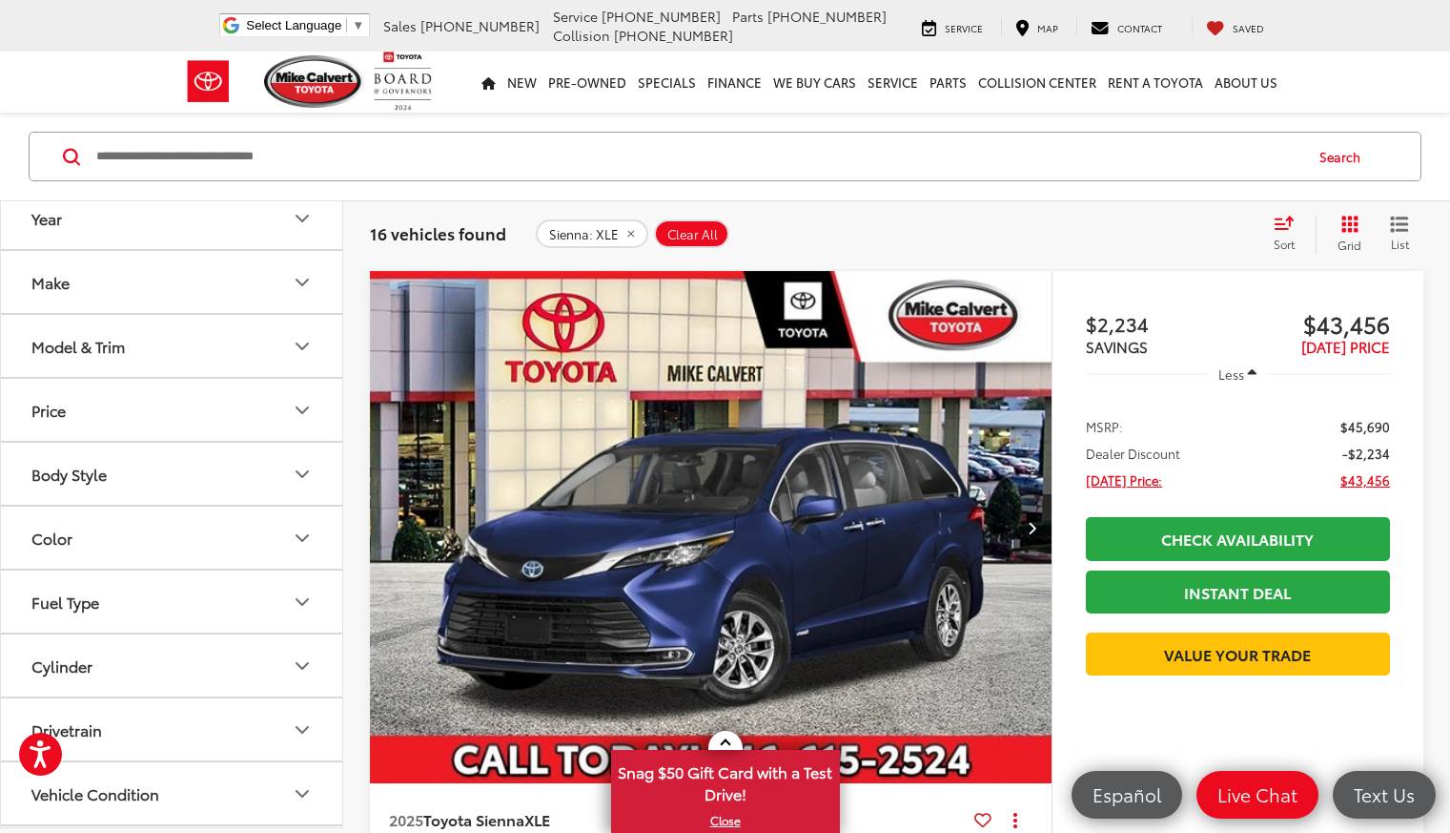
click at [119, 342] on div "Model & Trim" at bounding box center [77, 346] width 93 height 18
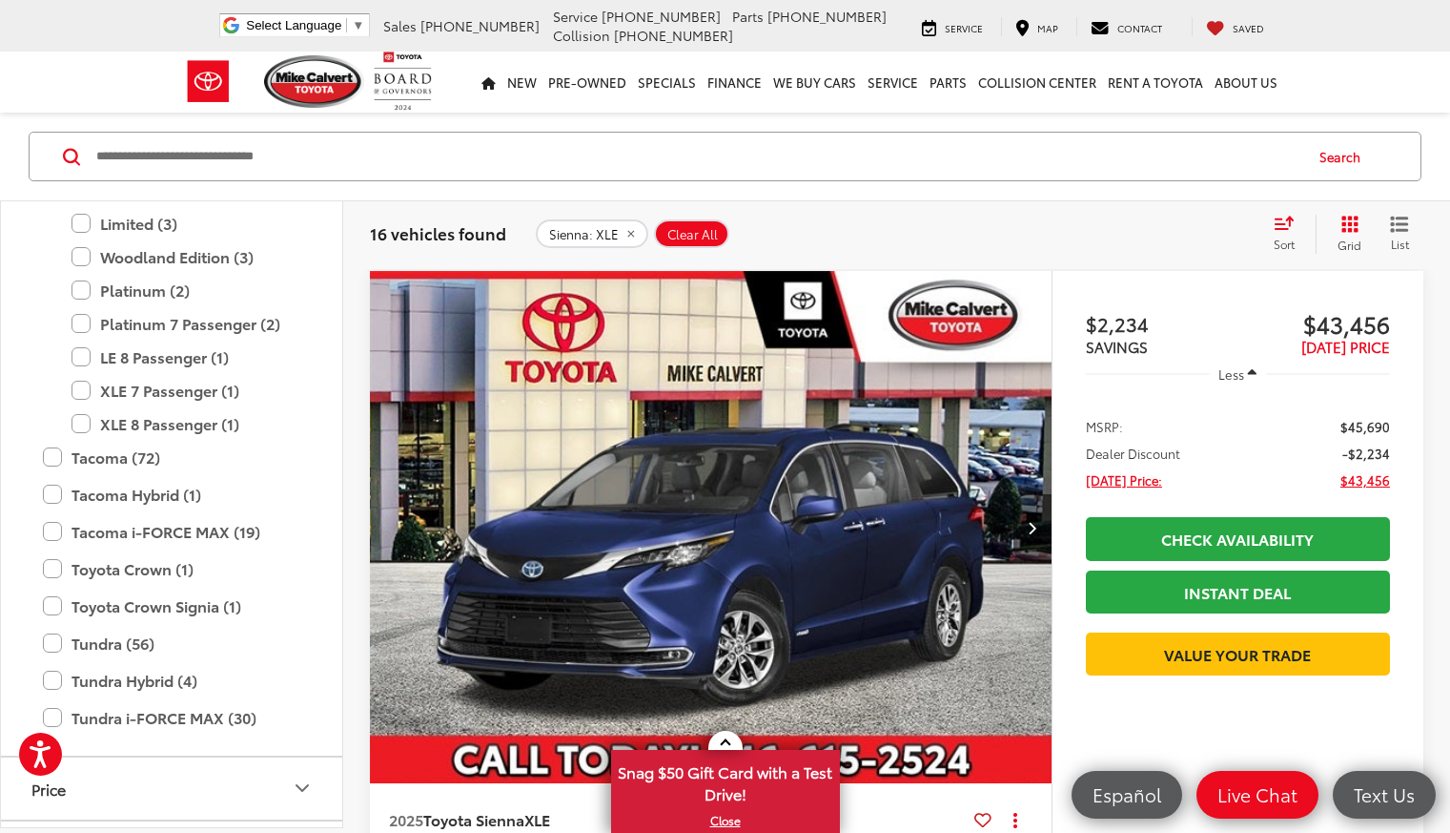
scroll to position [1148, 0]
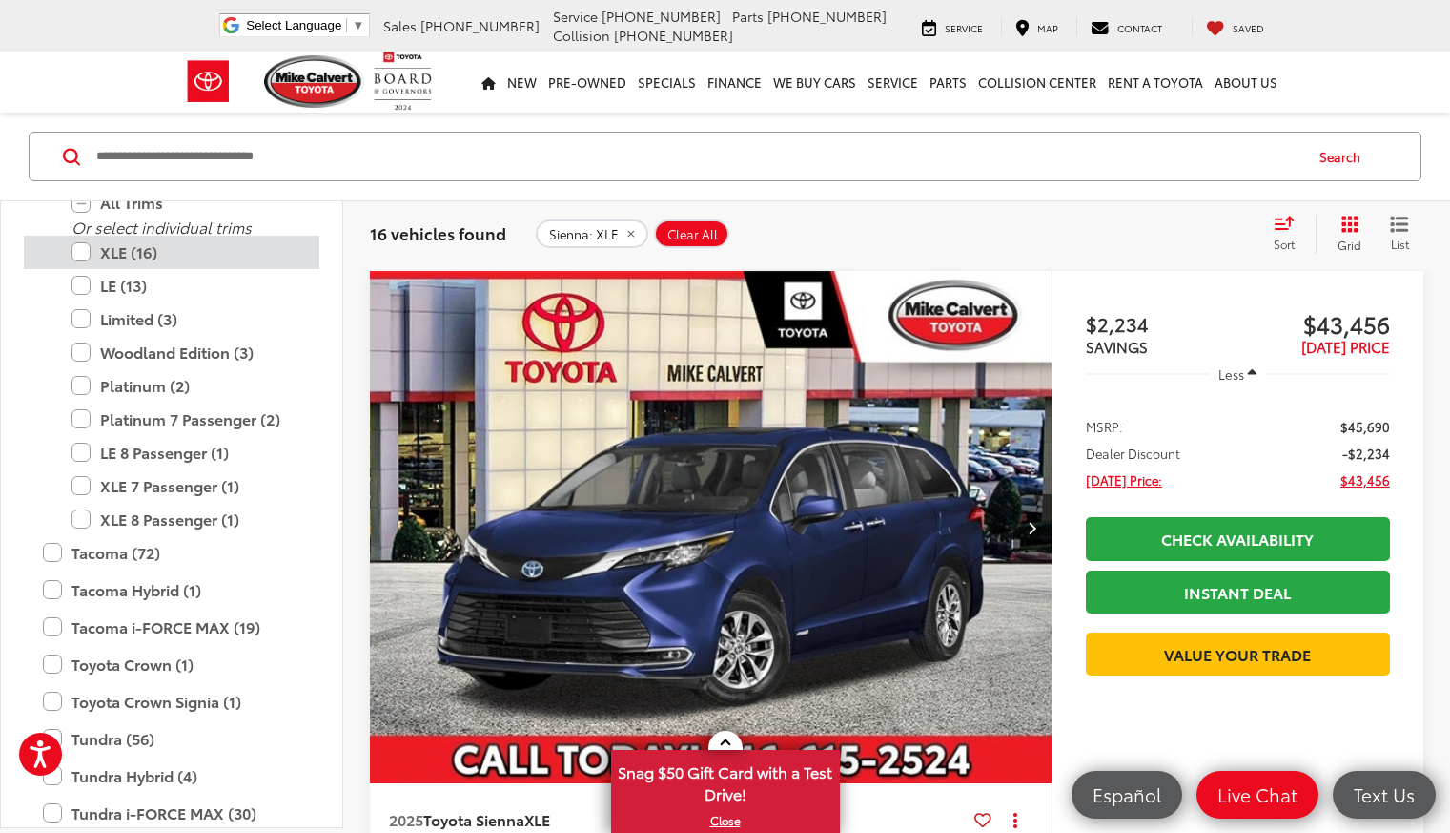
click at [83, 254] on label "XLE (16)" at bounding box center [186, 252] width 229 height 33
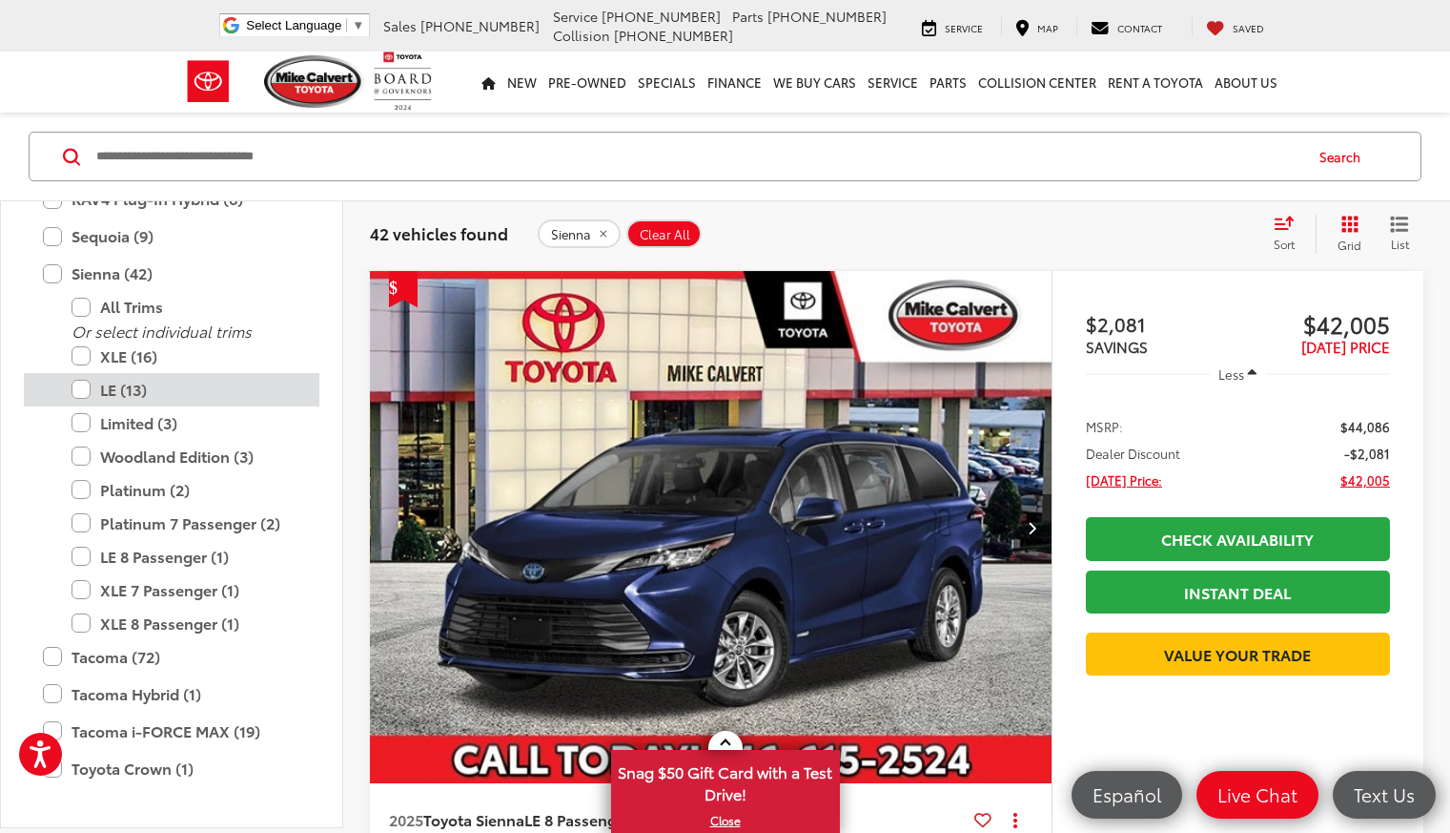
scroll to position [1053, 0]
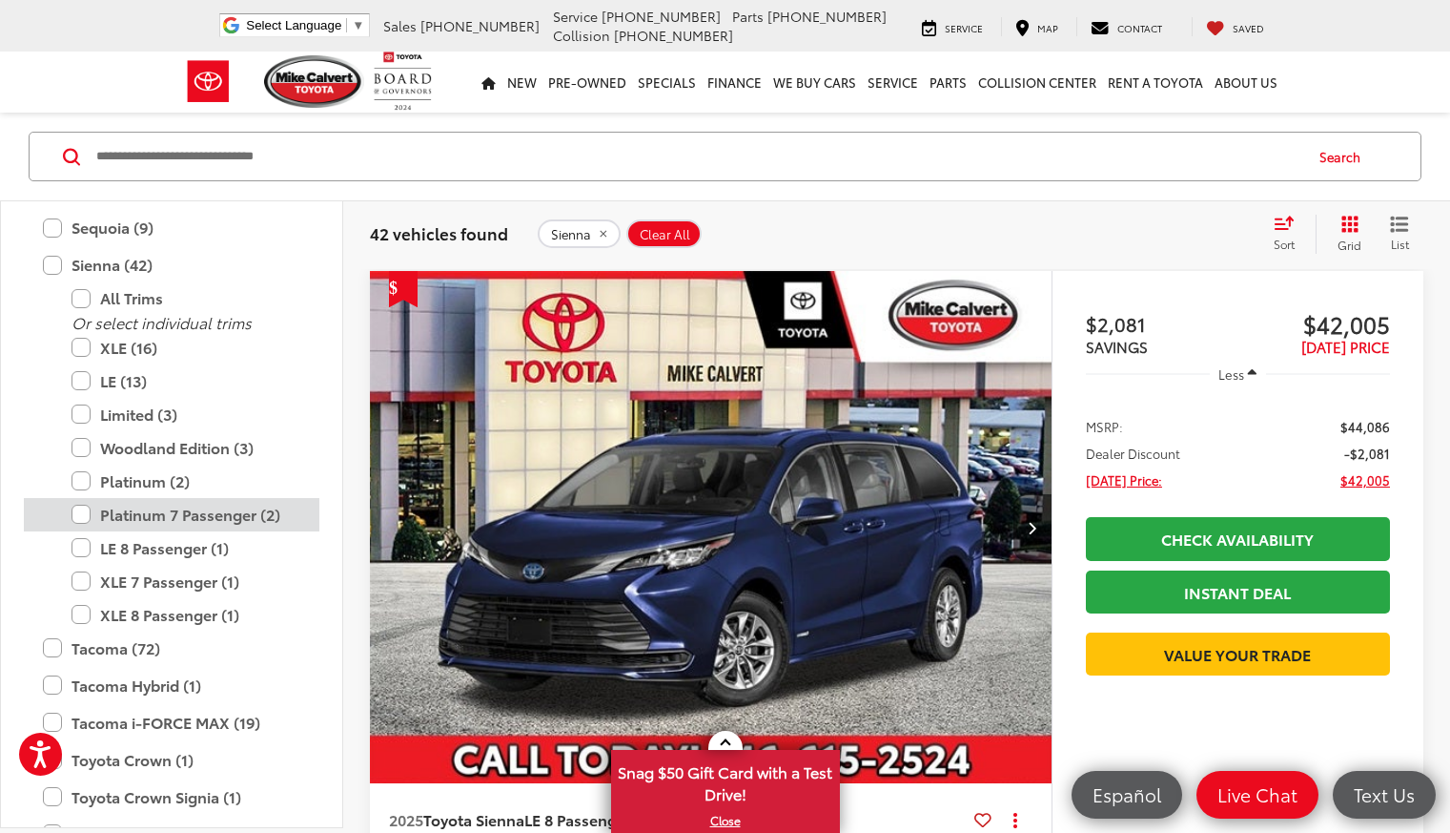
click at [77, 515] on label "Platinum 7 Passenger (2)" at bounding box center [186, 514] width 229 height 33
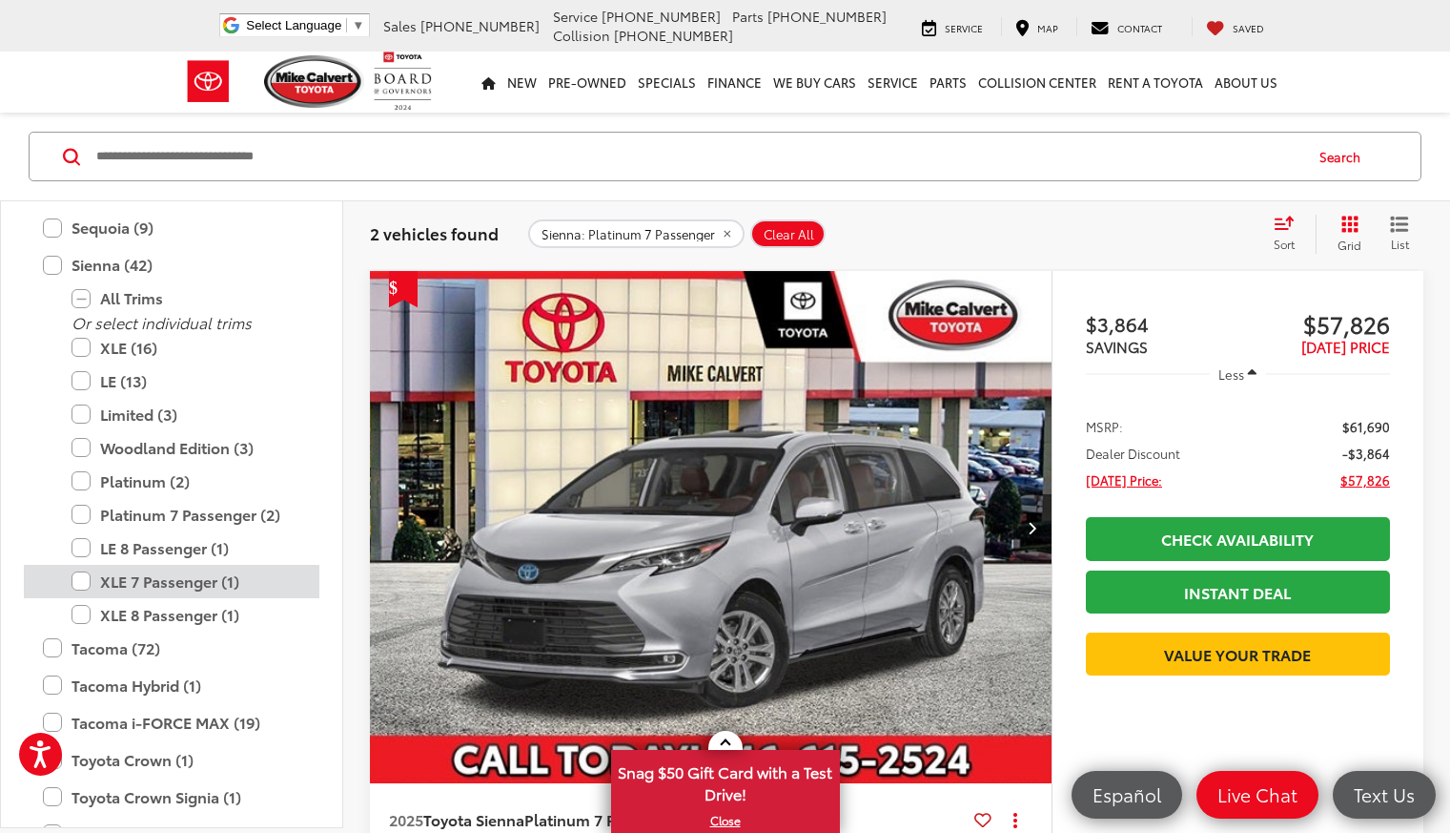
click at [72, 580] on label "XLE 7 Passenger (1)" at bounding box center [186, 581] width 229 height 33
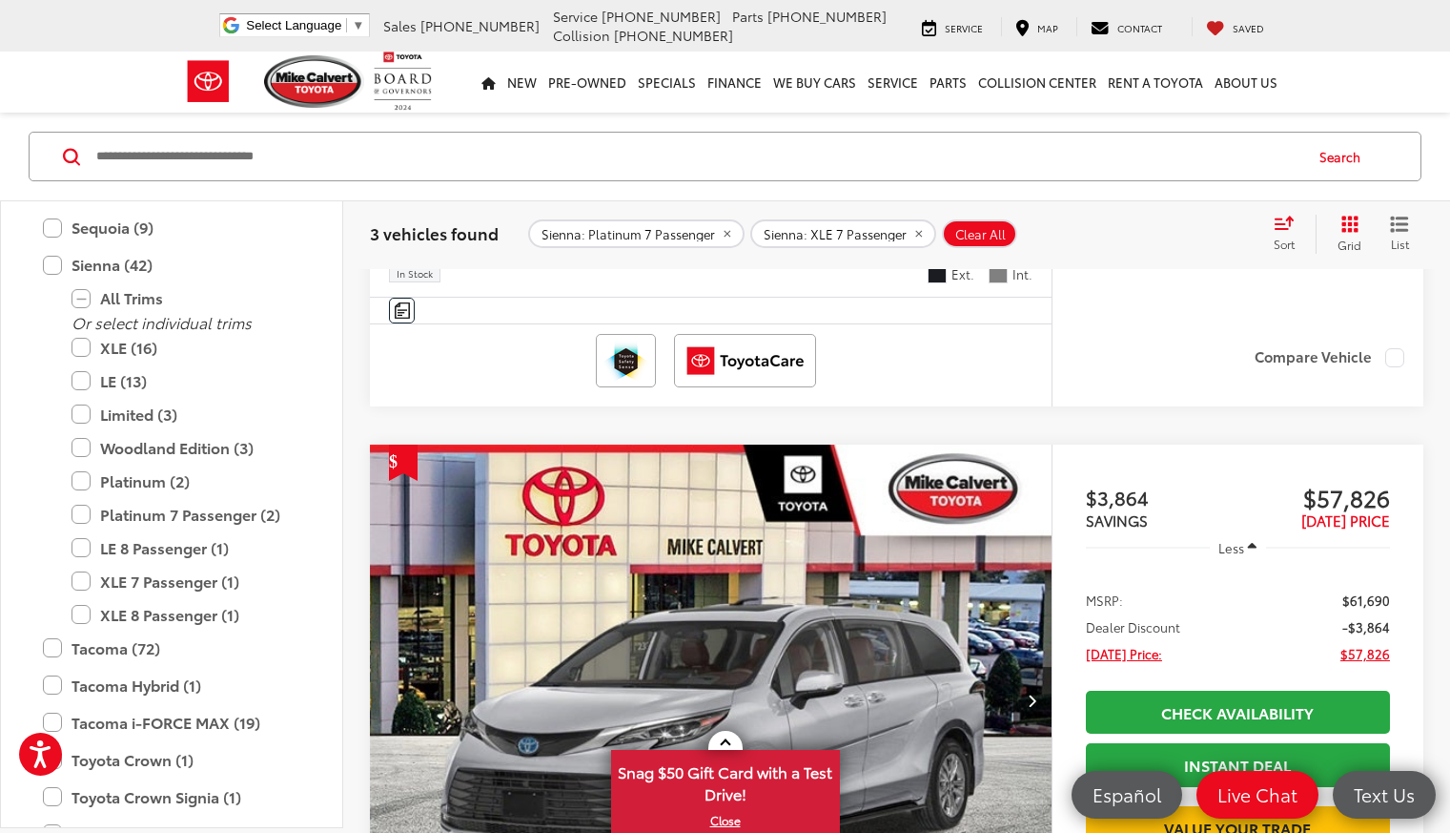
scroll to position [840, 0]
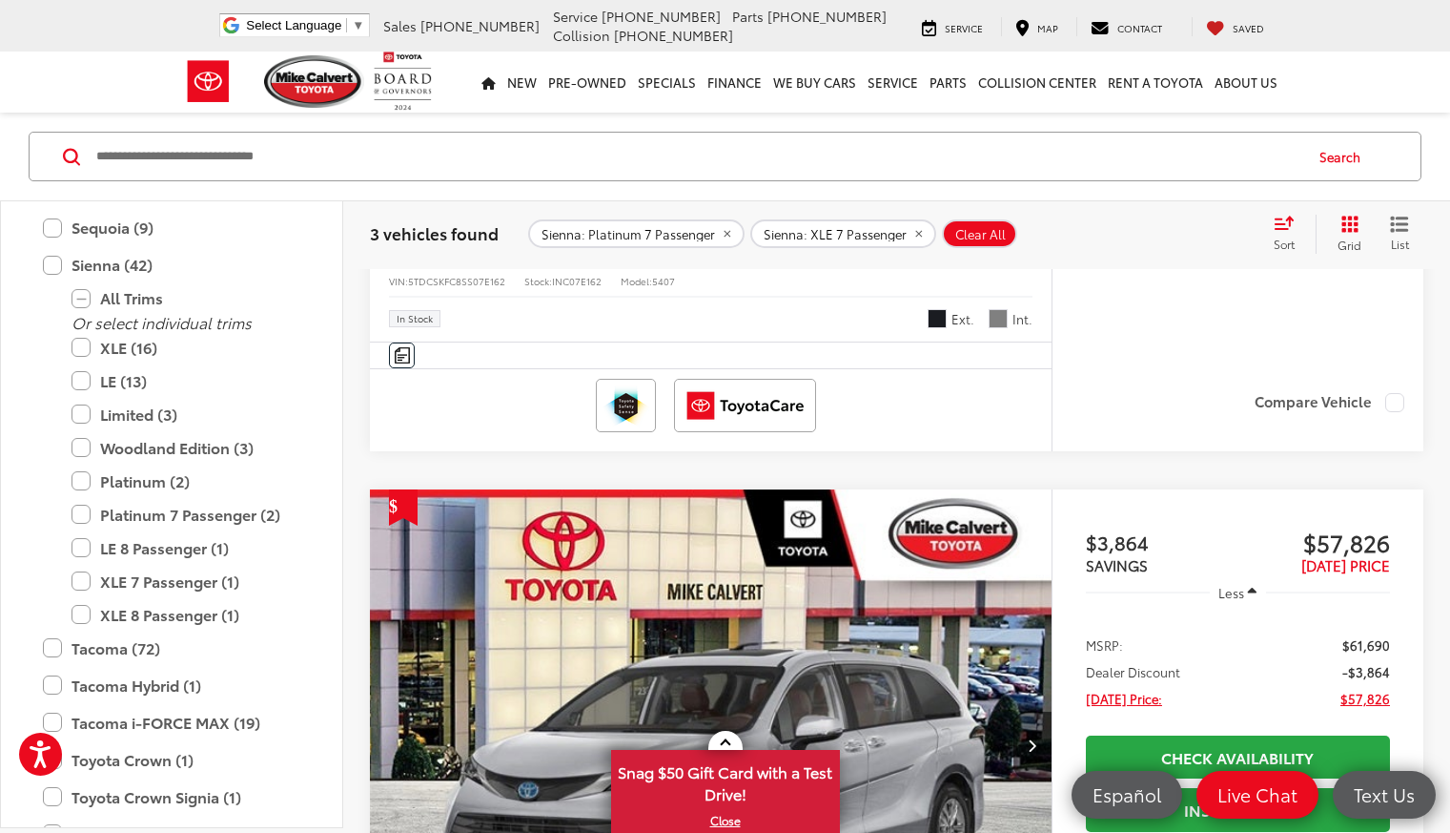
click at [543, 509] on img "2025 Toyota Sienna Platinum 7 Passenger 0" at bounding box center [711, 745] width 685 height 513
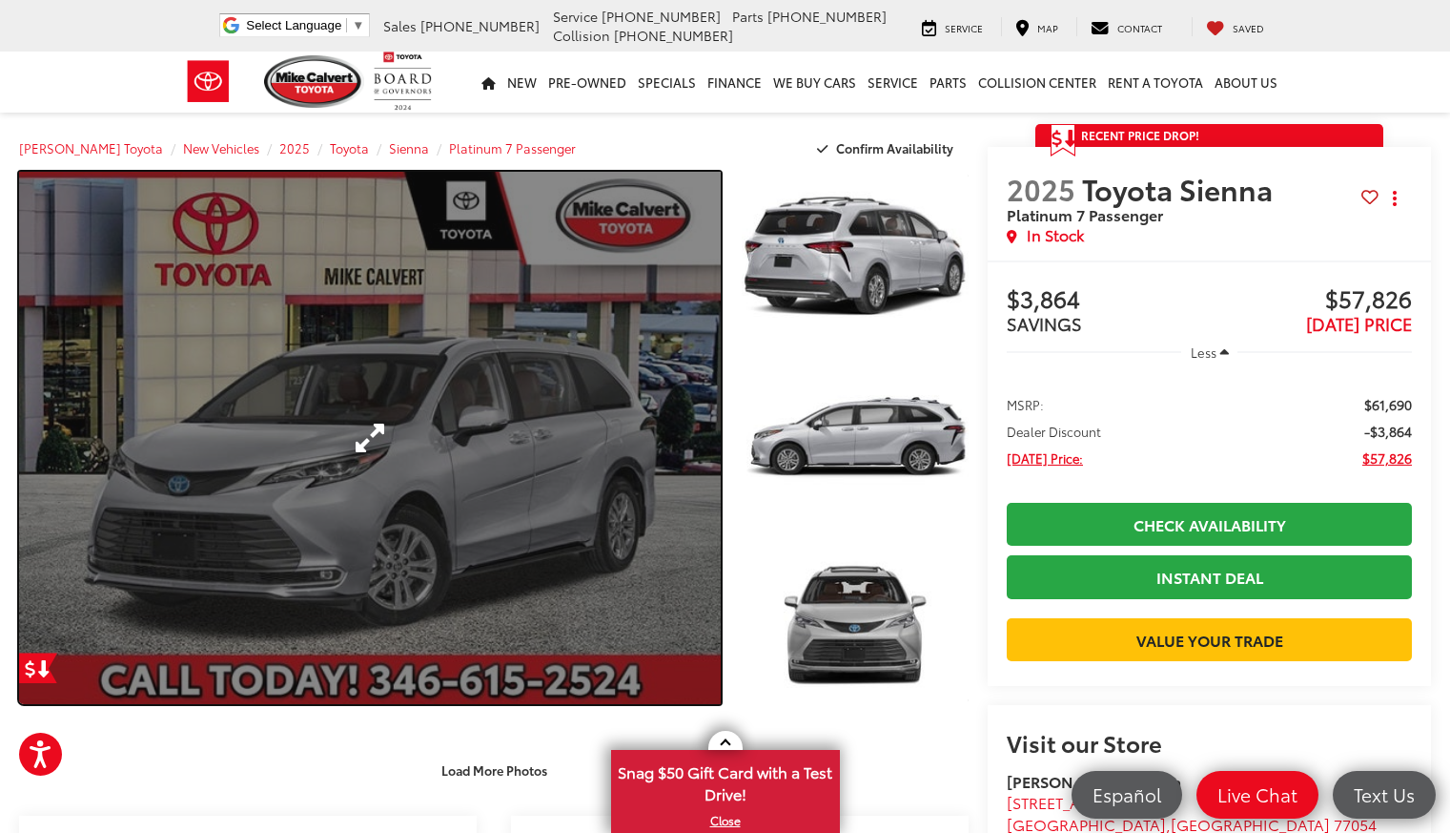
click at [422, 447] on link "Expand Photo 0" at bounding box center [370, 438] width 702 height 532
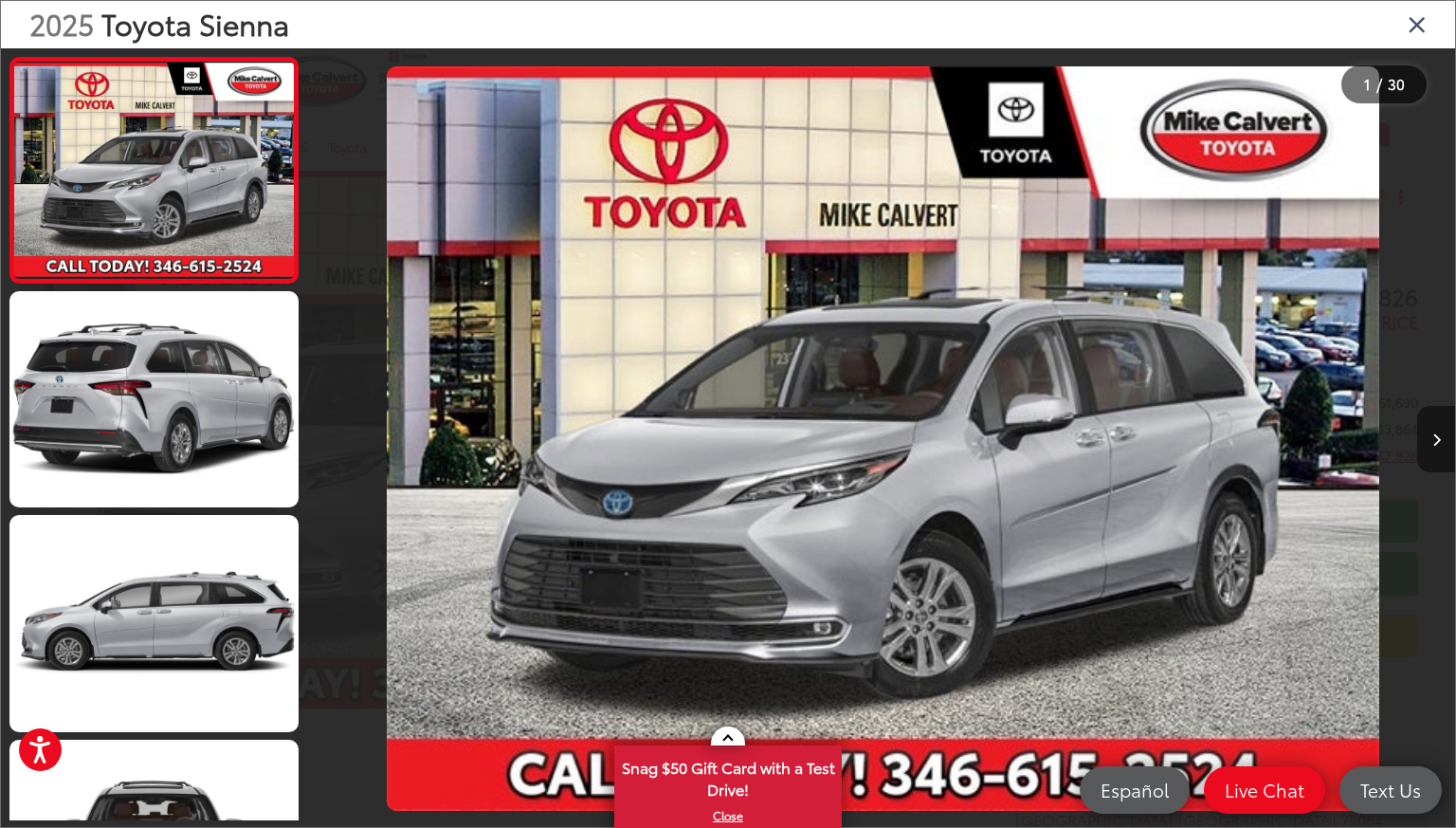
click at [1432, 434] on icon "Next image" at bounding box center [1436, 439] width 9 height 13
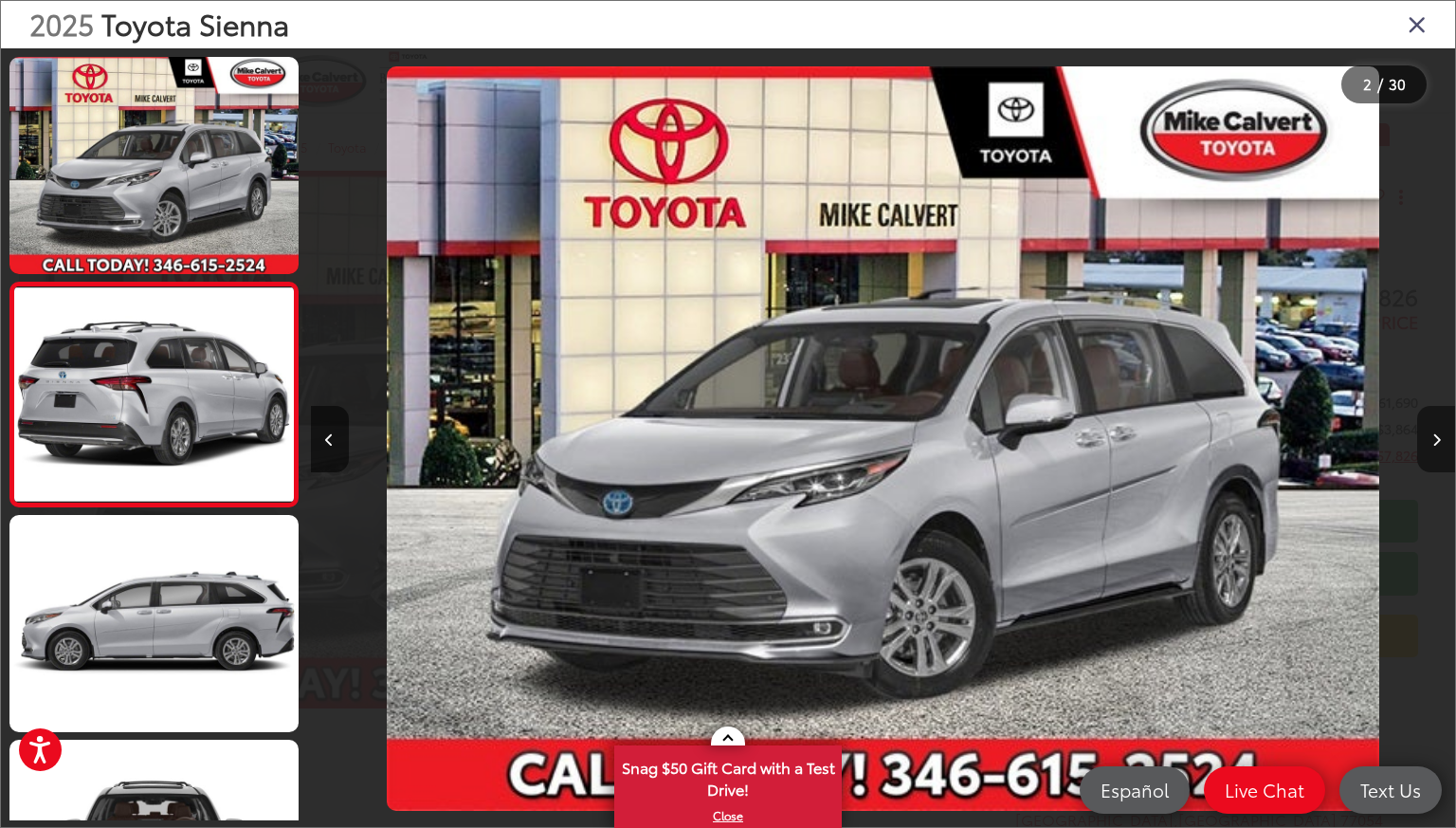
scroll to position [11, 0]
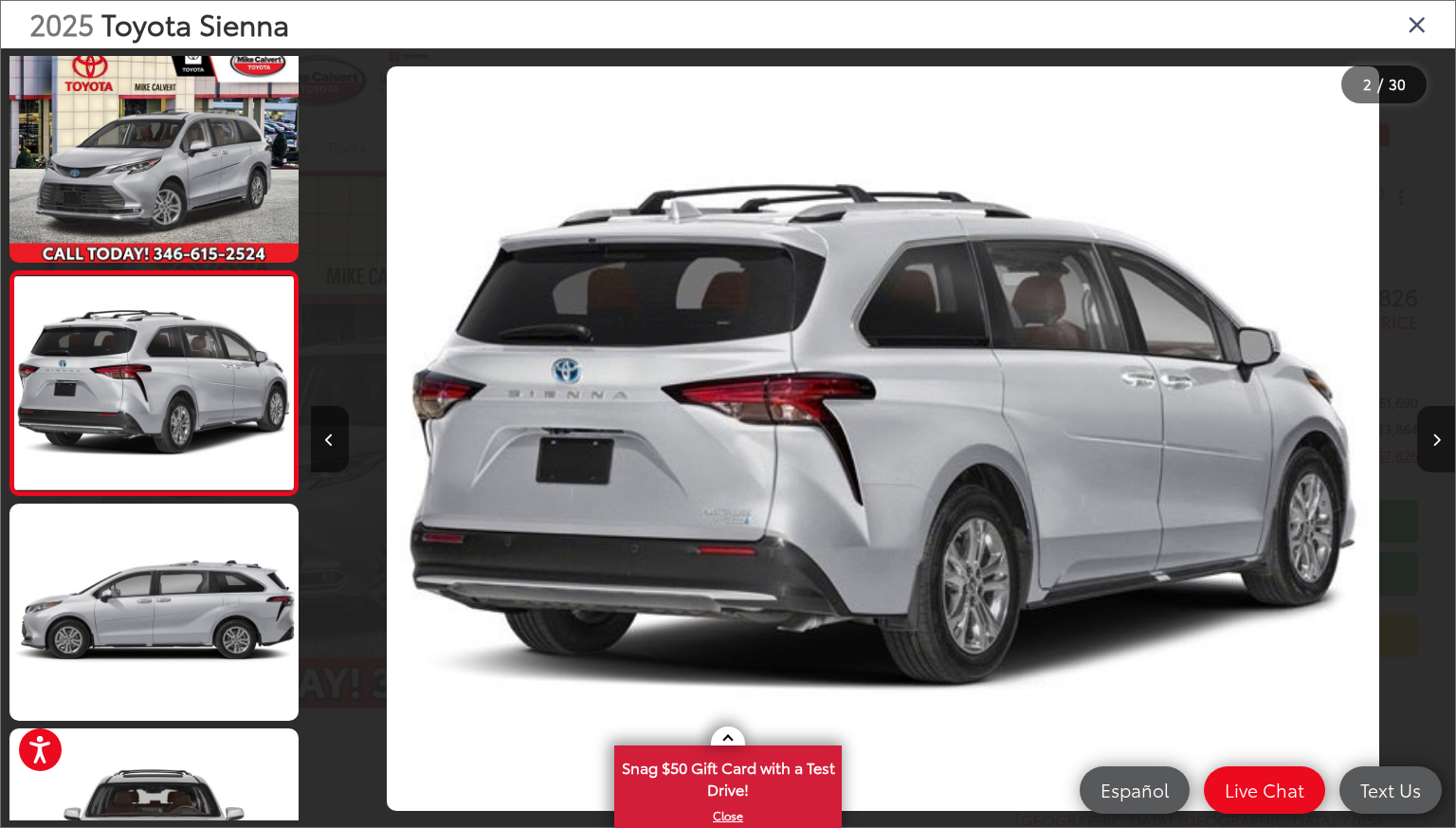
click at [1432, 434] on icon "Next image" at bounding box center [1436, 439] width 9 height 13
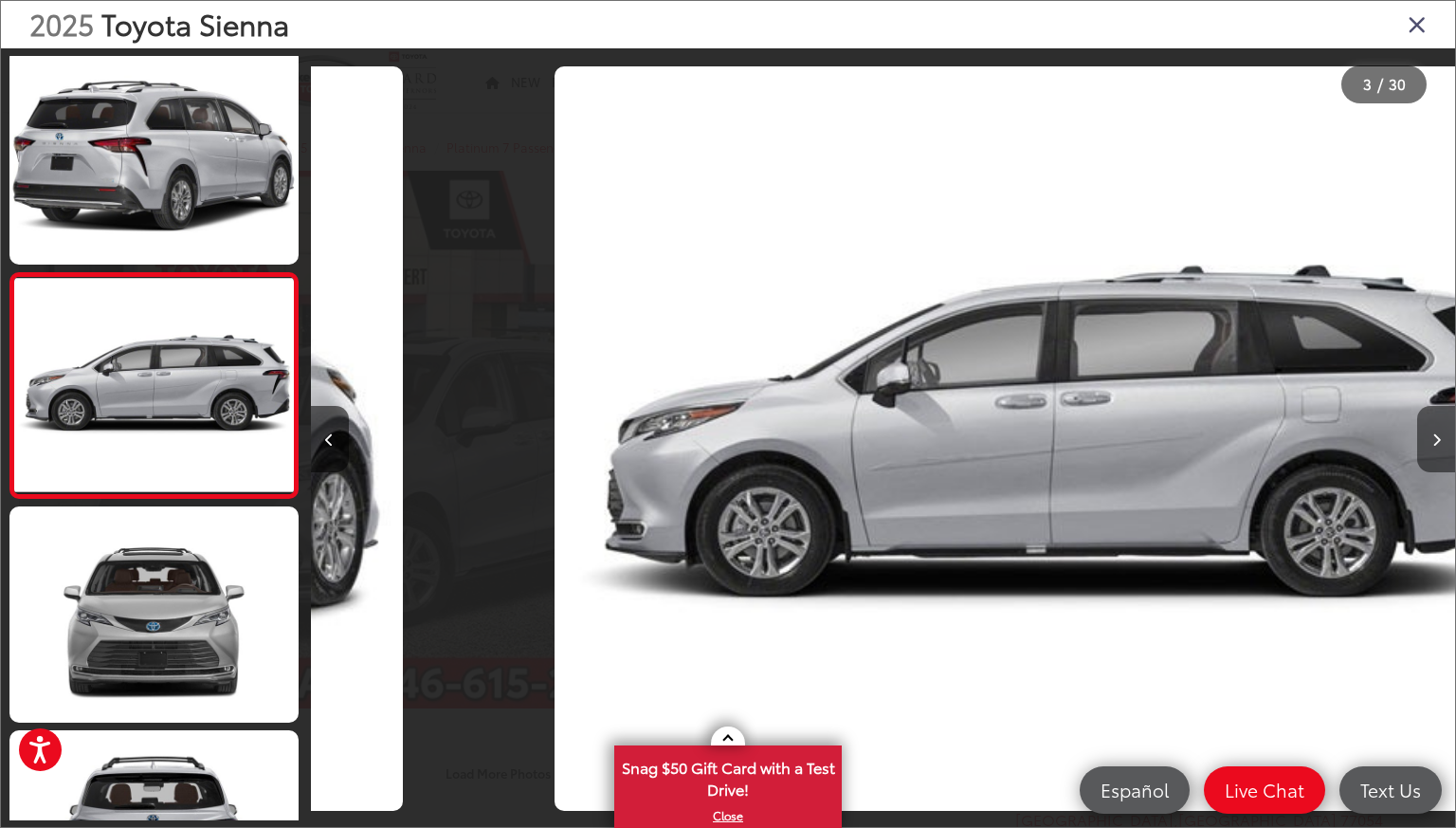
scroll to position [236, 0]
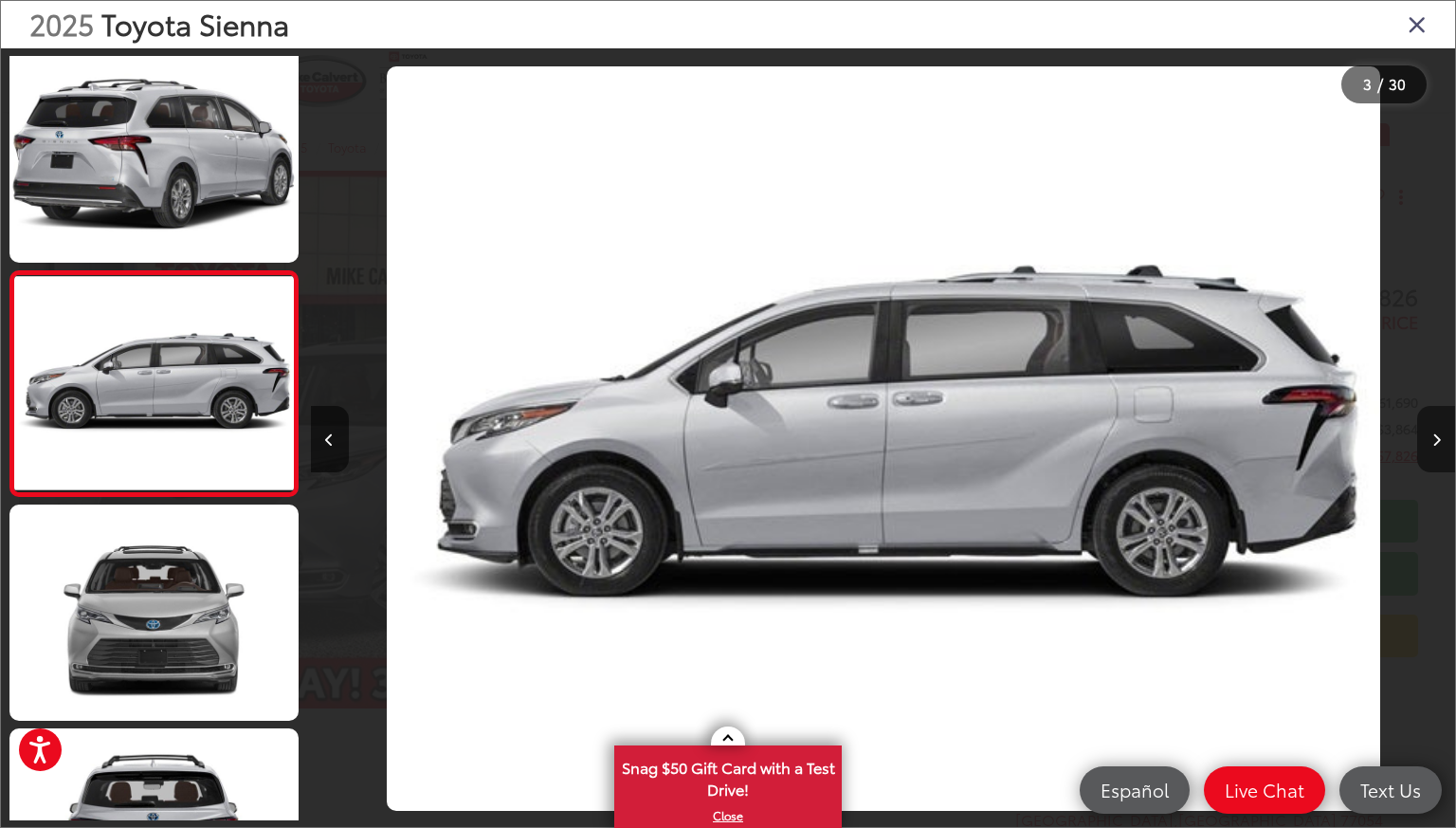
click at [1432, 434] on icon "Next image" at bounding box center [1436, 439] width 9 height 13
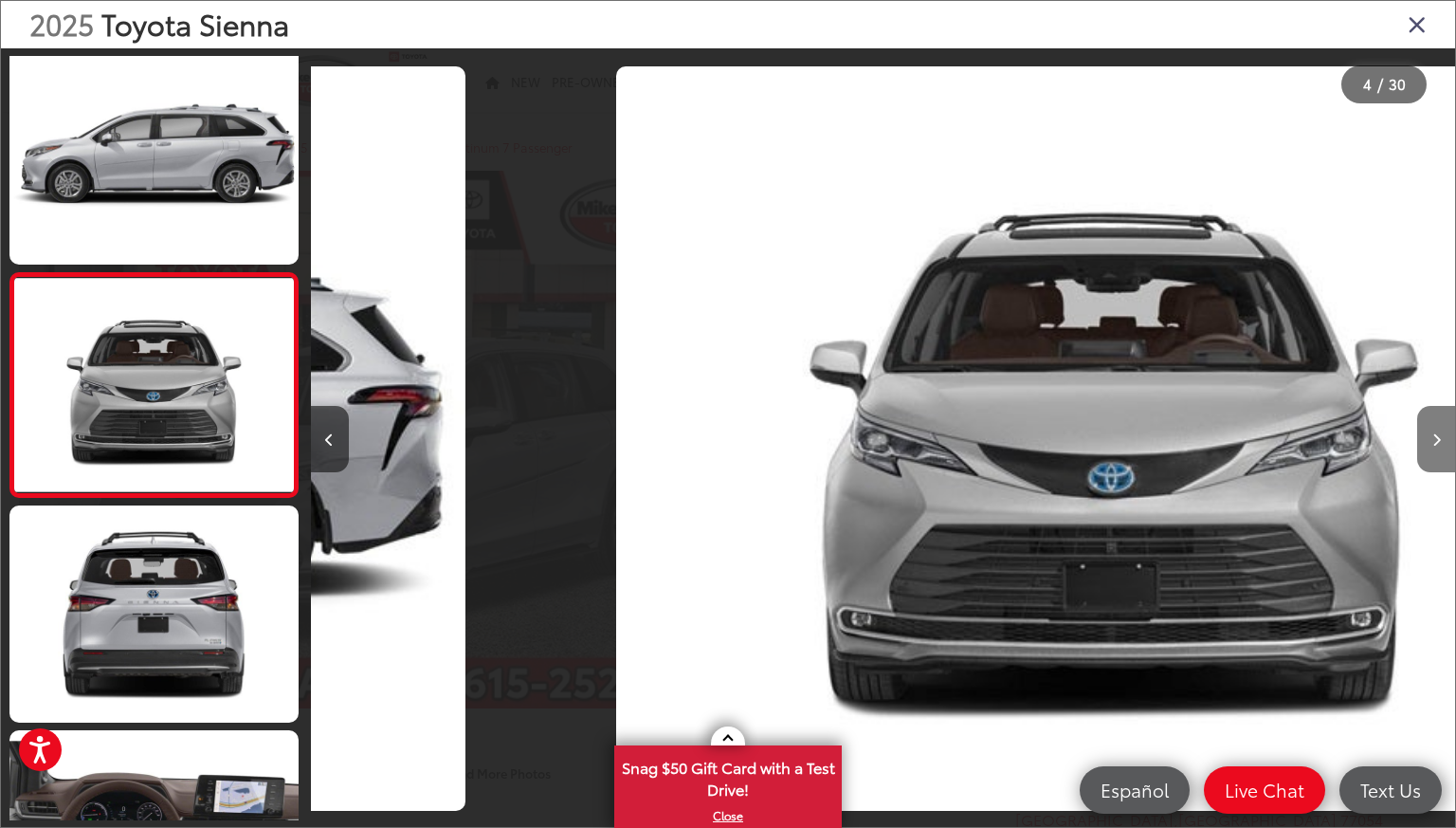
scroll to position [460, 0]
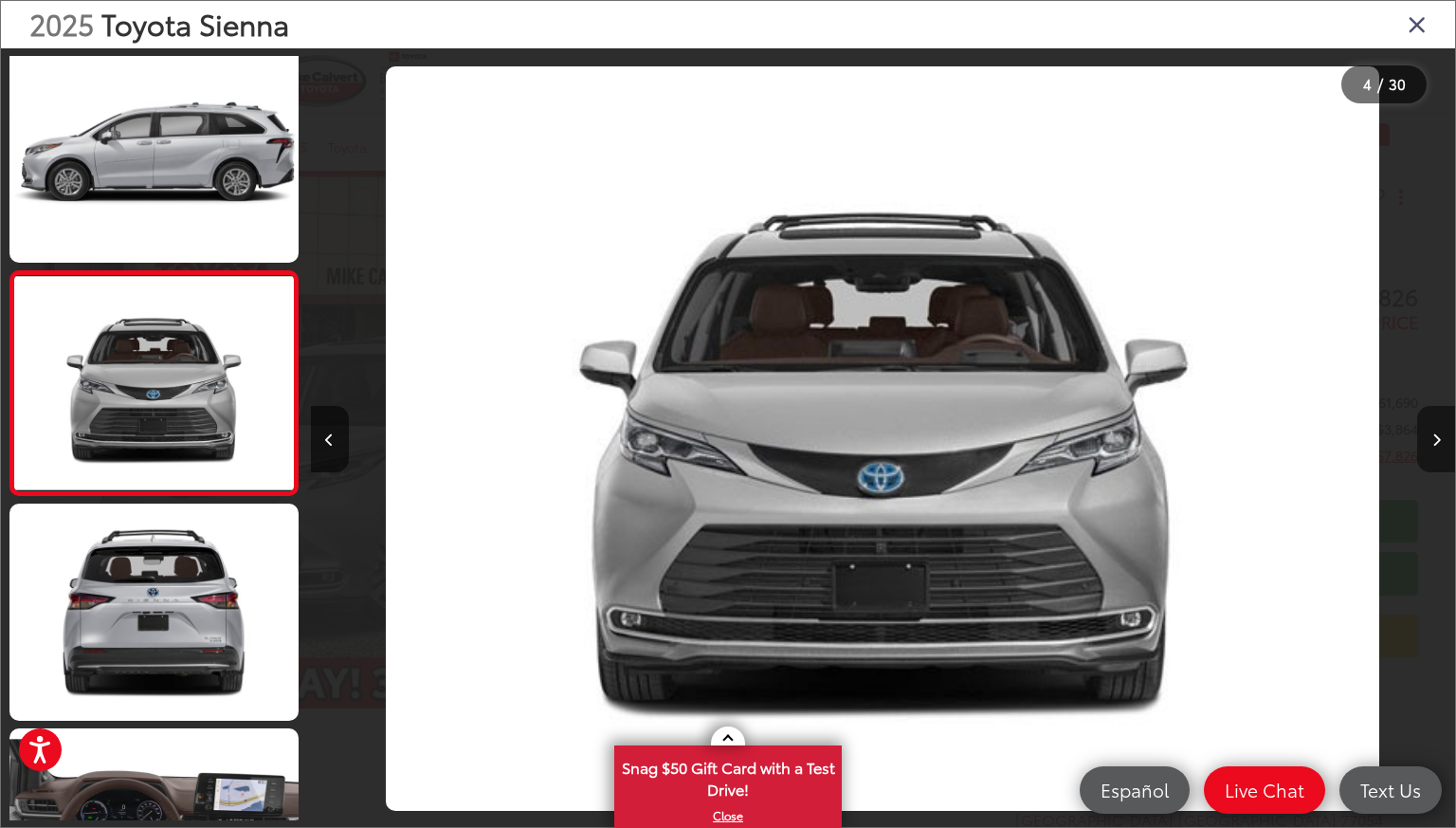
click at [1432, 434] on icon "Next image" at bounding box center [1436, 439] width 9 height 13
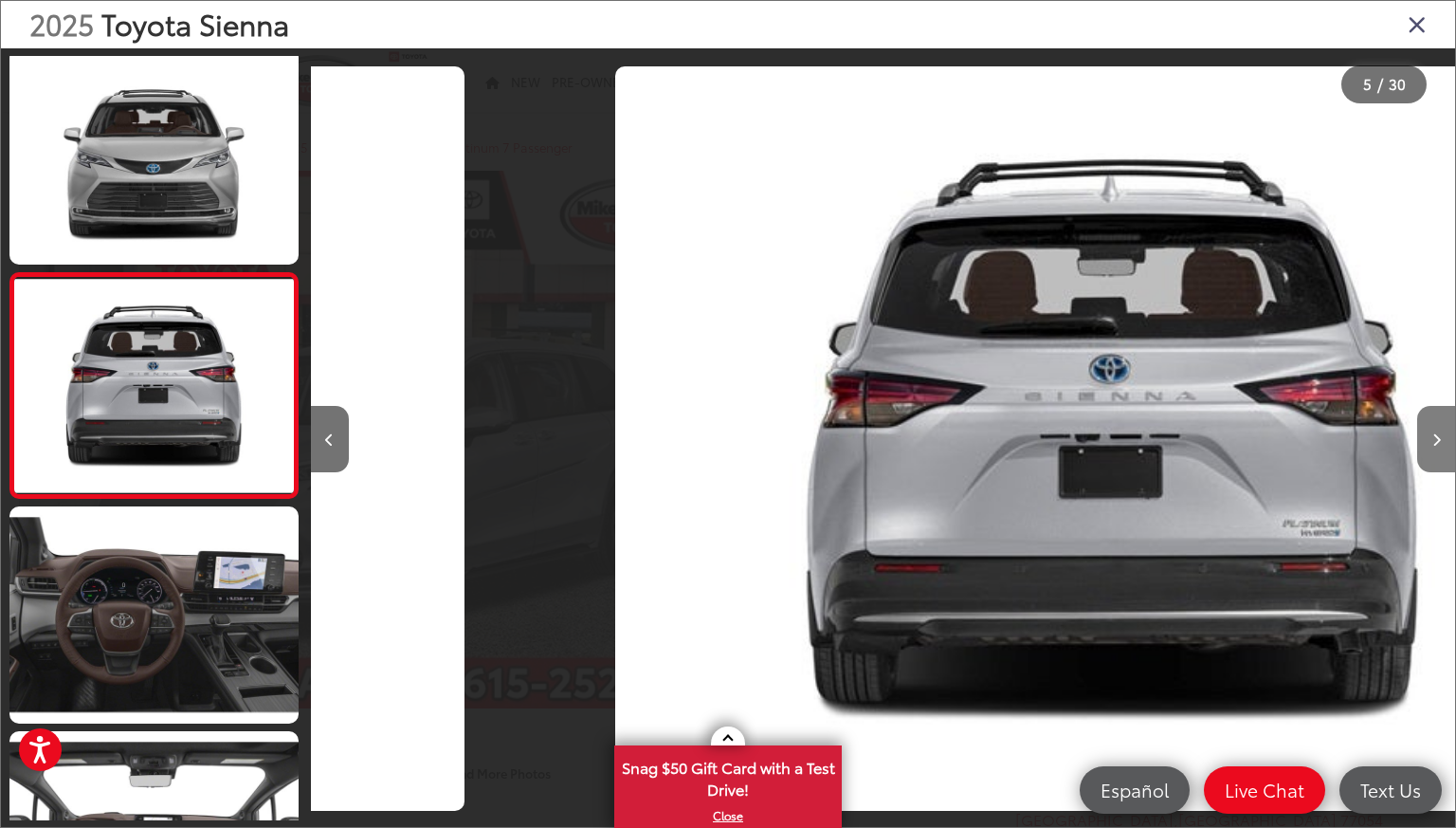
scroll to position [684, 0]
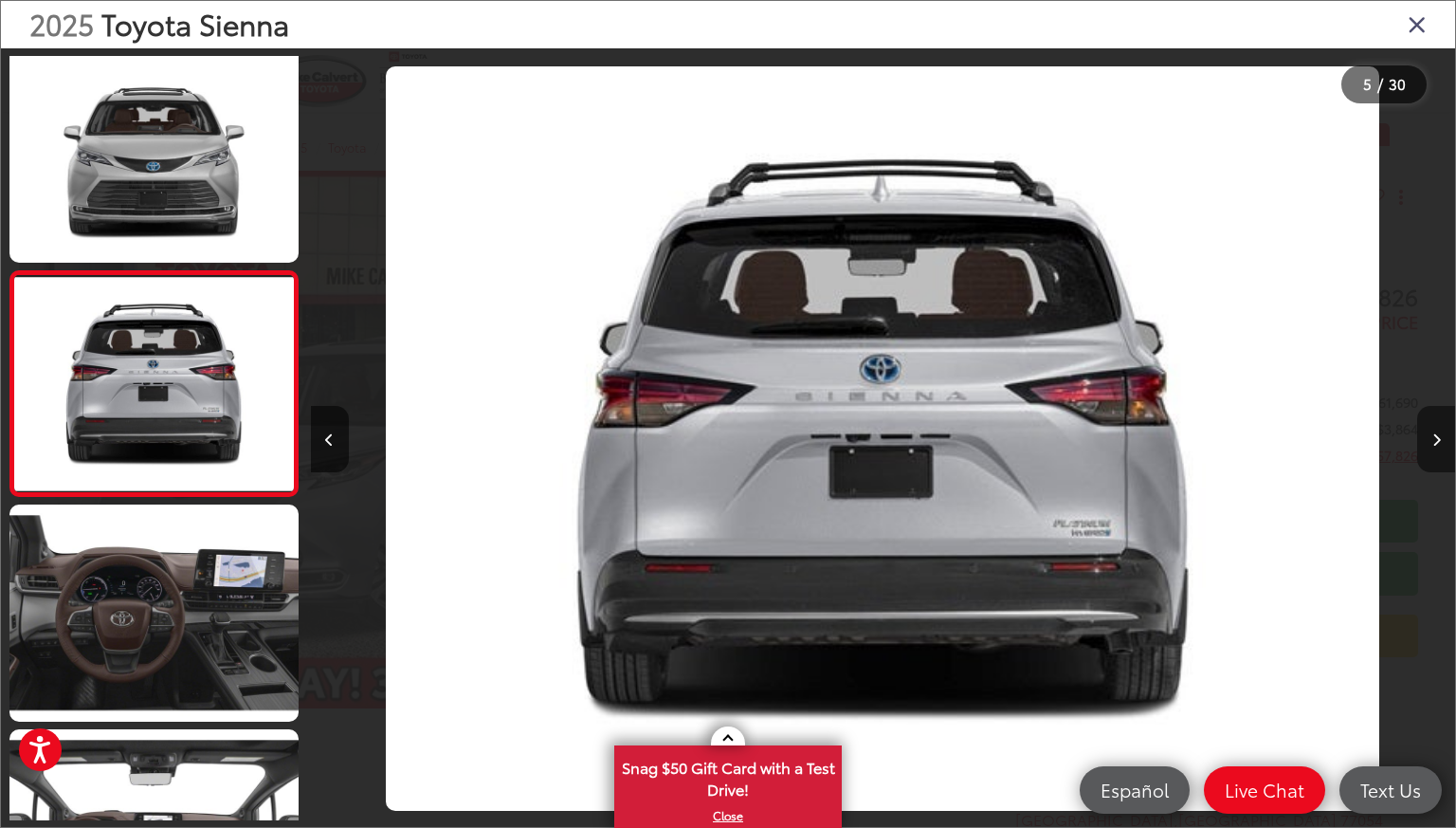
click at [1432, 434] on icon "Next image" at bounding box center [1436, 439] width 9 height 13
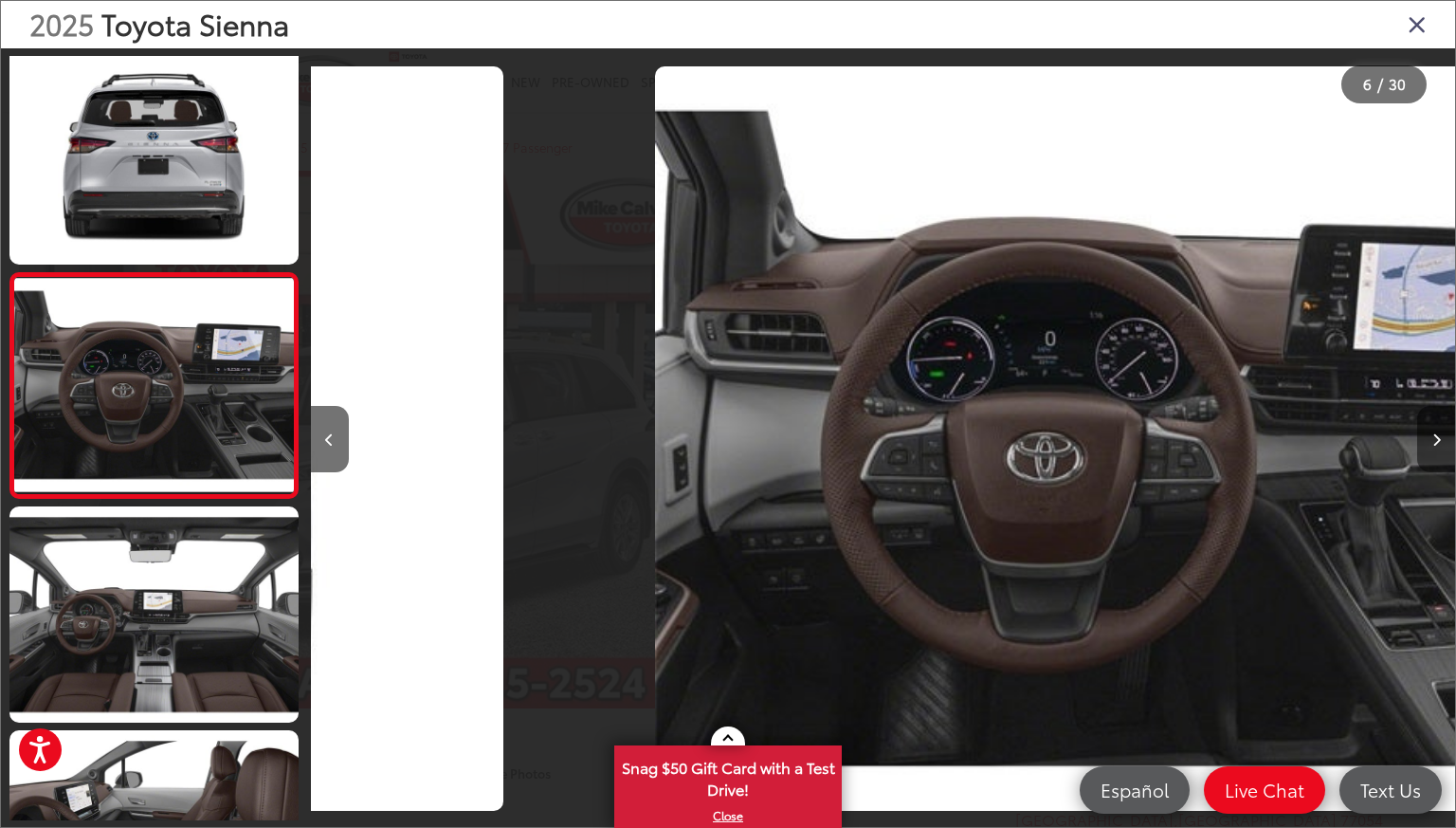
scroll to position [909, 0]
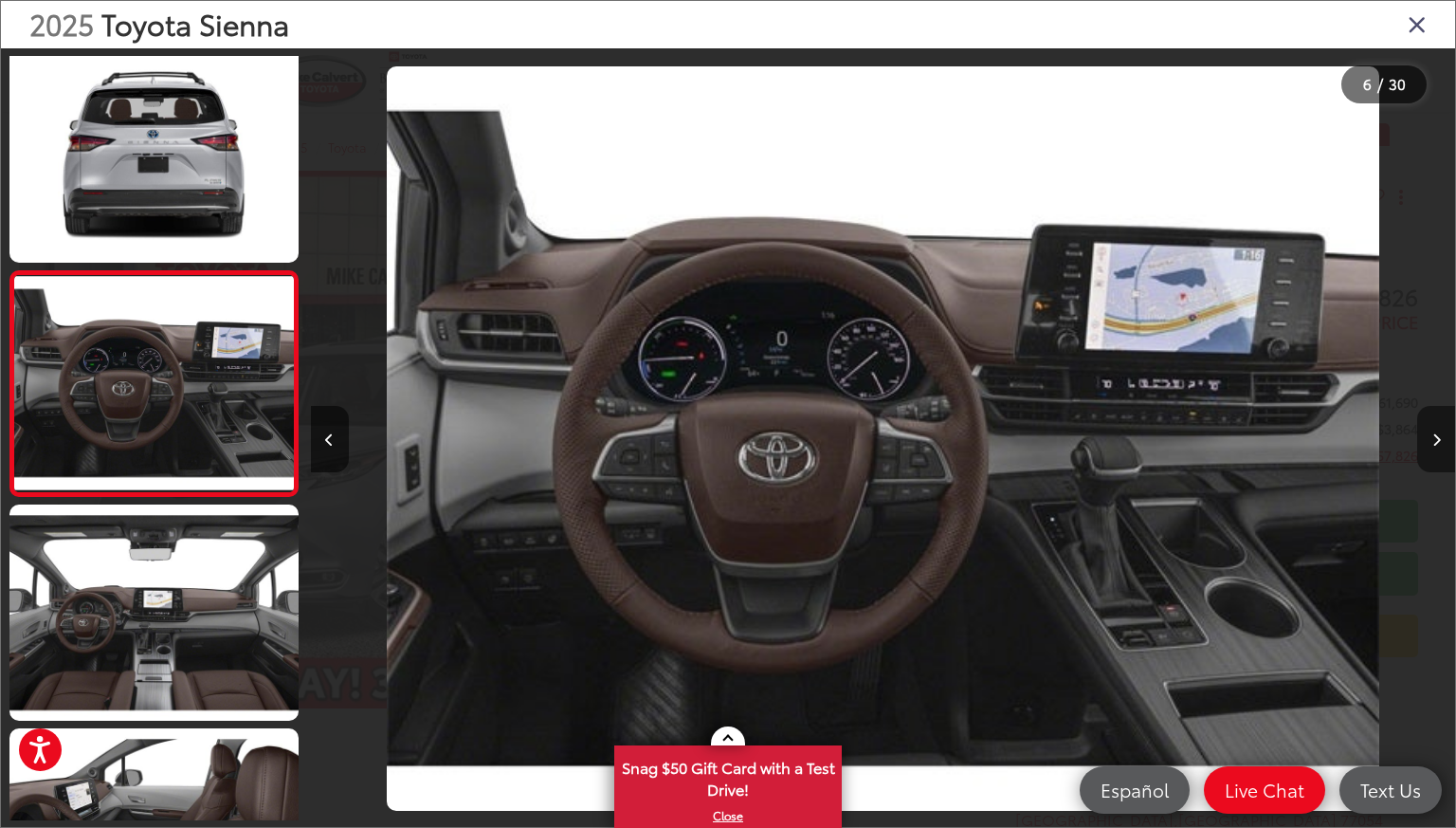
click at [1432, 434] on icon "Next image" at bounding box center [1436, 439] width 9 height 13
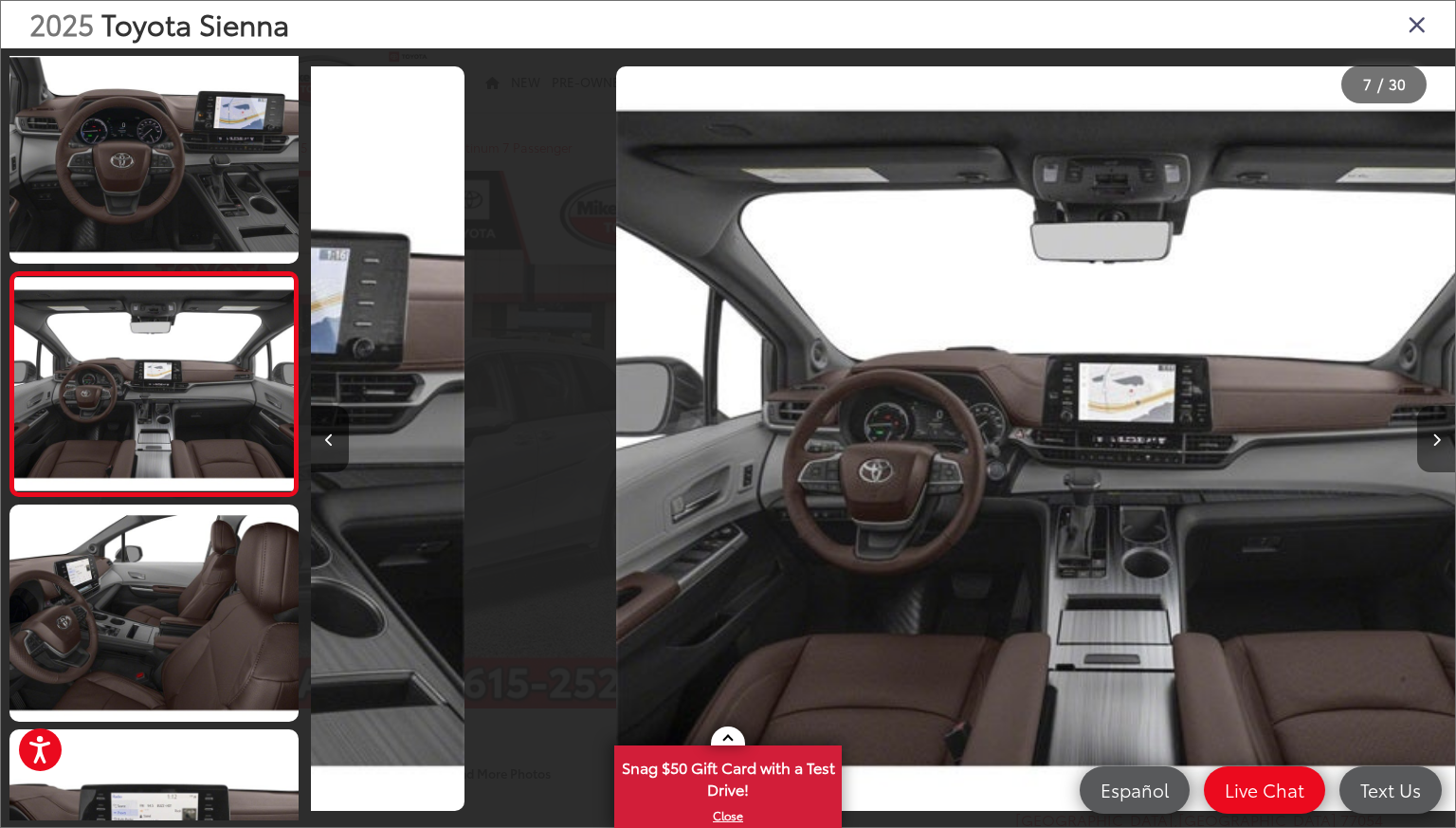
scroll to position [1133, 0]
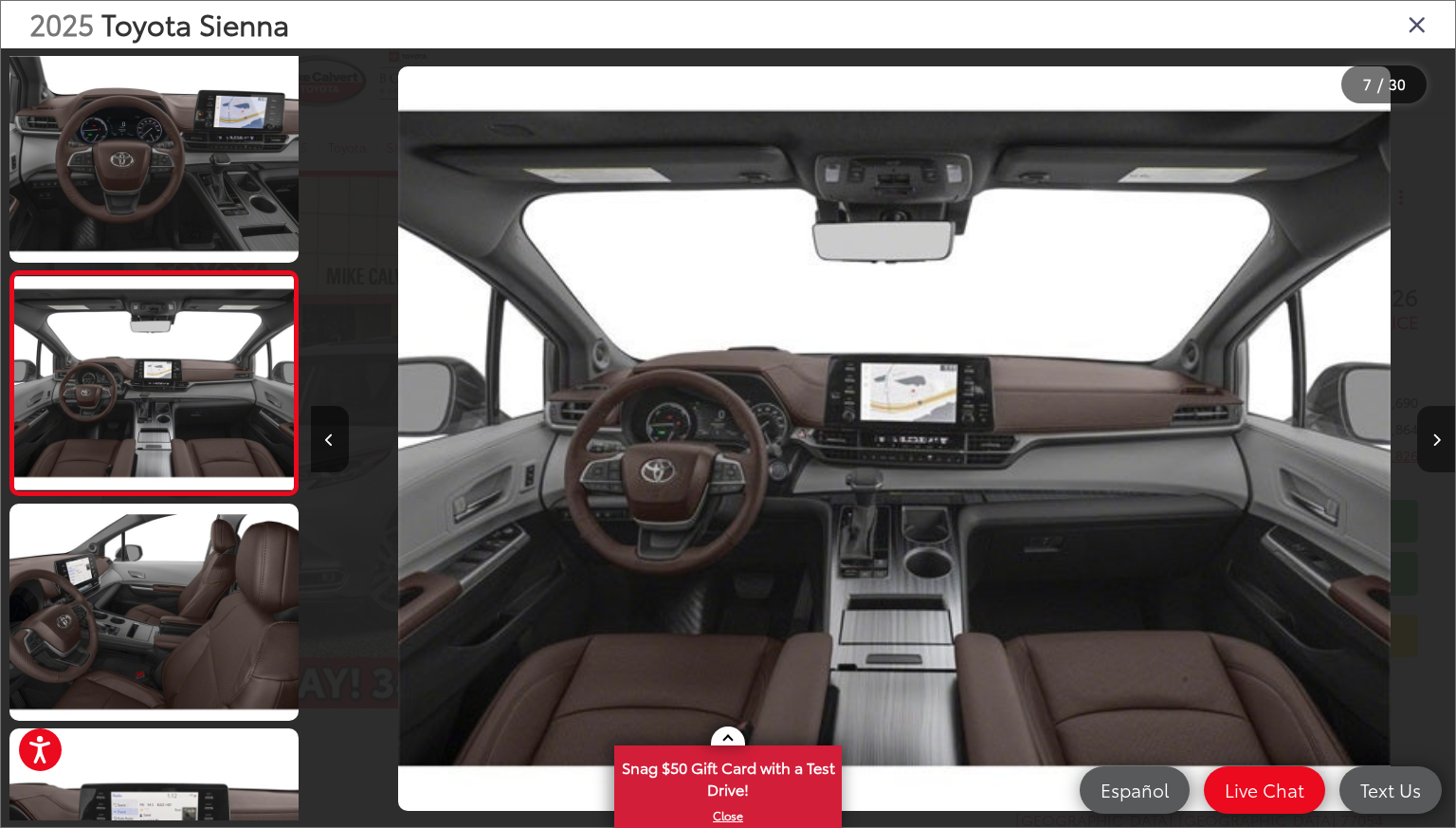
click at [1432, 434] on icon "Next image" at bounding box center [1436, 439] width 9 height 13
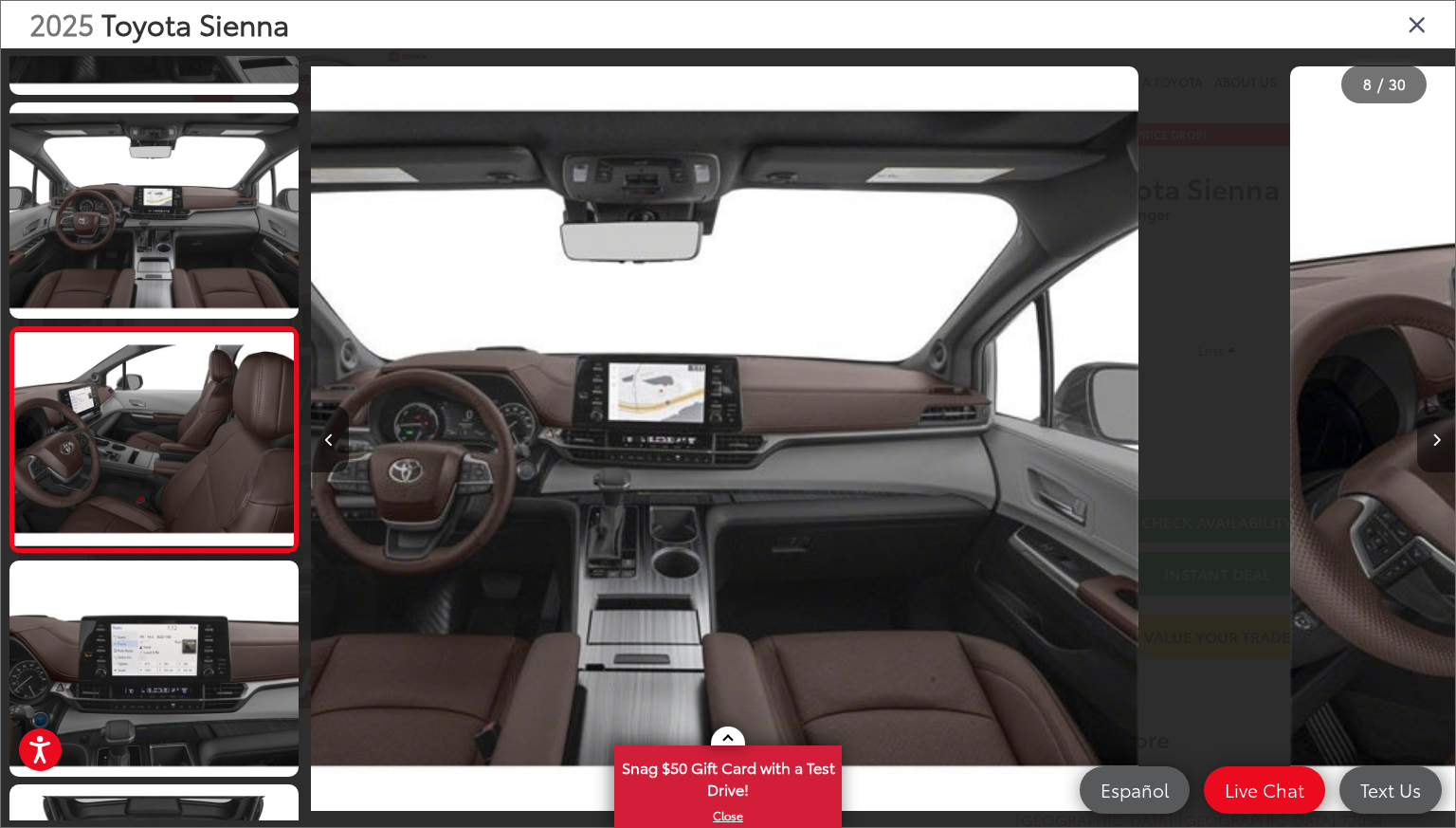
scroll to position [1357, 0]
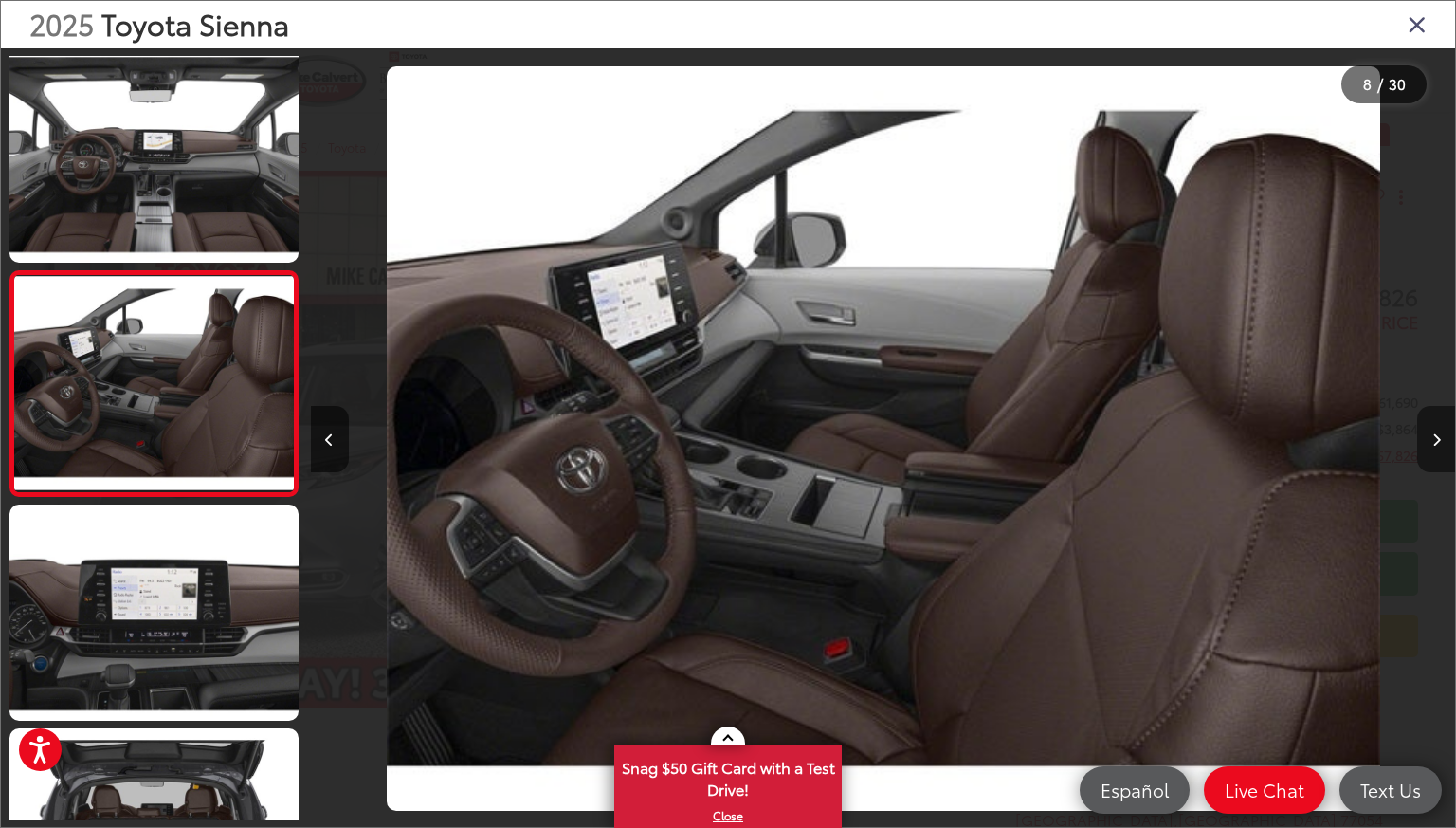
click at [1432, 434] on icon "Next image" at bounding box center [1436, 439] width 9 height 13
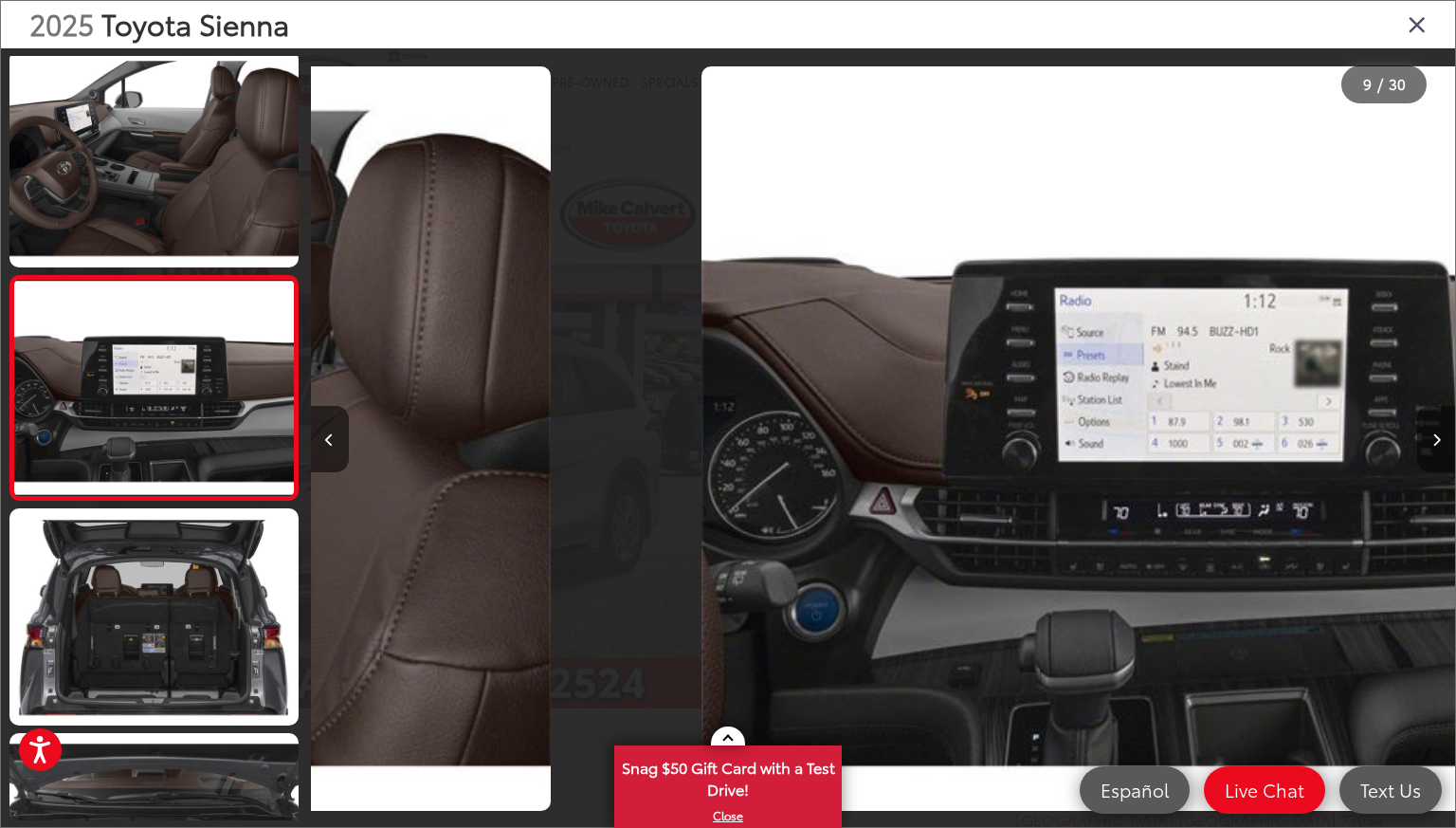
scroll to position [1581, 0]
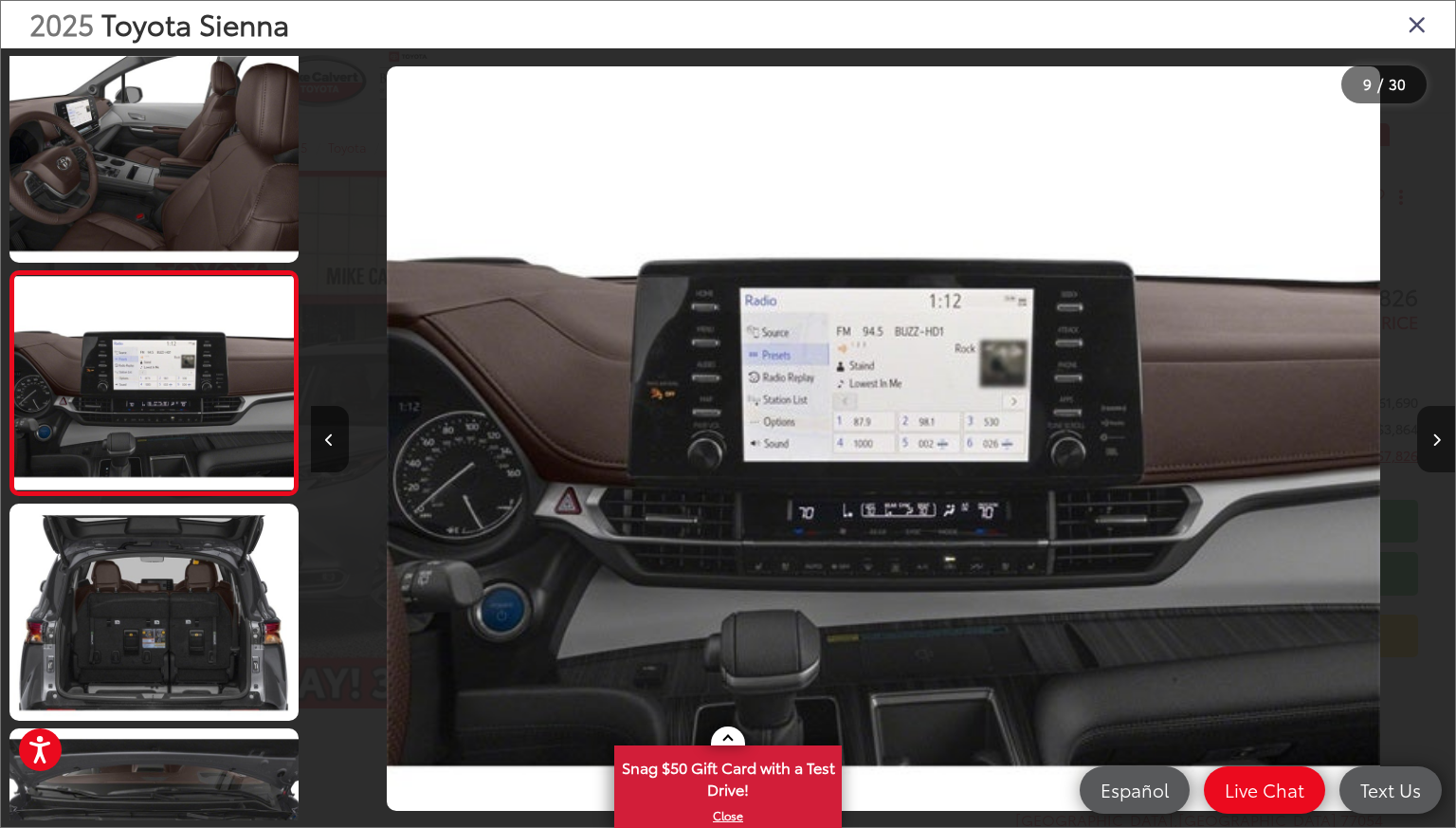
click at [1432, 434] on icon "Next image" at bounding box center [1436, 439] width 9 height 13
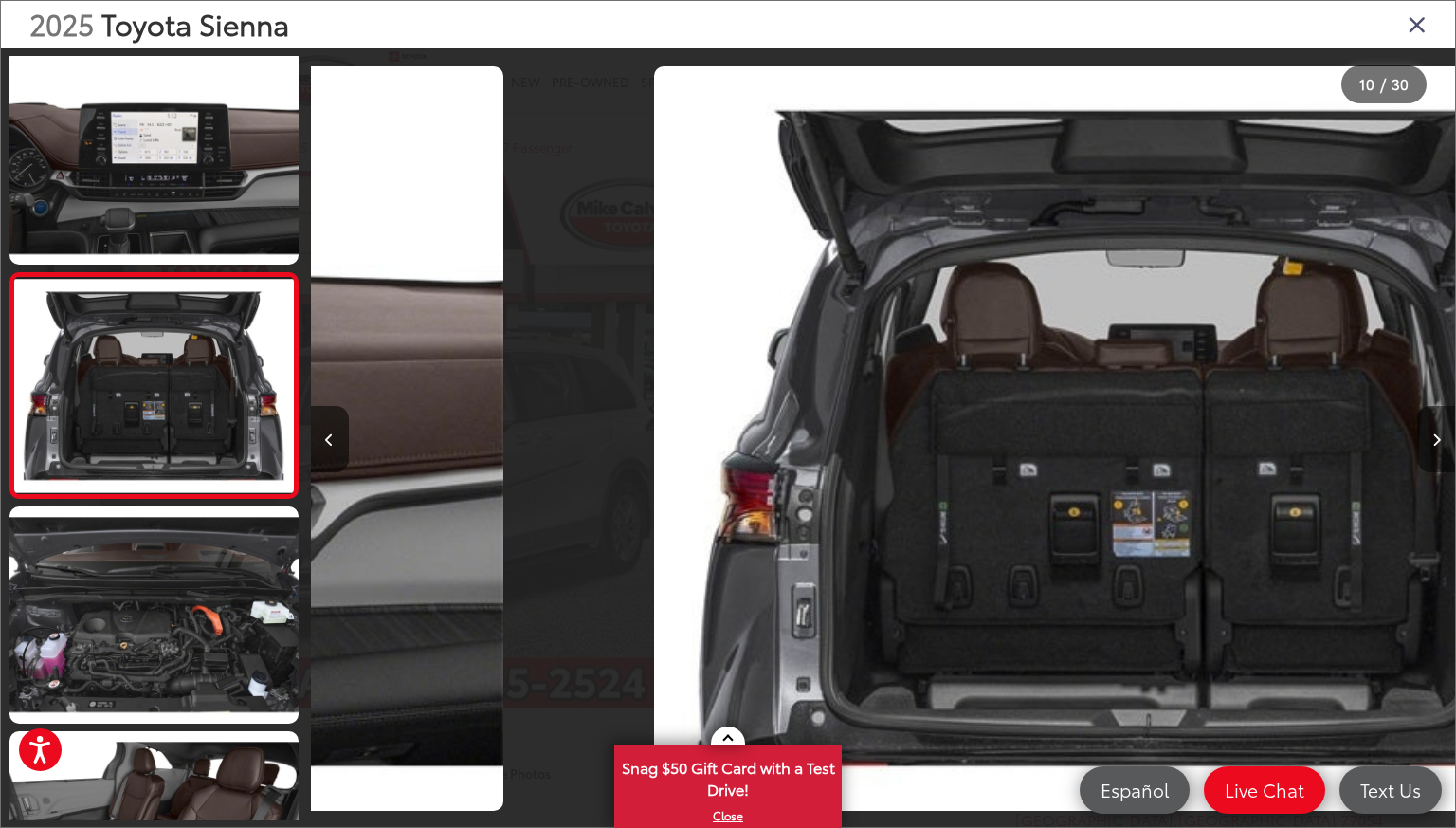
scroll to position [1805, 0]
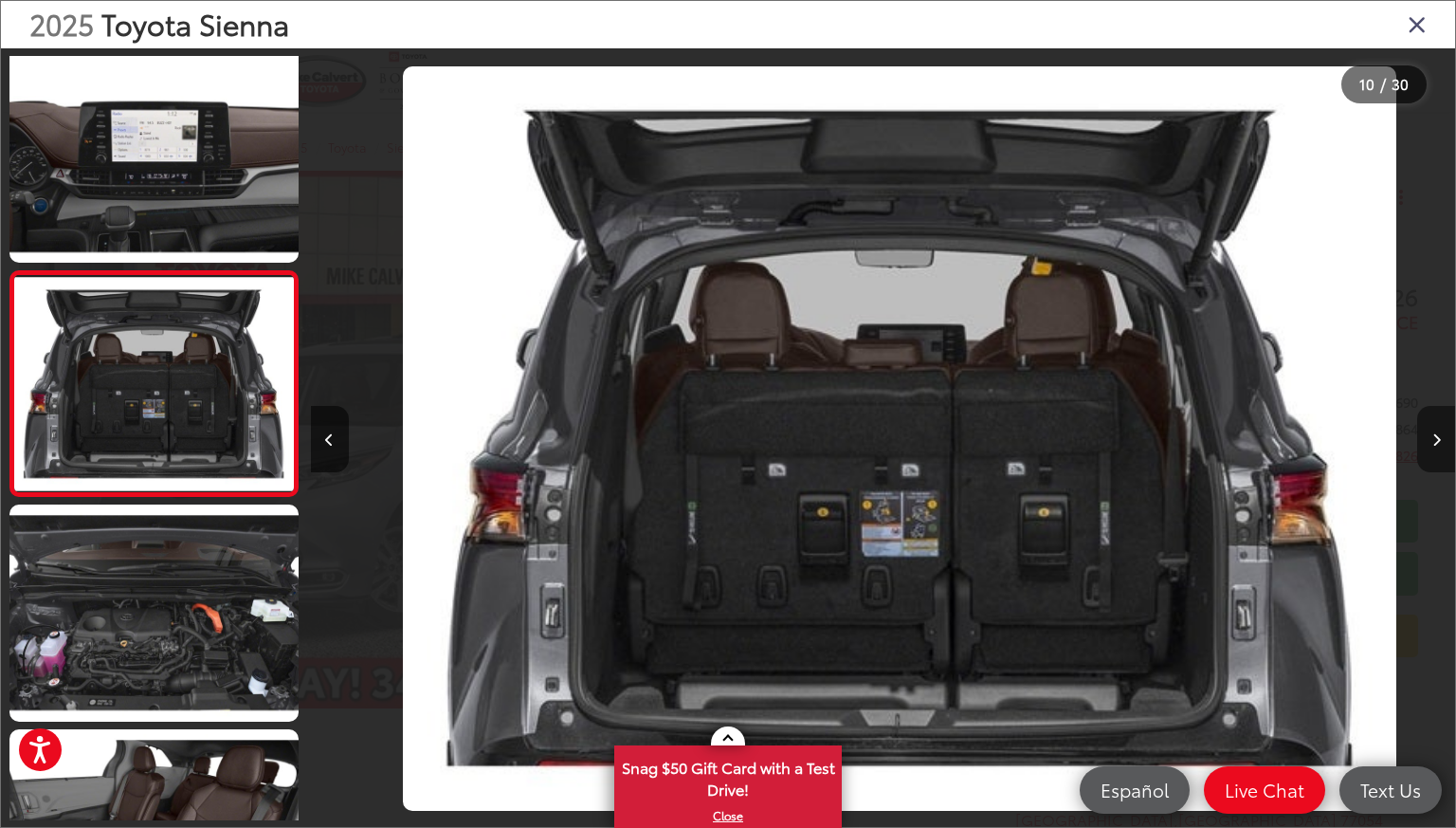
click at [1432, 434] on icon "Next image" at bounding box center [1436, 439] width 9 height 13
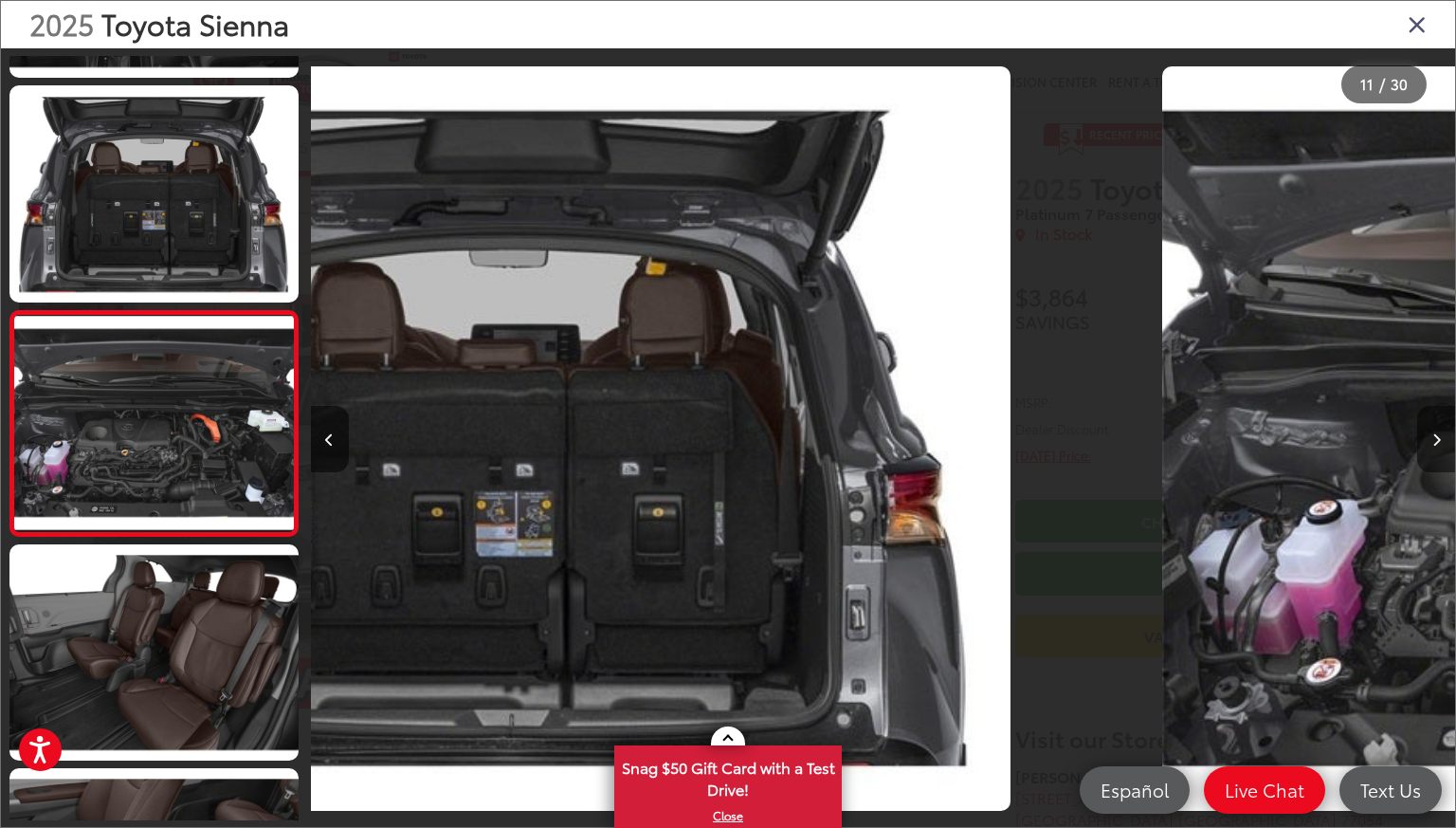
scroll to position [0, 0]
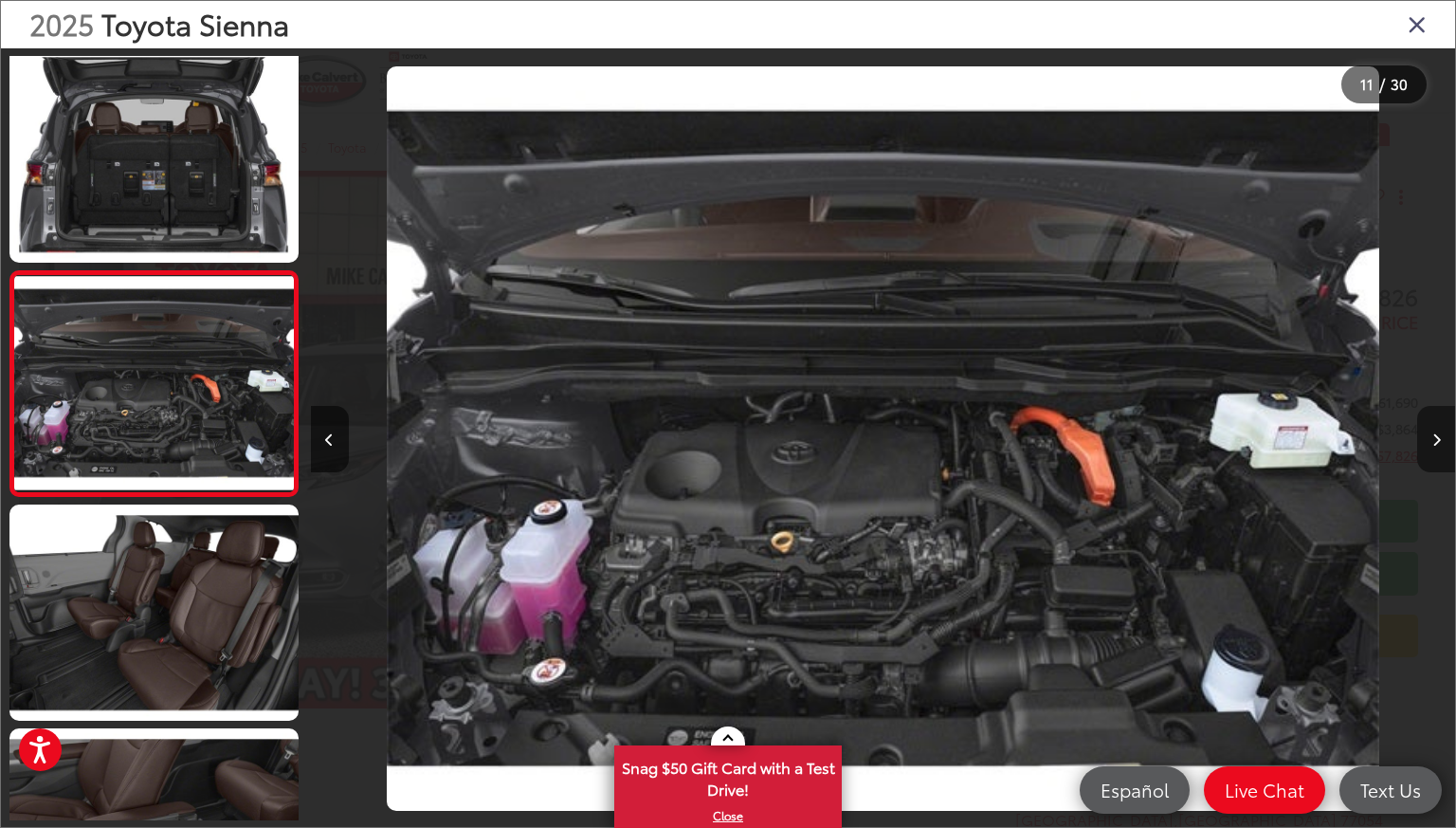
click at [1432, 434] on icon "Next image" at bounding box center [1436, 439] width 9 height 13
